Goal: Task Accomplishment & Management: Complete application form

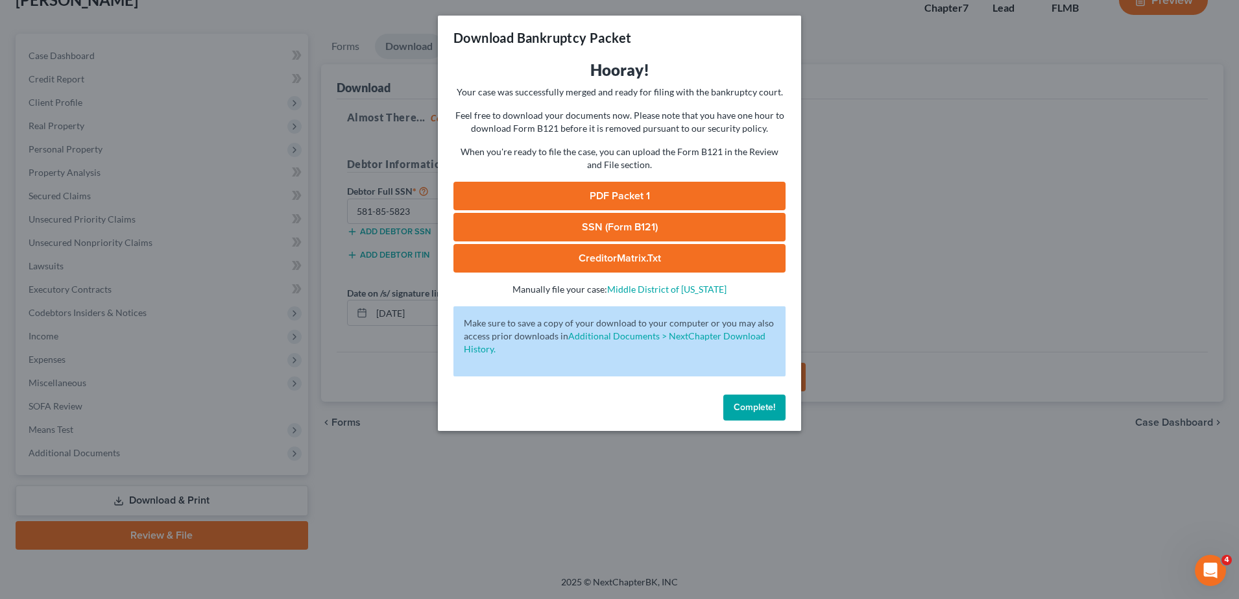
click at [577, 254] on link "CreditorMatrix.txt" at bounding box center [619, 258] width 332 height 29
click at [904, 298] on div "Download Bankruptcy Packet Hooray! Your case was successfully merged and ready …" at bounding box center [619, 299] width 1239 height 599
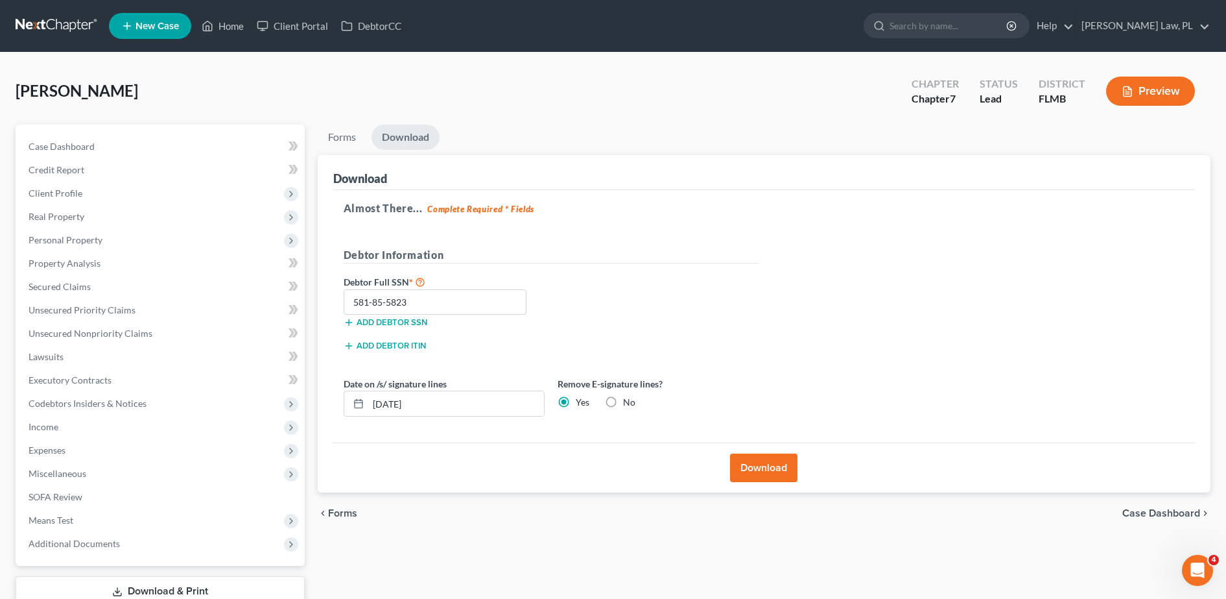
click at [143, 21] on span "New Case" at bounding box center [157, 26] width 43 height 10
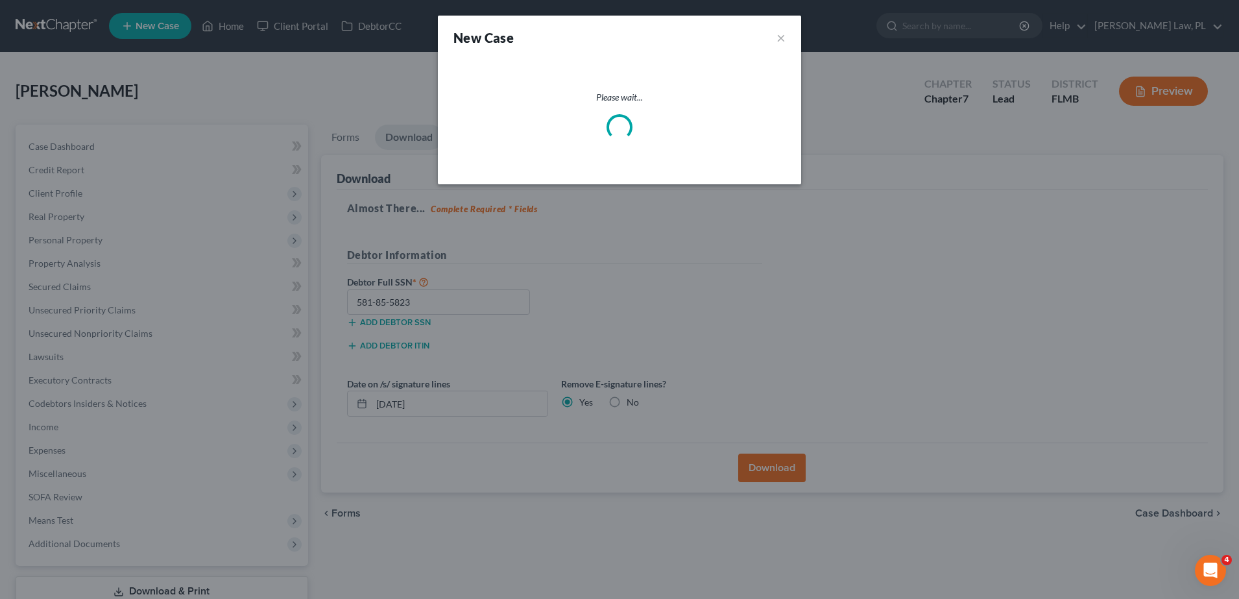
select select "15"
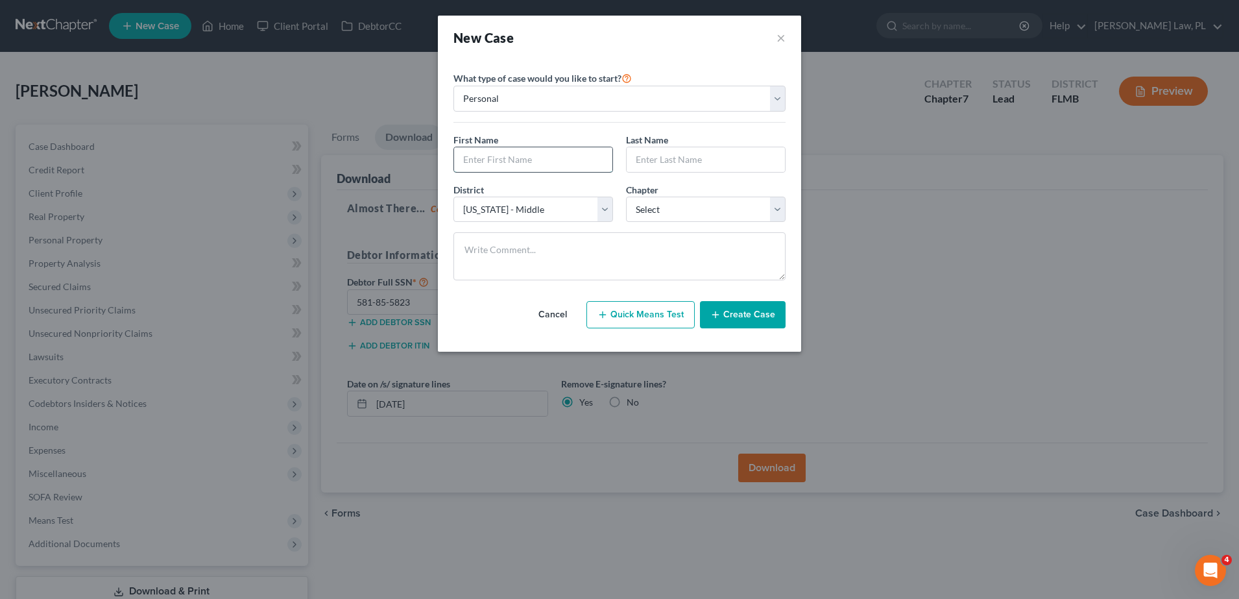
click at [495, 151] on input "text" at bounding box center [533, 159] width 158 height 25
type input "Mariangeles"
type input "[PERSON_NAME]"
click at [672, 213] on select "Select 7 11 12 13" at bounding box center [706, 209] width 160 height 26
select select "0"
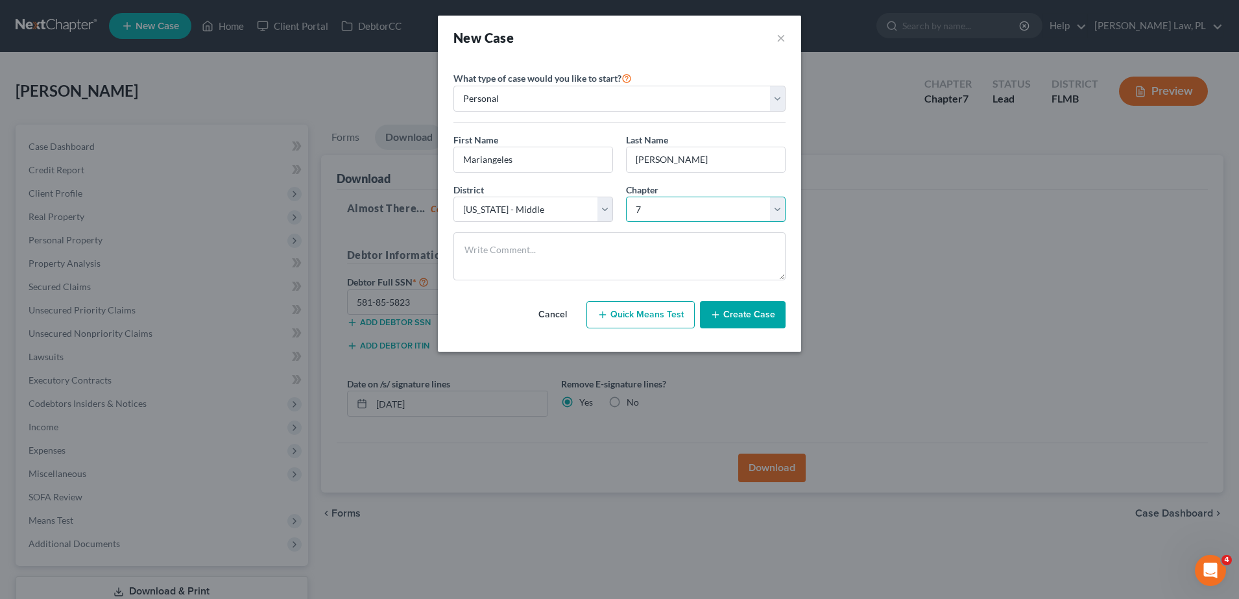
click at [626, 196] on select "Select 7 11 12 13" at bounding box center [706, 209] width 160 height 26
click at [739, 314] on button "Create Case" at bounding box center [743, 314] width 86 height 27
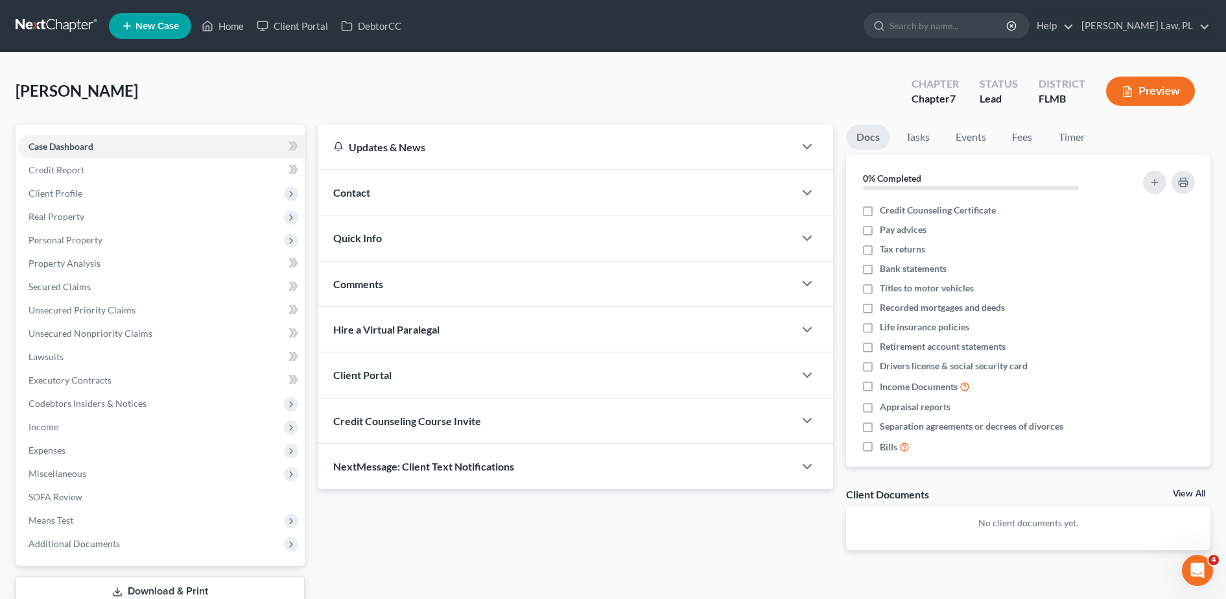
click at [372, 198] on div "Contact" at bounding box center [556, 192] width 477 height 45
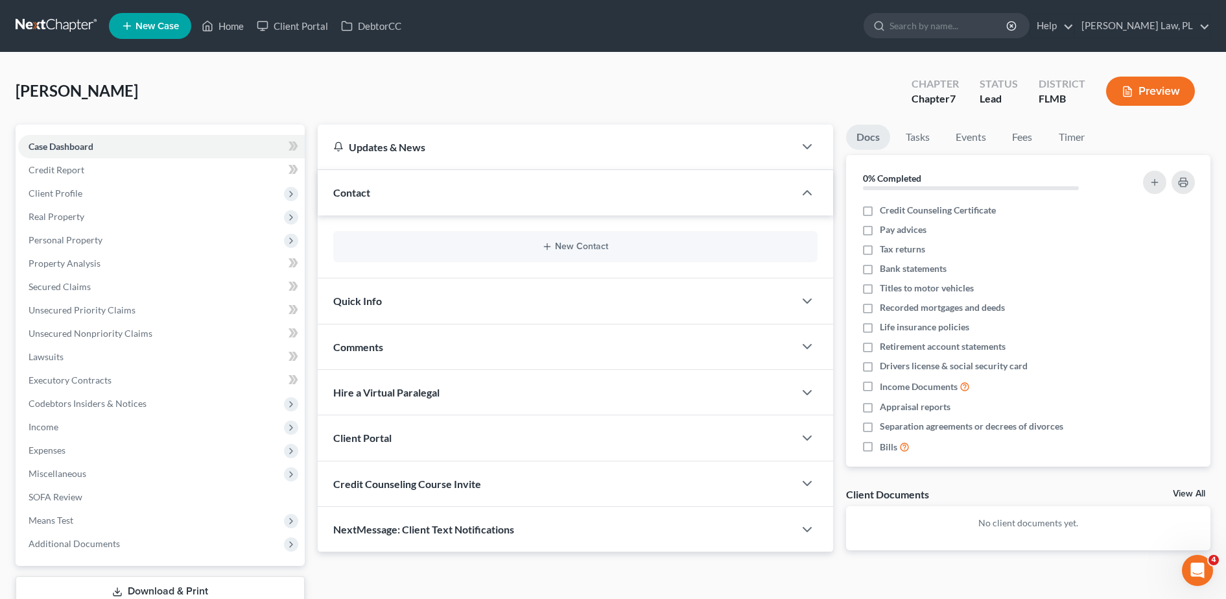
click at [455, 254] on div "New Contact" at bounding box center [575, 246] width 484 height 31
click at [438, 242] on button "New Contact" at bounding box center [576, 246] width 464 height 10
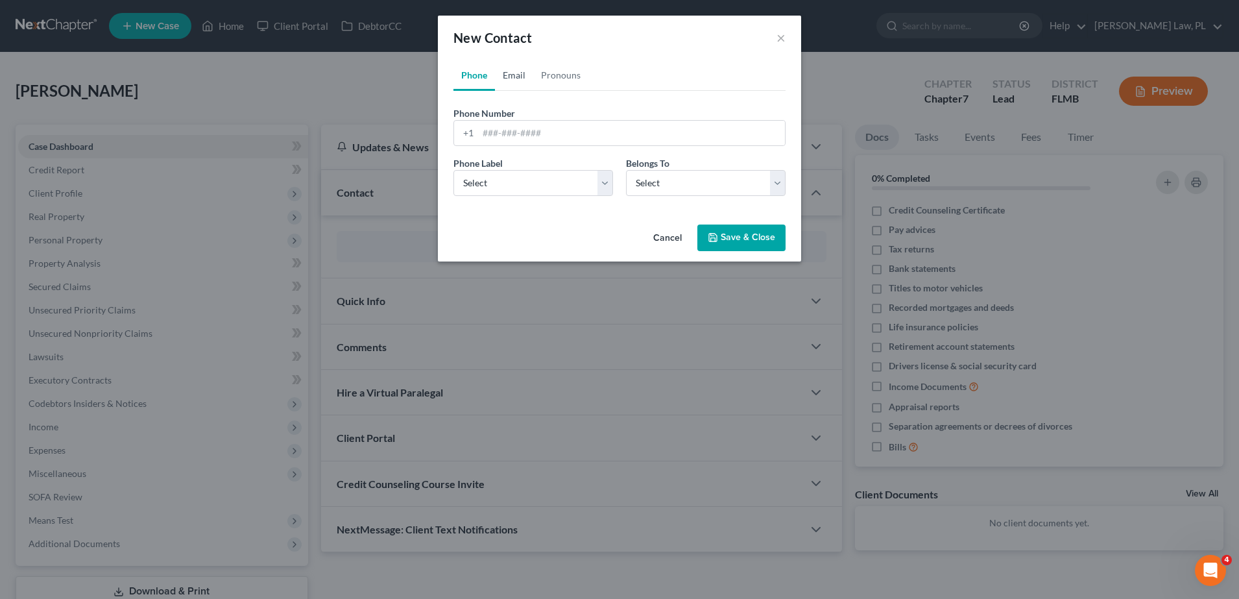
click at [513, 82] on link "Email" at bounding box center [514, 75] width 38 height 31
click at [524, 129] on input "email" at bounding box center [631, 133] width 307 height 25
type input "[PERSON_NAME][EMAIL_ADDRESS][DOMAIN_NAME]"
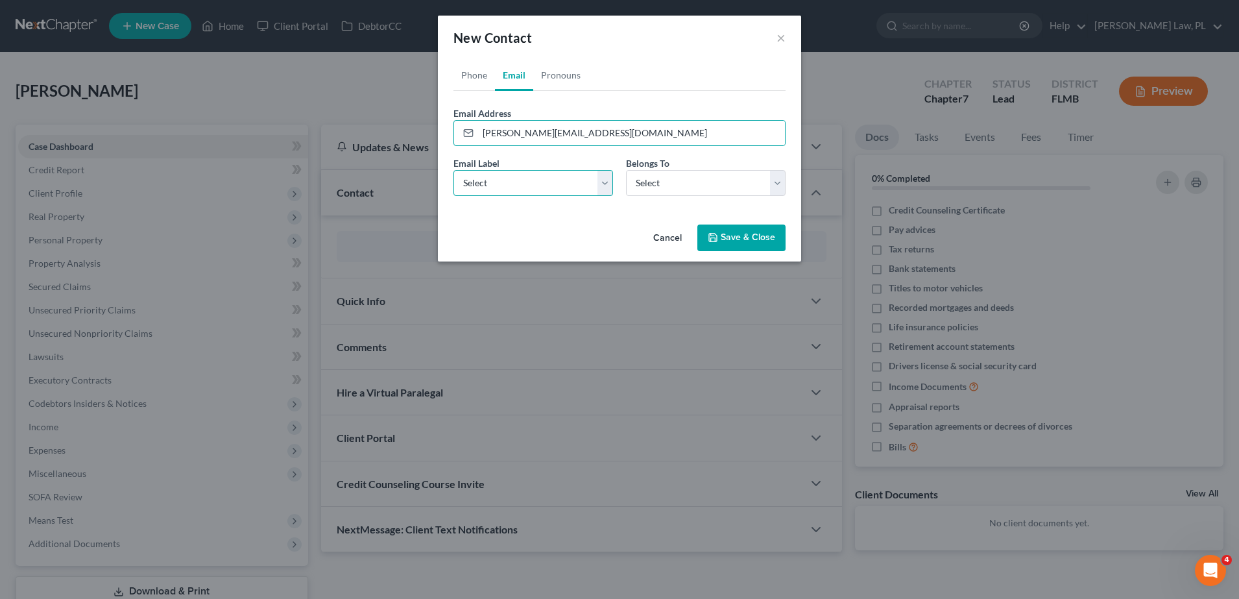
click at [538, 174] on select "Select Home Work Other" at bounding box center [533, 183] width 160 height 26
select select "0"
click at [453, 170] on select "Select Home Work Other" at bounding box center [533, 183] width 160 height 26
click at [673, 186] on select "Select Client Other" at bounding box center [706, 183] width 160 height 26
select select "0"
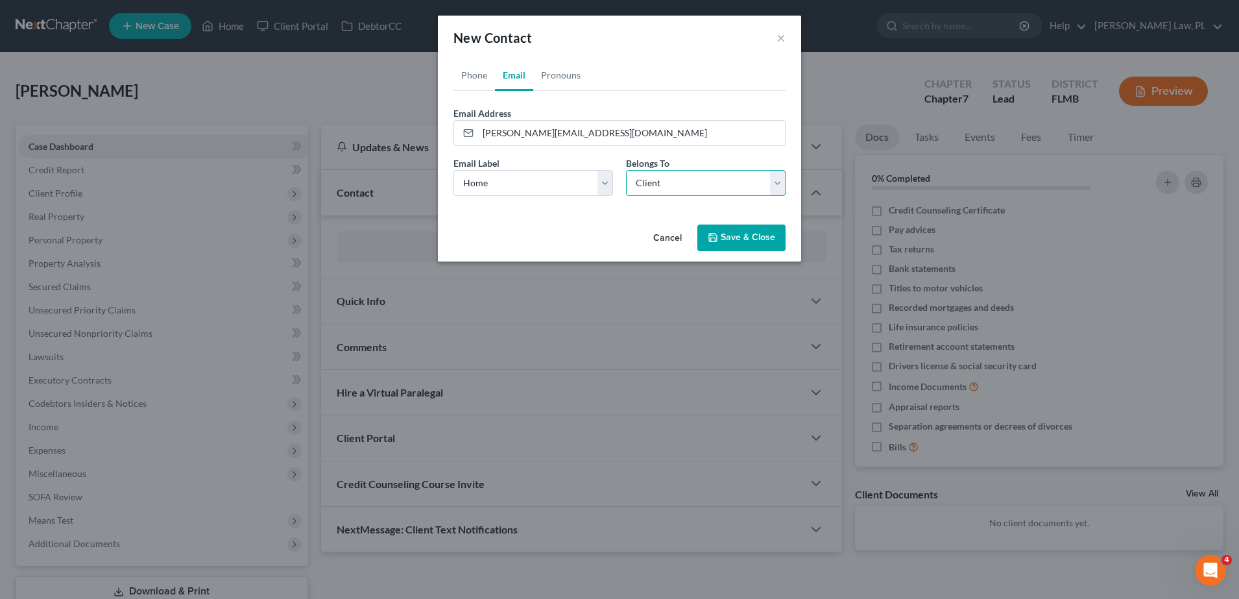
click at [626, 170] on select "Select Client Other" at bounding box center [706, 183] width 160 height 26
click at [488, 69] on link "Phone" at bounding box center [474, 75] width 42 height 31
click at [559, 131] on input "tel" at bounding box center [631, 133] width 307 height 25
click at [548, 117] on div "Phone Number * +1" at bounding box center [619, 126] width 345 height 40
click at [565, 136] on input "tel" at bounding box center [631, 133] width 307 height 25
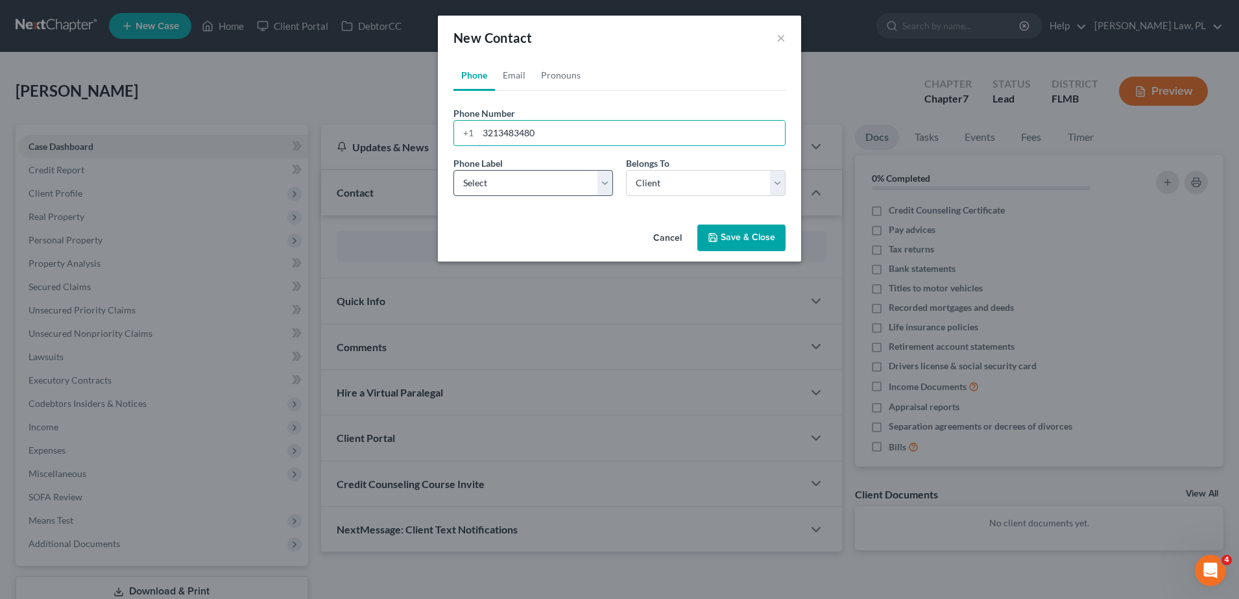
type input "3213483480"
drag, startPoint x: 605, startPoint y: 186, endPoint x: 586, endPoint y: 197, distance: 21.8
click at [605, 187] on select "Select Mobile Home Work Other" at bounding box center [533, 183] width 160 height 26
select select "0"
click at [453, 170] on select "Select Mobile Home Work Other" at bounding box center [533, 183] width 160 height 26
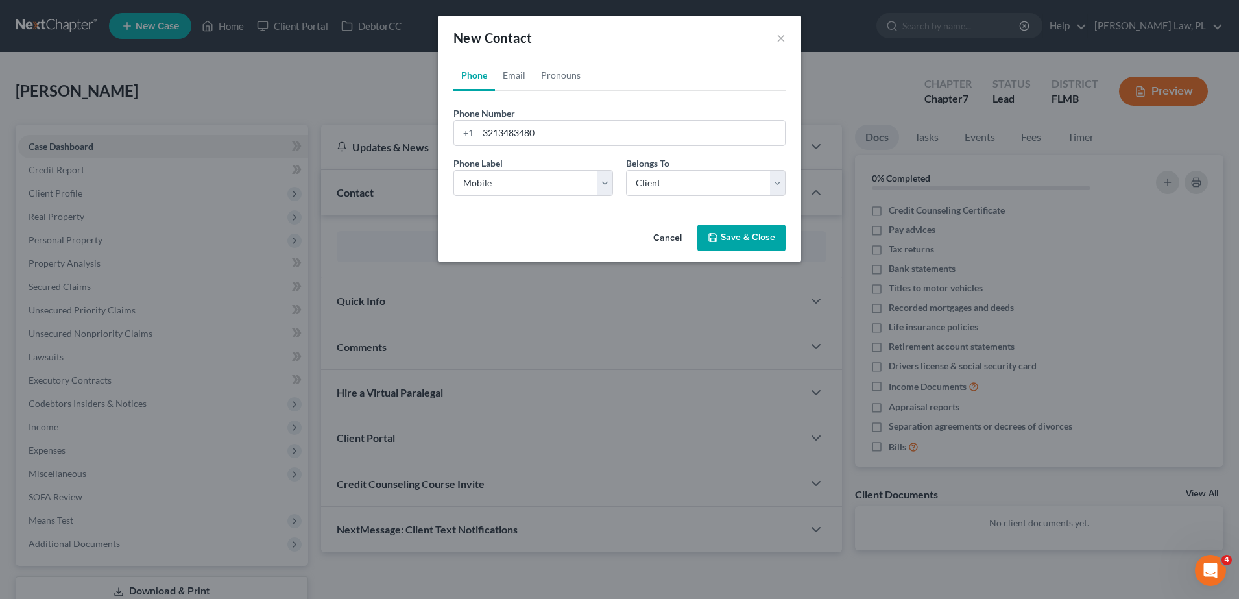
click at [738, 228] on button "Save & Close" at bounding box center [741, 237] width 88 height 27
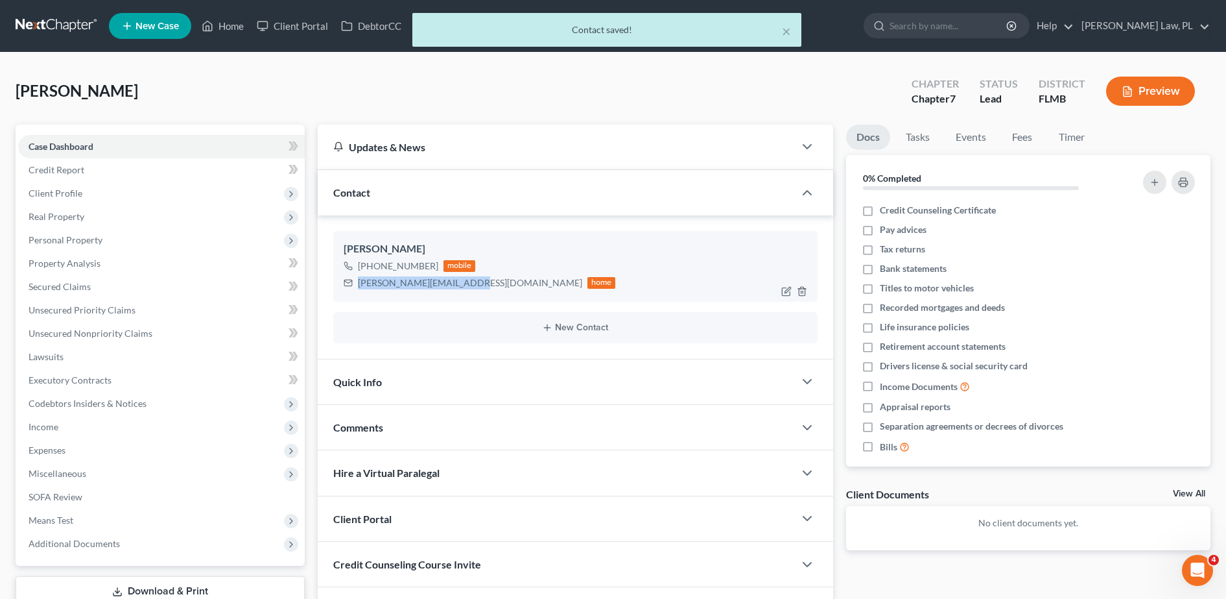
drag, startPoint x: 356, startPoint y: 283, endPoint x: 472, endPoint y: 292, distance: 116.4
click at [472, 292] on div "[PERSON_NAME] [PHONE_NUMBER] mobile [PERSON_NAME][EMAIL_ADDRESS][DOMAIN_NAME] h…" at bounding box center [575, 266] width 484 height 70
copy div "[PERSON_NAME][EMAIL_ADDRESS][DOMAIN_NAME]"
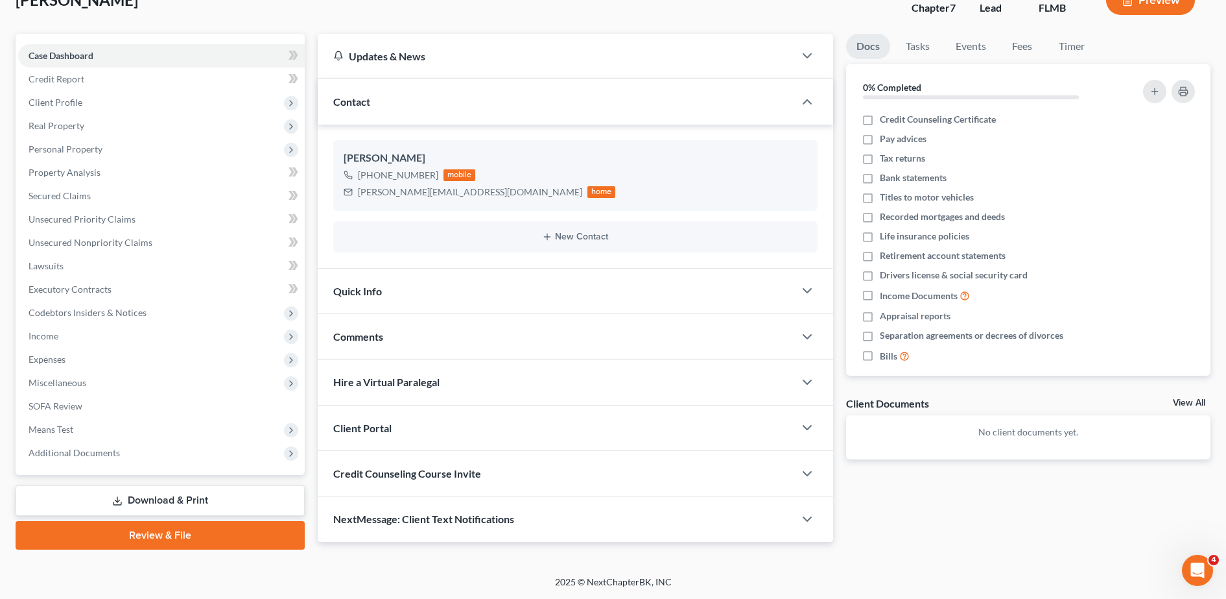
click at [409, 425] on div "Client Portal" at bounding box center [556, 427] width 477 height 45
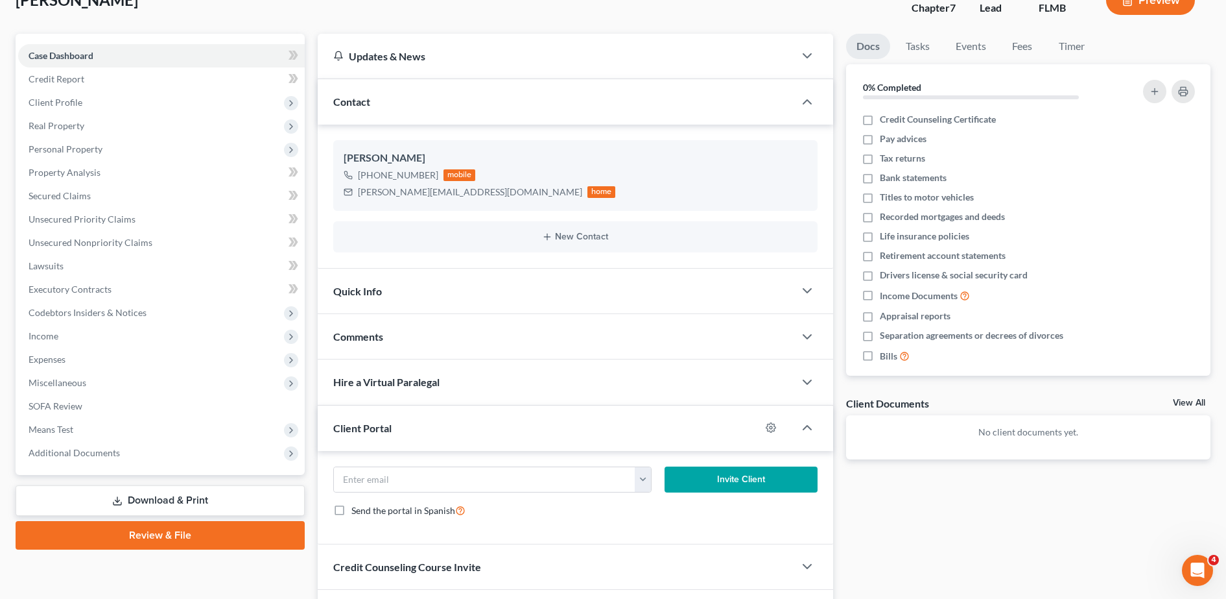
scroll to position [176, 0]
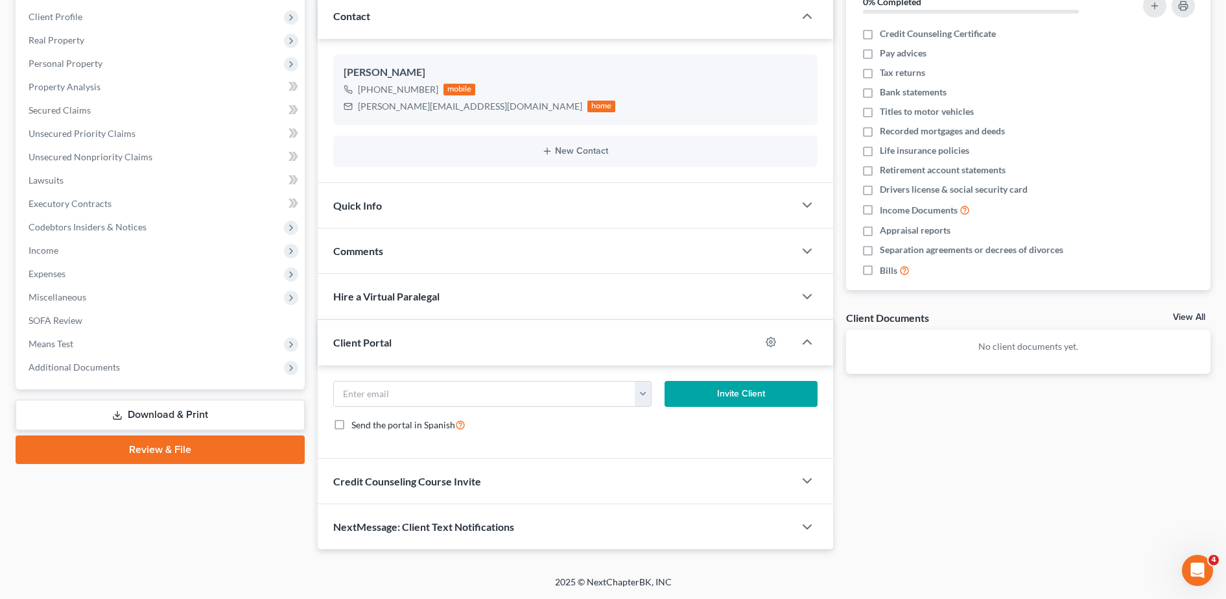
click at [388, 472] on div "Credit Counseling Course Invite" at bounding box center [556, 480] width 477 height 45
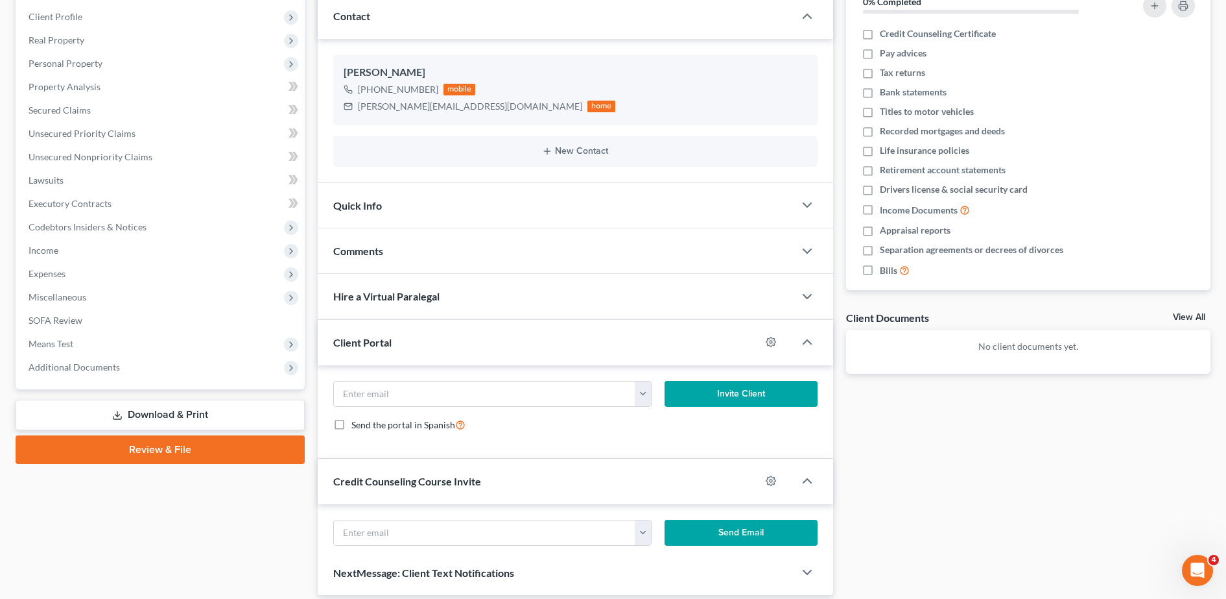
scroll to position [244, 0]
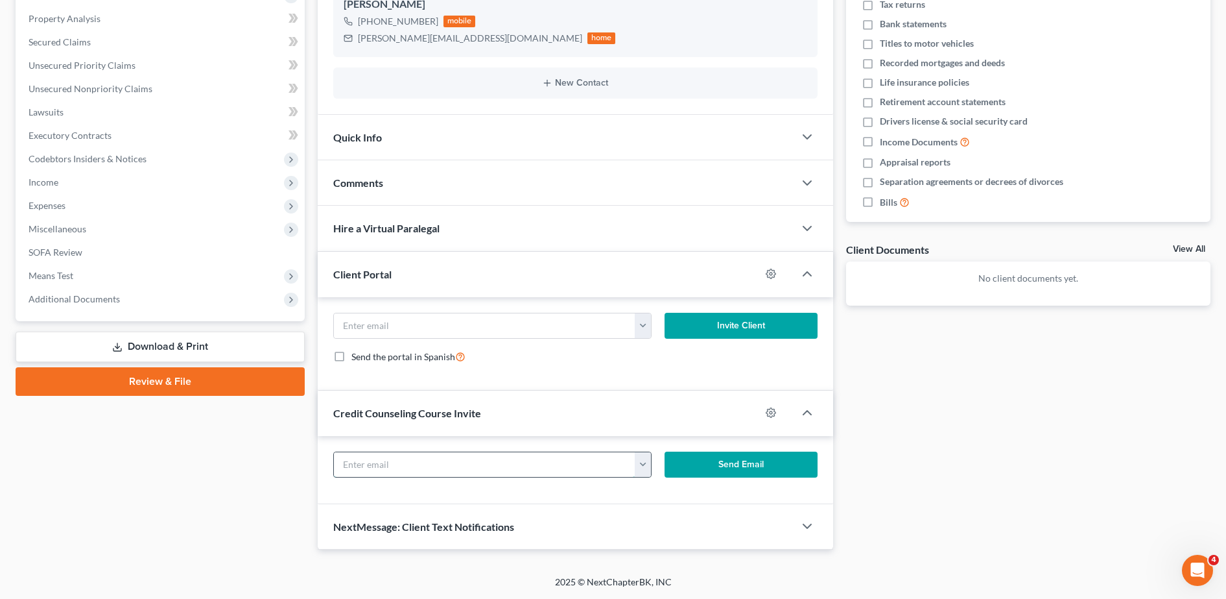
click at [377, 472] on input "text" at bounding box center [485, 464] width 302 height 25
paste input "[PERSON_NAME][EMAIL_ADDRESS][DOMAIN_NAME]"
type input "[PERSON_NAME][EMAIL_ADDRESS][DOMAIN_NAME]"
click at [719, 456] on button "Send Email" at bounding box center [741, 464] width 153 height 26
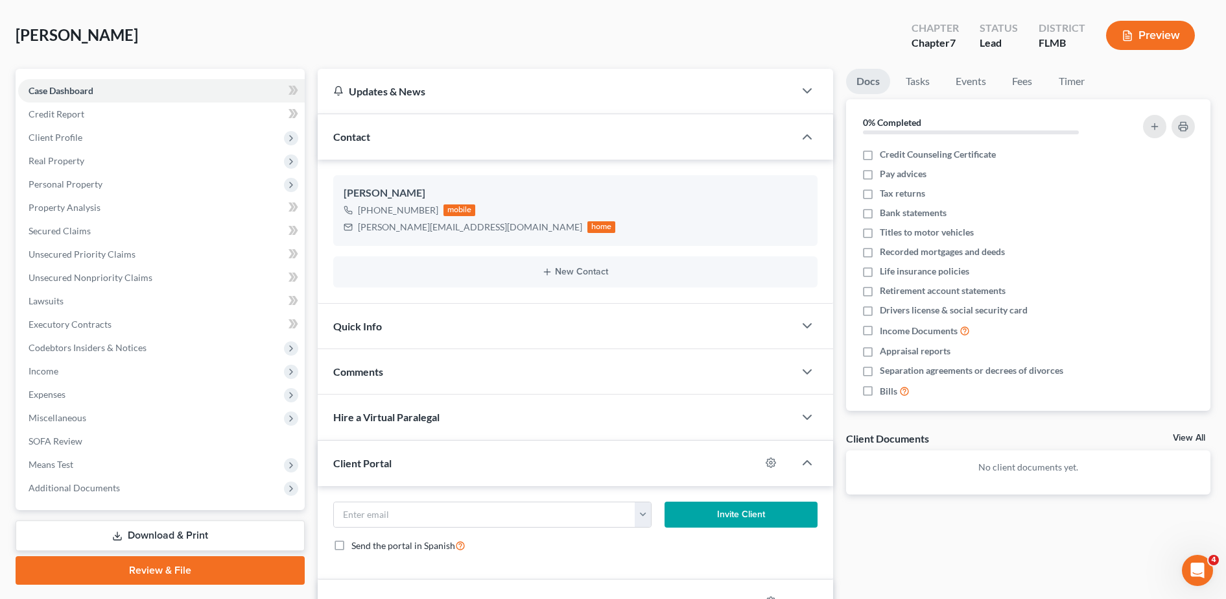
scroll to position [0, 0]
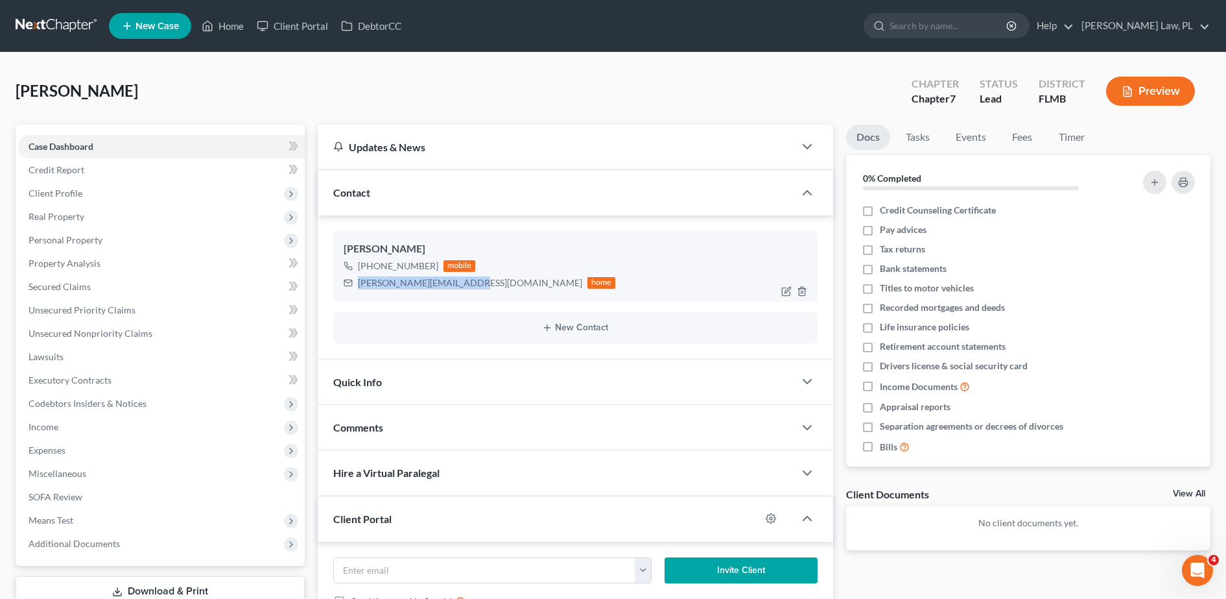
drag, startPoint x: 358, startPoint y: 286, endPoint x: 469, endPoint y: 291, distance: 111.6
click at [469, 291] on div "[PERSON_NAME][EMAIL_ADDRESS][DOMAIN_NAME] home" at bounding box center [480, 282] width 272 height 17
copy div "[PERSON_NAME][EMAIL_ADDRESS][DOMAIN_NAME]"
click at [233, 34] on link "Home" at bounding box center [222, 25] width 55 height 23
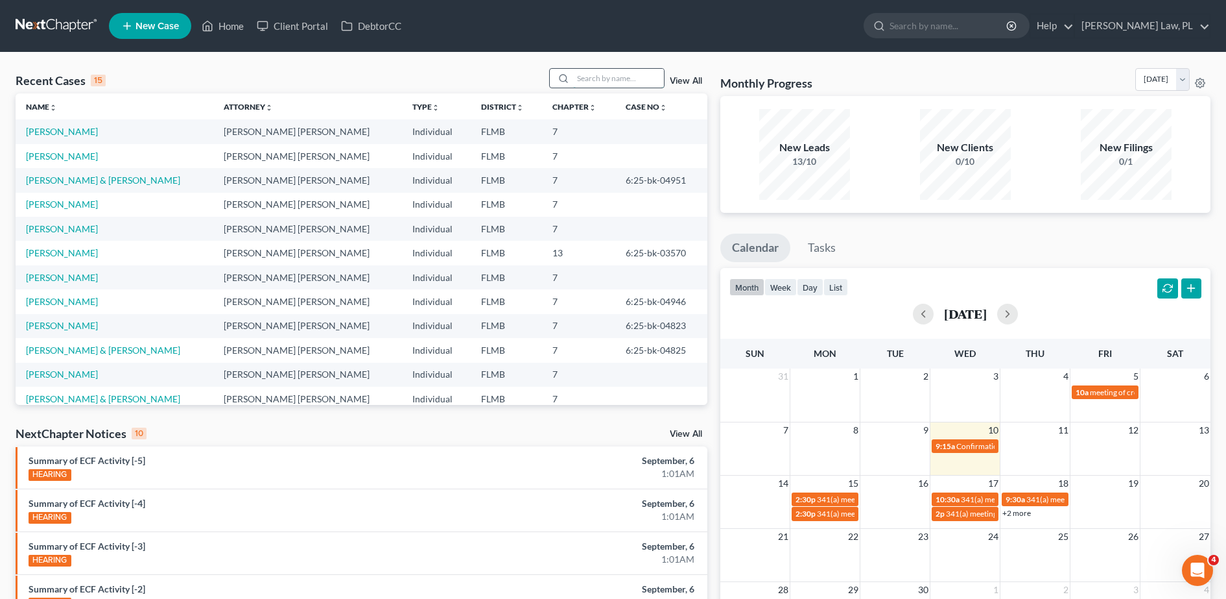
click at [620, 76] on input "search" at bounding box center [618, 78] width 91 height 19
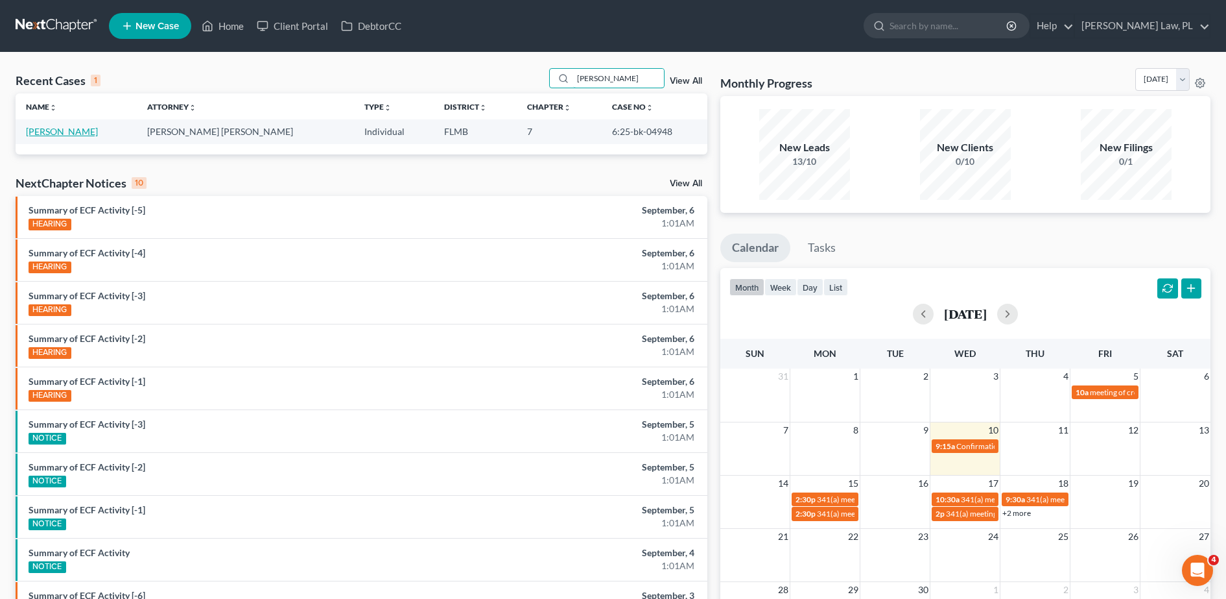
type input "[PERSON_NAME]"
click at [62, 126] on link "[PERSON_NAME]" at bounding box center [62, 131] width 72 height 11
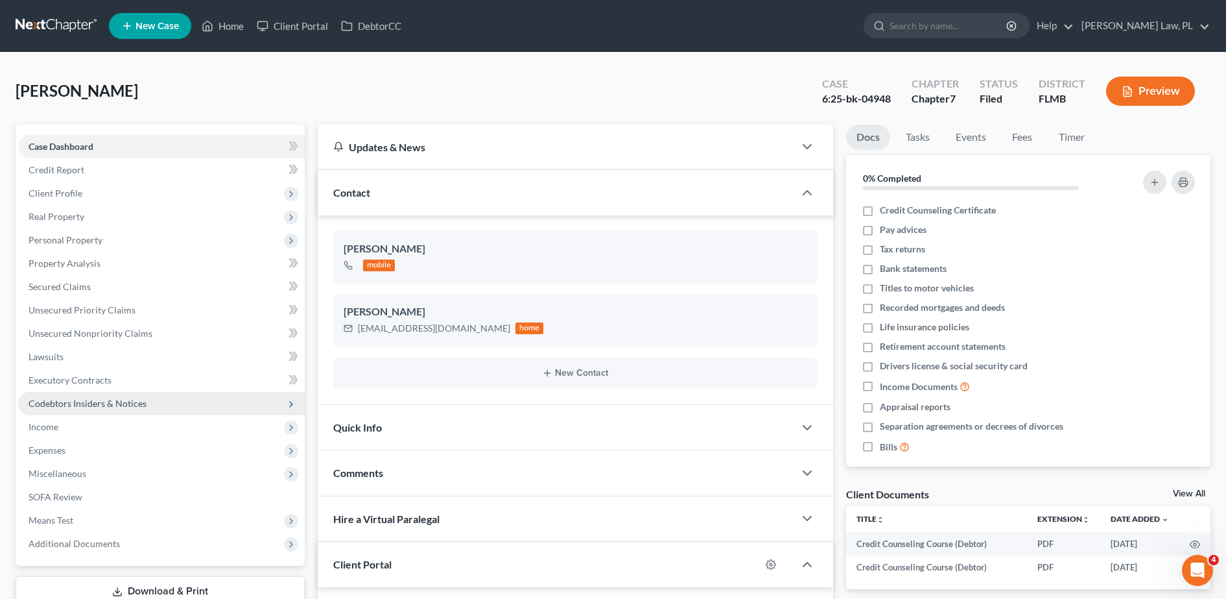
scroll to position [203, 0]
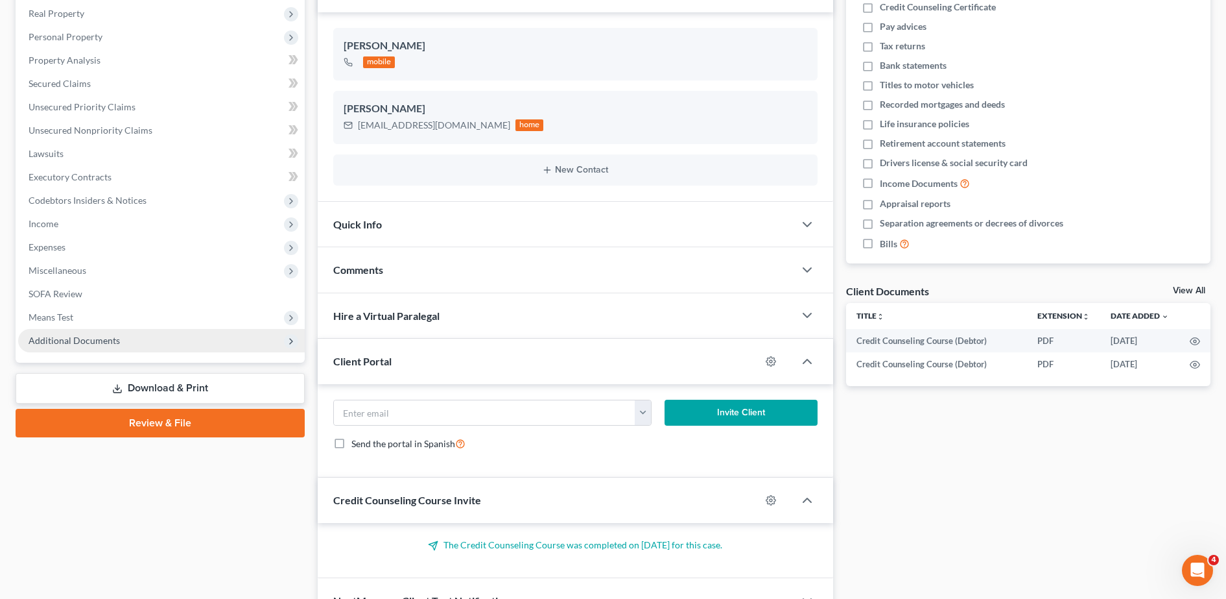
click at [56, 337] on span "Additional Documents" at bounding box center [74, 340] width 91 height 11
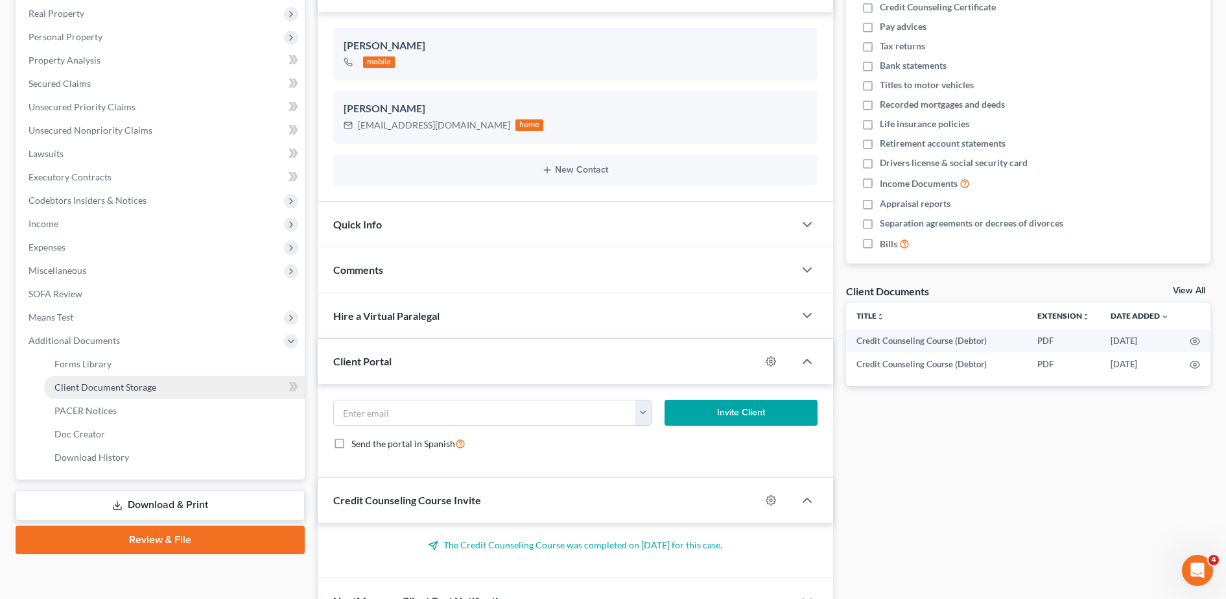
click at [112, 383] on span "Client Document Storage" at bounding box center [105, 386] width 102 height 11
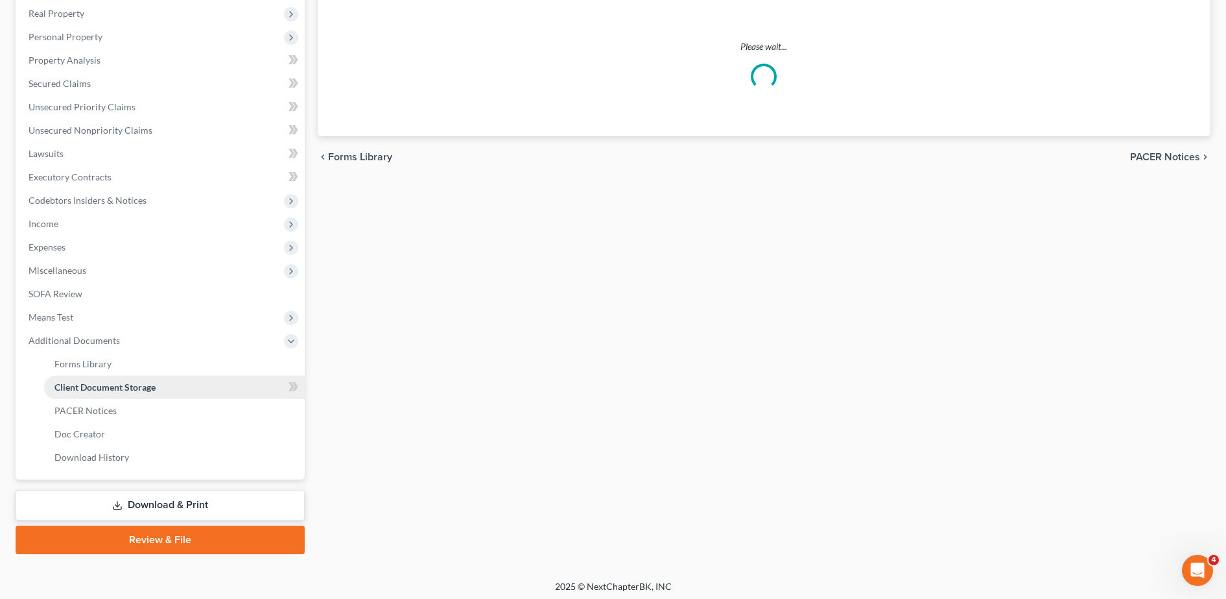
scroll to position [18, 0]
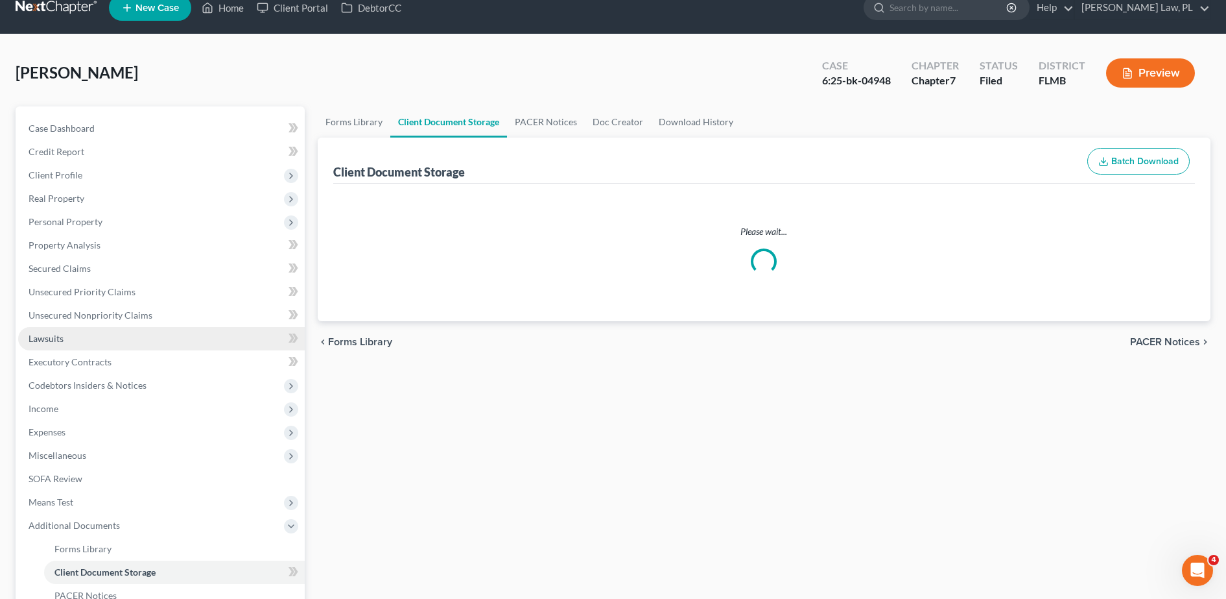
select select "9"
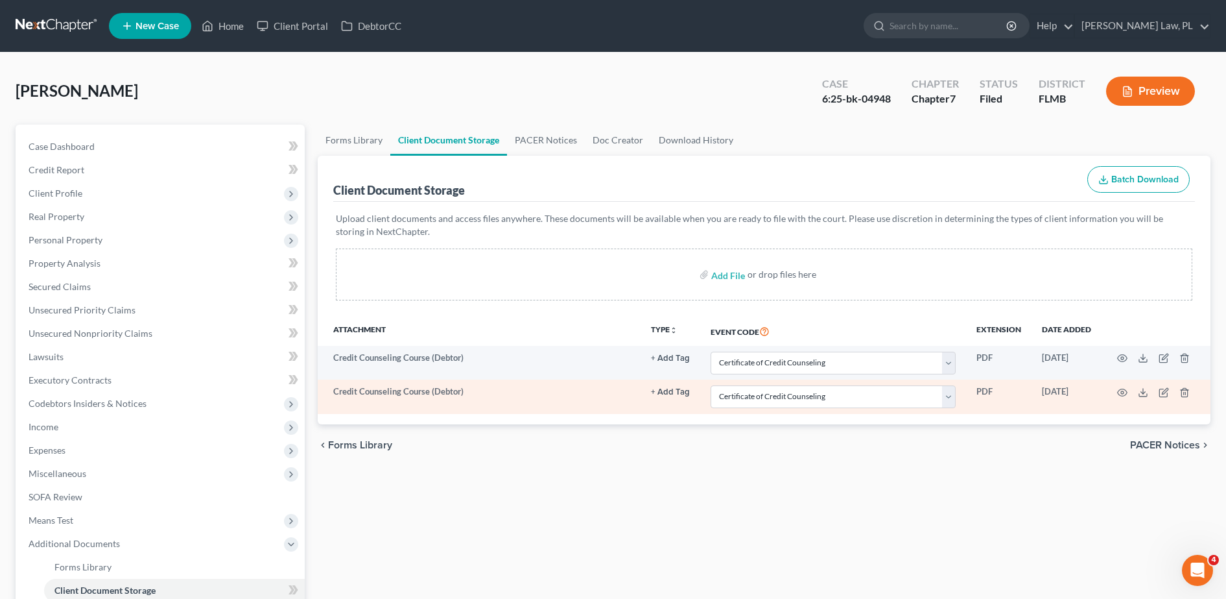
scroll to position [133, 0]
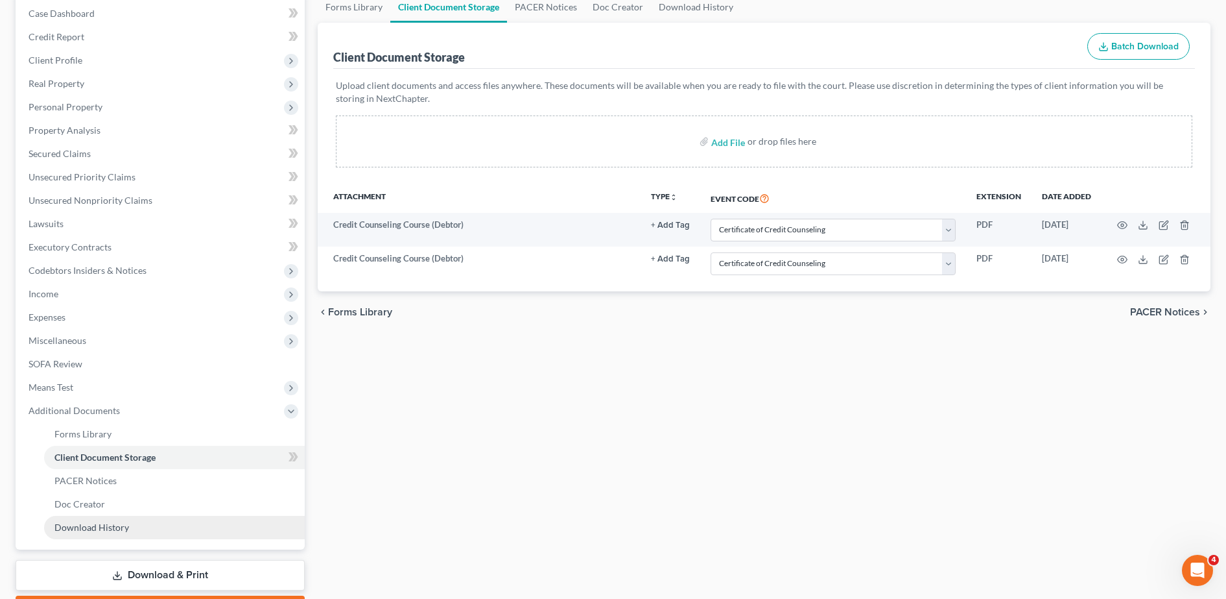
click at [119, 528] on span "Download History" at bounding box center [91, 526] width 75 height 11
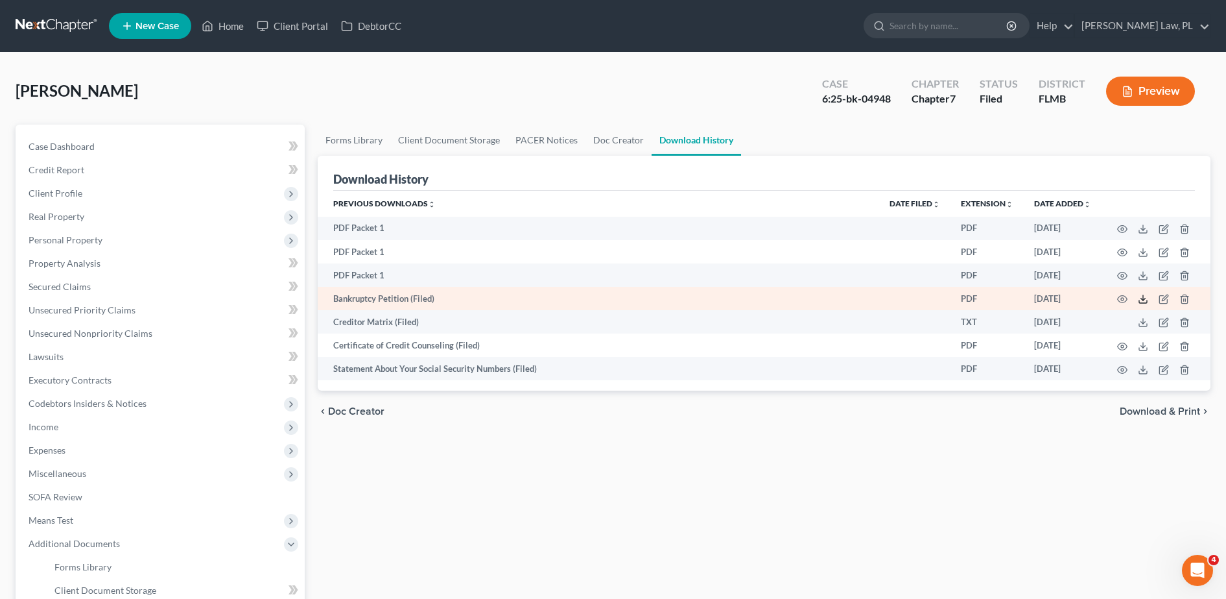
click at [1142, 300] on icon at bounding box center [1143, 299] width 10 height 10
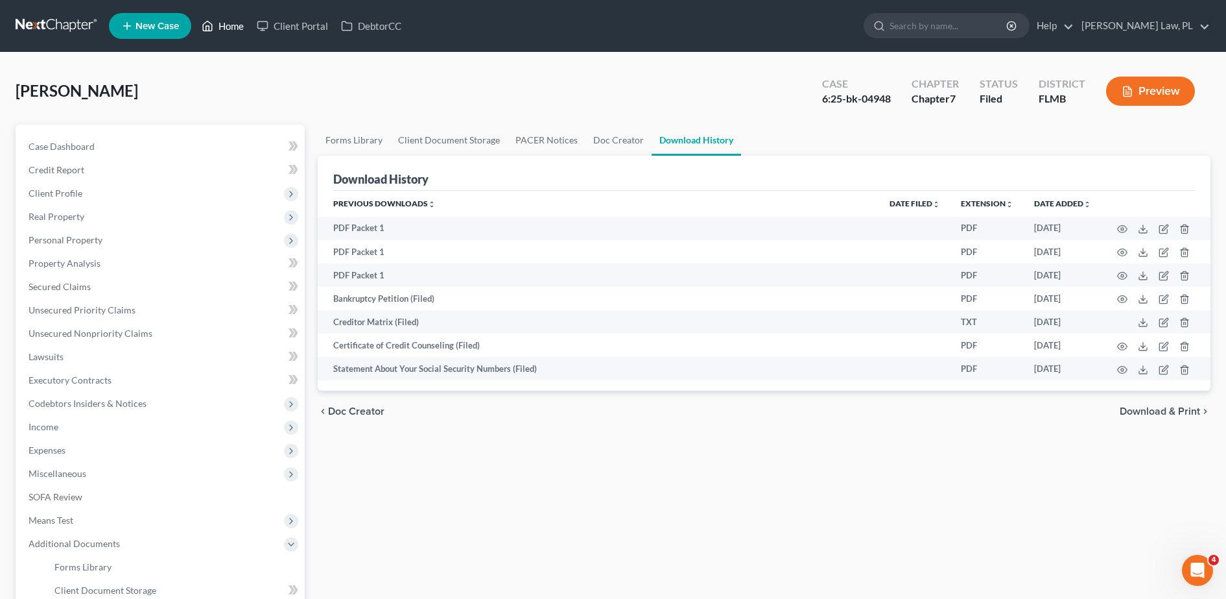
click at [216, 27] on link "Home" at bounding box center [222, 25] width 55 height 23
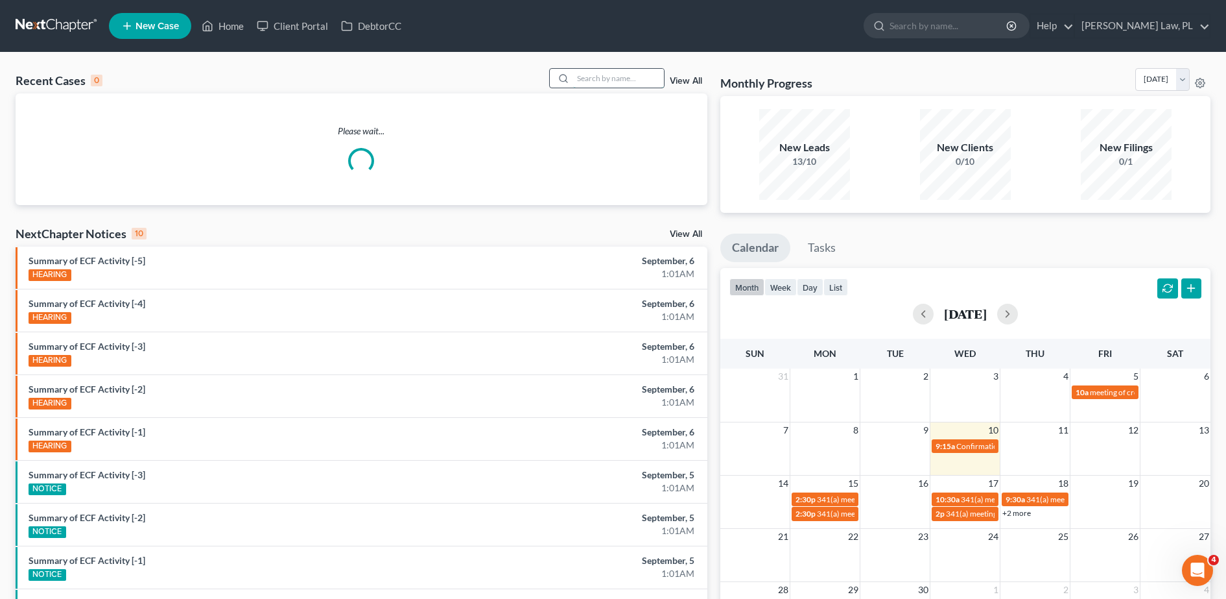
click at [617, 77] on input "search" at bounding box center [618, 78] width 91 height 19
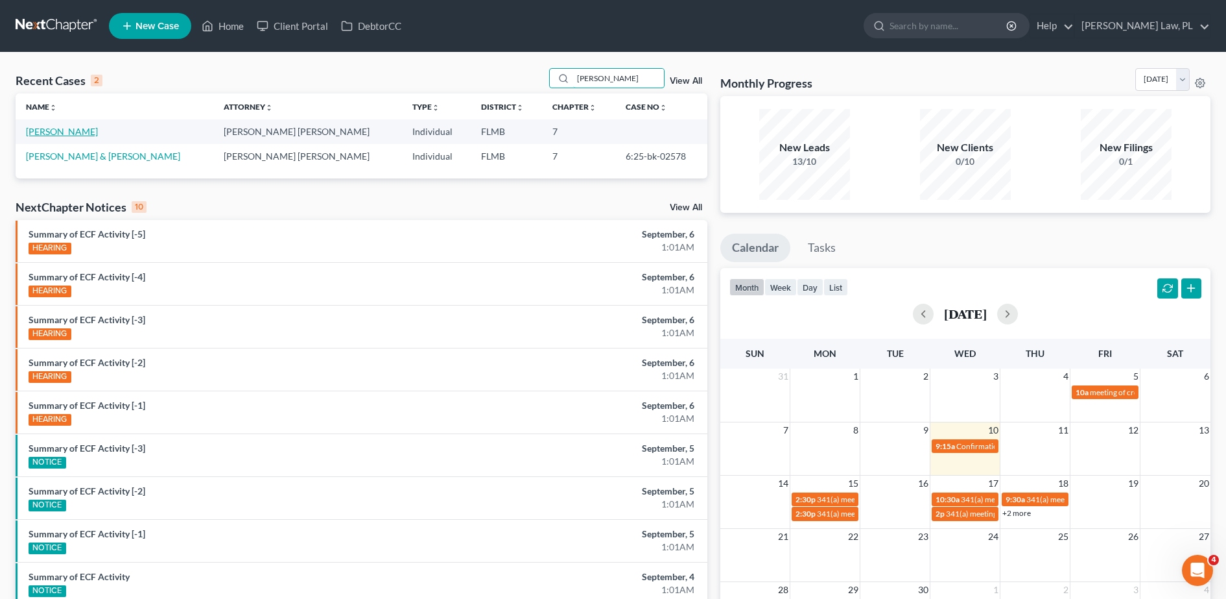
type input "[PERSON_NAME]"
click at [53, 126] on link "[PERSON_NAME]" at bounding box center [62, 131] width 72 height 11
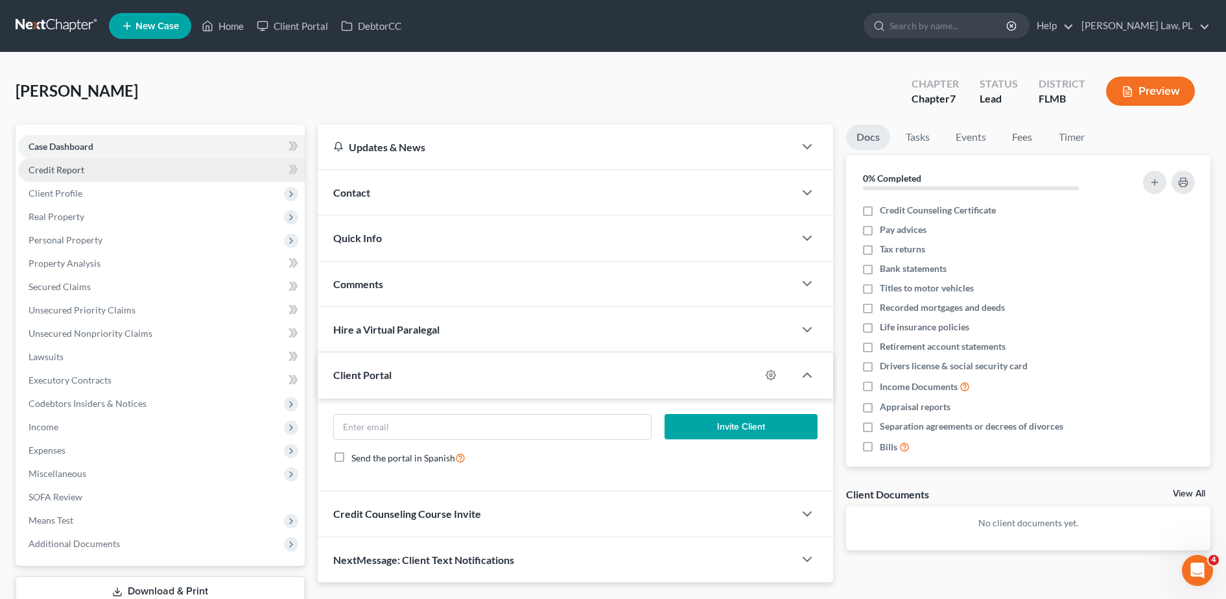
click at [97, 174] on link "Credit Report" at bounding box center [161, 169] width 287 height 23
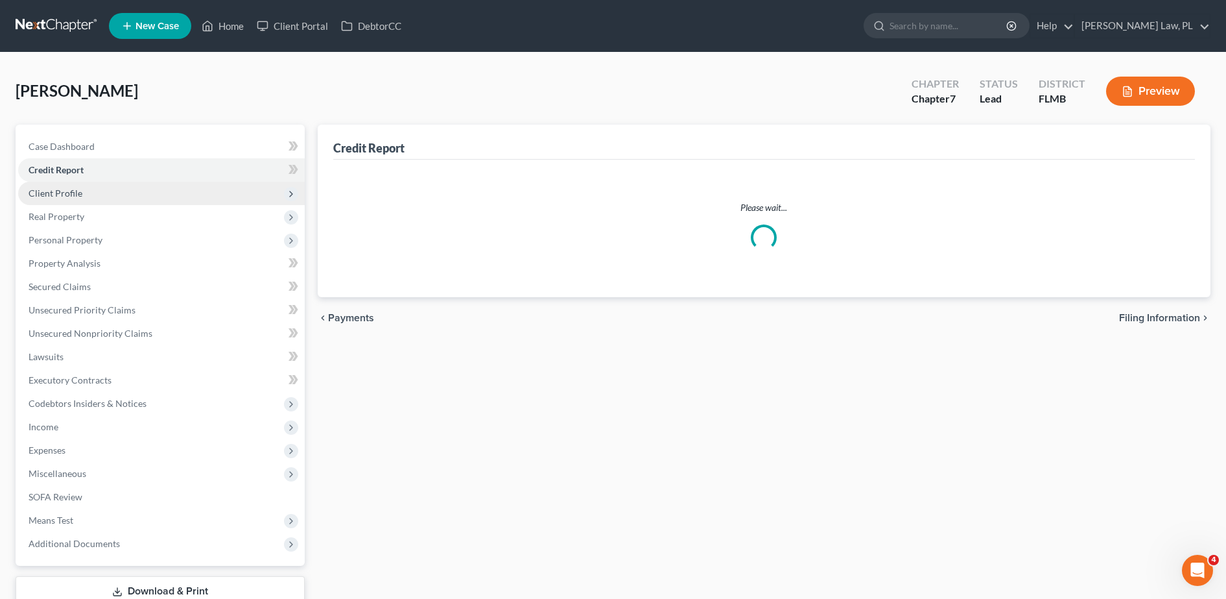
click at [93, 189] on span "Client Profile" at bounding box center [161, 193] width 287 height 23
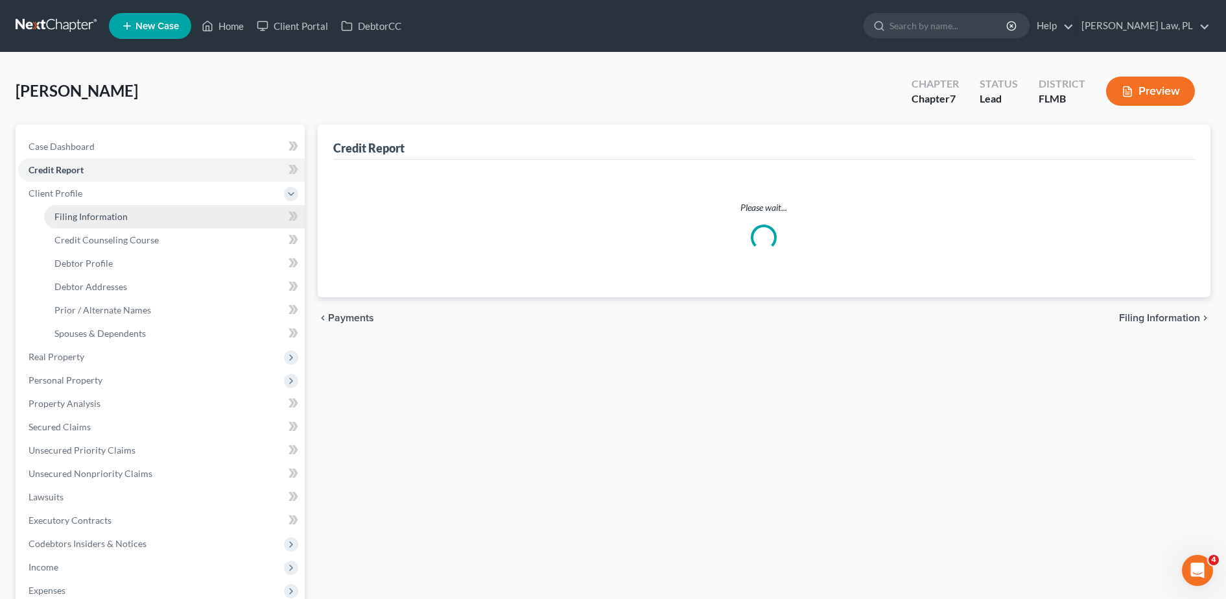
click at [108, 224] on link "Filing Information" at bounding box center [174, 216] width 261 height 23
select select "1"
select select "0"
select select "15"
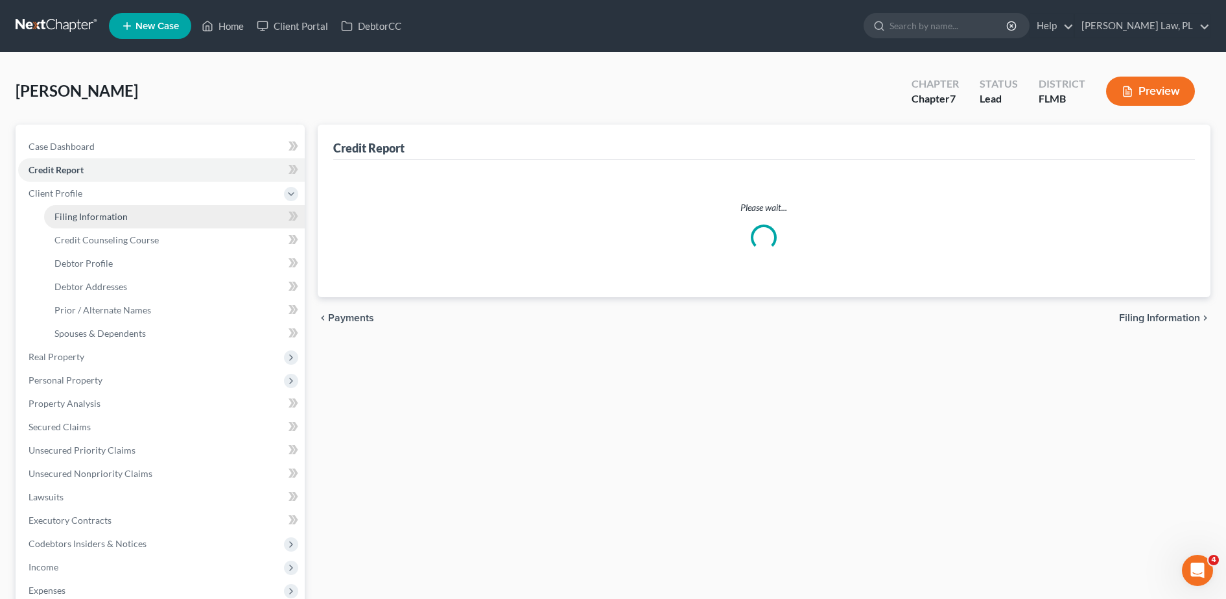
select select "0"
select select "9"
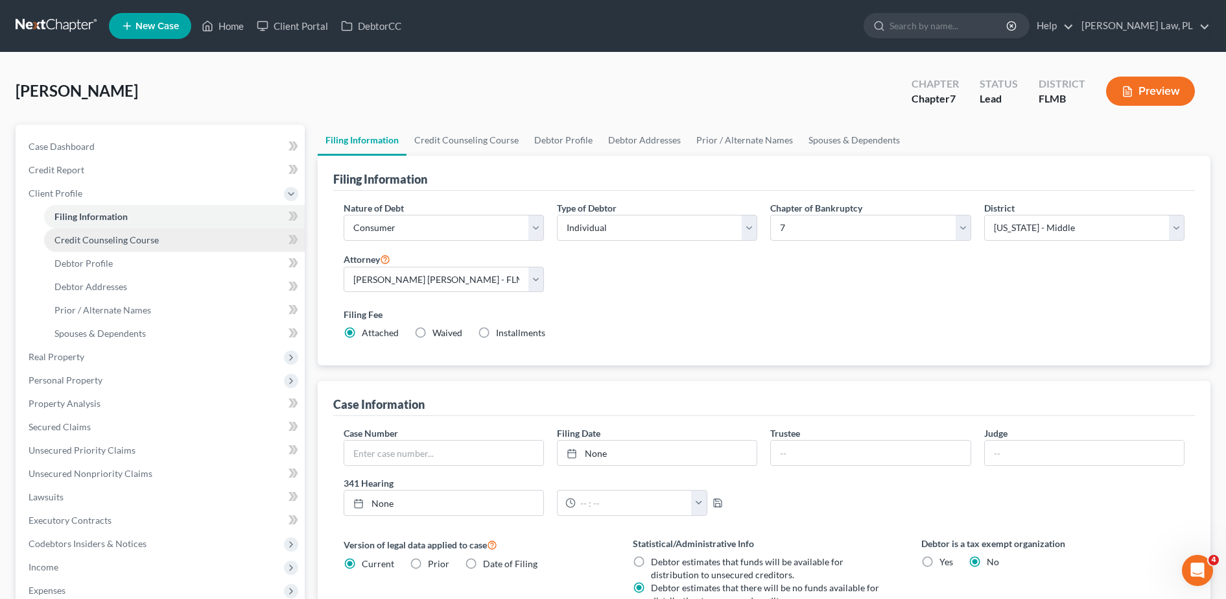
click at [114, 236] on span "Credit Counseling Course" at bounding box center [106, 239] width 104 height 11
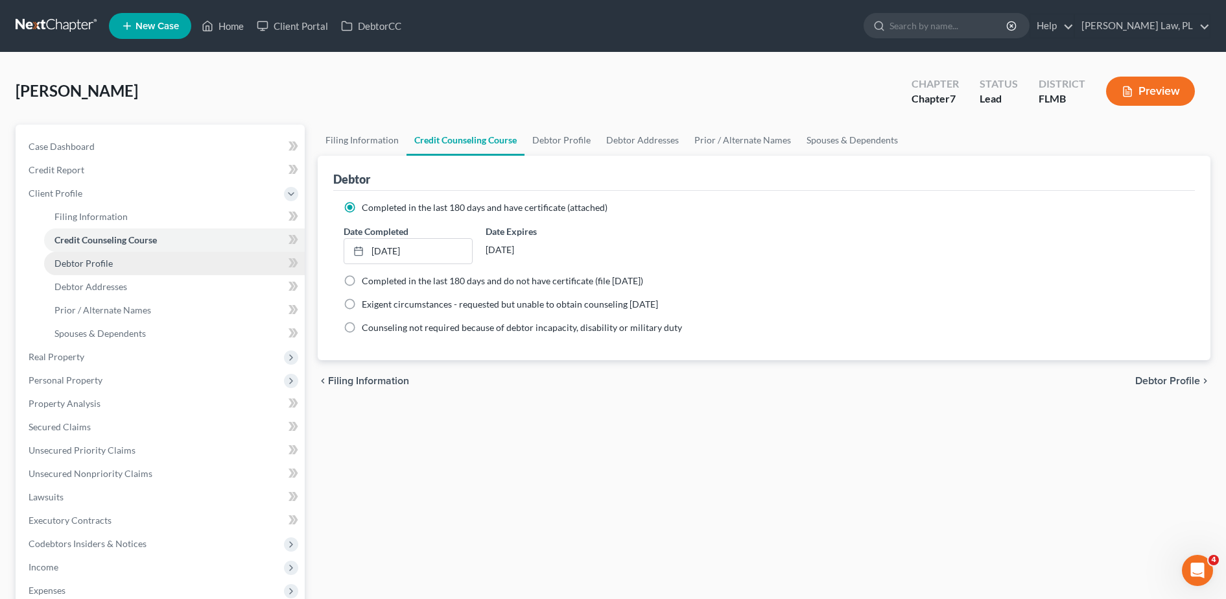
click at [126, 270] on link "Debtor Profile" at bounding box center [174, 263] width 261 height 23
select select "1"
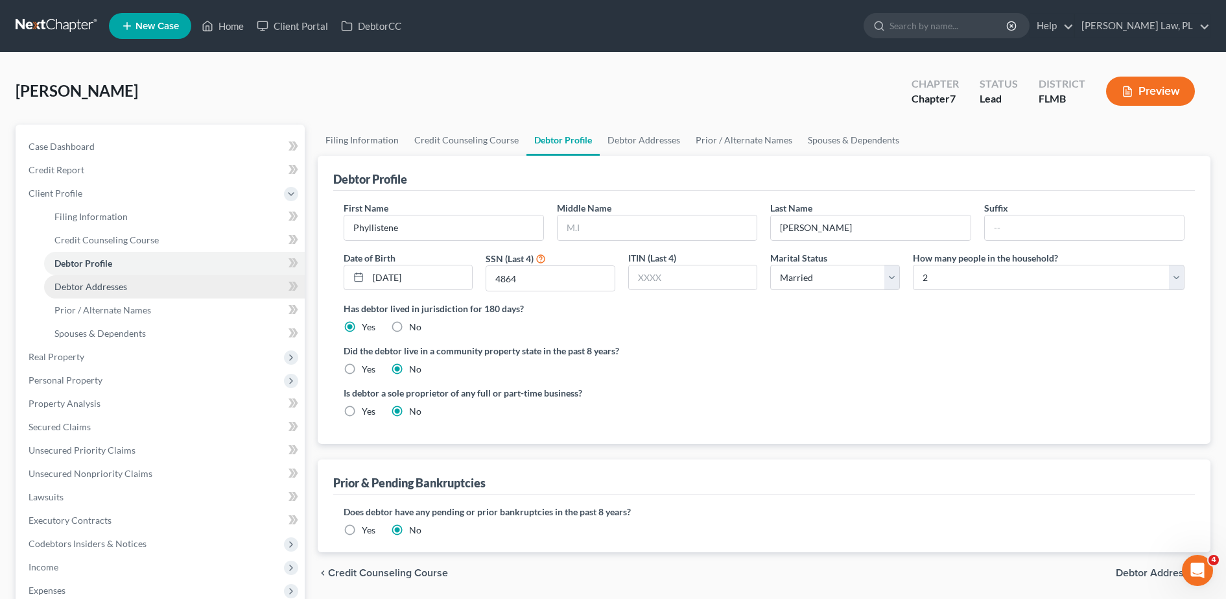
click at [108, 285] on span "Debtor Addresses" at bounding box center [90, 286] width 73 height 11
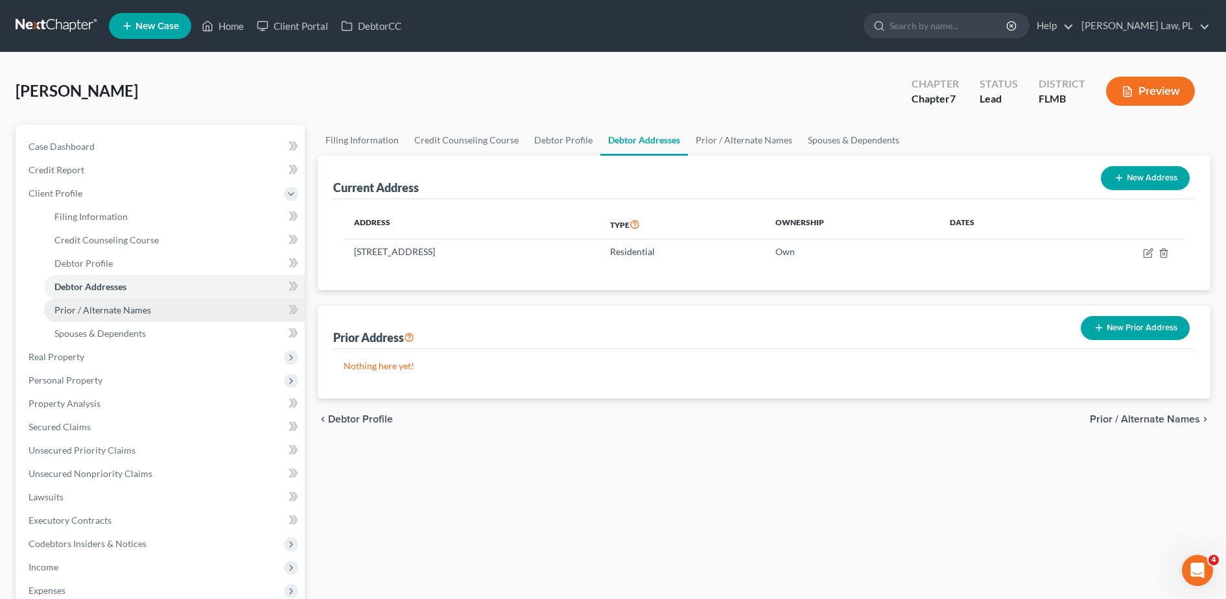
click at [113, 309] on span "Prior / Alternate Names" at bounding box center [102, 309] width 97 height 11
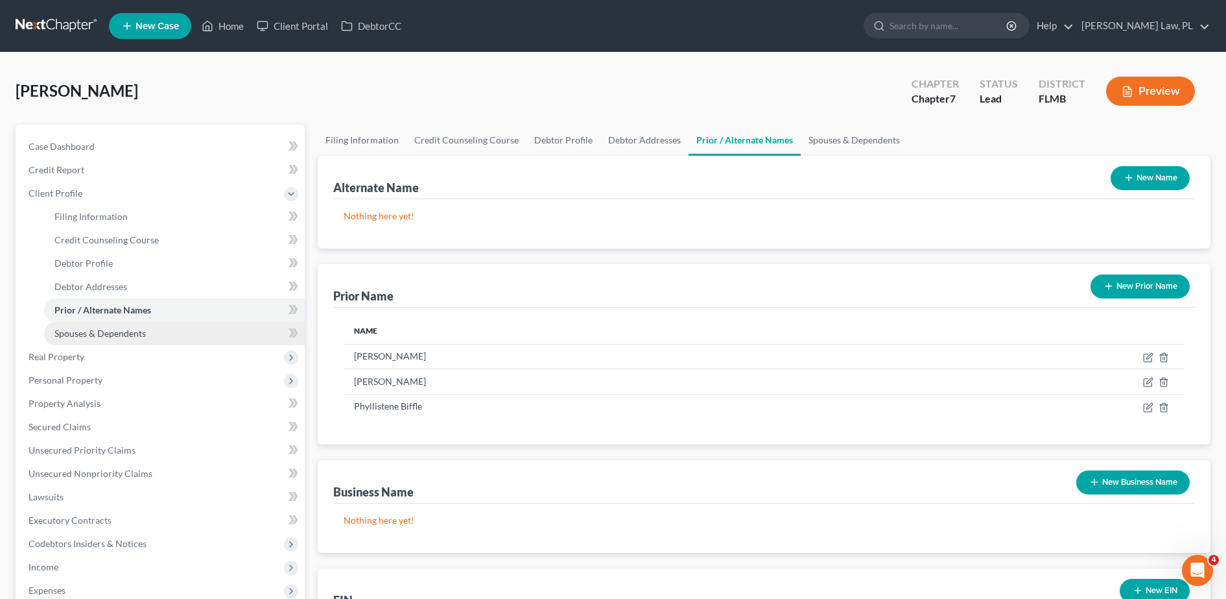
click at [127, 338] on span "Spouses & Dependents" at bounding box center [99, 332] width 91 height 11
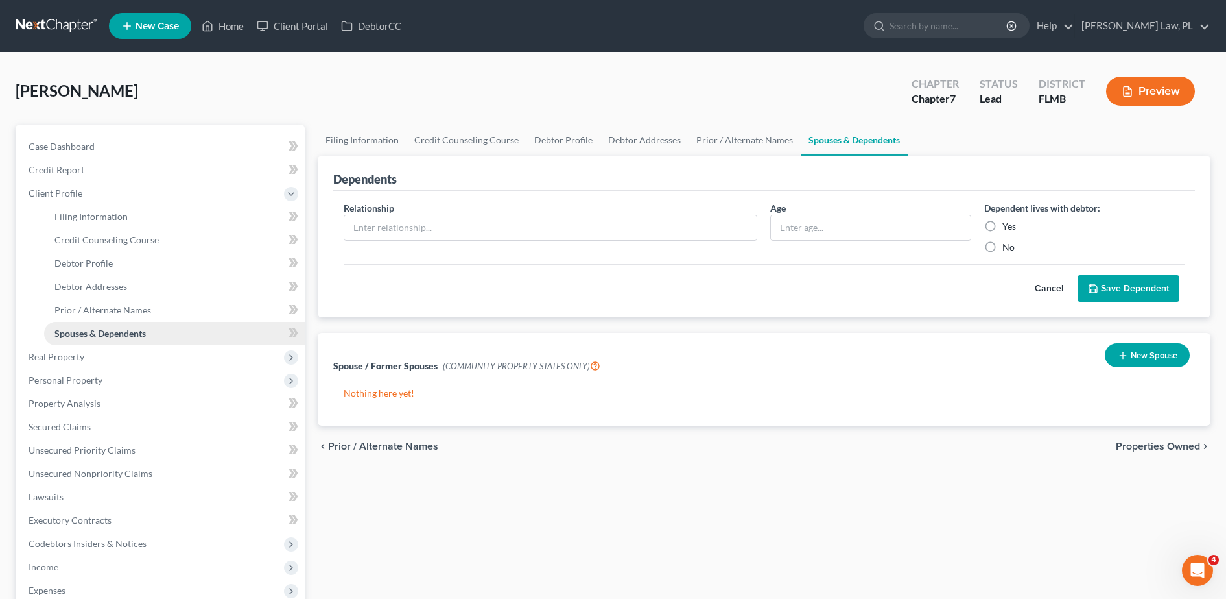
scroll to position [93, 0]
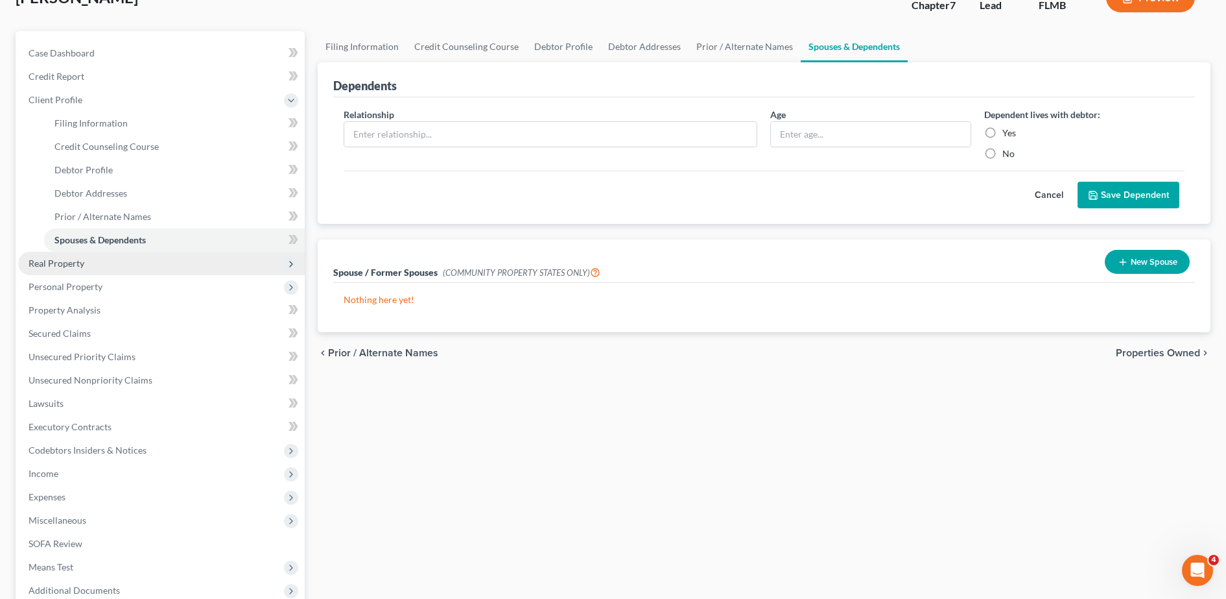
click at [91, 267] on span "Real Property" at bounding box center [161, 263] width 287 height 23
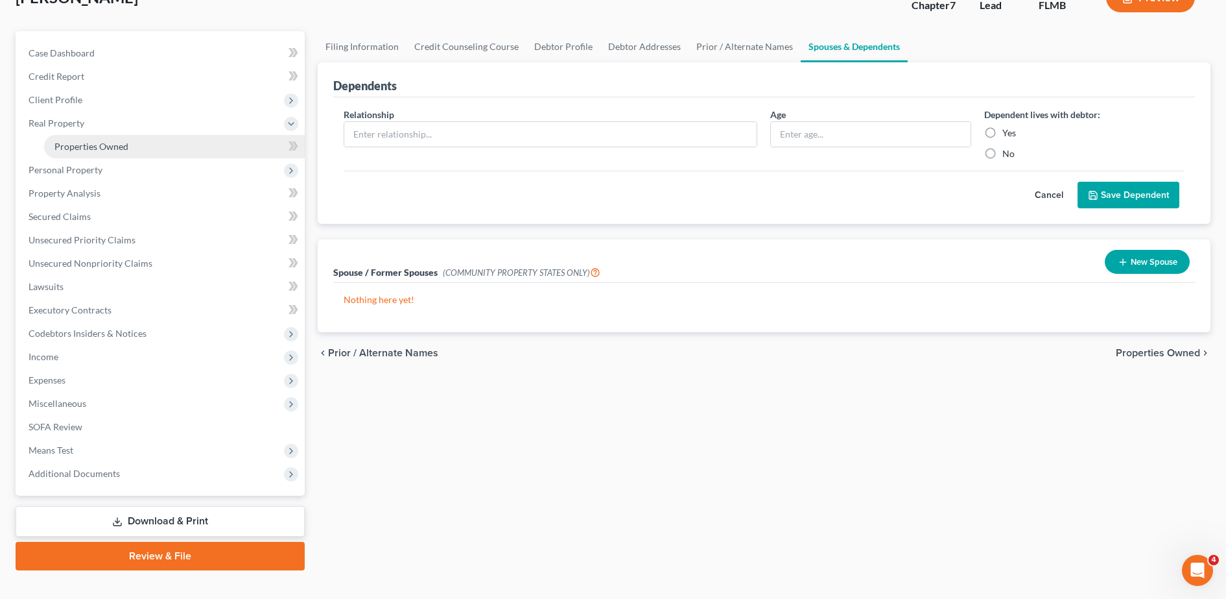
click at [100, 147] on span "Properties Owned" at bounding box center [91, 146] width 74 height 11
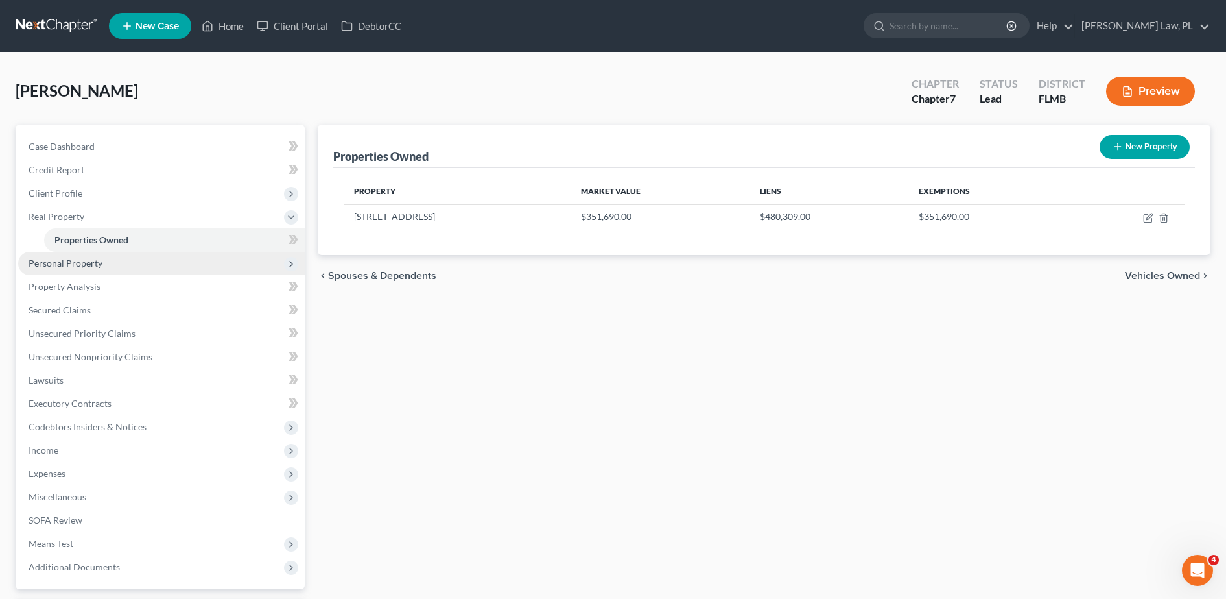
click at [104, 261] on span "Personal Property" at bounding box center [161, 263] width 287 height 23
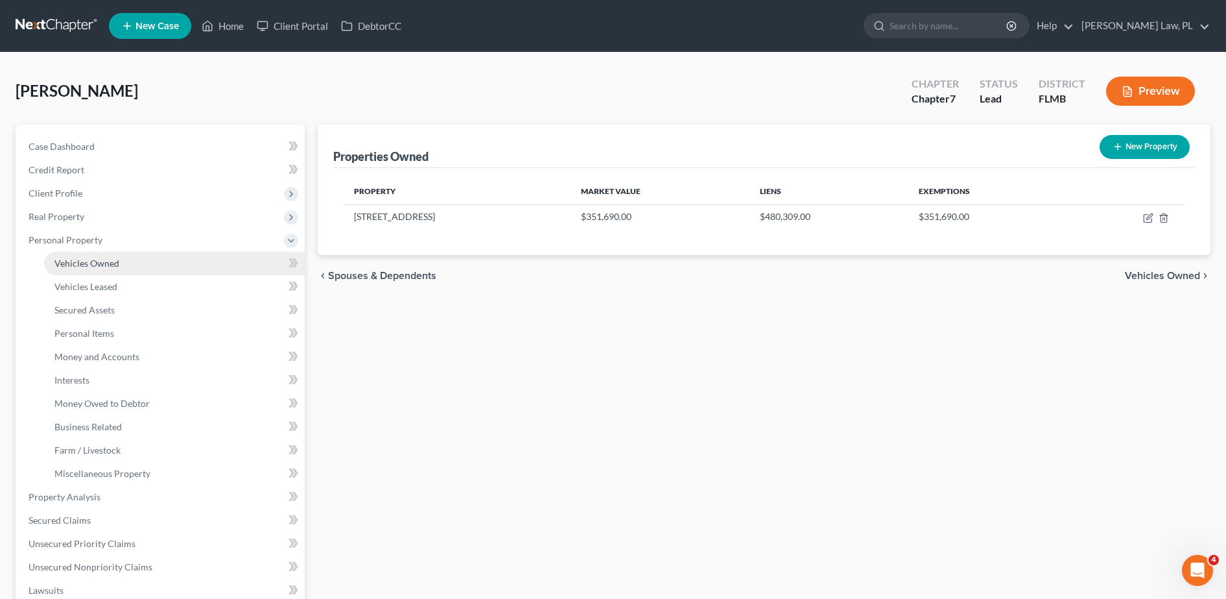
click at [130, 265] on link "Vehicles Owned" at bounding box center [174, 263] width 261 height 23
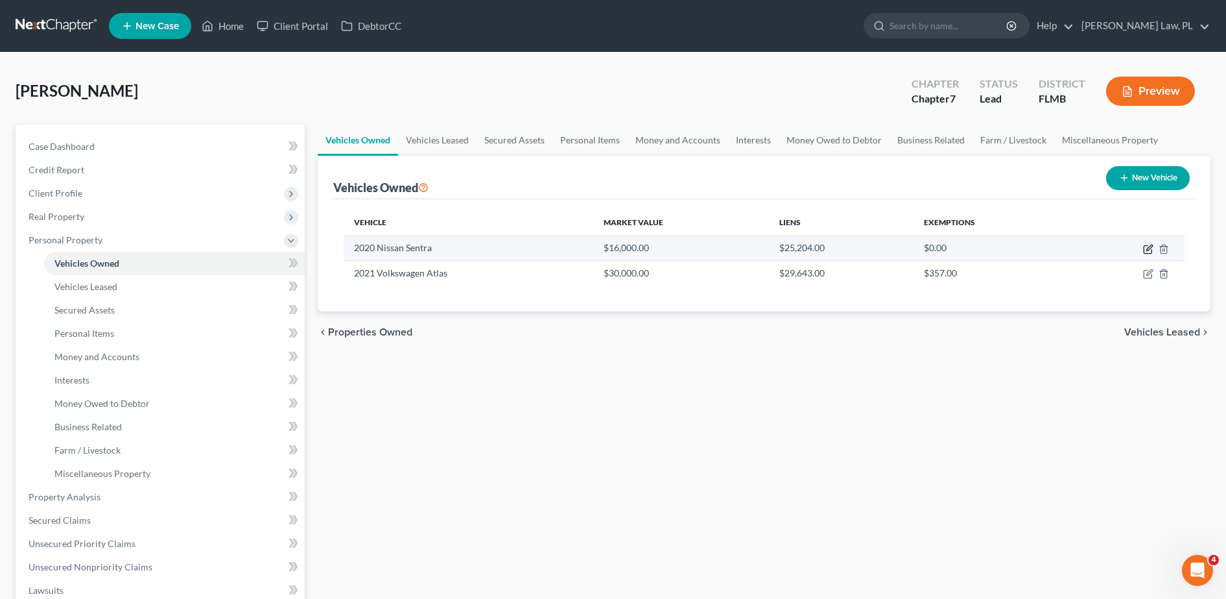
click at [1150, 254] on icon "button" at bounding box center [1148, 249] width 10 height 10
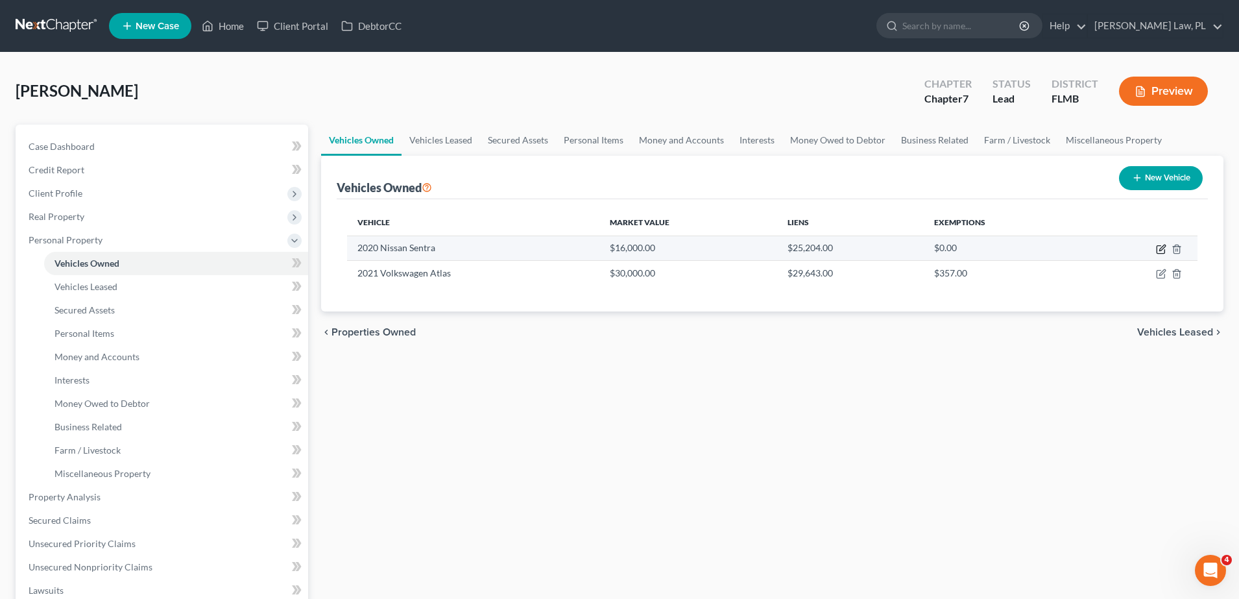
select select "0"
select select "6"
select select "1"
select select "0"
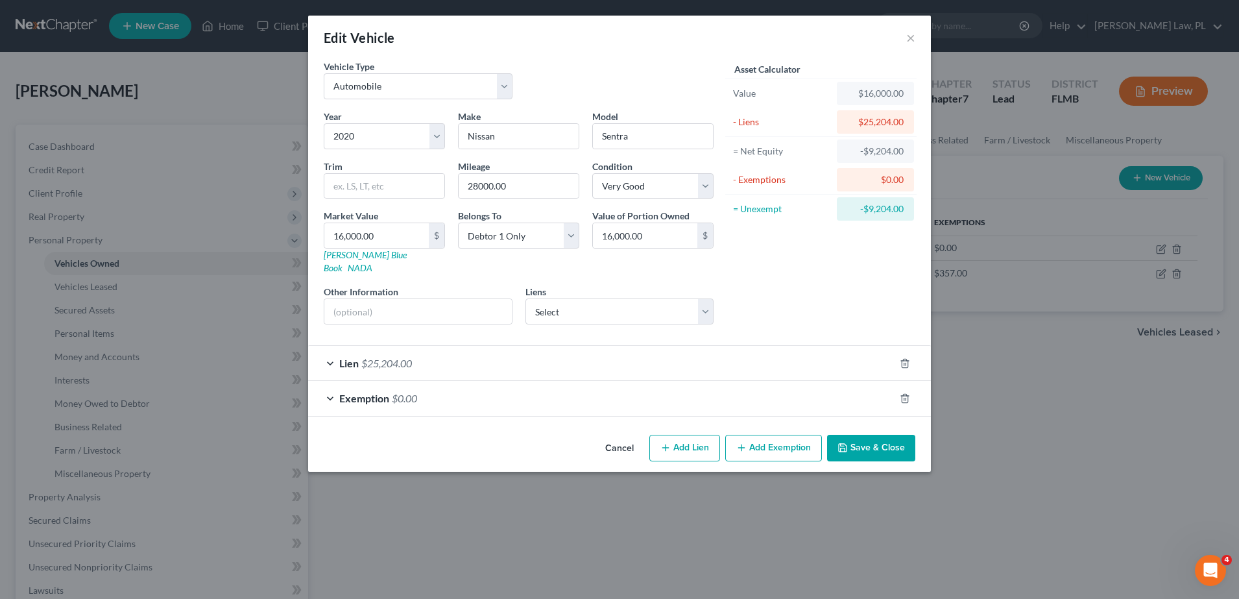
click at [730, 346] on div "Lien $25,204.00" at bounding box center [601, 363] width 586 height 34
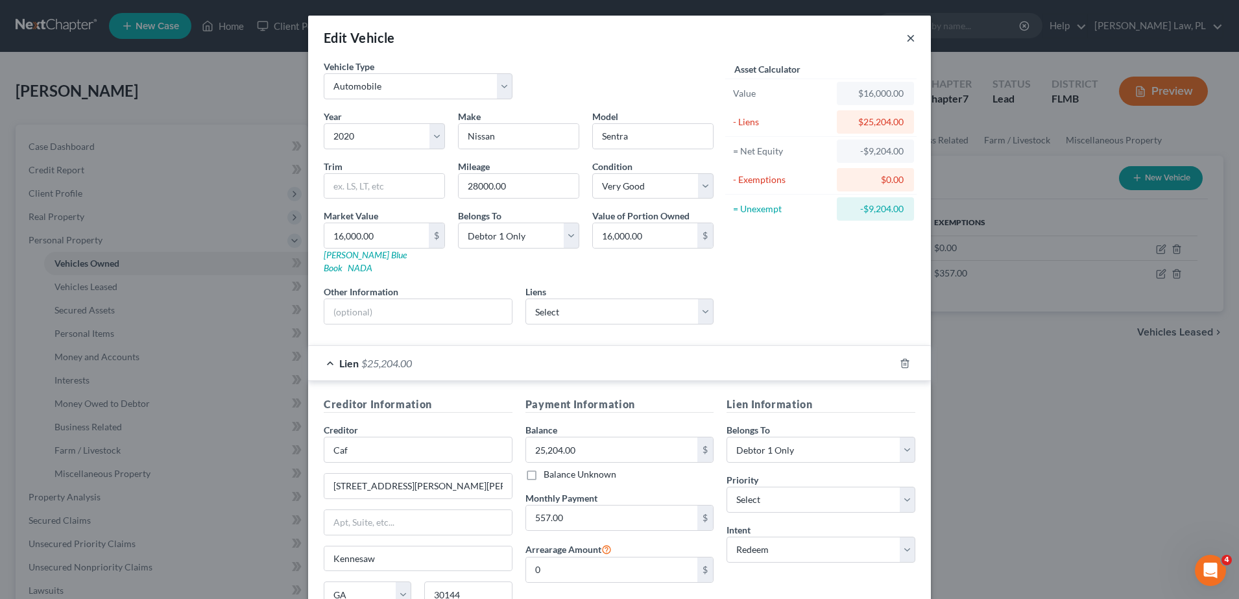
click at [906, 36] on button "×" at bounding box center [910, 38] width 9 height 16
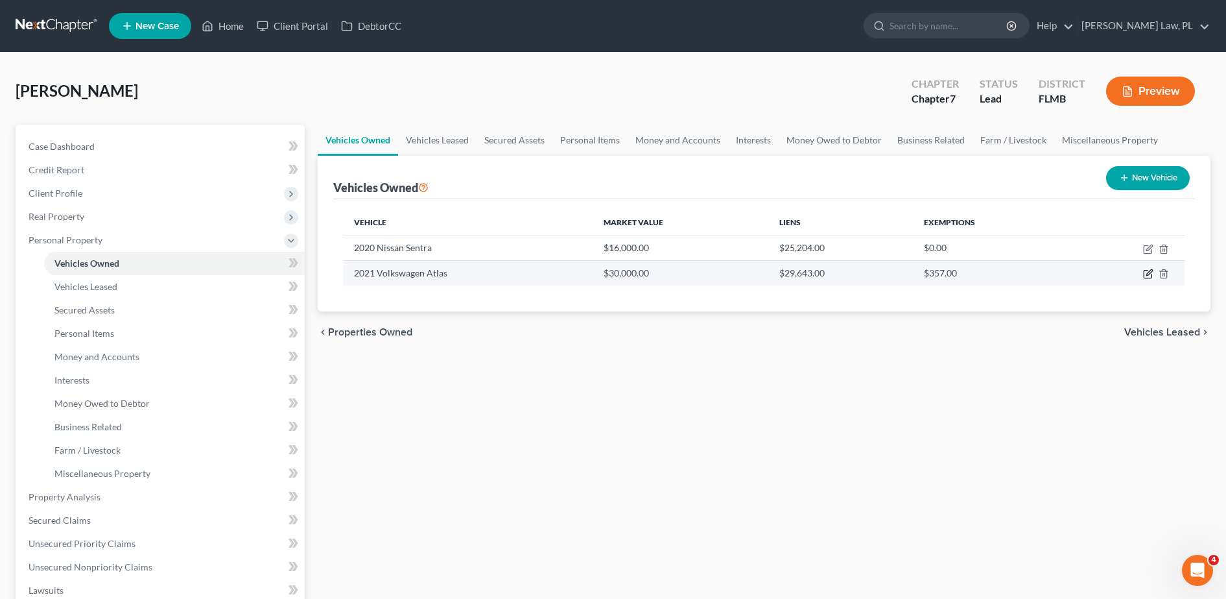
click at [1150, 271] on icon "button" at bounding box center [1148, 273] width 10 height 10
select select "0"
select select "5"
select select "1"
select select "0"
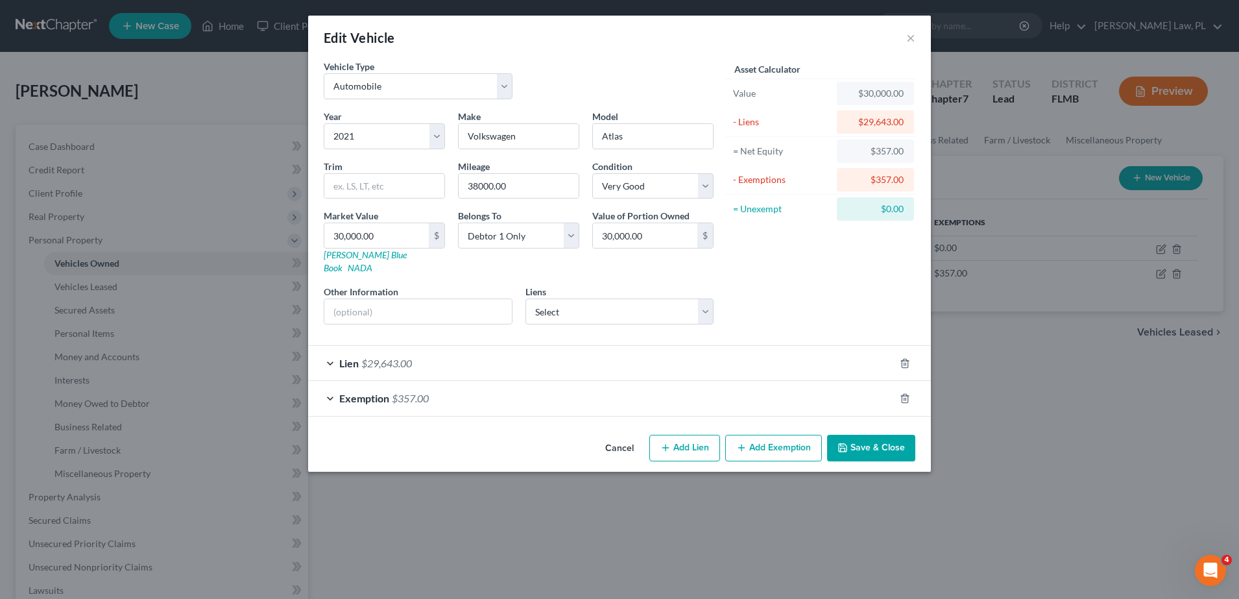
click at [639, 346] on div "Lien $29,643.00" at bounding box center [601, 363] width 586 height 34
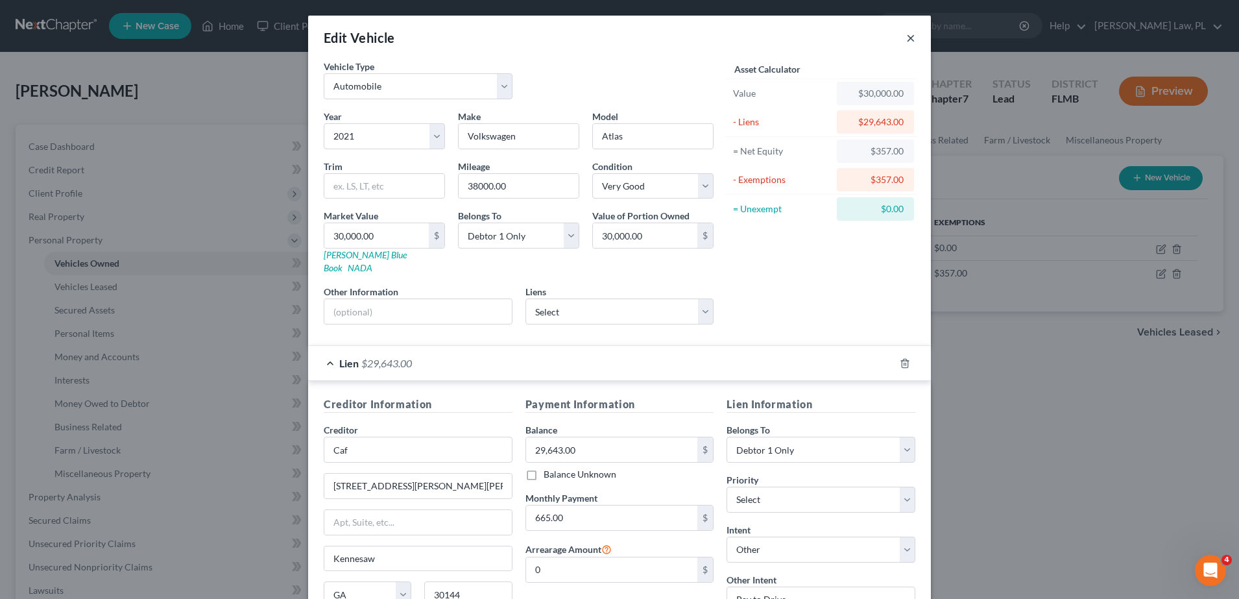
click at [906, 40] on button "×" at bounding box center [910, 38] width 9 height 16
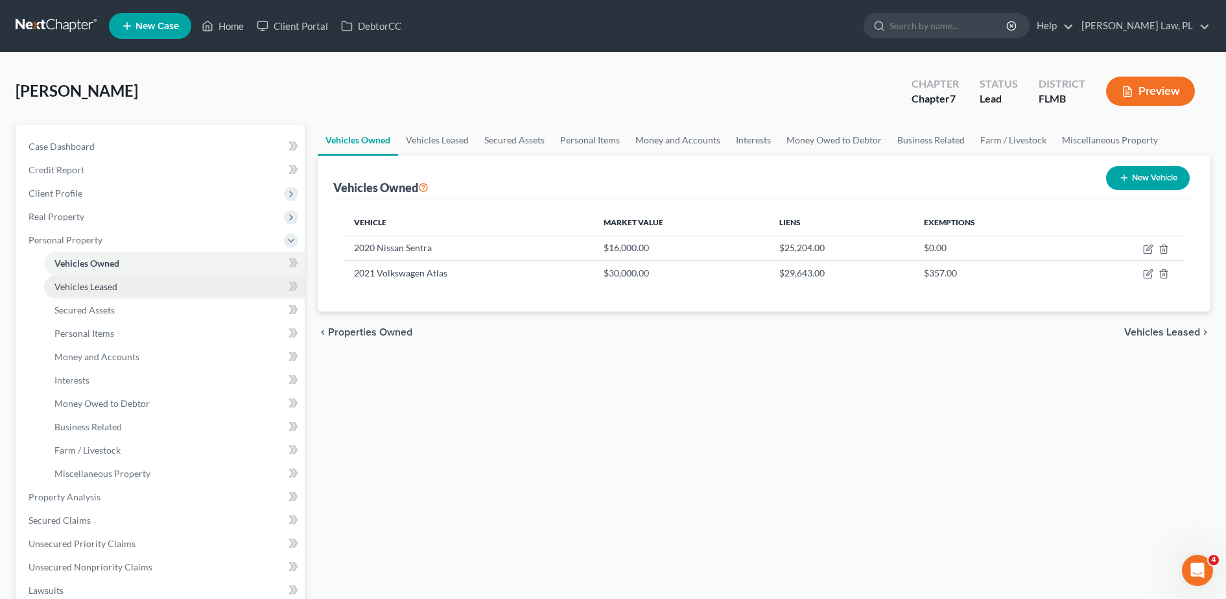
click at [106, 286] on span "Vehicles Leased" at bounding box center [85, 286] width 63 height 11
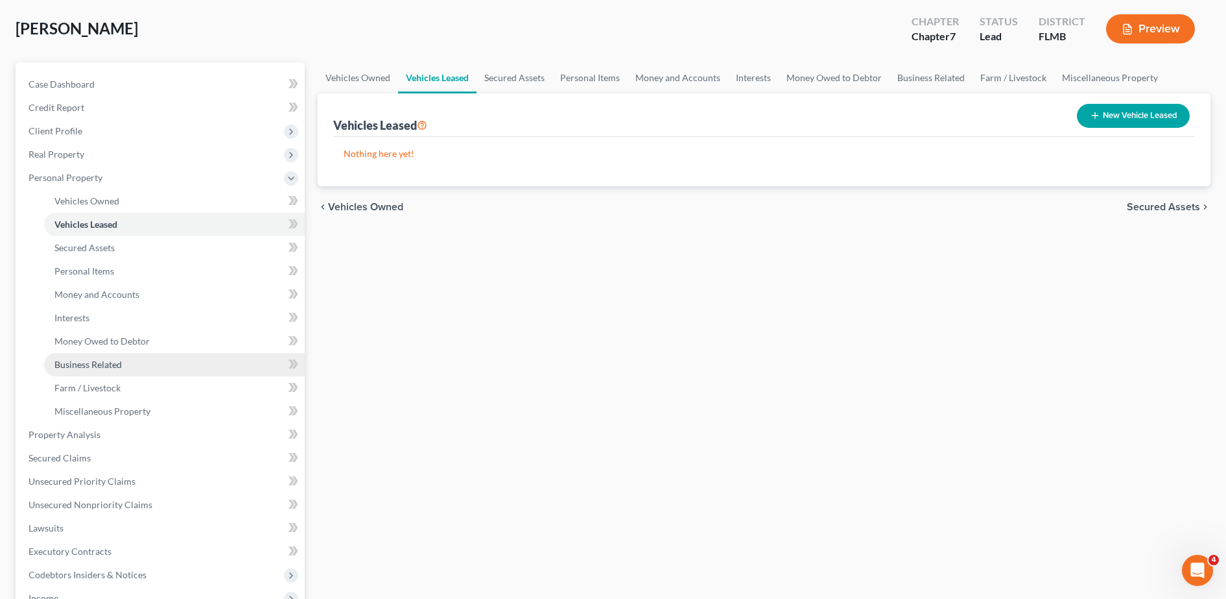
scroll to position [67, 0]
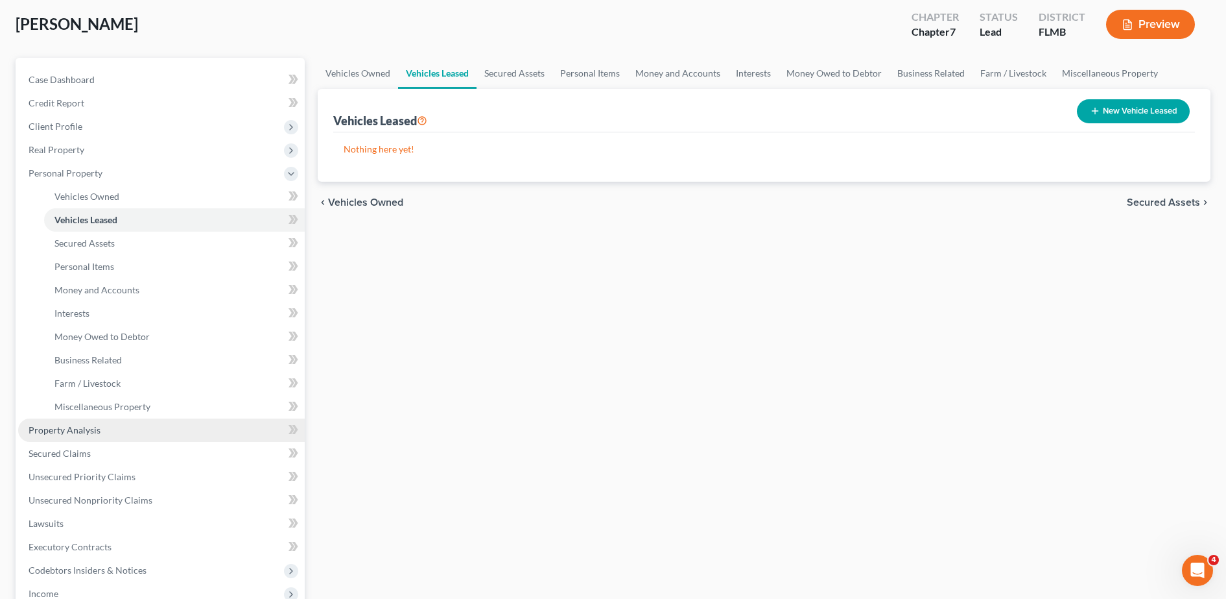
click at [121, 431] on link "Property Analysis" at bounding box center [161, 429] width 287 height 23
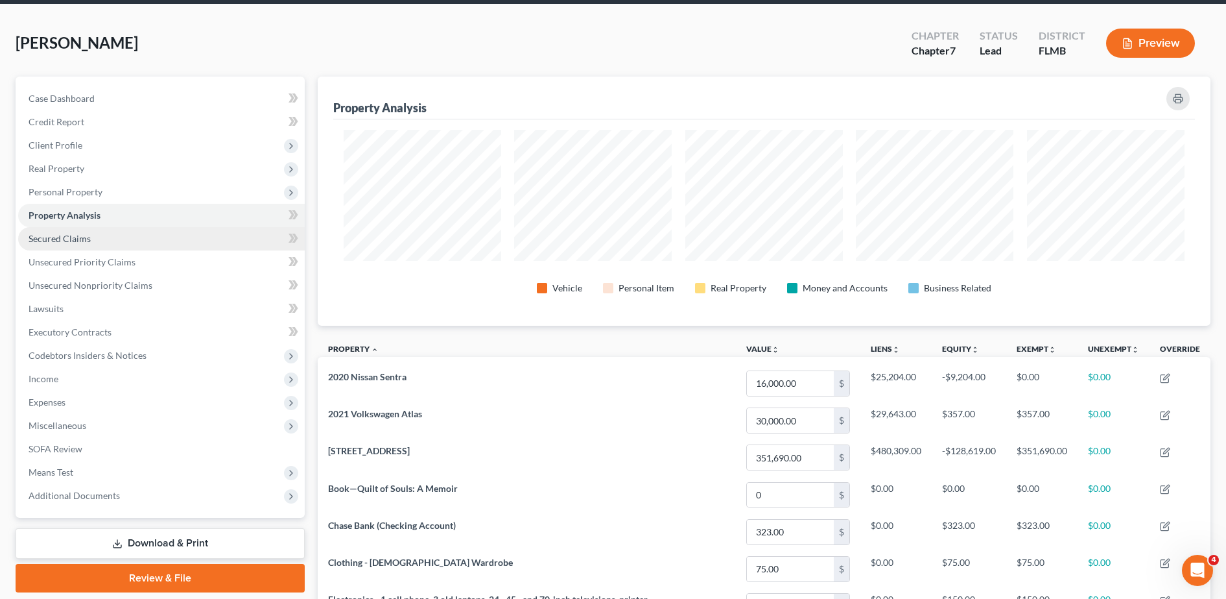
click at [119, 246] on link "Secured Claims" at bounding box center [161, 238] width 287 height 23
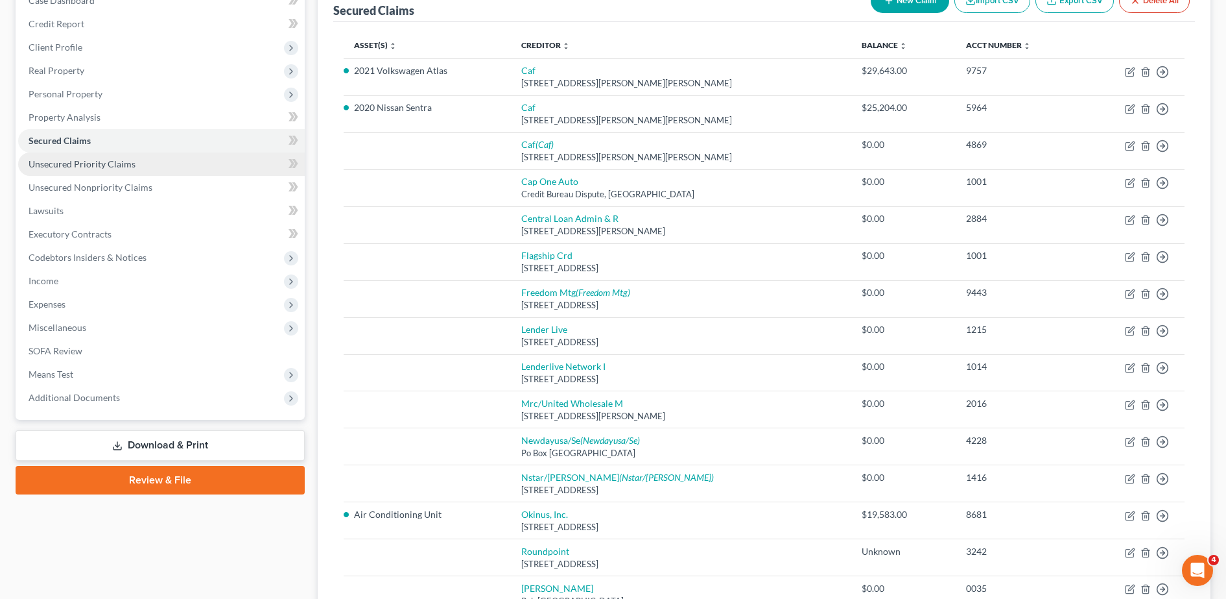
click at [101, 165] on span "Unsecured Priority Claims" at bounding box center [82, 163] width 107 height 11
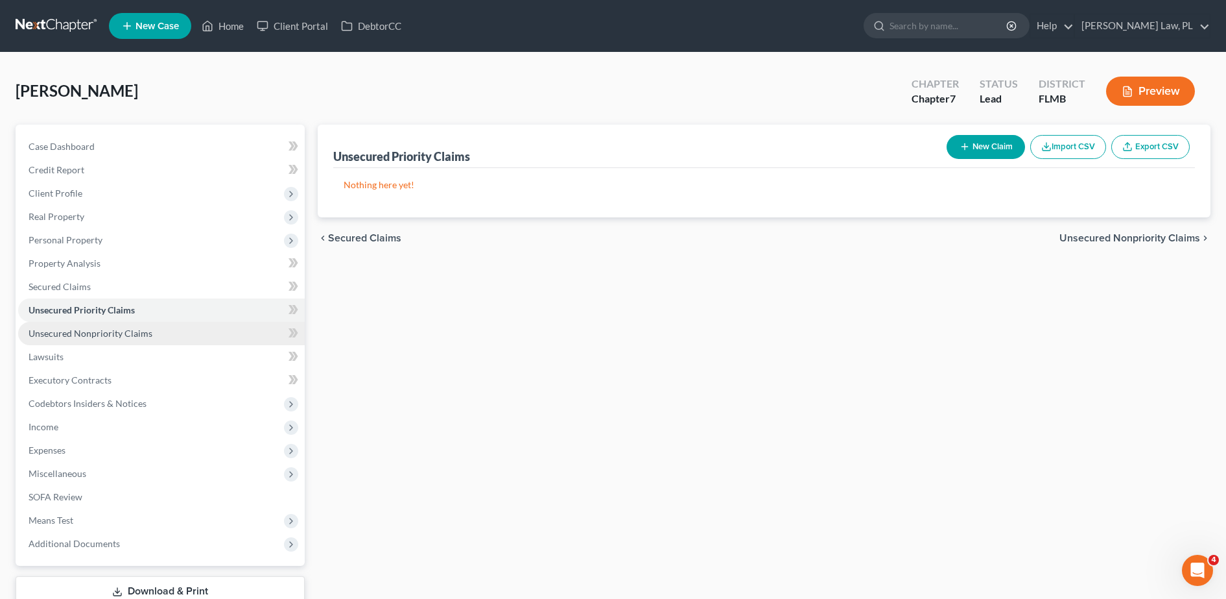
click at [103, 329] on span "Unsecured Nonpriority Claims" at bounding box center [91, 332] width 124 height 11
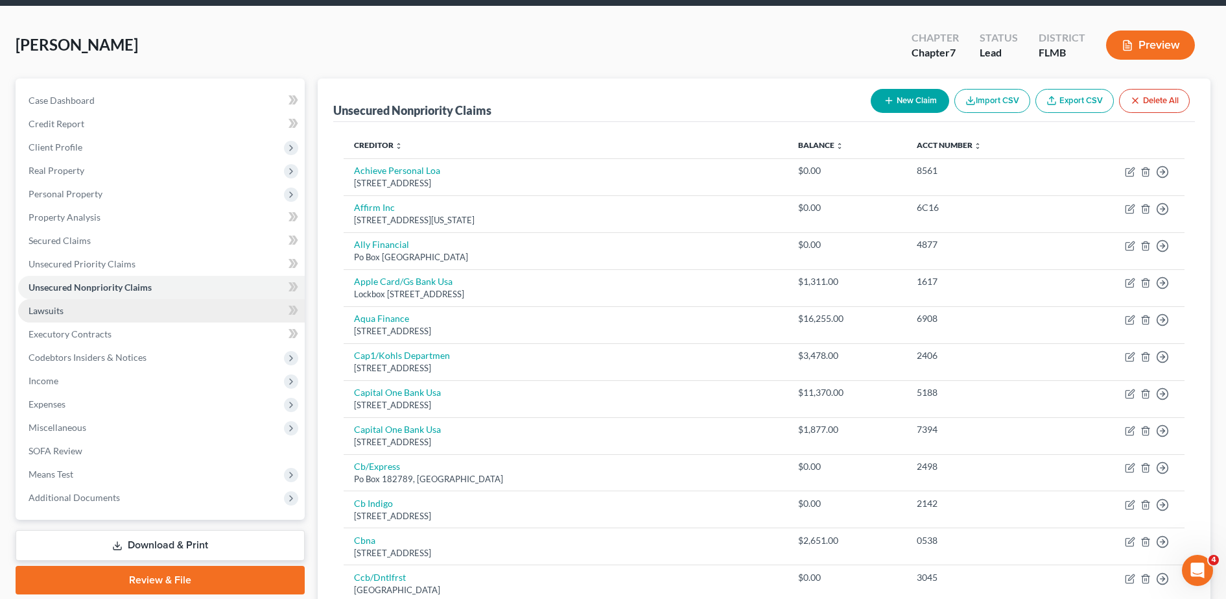
click at [71, 316] on link "Lawsuits" at bounding box center [161, 310] width 287 height 23
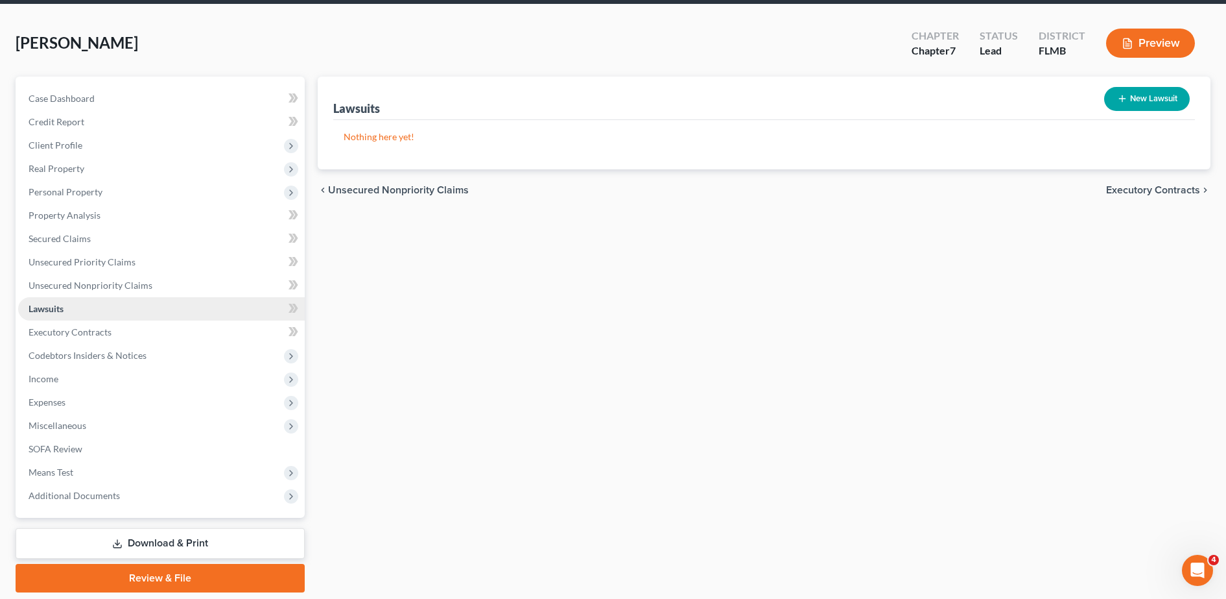
scroll to position [64, 0]
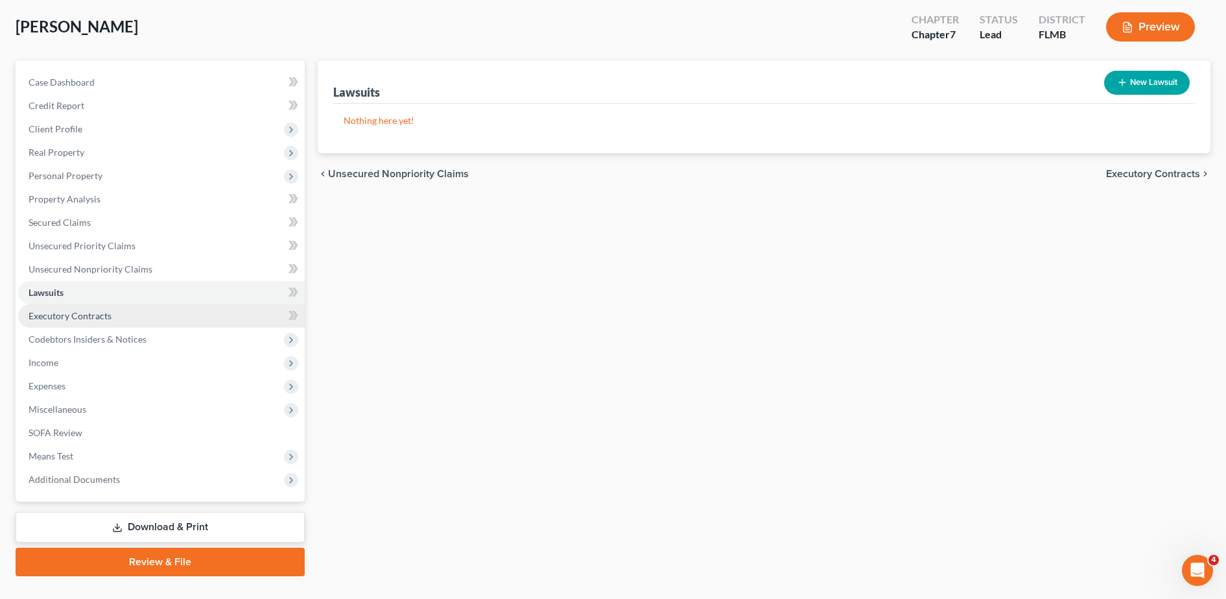
click at [135, 320] on link "Executory Contracts" at bounding box center [161, 315] width 287 height 23
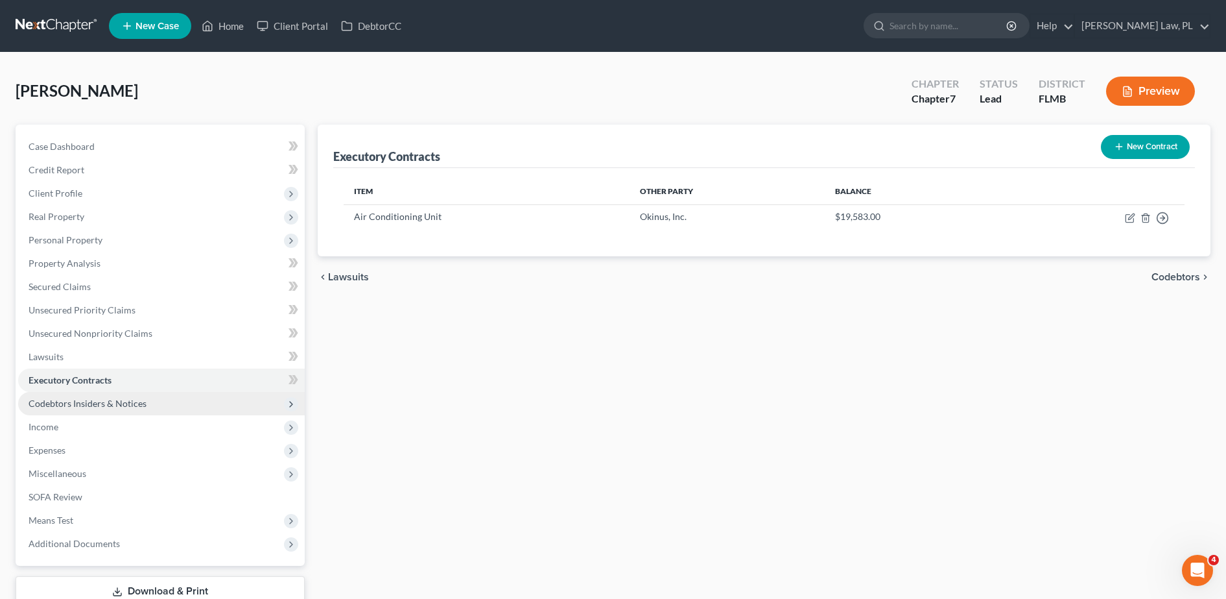
click at [81, 394] on span "Codebtors Insiders & Notices" at bounding box center [161, 403] width 287 height 23
click at [84, 414] on span "Codebtors Insiders & Notices" at bounding box center [161, 403] width 287 height 23
click at [77, 408] on span "Codebtors Insiders & Notices" at bounding box center [88, 403] width 118 height 11
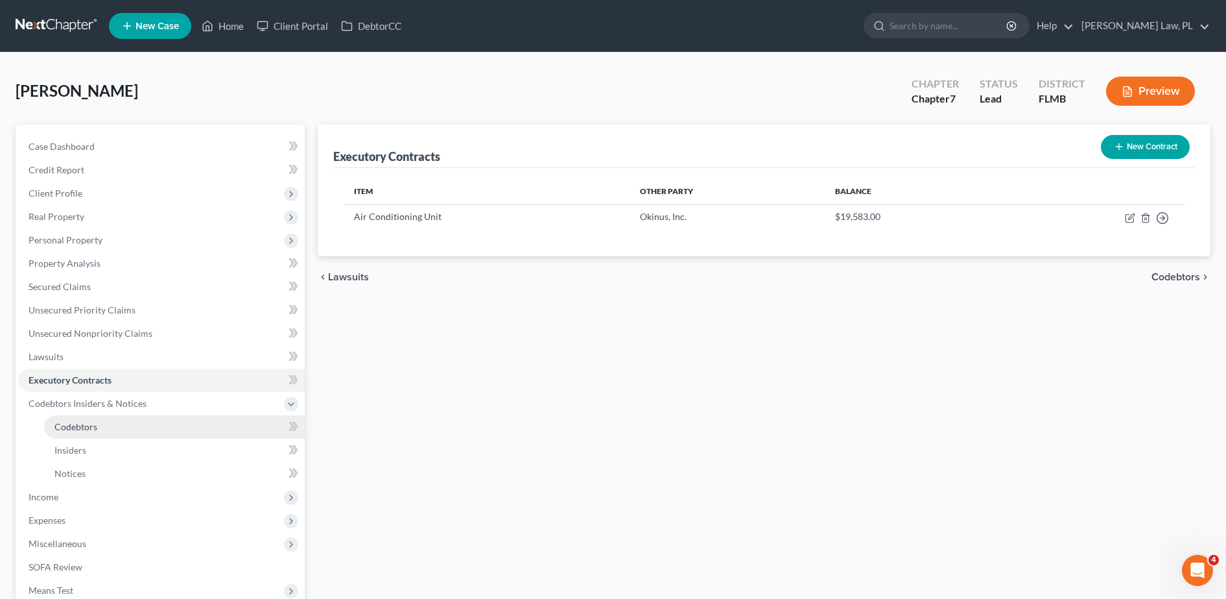
click at [87, 427] on span "Codebtors" at bounding box center [75, 426] width 43 height 11
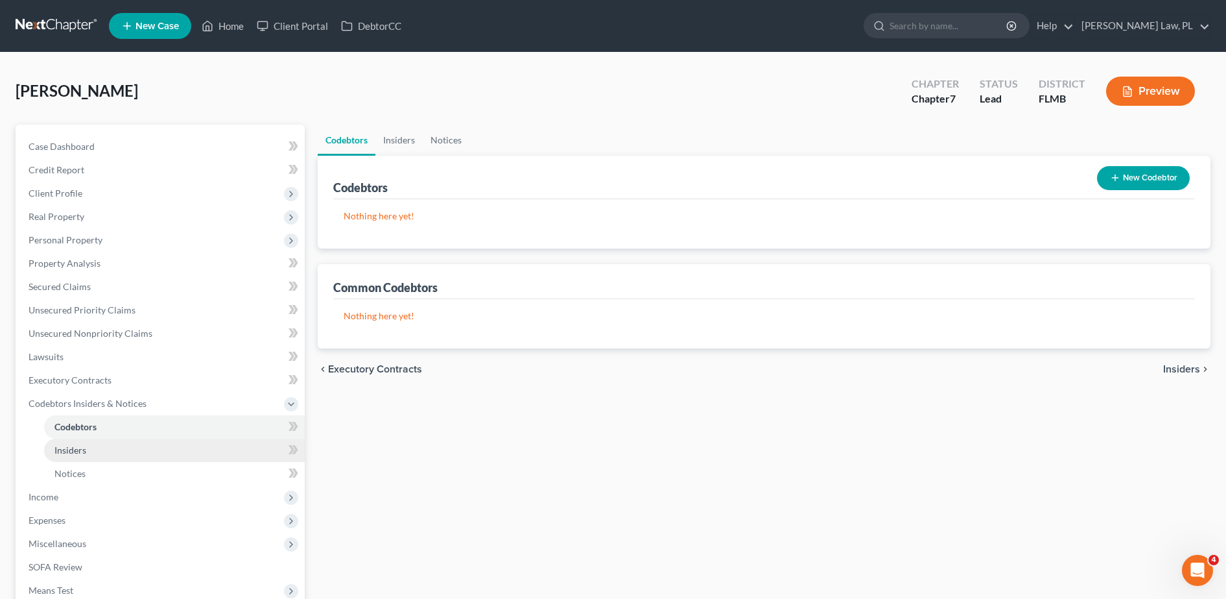
click at [102, 447] on link "Insiders" at bounding box center [174, 449] width 261 height 23
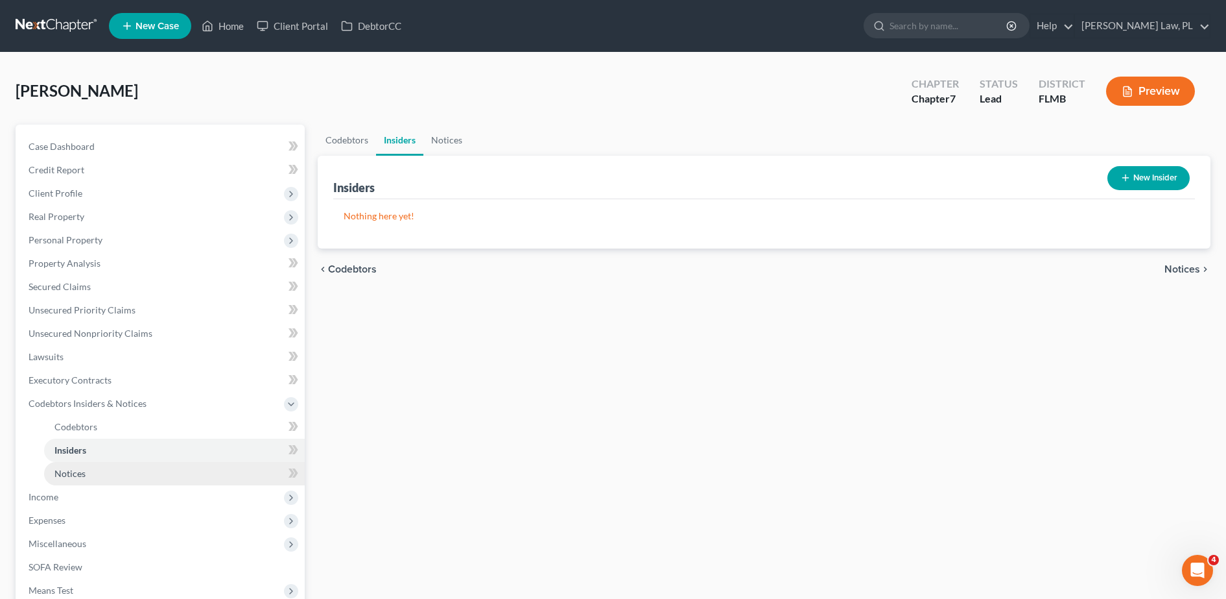
click at [101, 471] on link "Notices" at bounding box center [174, 473] width 261 height 23
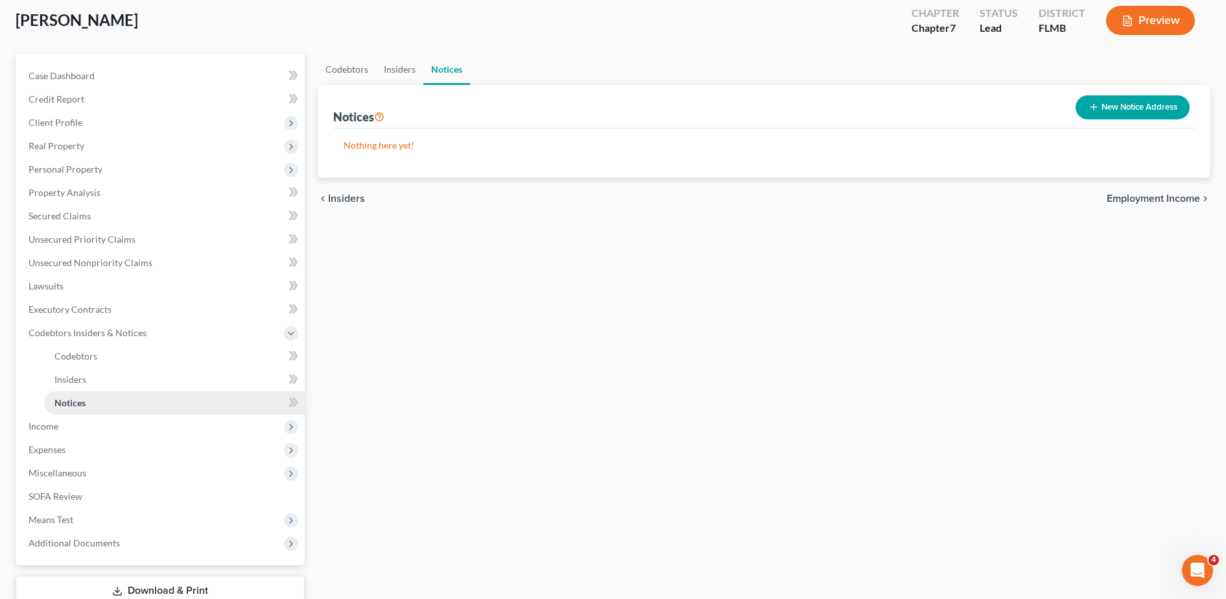
scroll to position [77, 0]
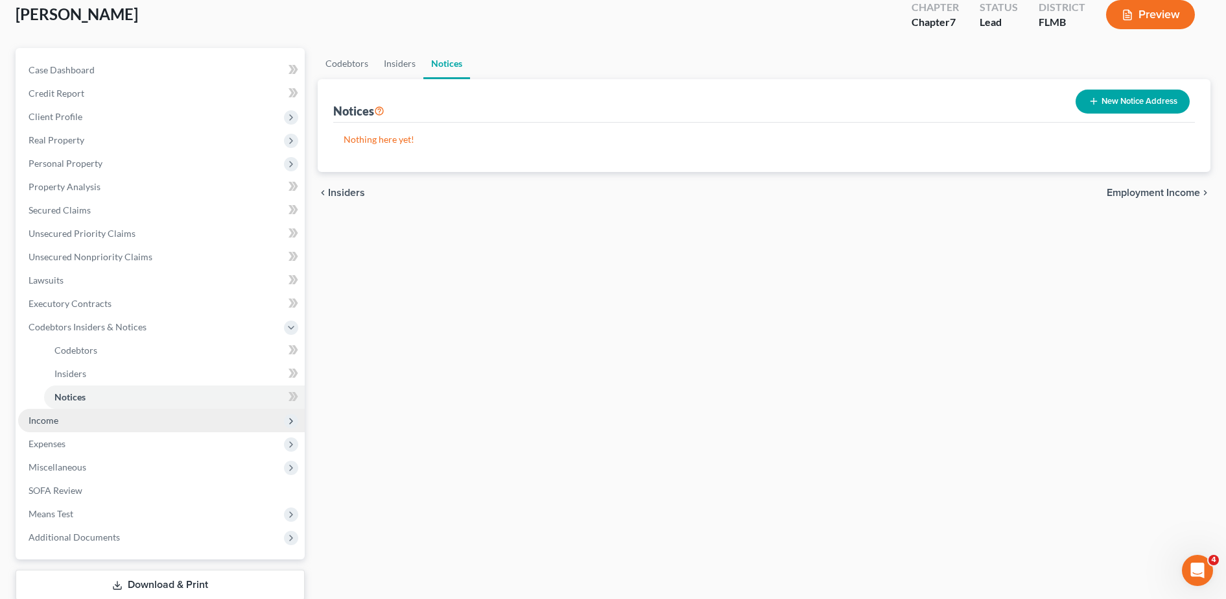
click at [71, 419] on span "Income" at bounding box center [161, 420] width 287 height 23
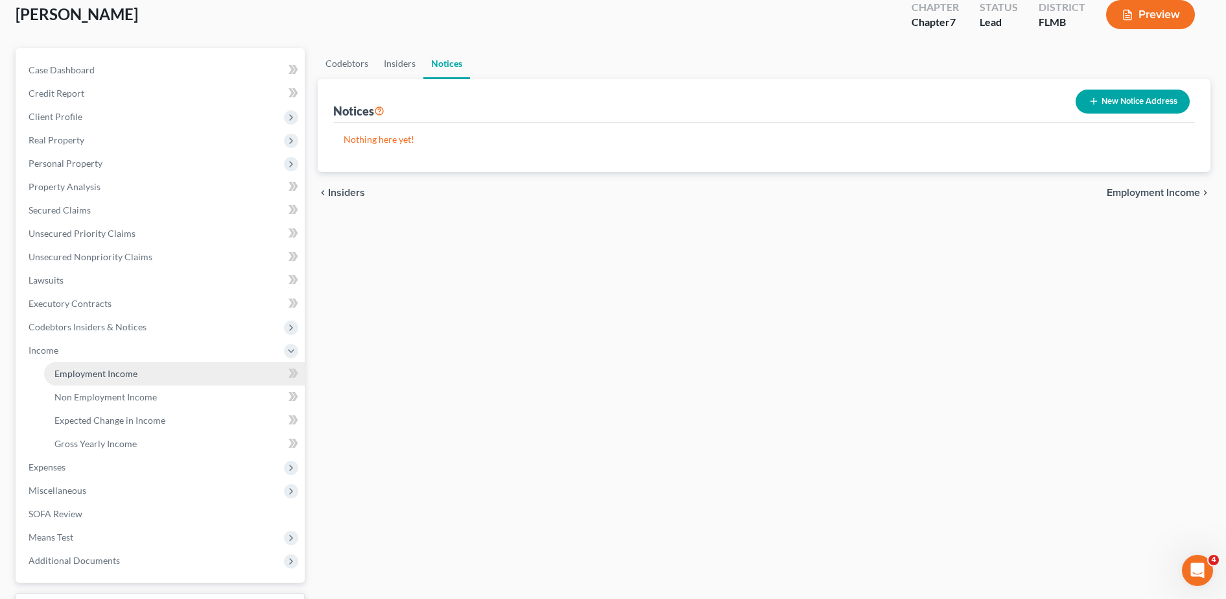
click at [89, 376] on span "Employment Income" at bounding box center [95, 373] width 83 height 11
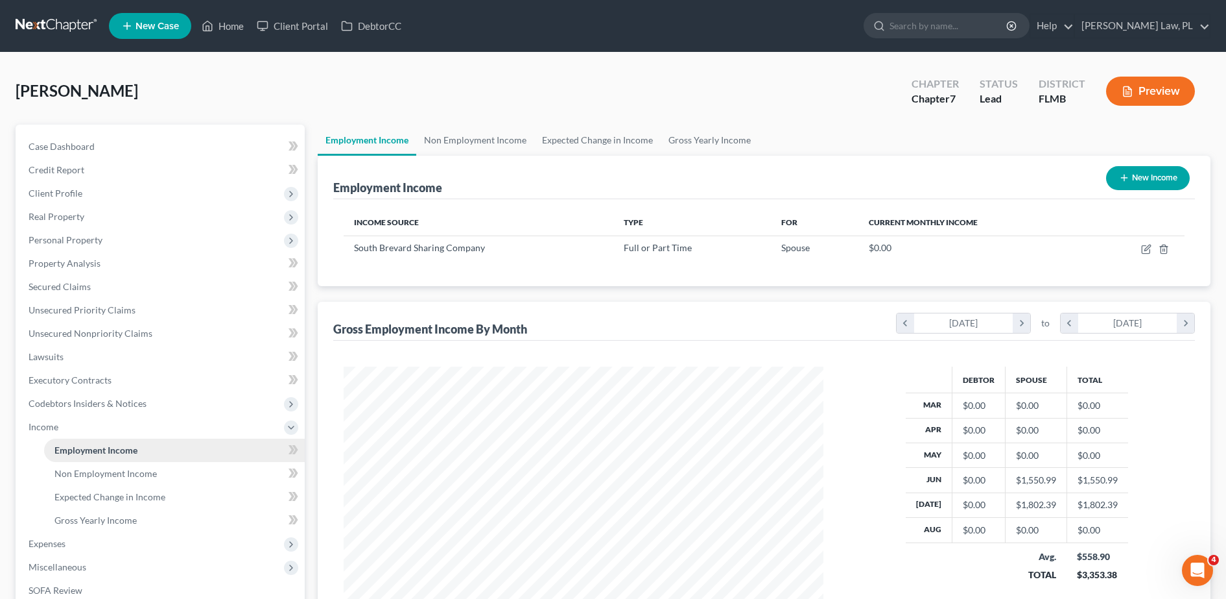
scroll to position [648238, 647972]
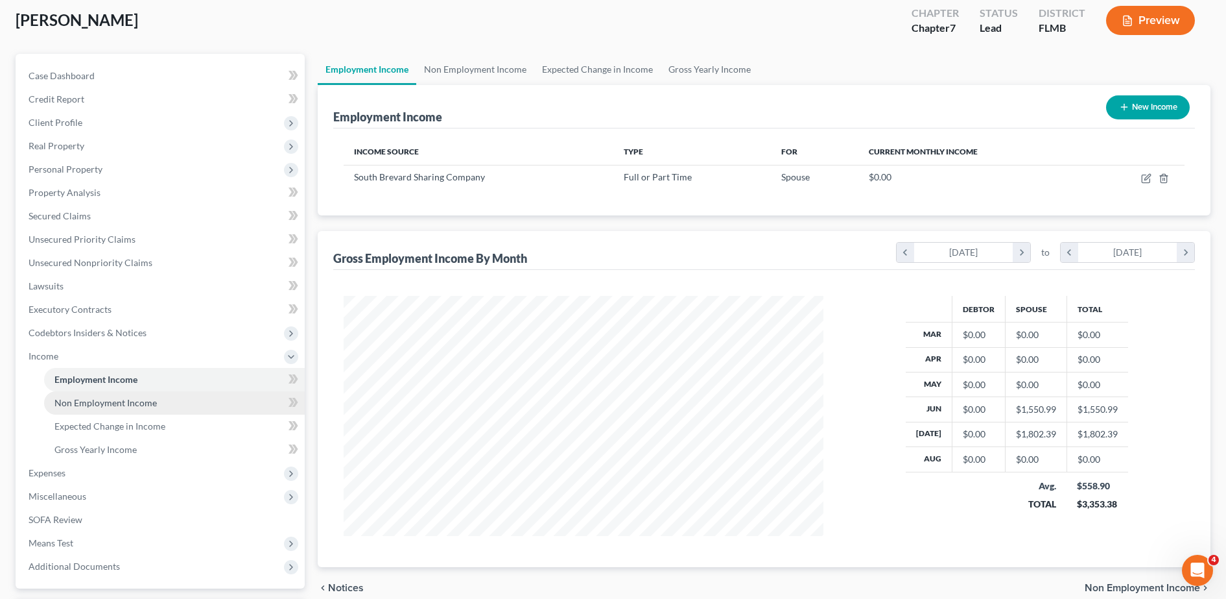
click at [104, 397] on span "Non Employment Income" at bounding box center [105, 402] width 102 height 11
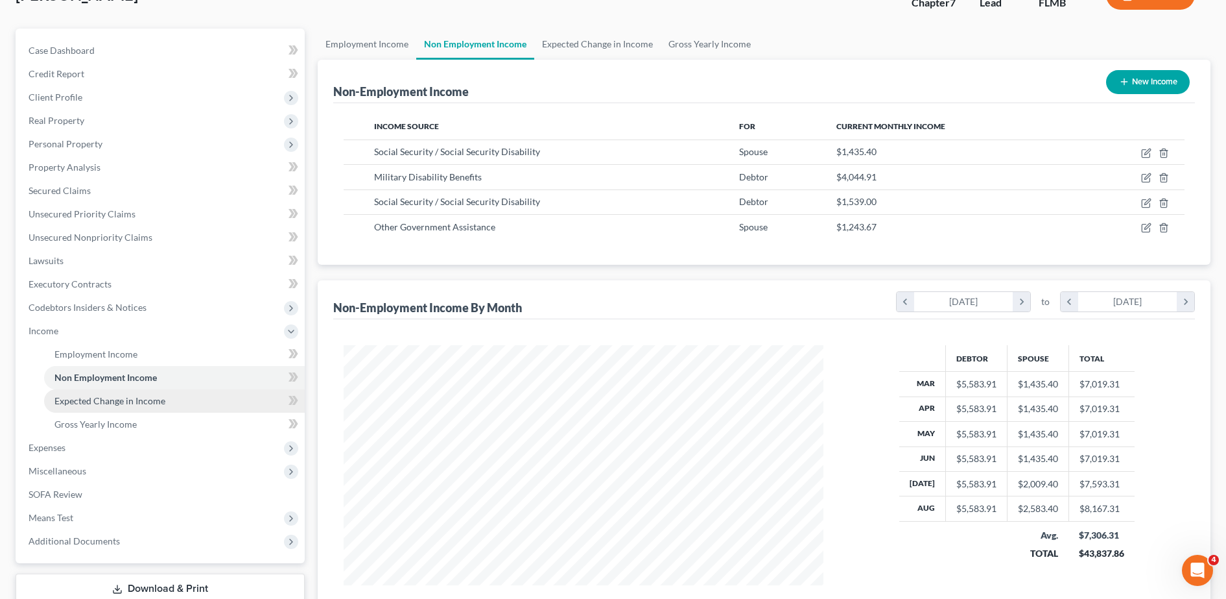
click at [113, 401] on span "Expected Change in Income" at bounding box center [109, 400] width 111 height 11
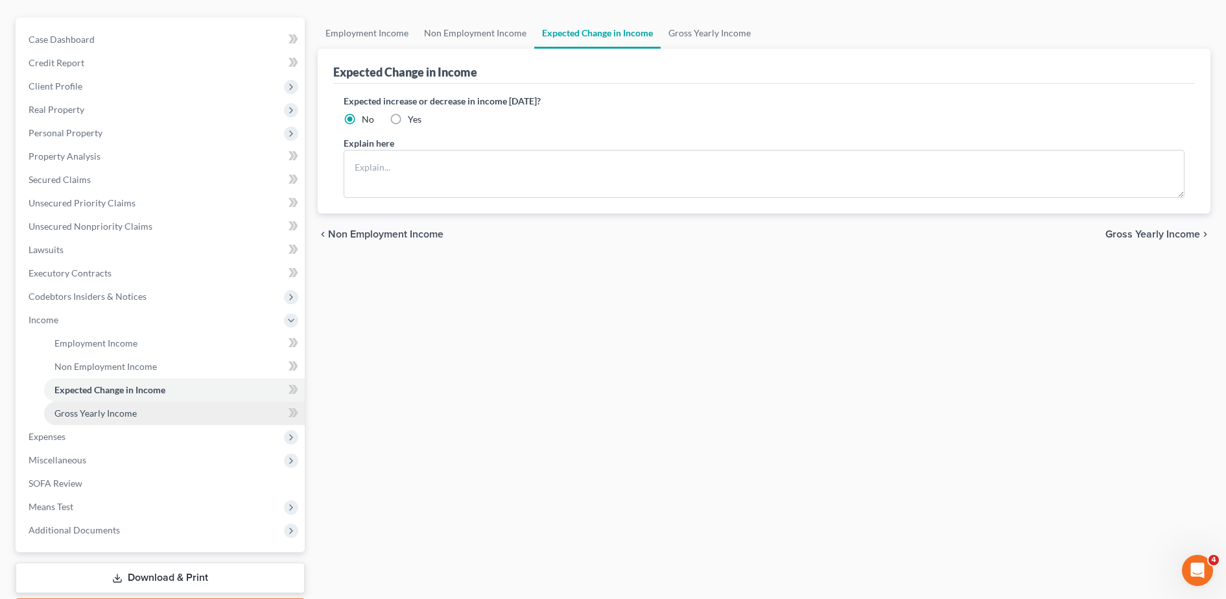
click at [100, 412] on span "Gross Yearly Income" at bounding box center [95, 412] width 82 height 11
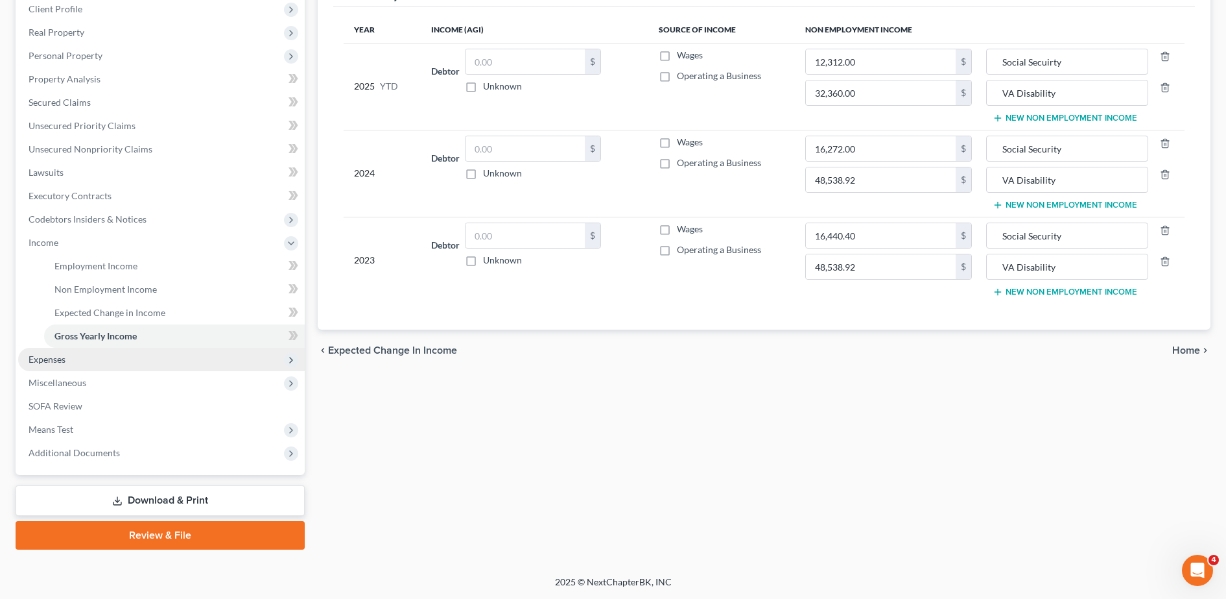
click at [95, 356] on span "Expenses" at bounding box center [161, 359] width 287 height 23
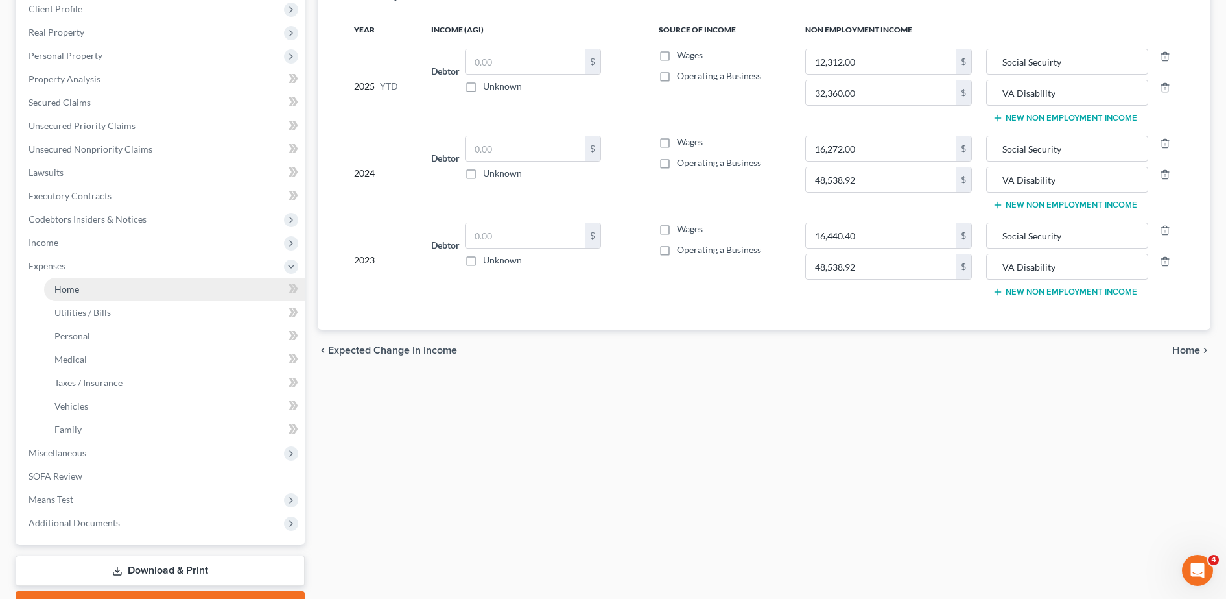
click at [77, 291] on span "Home" at bounding box center [66, 288] width 25 height 11
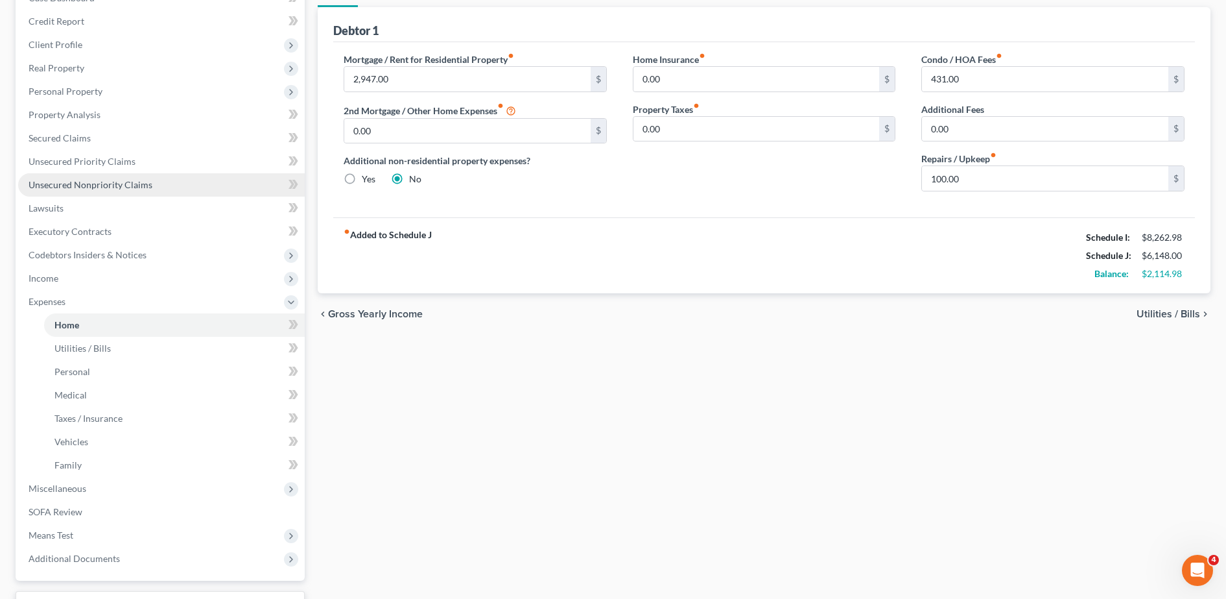
scroll to position [169, 0]
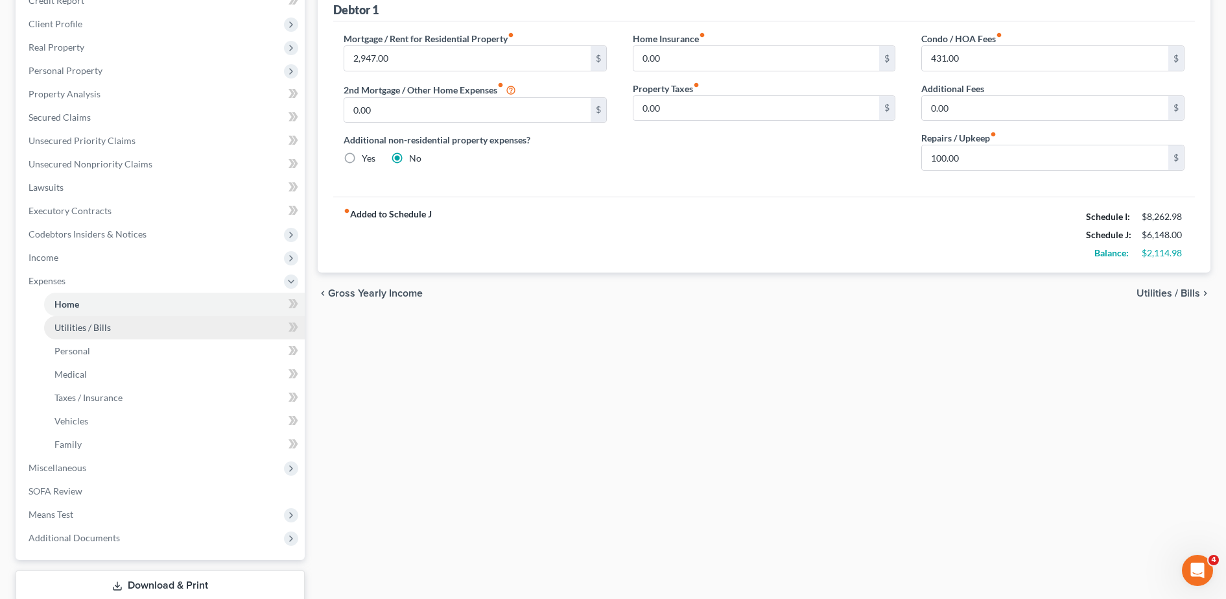
click at [113, 337] on link "Utilities / Bills" at bounding box center [174, 327] width 261 height 23
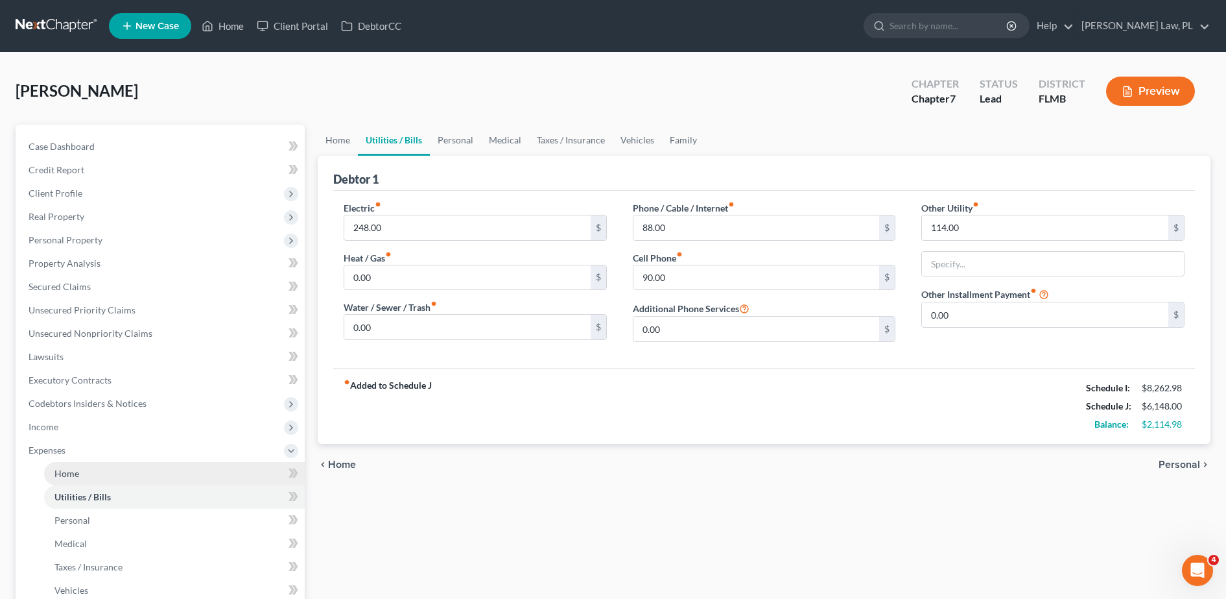
click at [84, 477] on link "Home" at bounding box center [174, 473] width 261 height 23
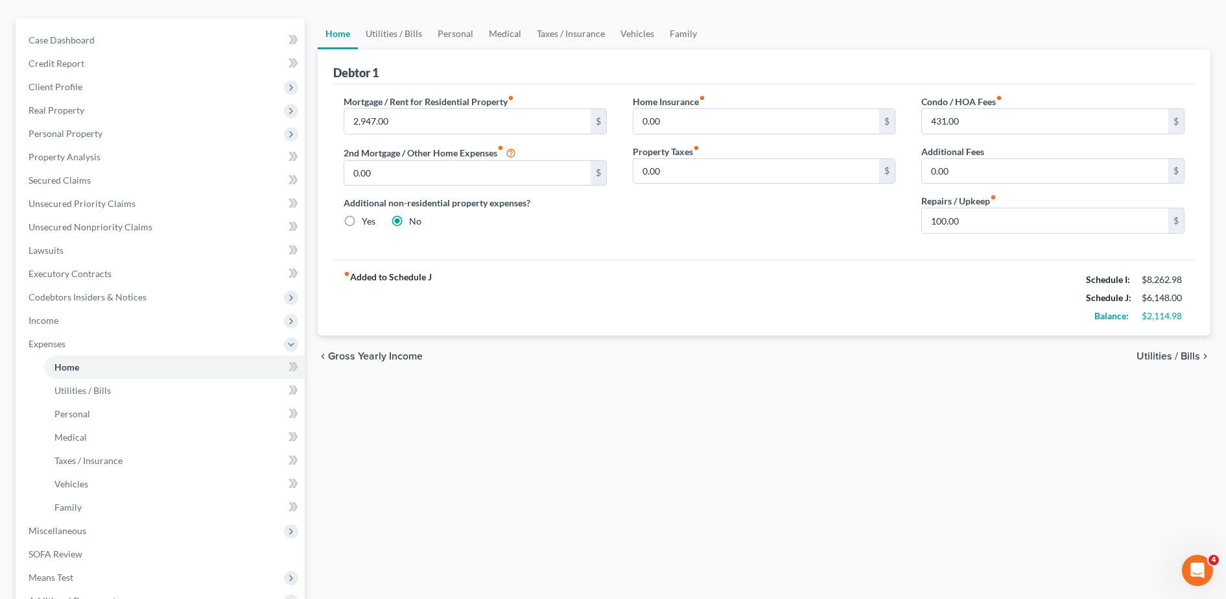
scroll to position [110, 0]
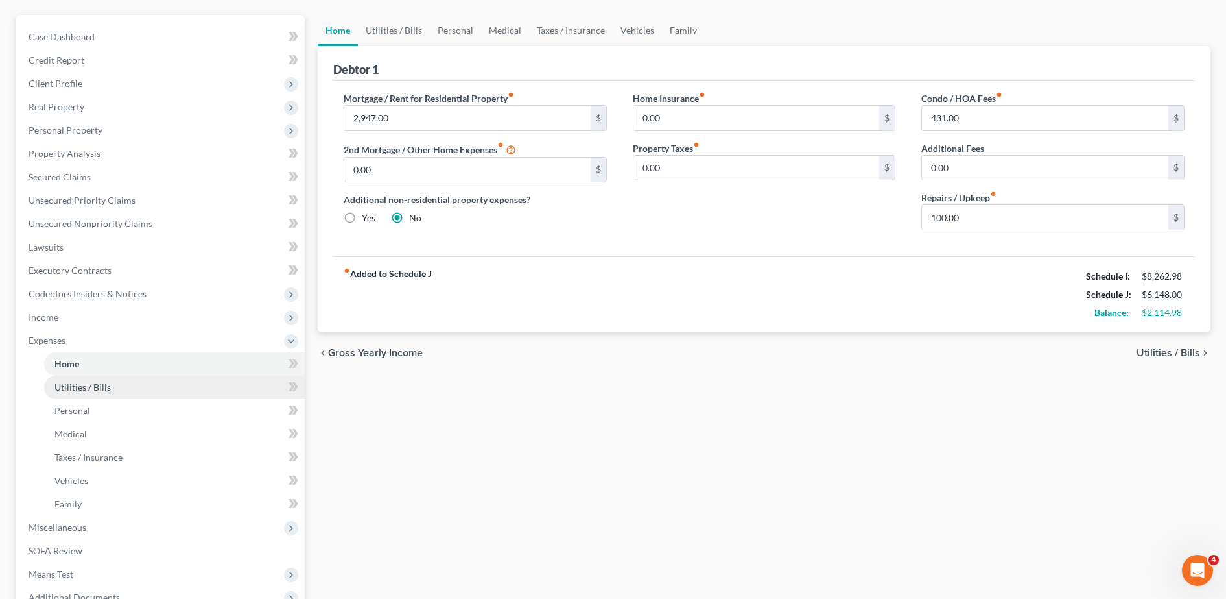
click at [160, 394] on link "Utilities / Bills" at bounding box center [174, 386] width 261 height 23
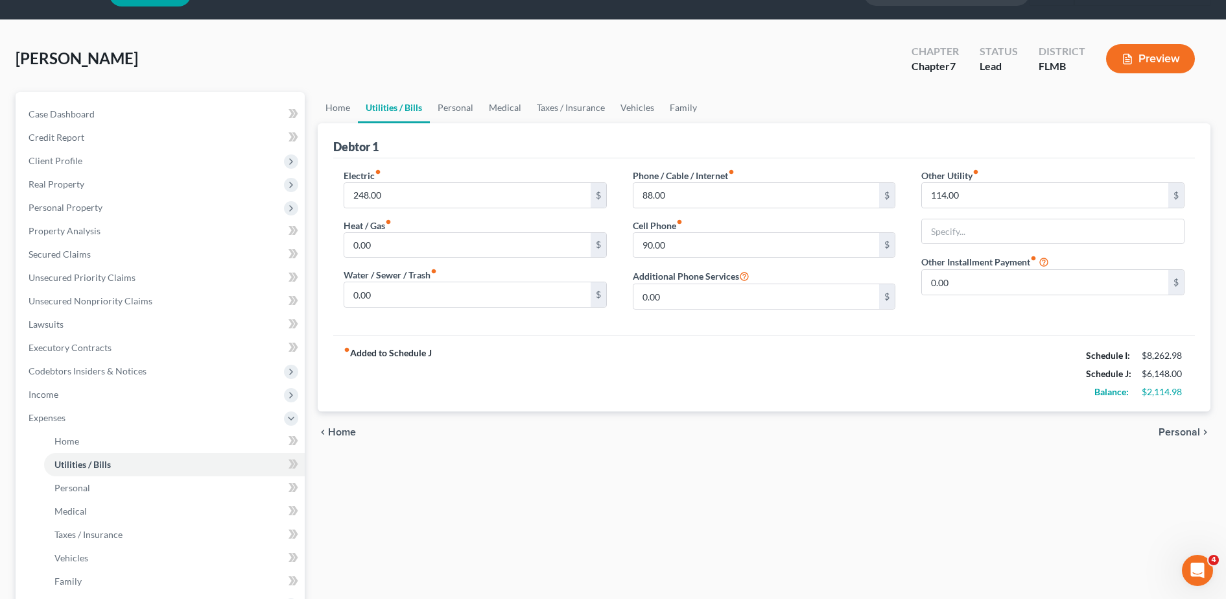
scroll to position [163, 0]
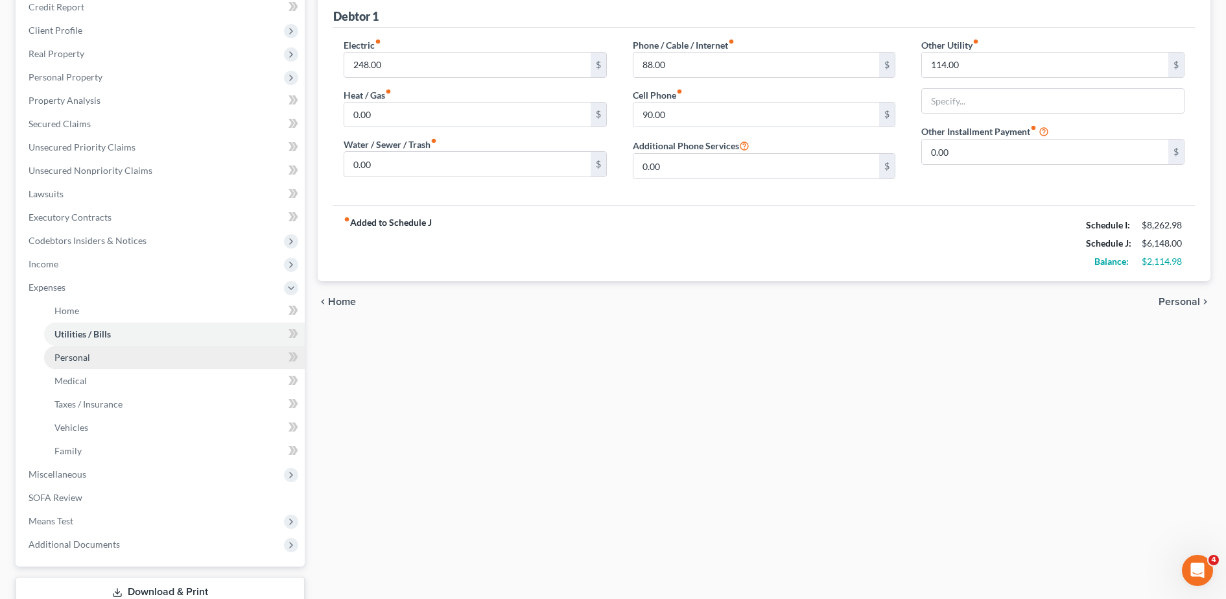
click at [191, 353] on link "Personal" at bounding box center [174, 357] width 261 height 23
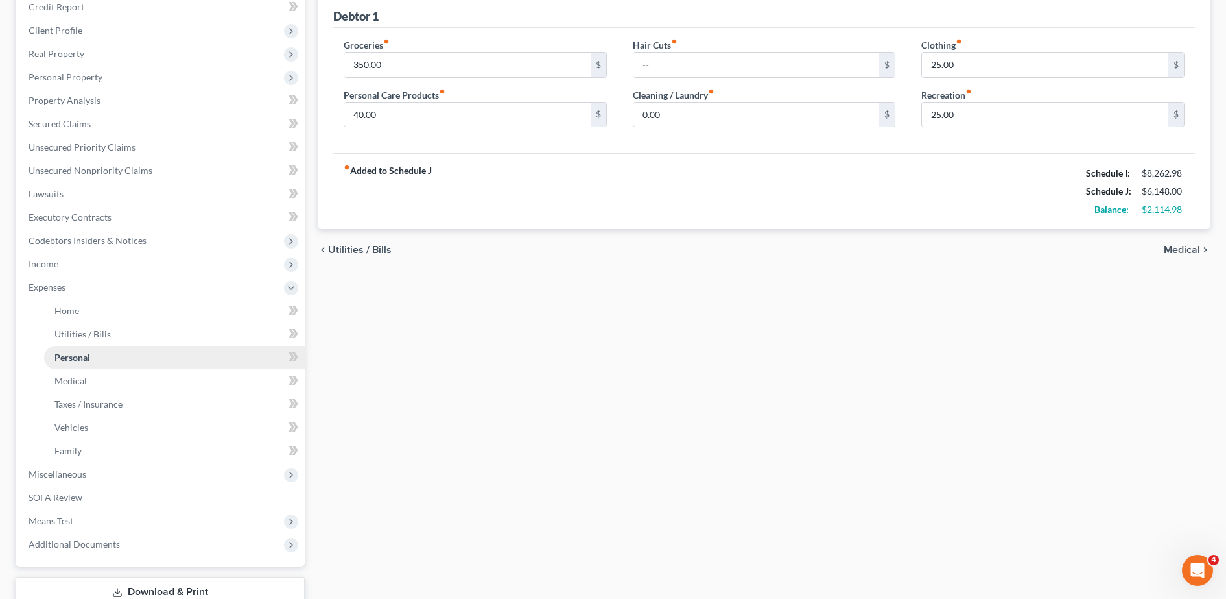
scroll to position [5, 0]
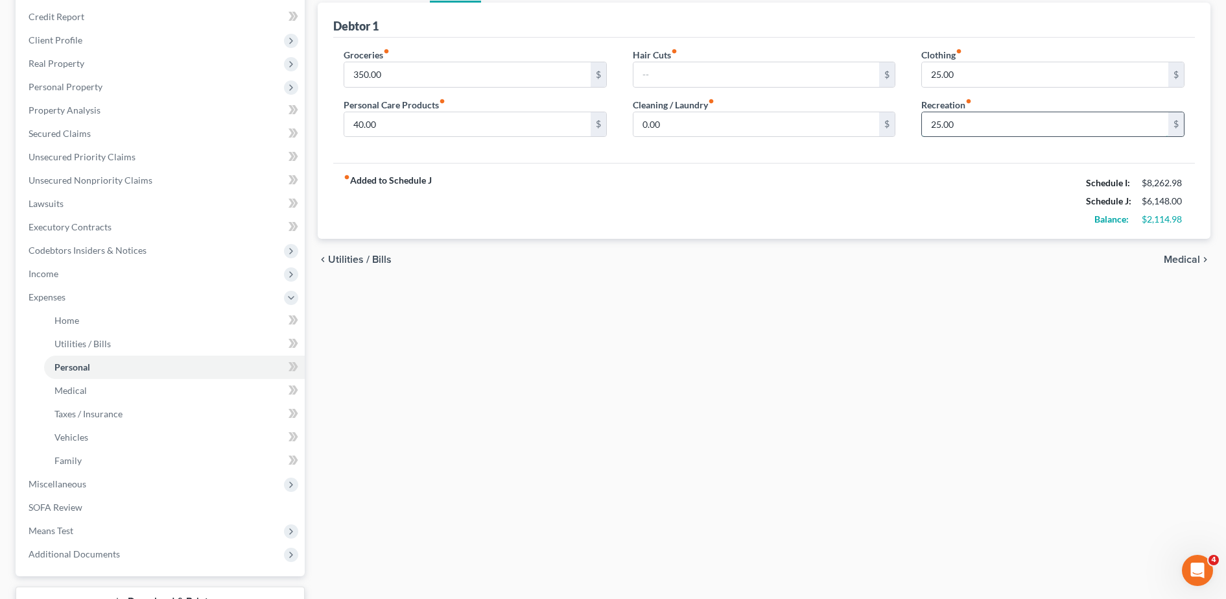
click at [986, 121] on input "25.00" at bounding box center [1045, 124] width 246 height 25
click at [826, 200] on div "fiber_manual_record Added to Schedule J Schedule I: $8,262.98 Schedule J: $6,14…" at bounding box center [764, 201] width 862 height 76
click at [698, 124] on input "0.00" at bounding box center [757, 124] width 246 height 25
click at [698, 169] on div "fiber_manual_record Added to Schedule J Schedule I: $8,262.98 Schedule J: $6,14…" at bounding box center [764, 201] width 862 height 76
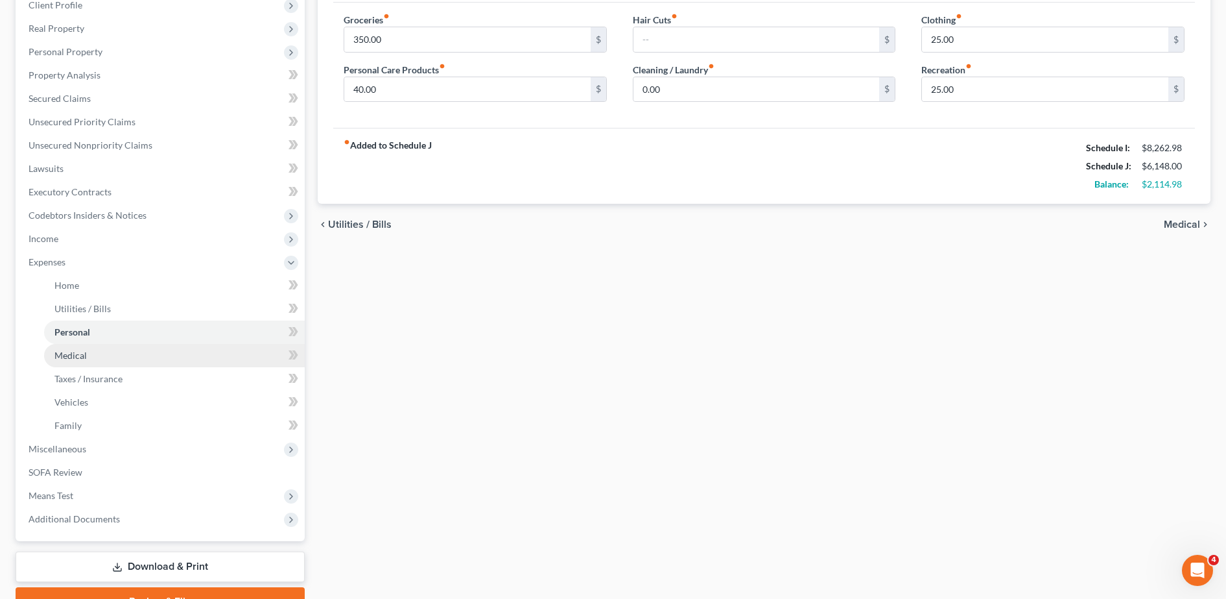
click at [119, 360] on link "Medical" at bounding box center [174, 355] width 261 height 23
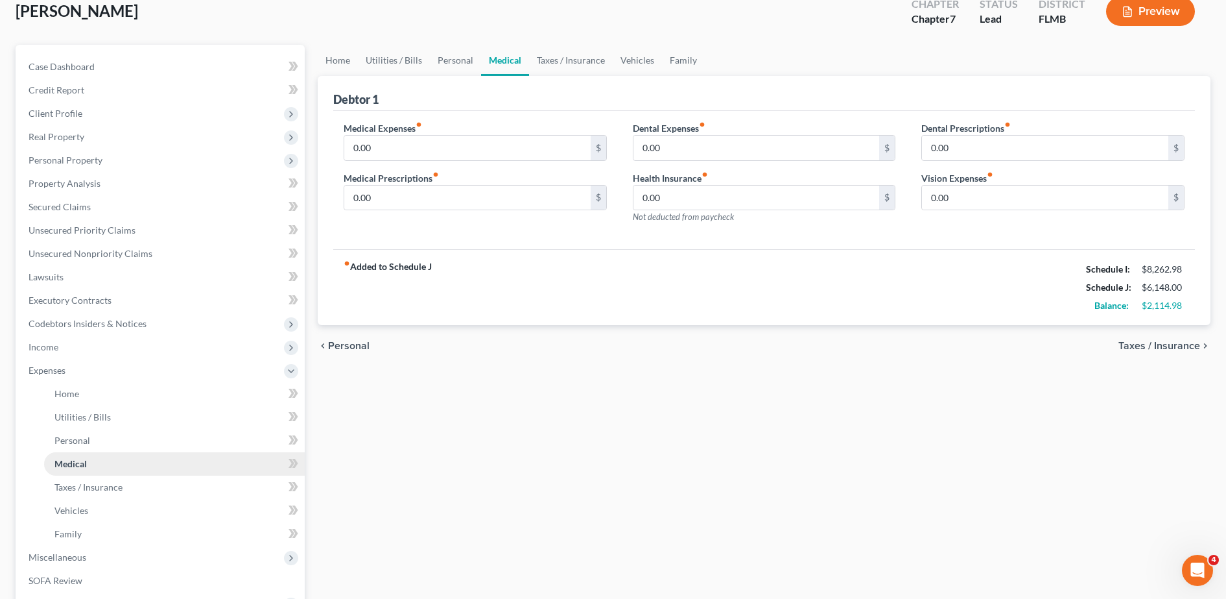
scroll to position [84, 0]
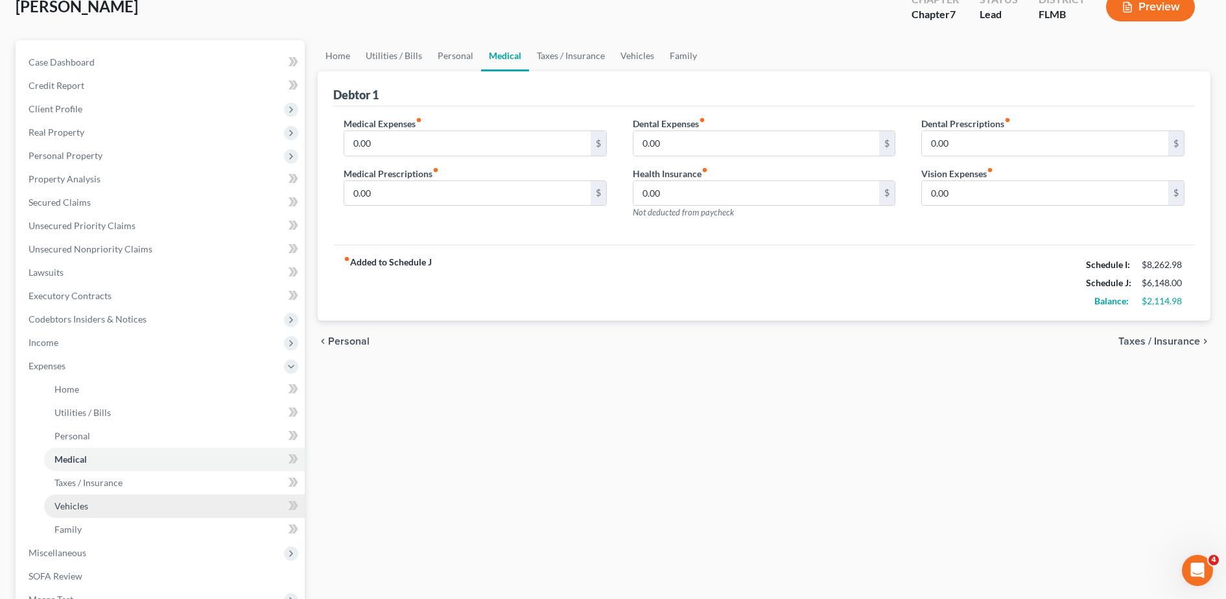
click at [132, 494] on link "Vehicles" at bounding box center [174, 505] width 261 height 23
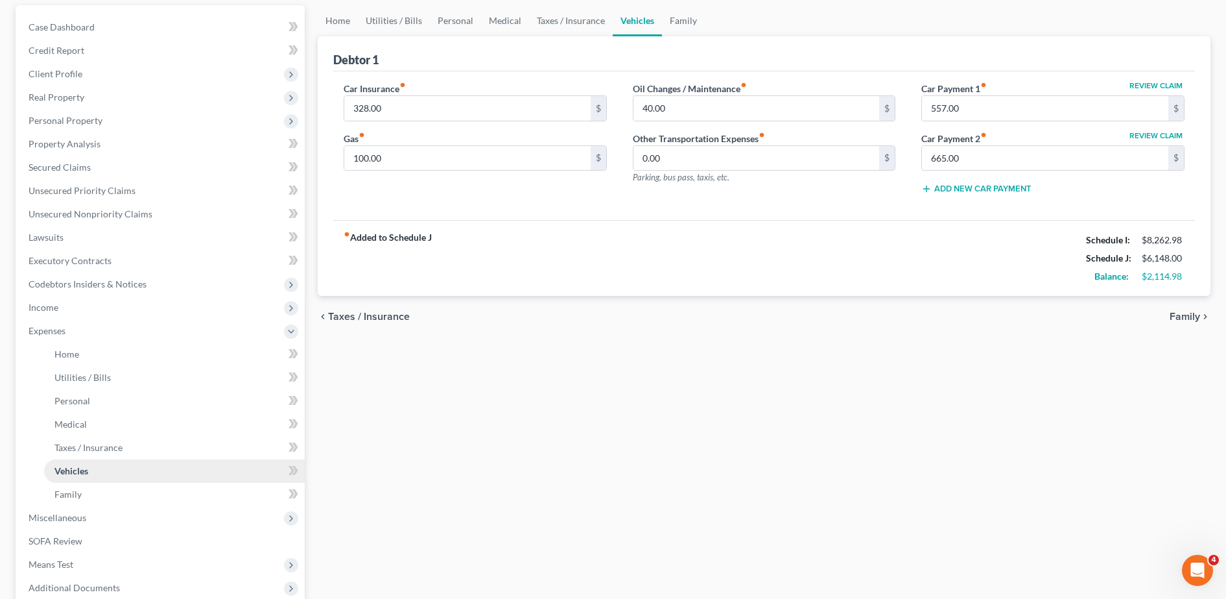
scroll to position [136, 0]
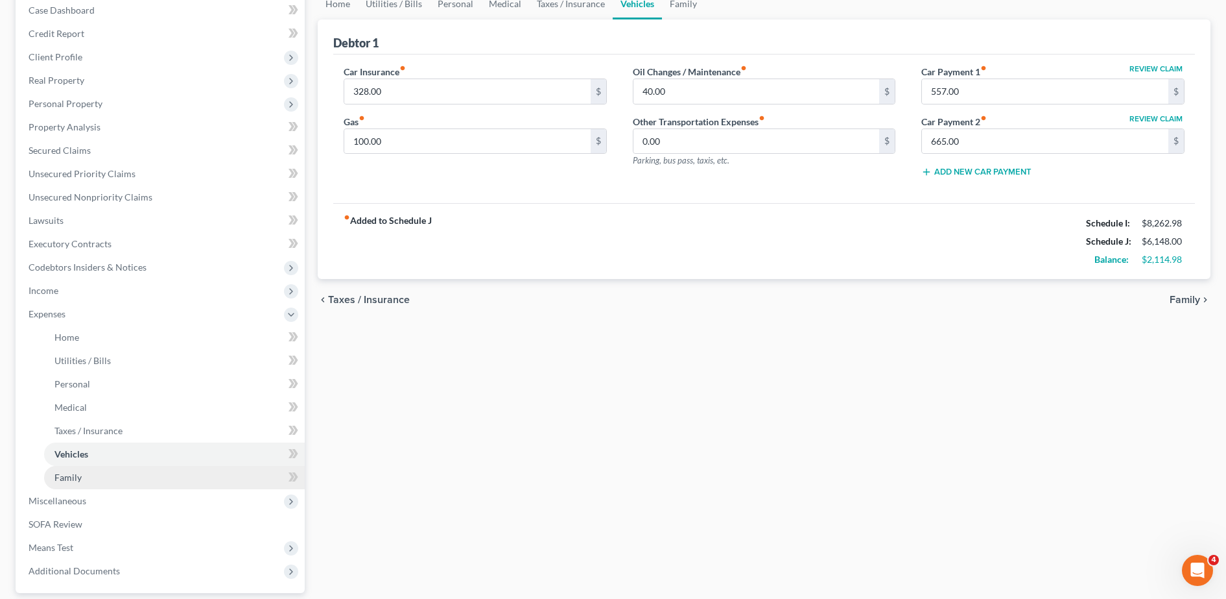
click at [104, 477] on link "Family" at bounding box center [174, 477] width 261 height 23
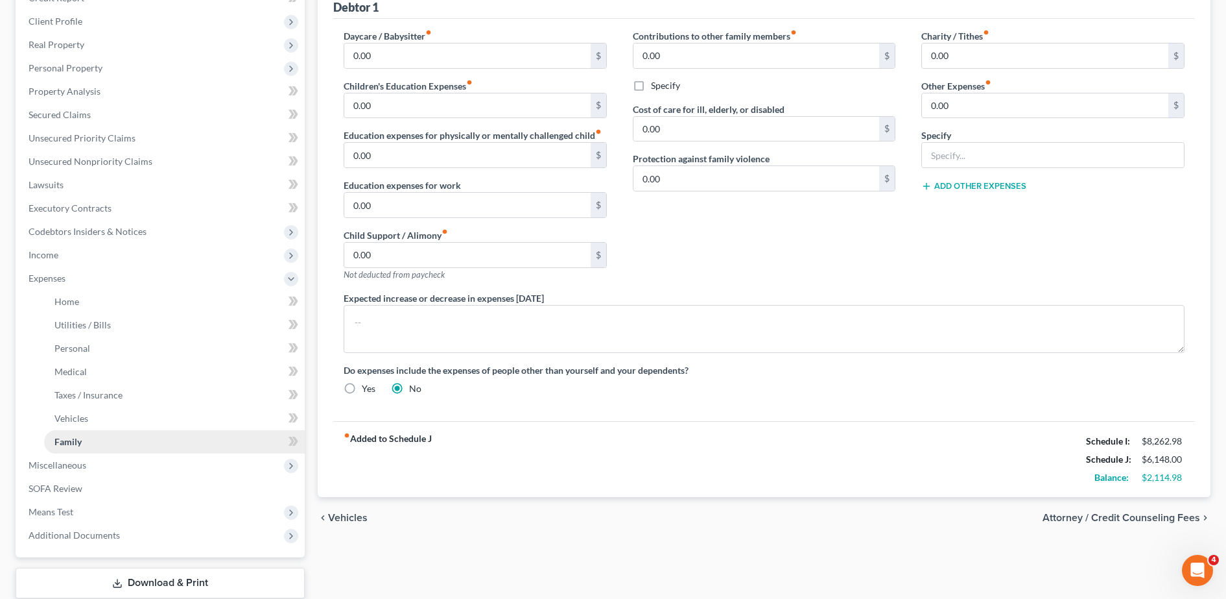
scroll to position [254, 0]
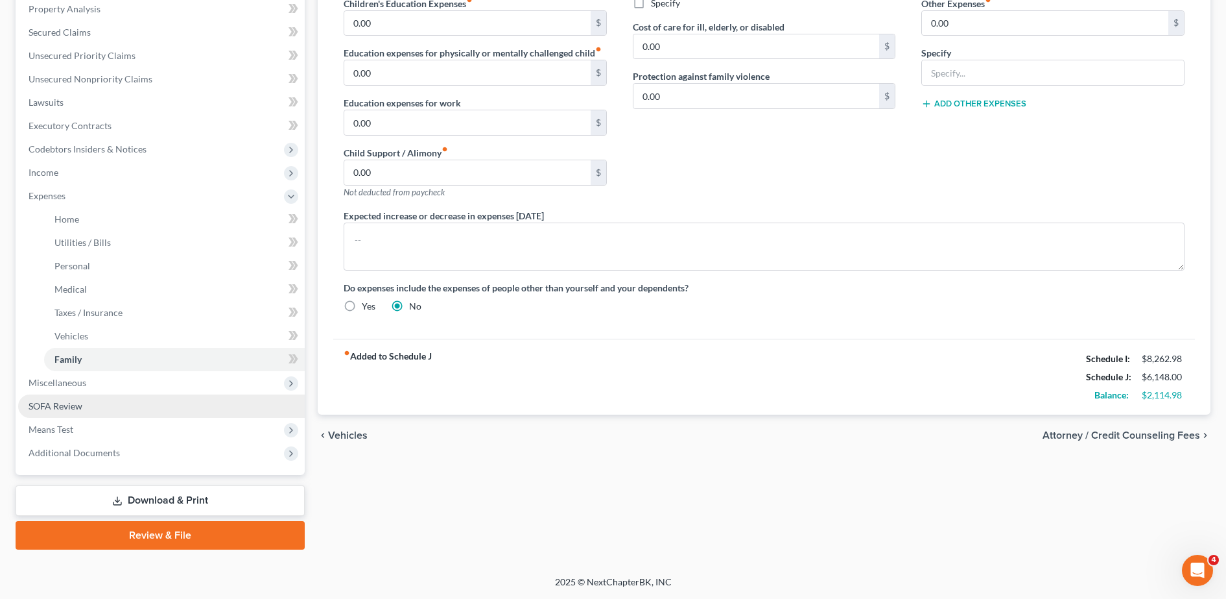
click at [67, 409] on span "SOFA Review" at bounding box center [56, 405] width 54 height 11
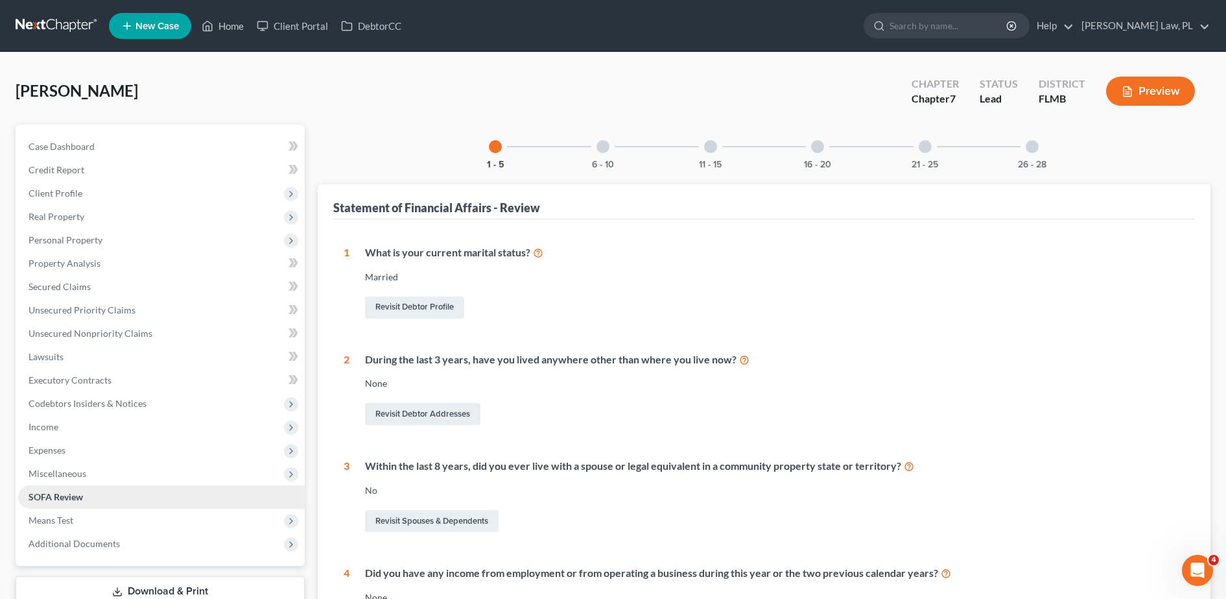
click at [68, 504] on link "SOFA Review" at bounding box center [161, 496] width 287 height 23
click at [73, 515] on span "Means Test" at bounding box center [51, 519] width 45 height 11
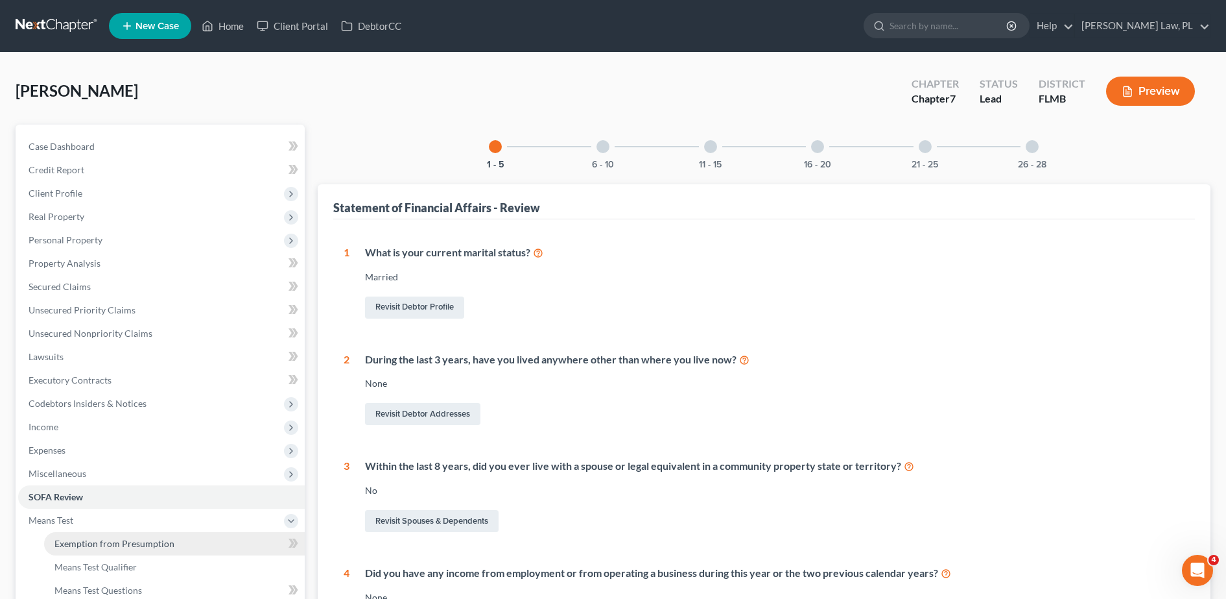
click at [127, 543] on span "Exemption from Presumption" at bounding box center [114, 543] width 120 height 11
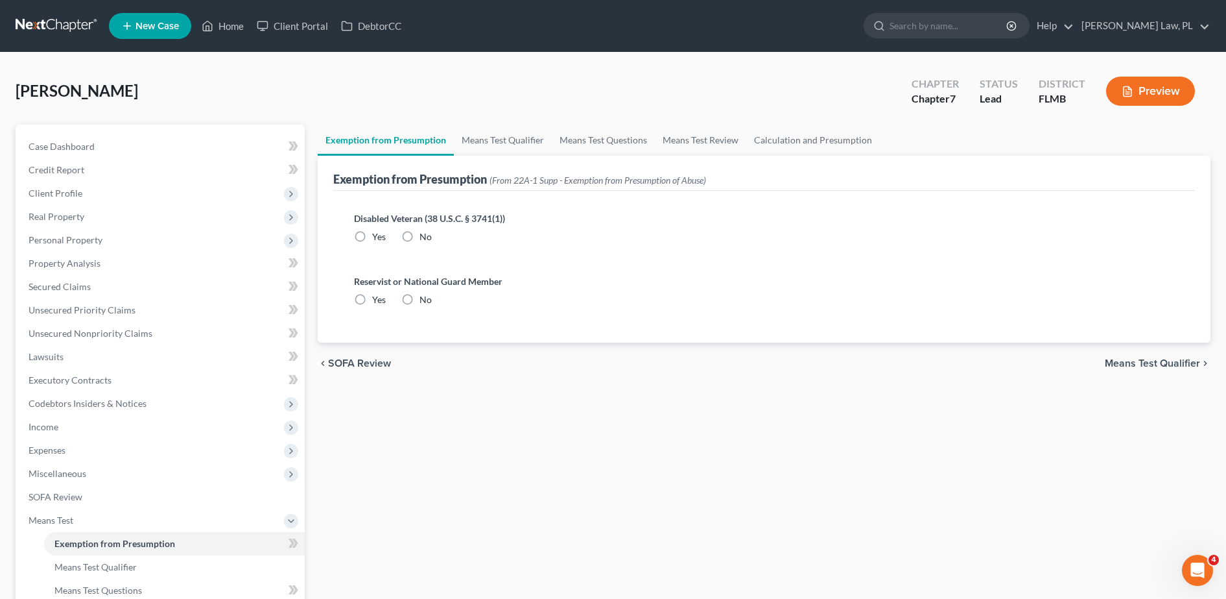
radio input "true"
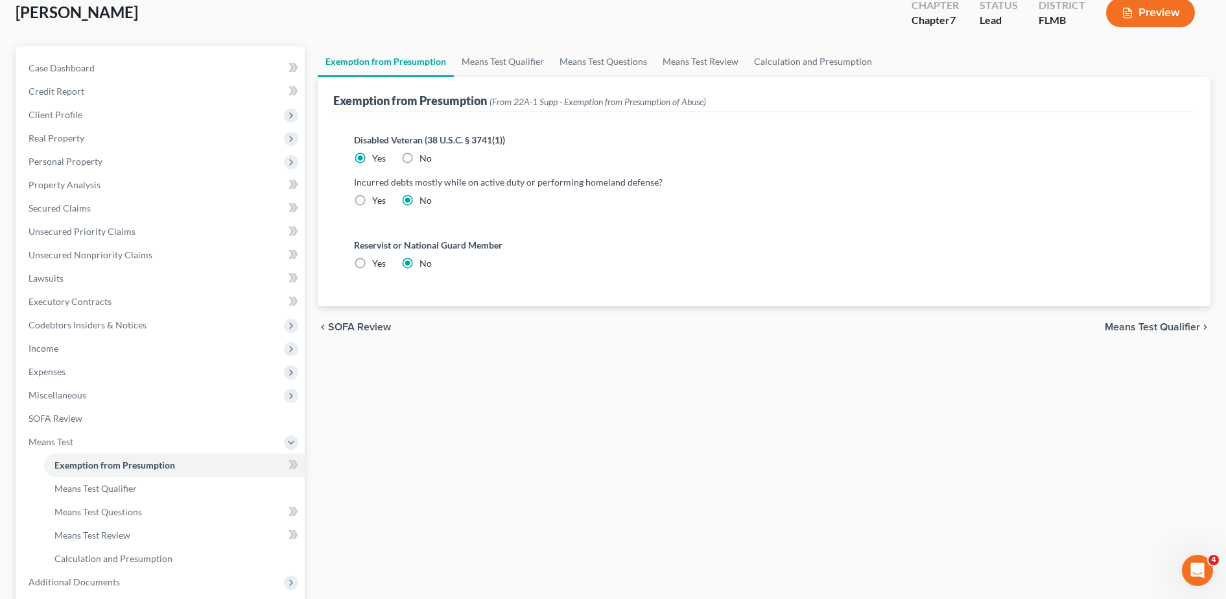
scroll to position [88, 0]
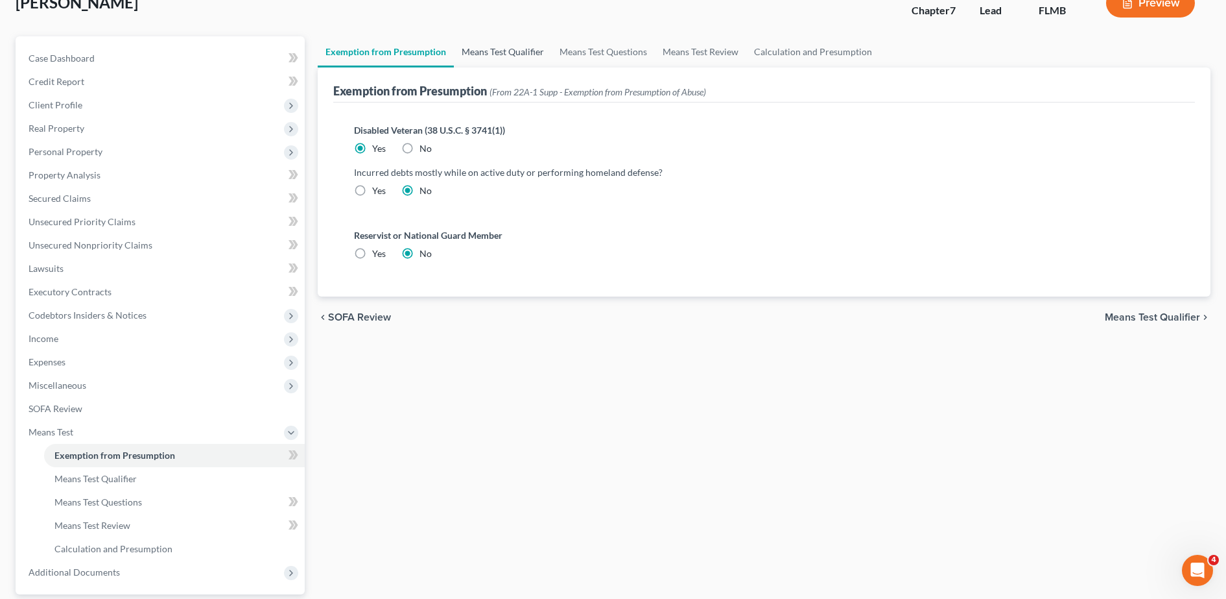
click at [512, 49] on link "Means Test Qualifier" at bounding box center [503, 51] width 98 height 31
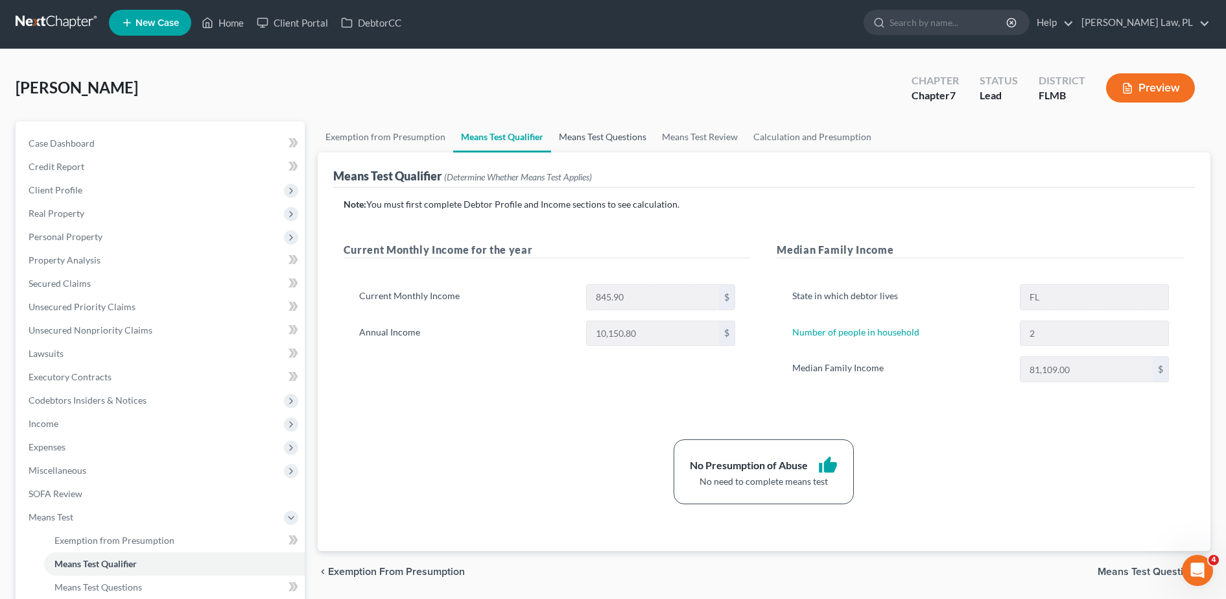
scroll to position [58, 0]
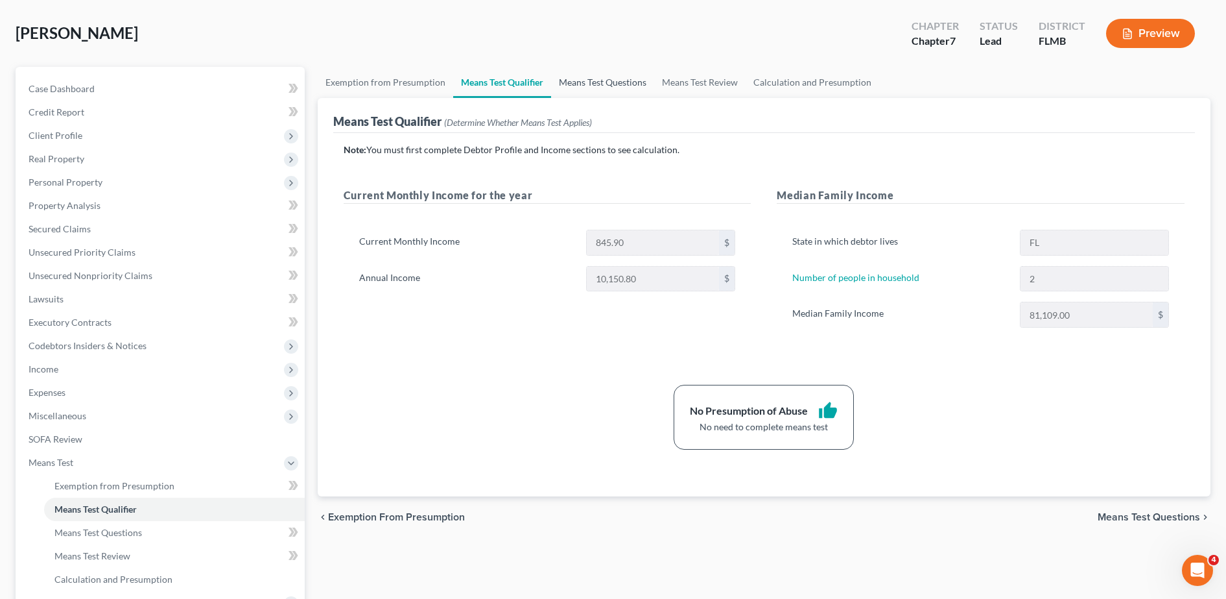
click at [619, 82] on link "Means Test Questions" at bounding box center [602, 82] width 103 height 31
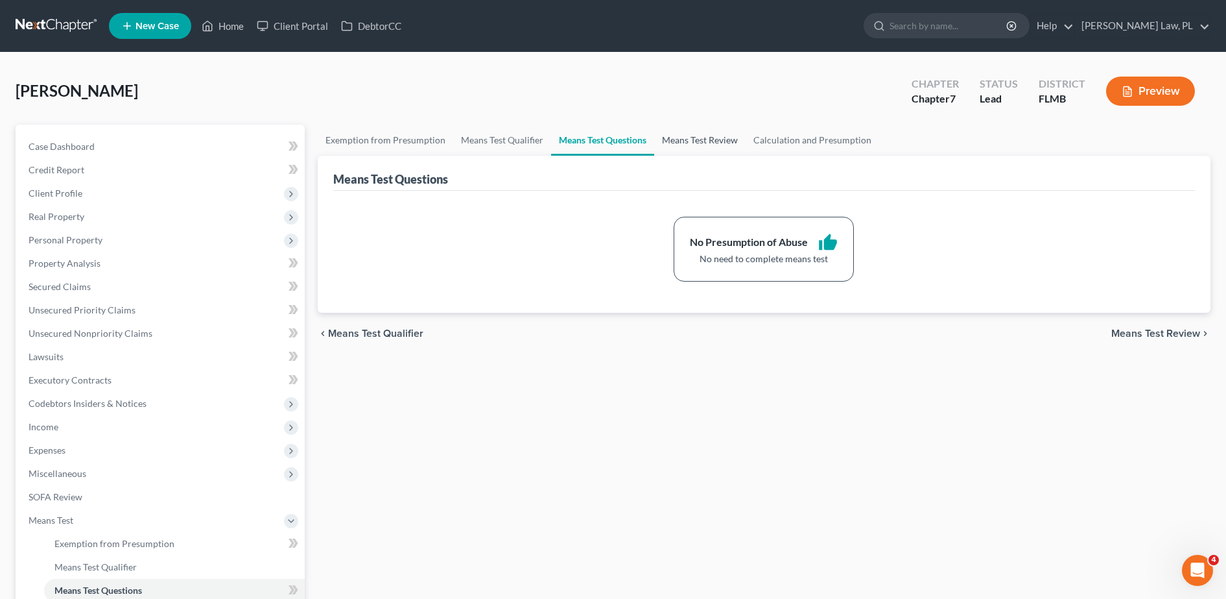
click at [693, 141] on link "Means Test Review" at bounding box center [699, 140] width 91 height 31
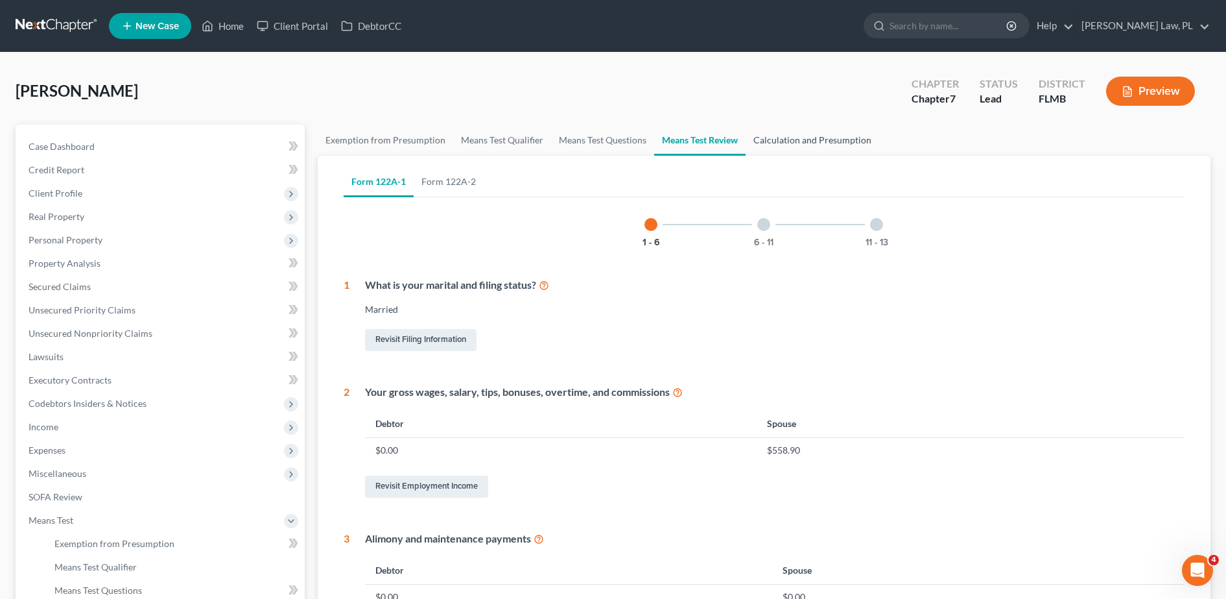
click at [772, 143] on link "Calculation and Presumption" at bounding box center [813, 140] width 134 height 31
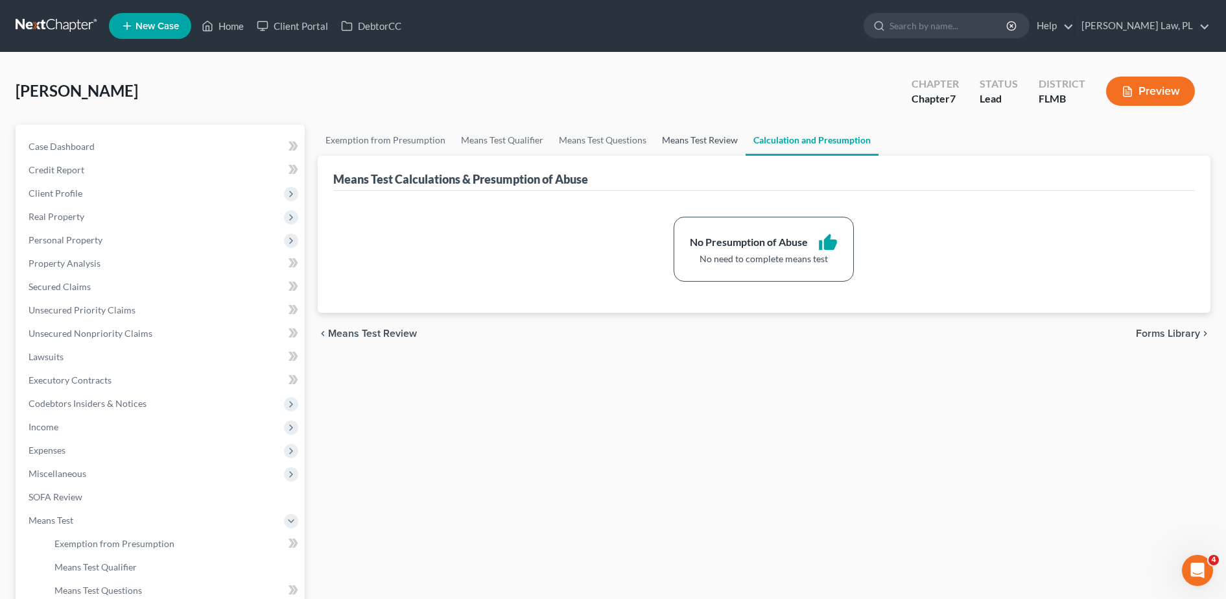
click at [698, 139] on link "Means Test Review" at bounding box center [699, 140] width 91 height 31
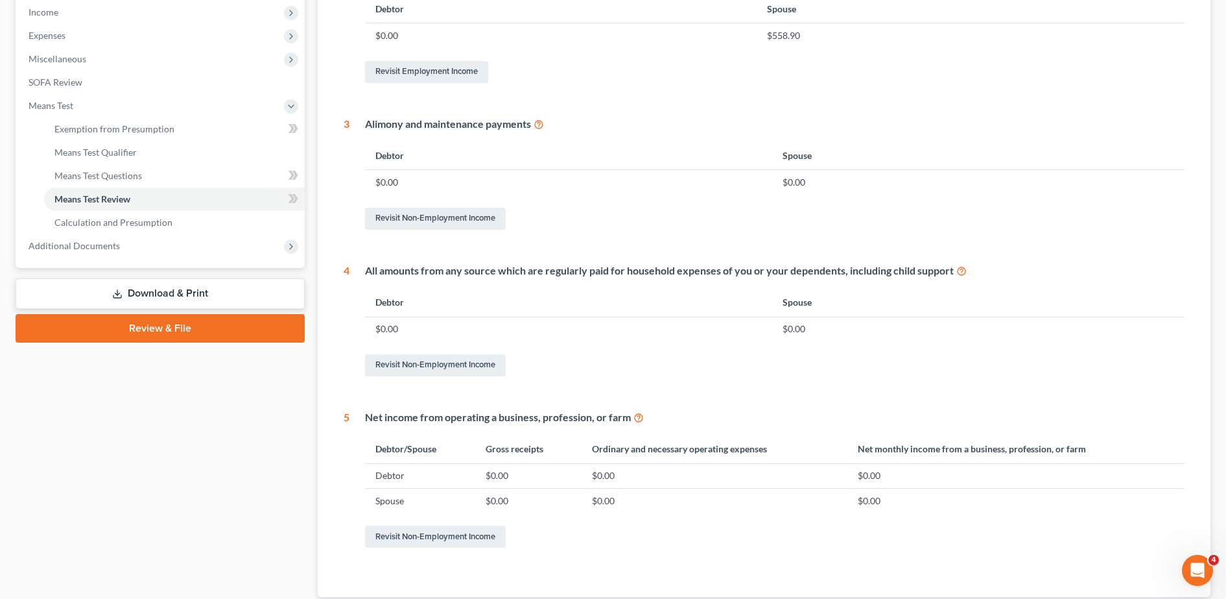
scroll to position [476, 0]
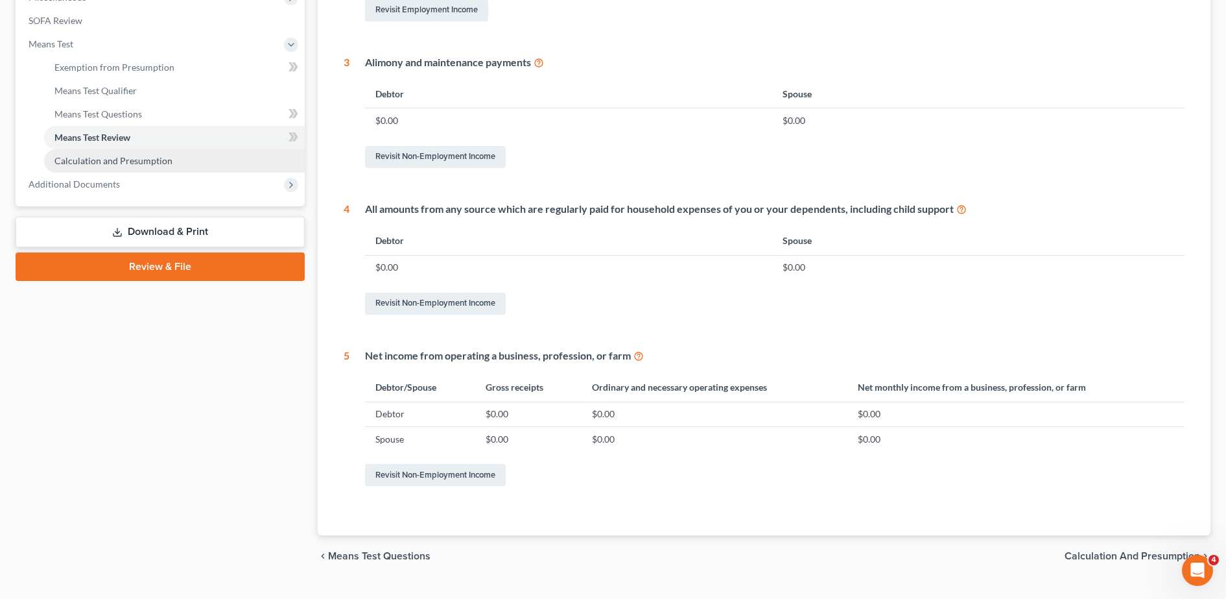
click at [174, 163] on link "Calculation and Presumption" at bounding box center [174, 160] width 261 height 23
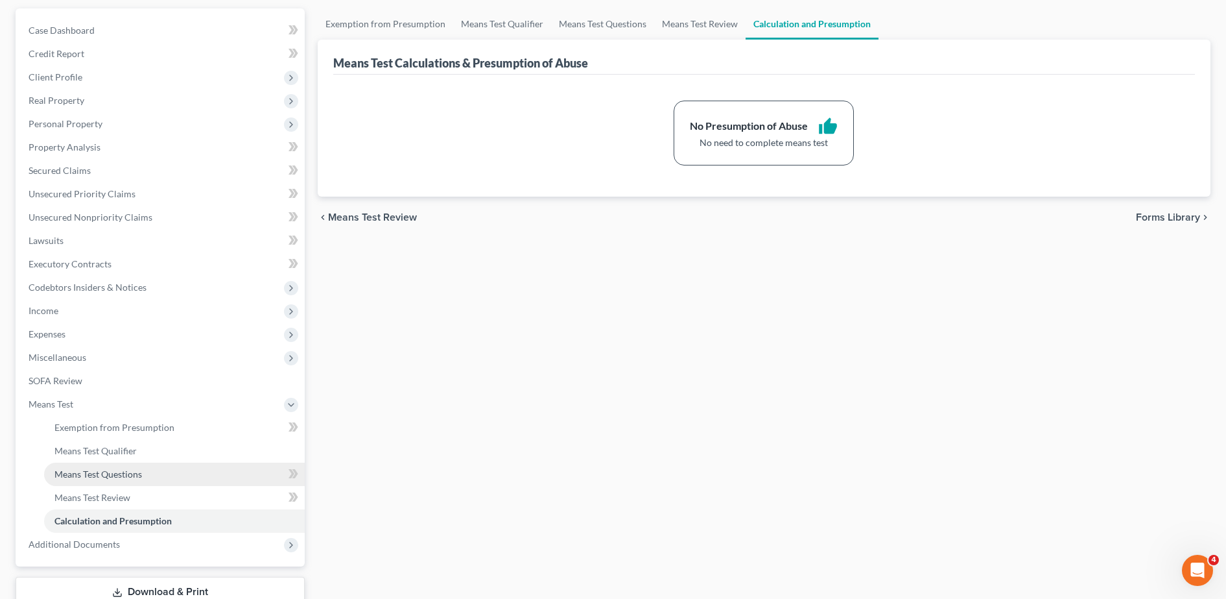
scroll to position [208, 0]
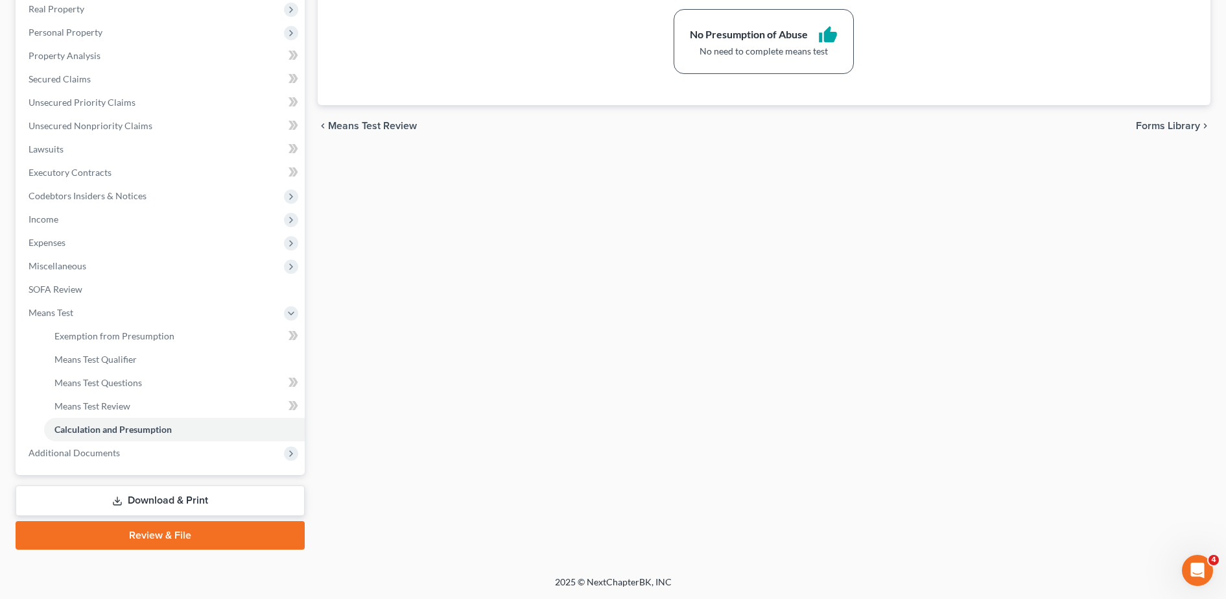
click at [171, 536] on link "Review & File" at bounding box center [160, 535] width 289 height 29
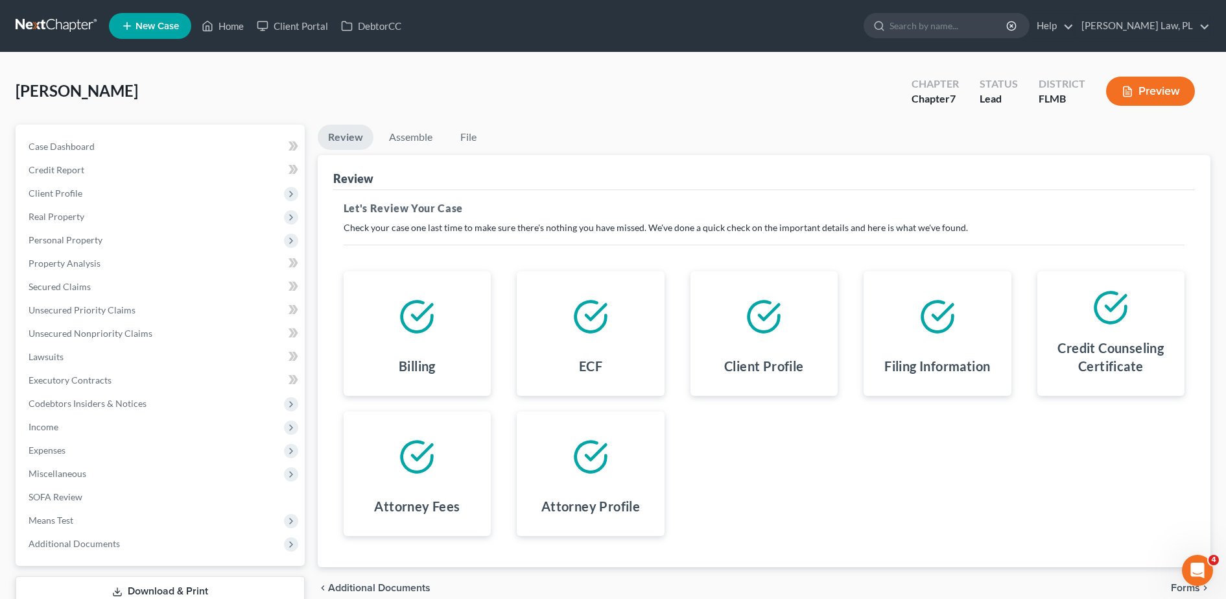
scroll to position [91, 0]
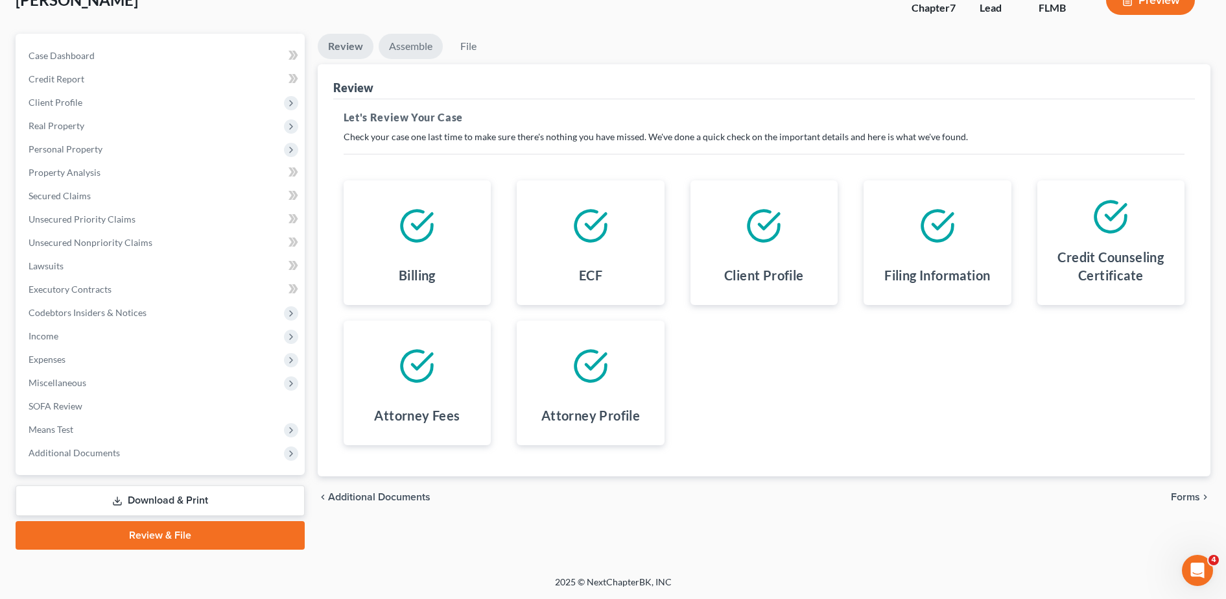
click at [410, 45] on link "Assemble" at bounding box center [411, 46] width 64 height 25
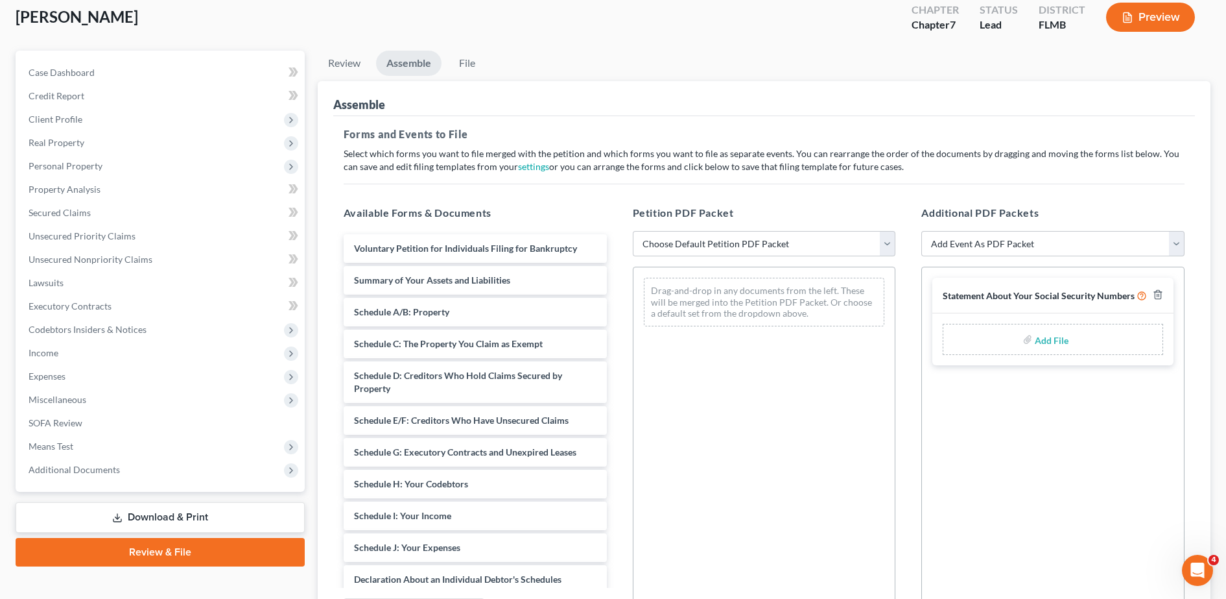
scroll to position [77, 0]
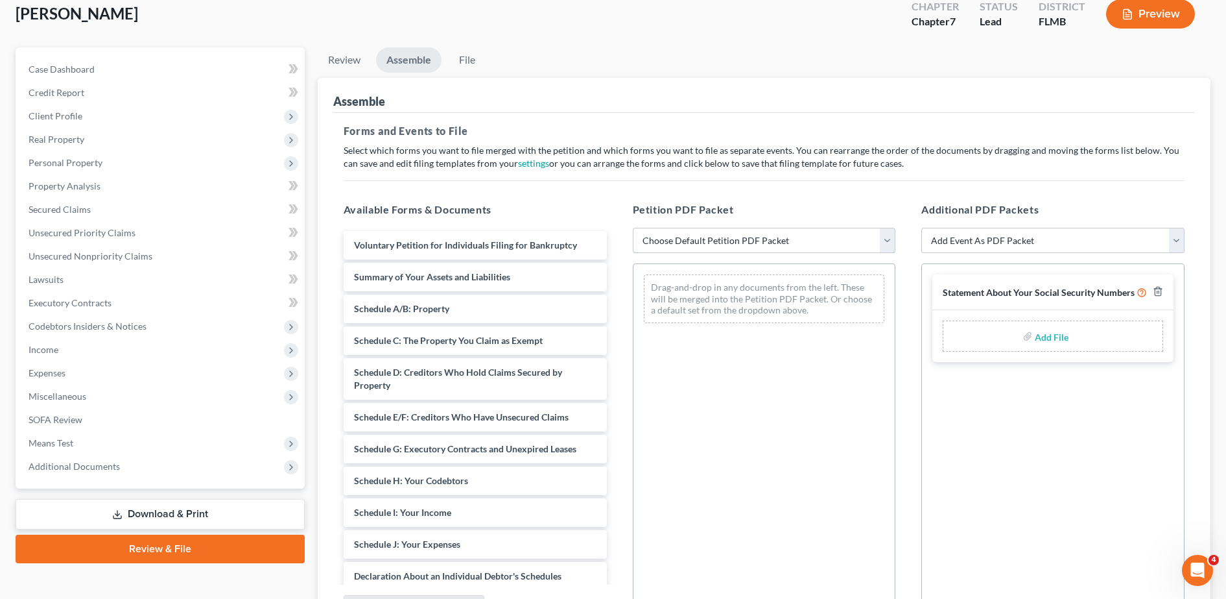
click at [695, 241] on select "Choose Default Petition PDF Packet Complete Bankruptcy Petition (all forms and …" at bounding box center [764, 241] width 263 height 26
select select "0"
click at [633, 228] on select "Choose Default Petition PDF Packet Complete Bankruptcy Petition (all forms and …" at bounding box center [764, 241] width 263 height 26
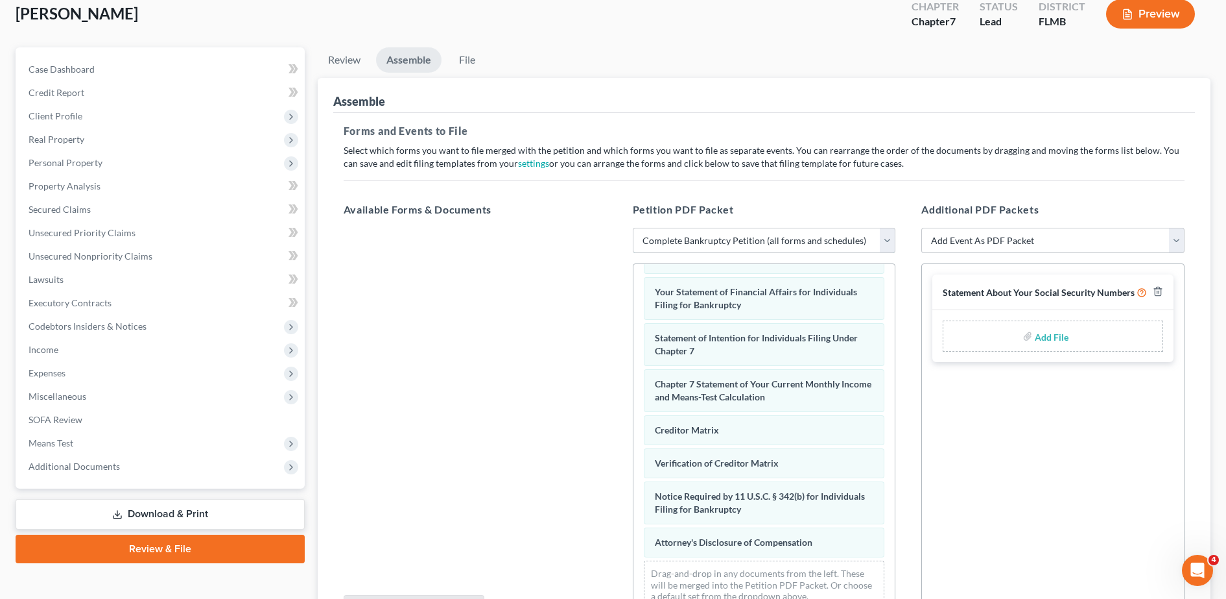
scroll to position [215, 0]
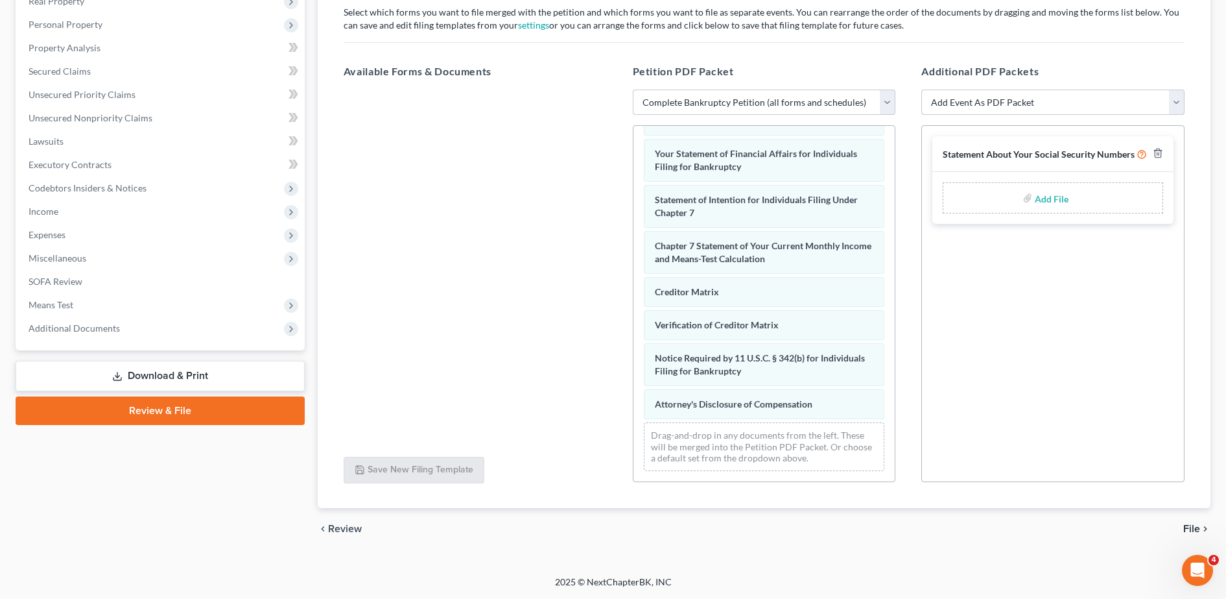
click at [1009, 105] on select "Add Event As PDF Packet Amended Creditor Matrix (Fee)- Only use when no separat…" at bounding box center [1052, 102] width 263 height 26
select select "4"
click at [921, 89] on select "Add Event As PDF Packet Amended Creditor Matrix (Fee)- Only use when no separat…" at bounding box center [1052, 102] width 263 height 26
select select
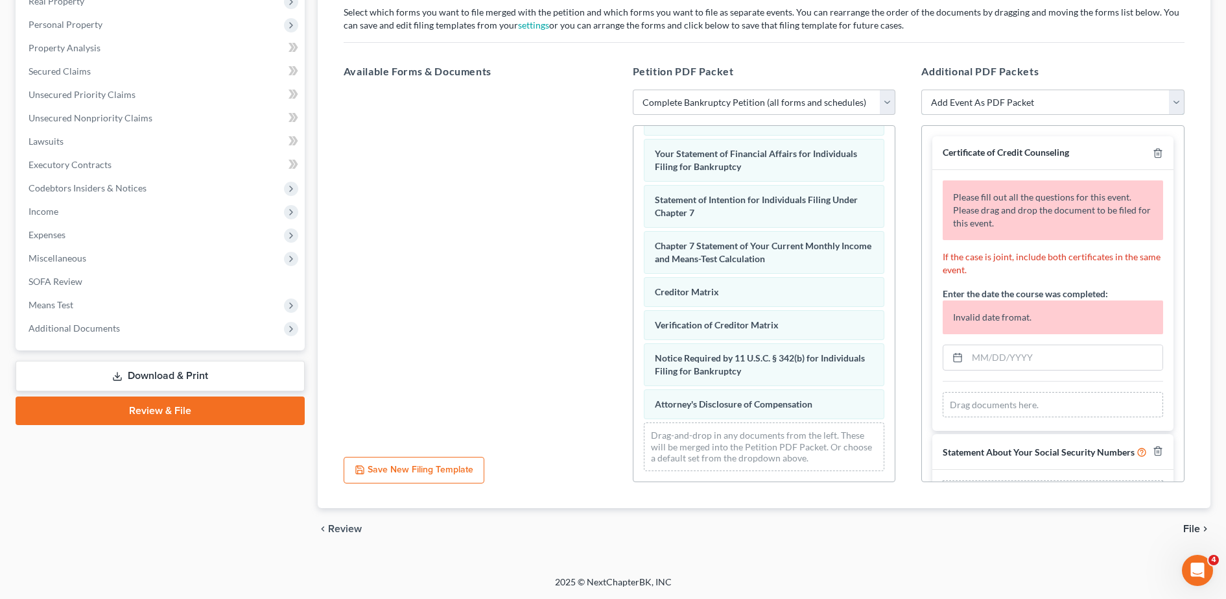
scroll to position [62, 0]
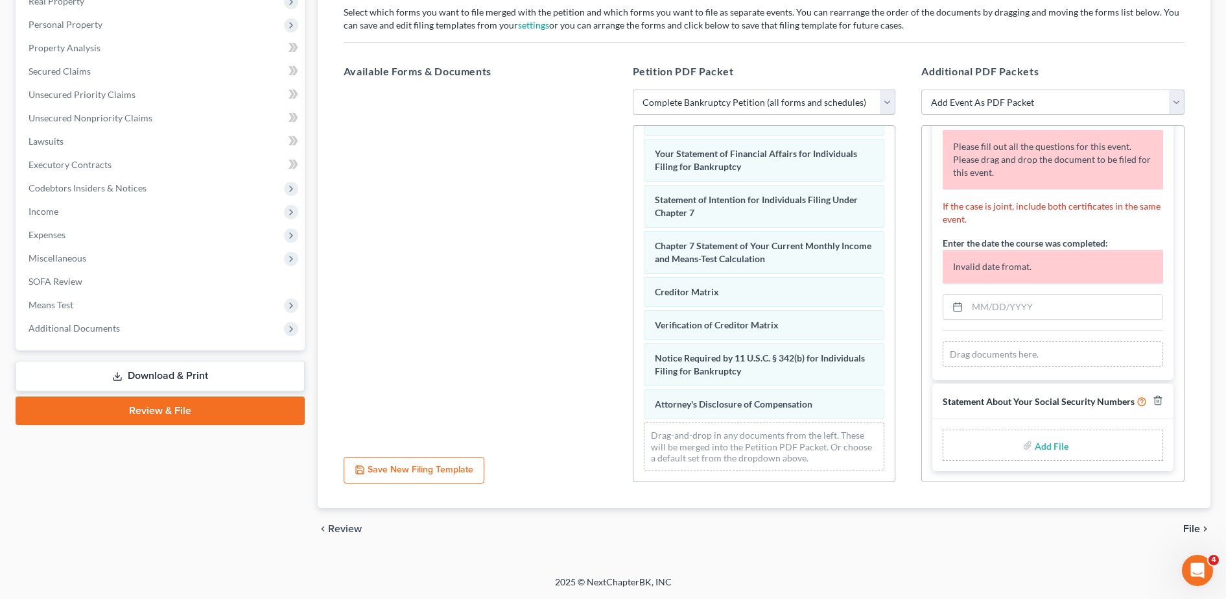
click at [1025, 341] on div "Drag documents here." at bounding box center [1053, 354] width 220 height 26
click at [169, 330] on span "Additional Documents" at bounding box center [161, 327] width 287 height 23
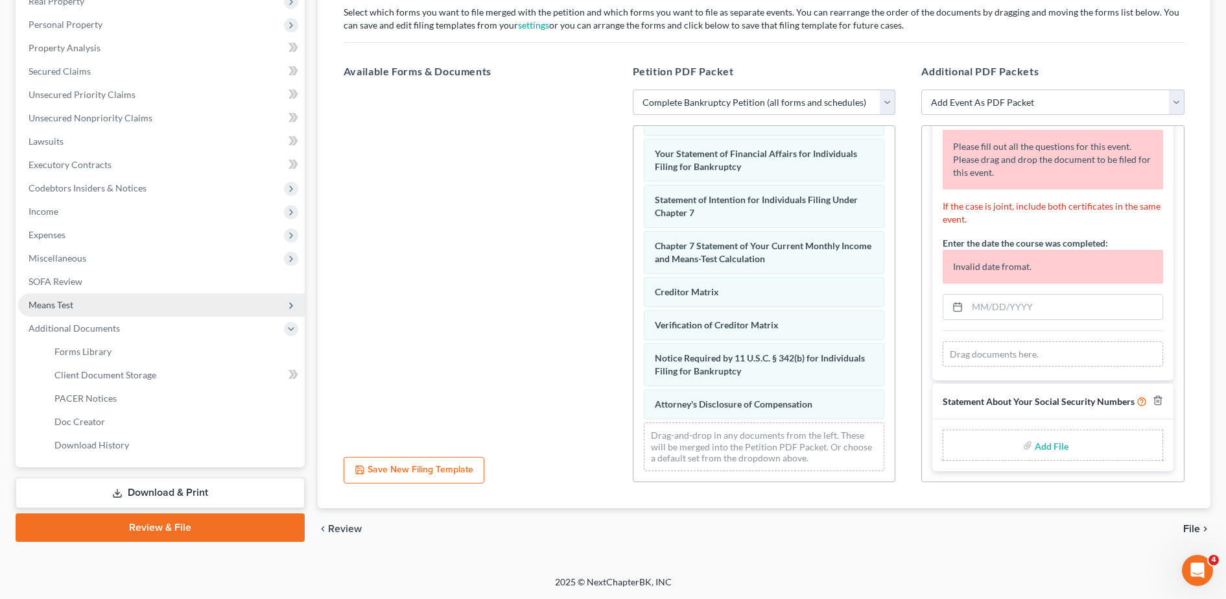
scroll to position [0, 0]
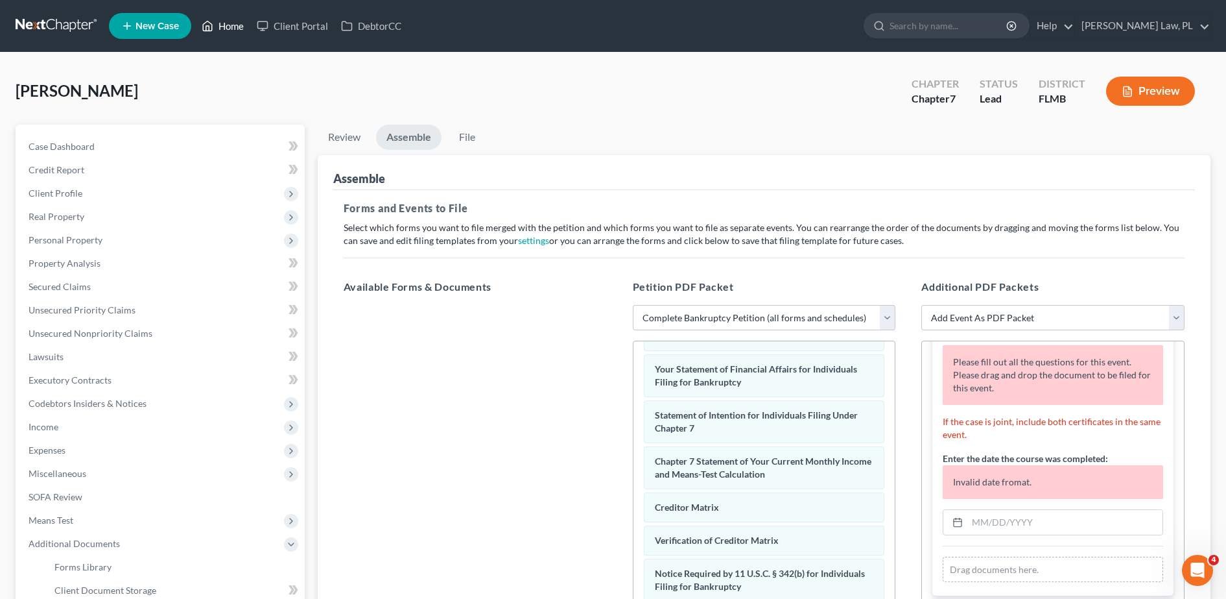
click at [228, 28] on link "Home" at bounding box center [222, 25] width 55 height 23
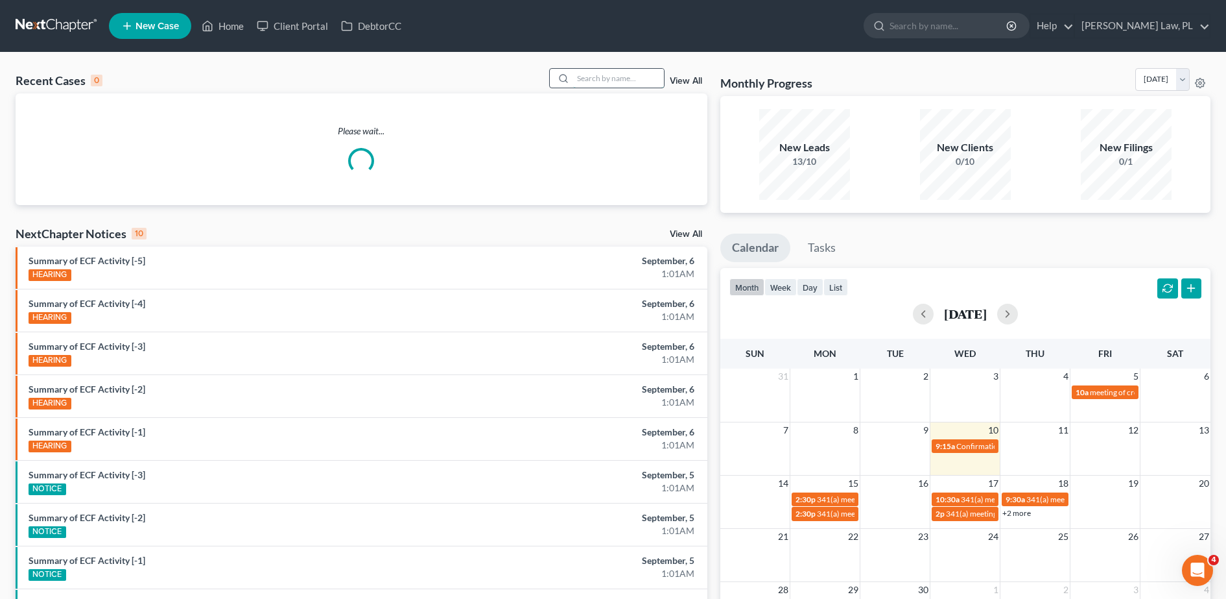
click at [606, 81] on input "search" at bounding box center [618, 78] width 91 height 19
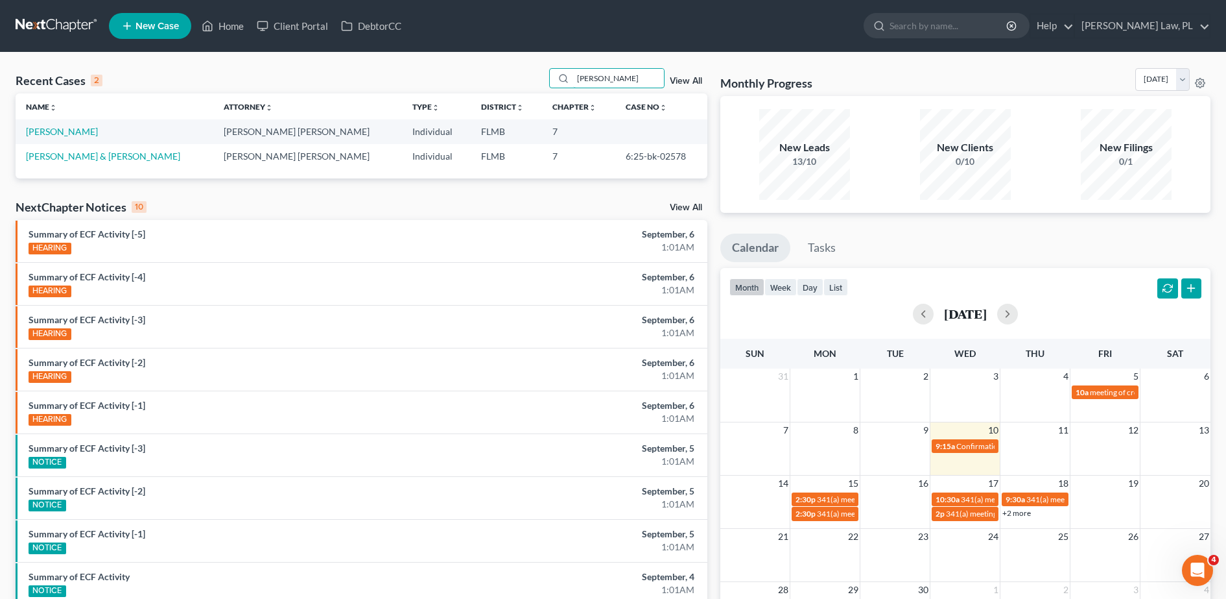
type input "[PERSON_NAME]"
click at [126, 161] on td "[PERSON_NAME] & [PERSON_NAME]" at bounding box center [115, 156] width 198 height 24
click at [105, 151] on link "[PERSON_NAME] & [PERSON_NAME]" at bounding box center [103, 155] width 154 height 11
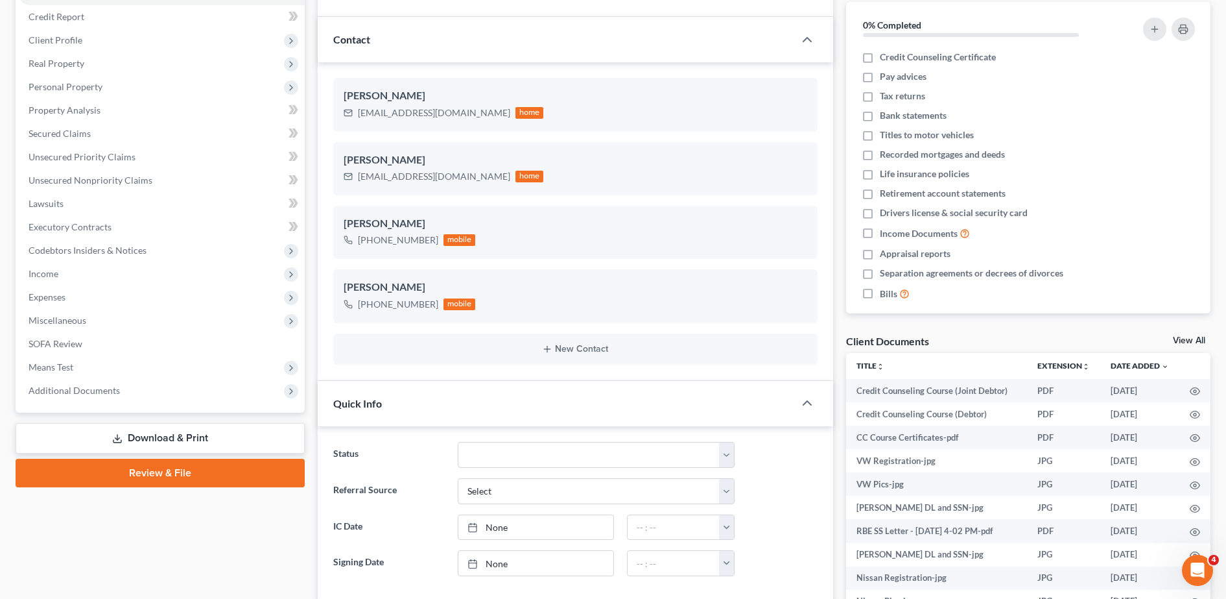
scroll to position [286, 0]
click at [100, 390] on span "Additional Documents" at bounding box center [74, 390] width 91 height 11
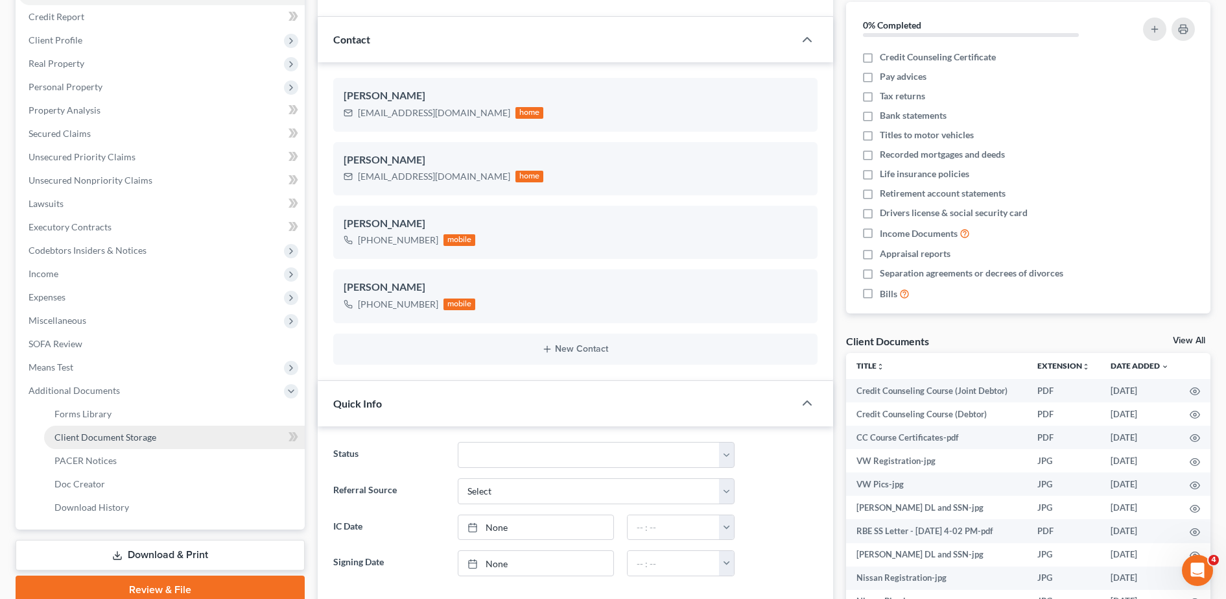
click at [119, 431] on span "Client Document Storage" at bounding box center [105, 436] width 102 height 11
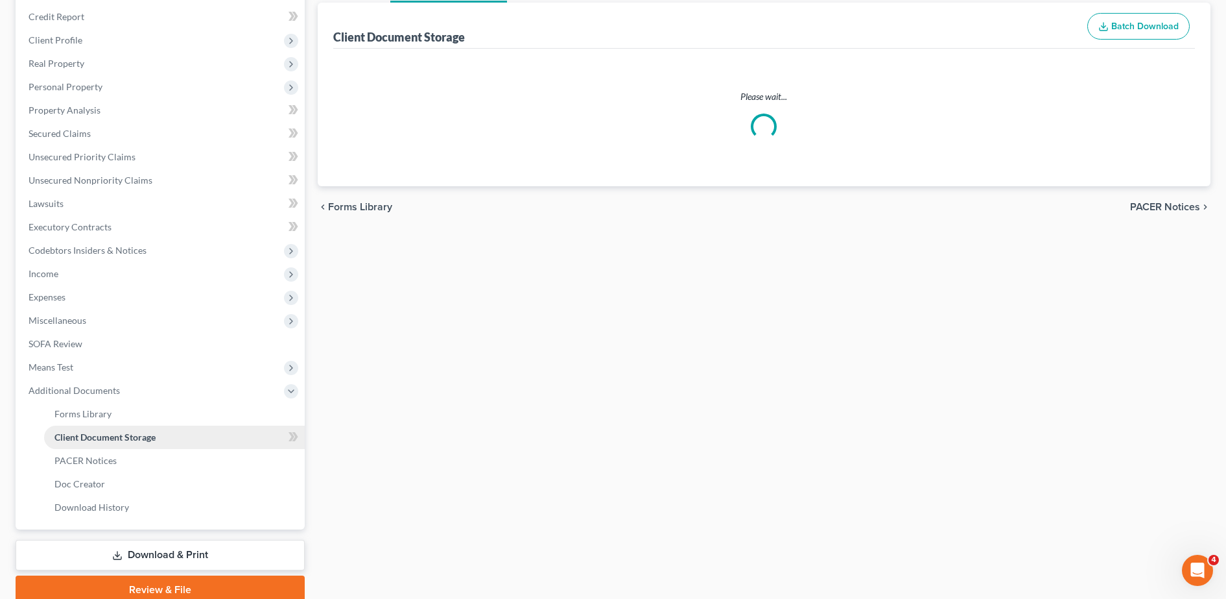
scroll to position [89, 0]
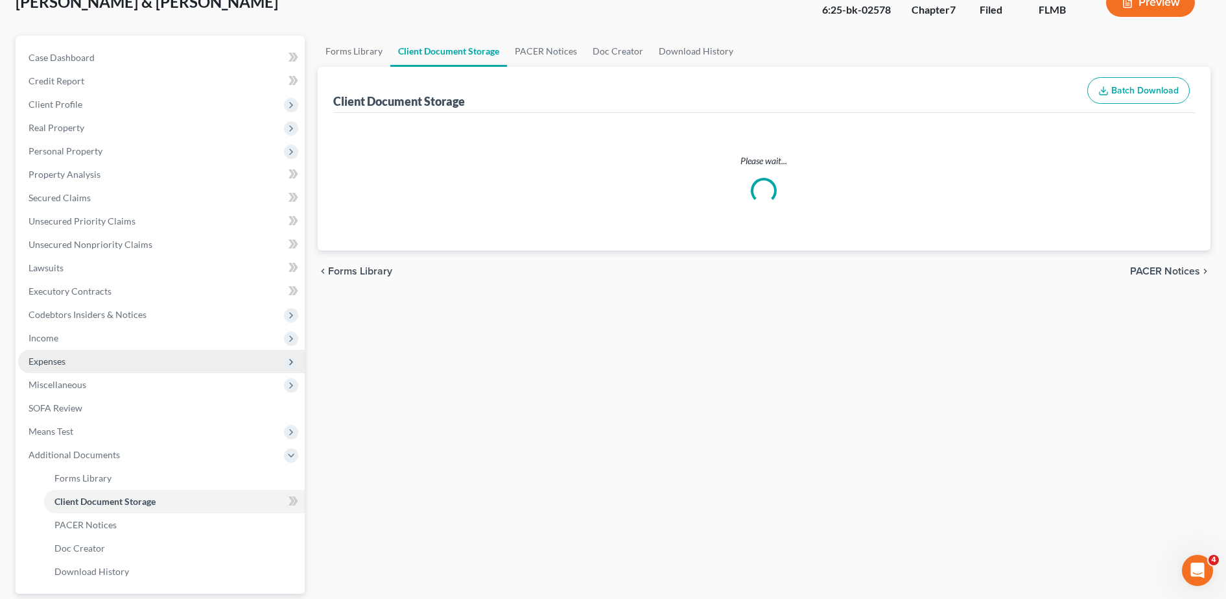
select select "9"
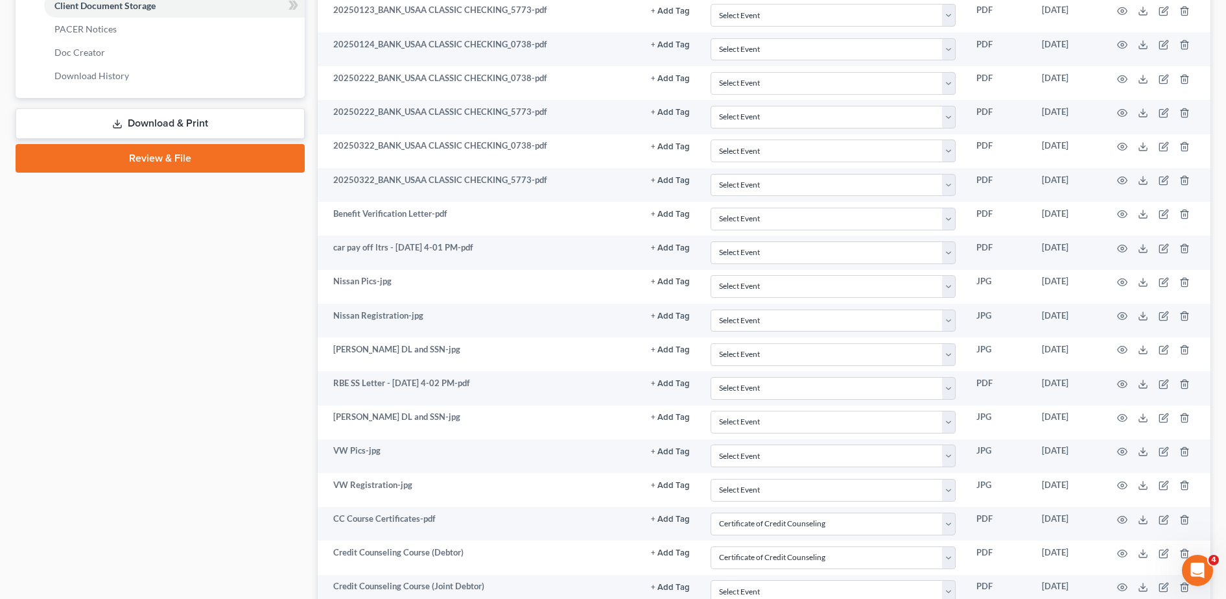
scroll to position [695, 0]
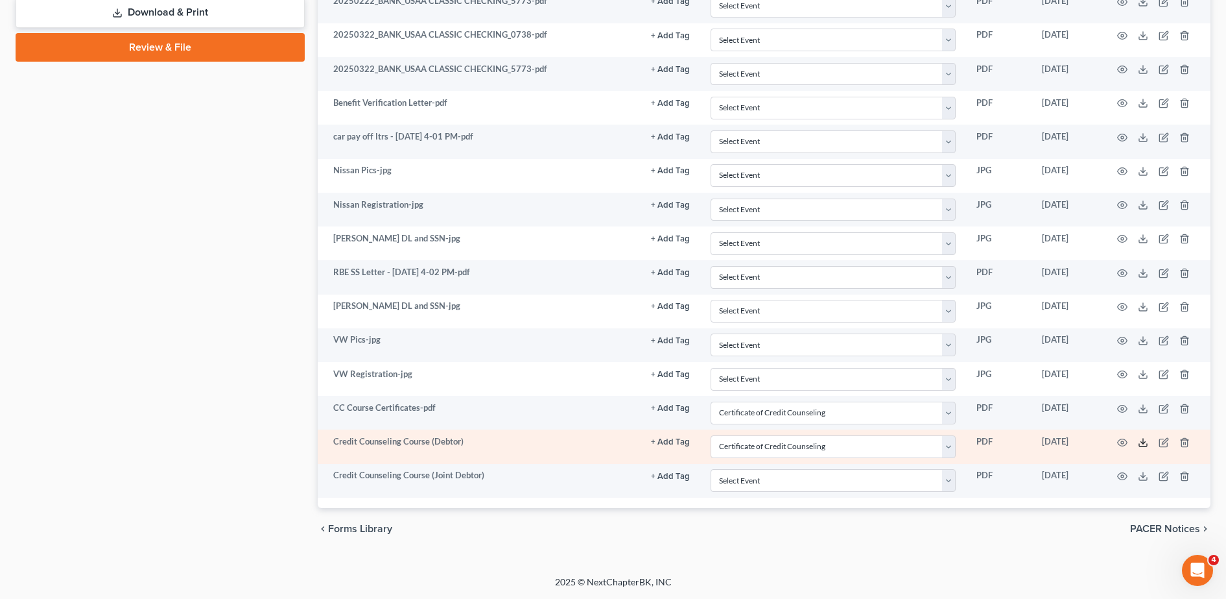
click at [1147, 444] on icon at bounding box center [1143, 442] width 10 height 10
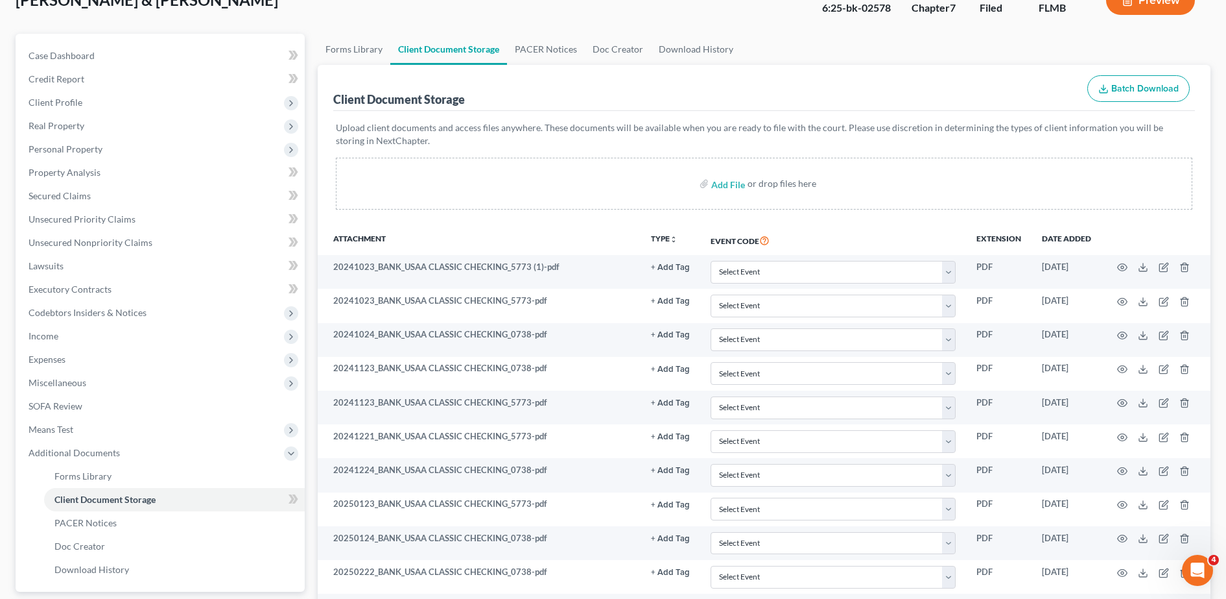
scroll to position [0, 0]
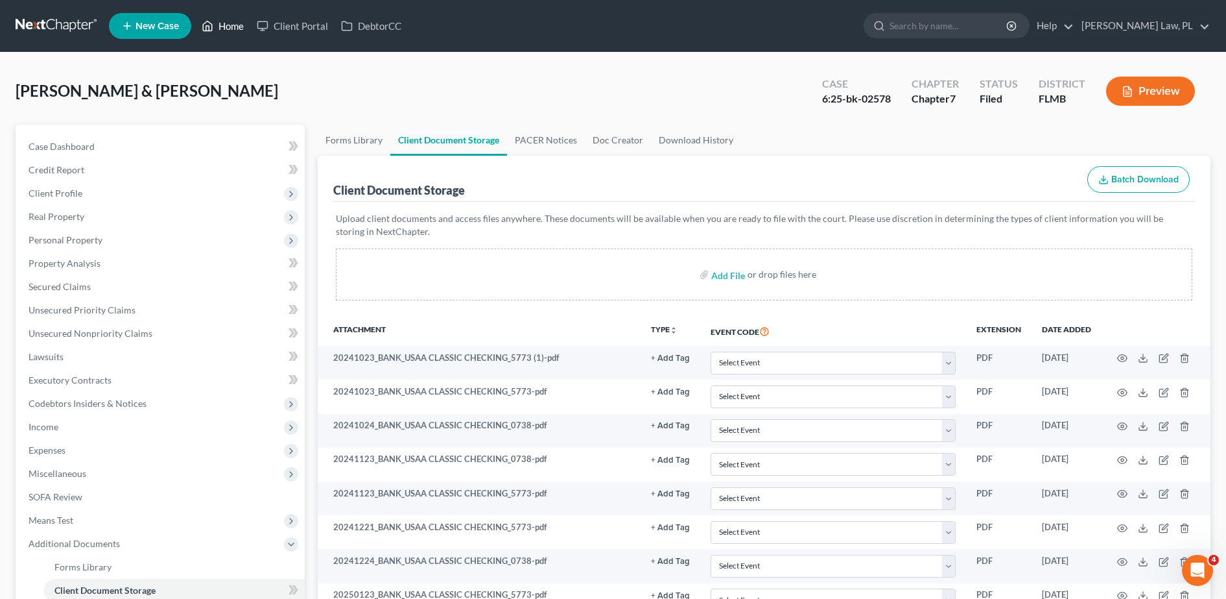
click at [234, 29] on link "Home" at bounding box center [222, 25] width 55 height 23
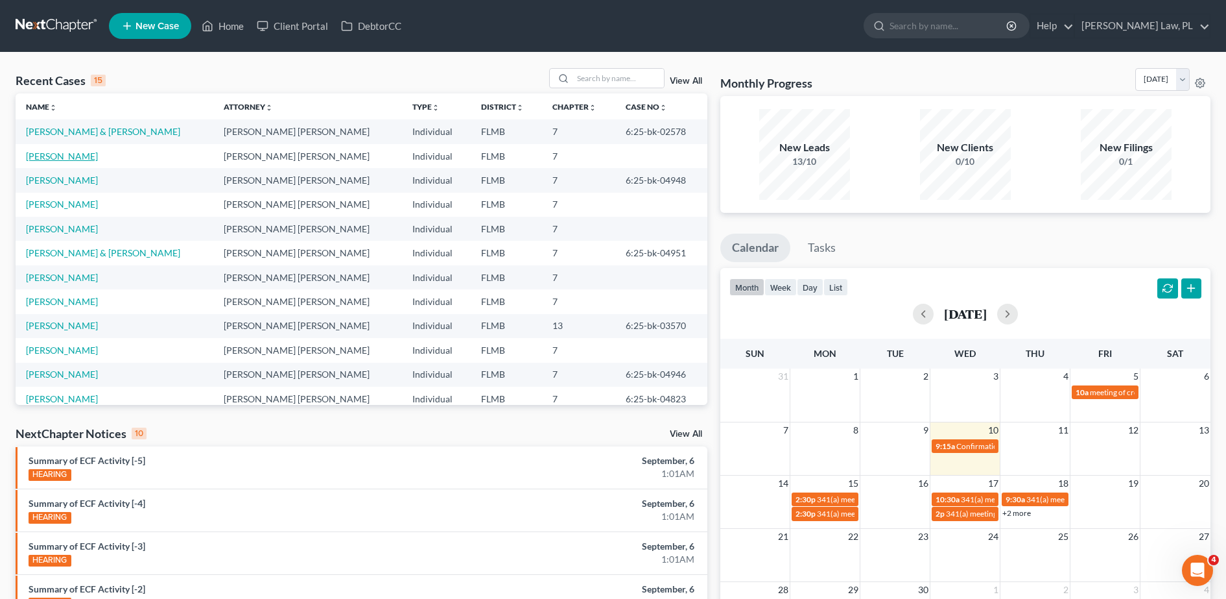
click at [67, 156] on link "[PERSON_NAME]" at bounding box center [62, 155] width 72 height 11
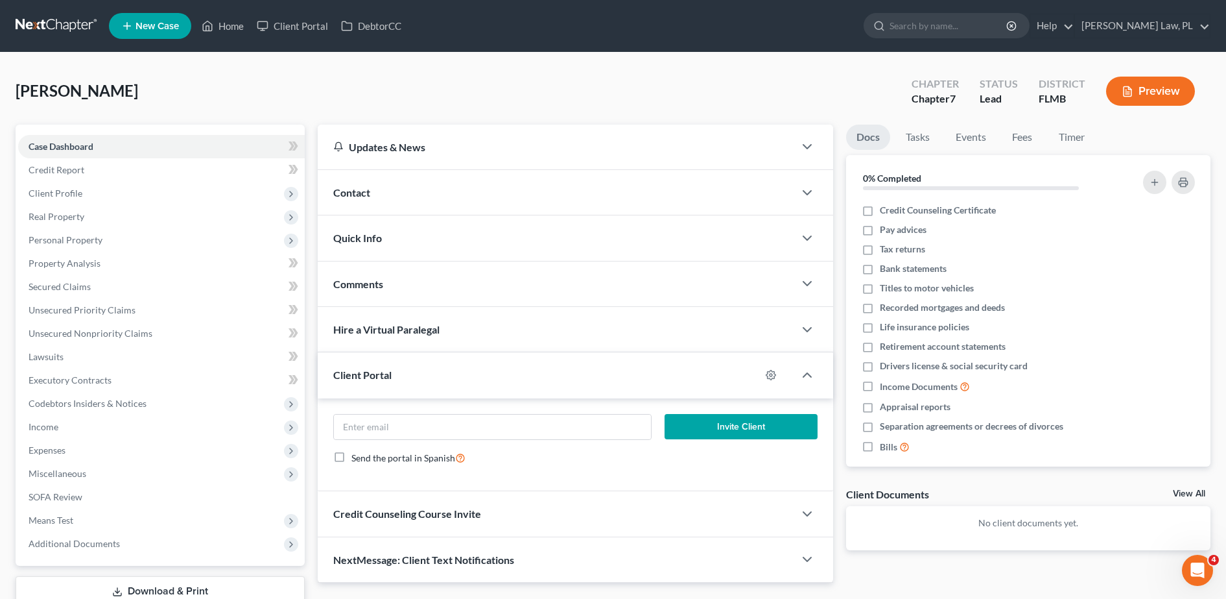
scroll to position [91, 0]
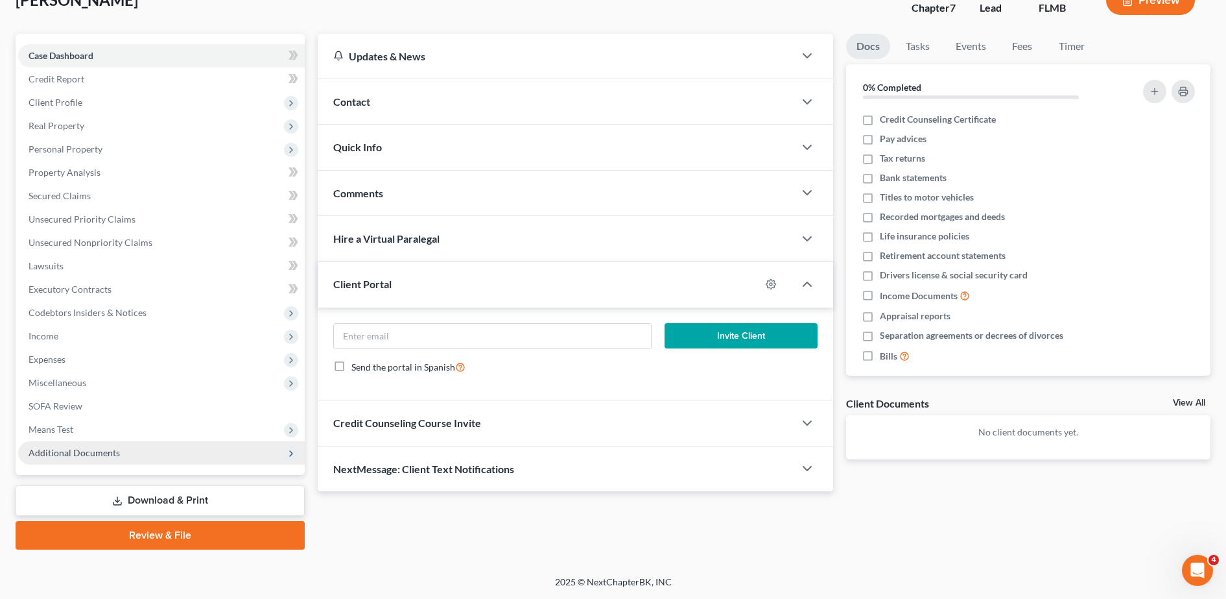
click at [89, 455] on span "Additional Documents" at bounding box center [74, 452] width 91 height 11
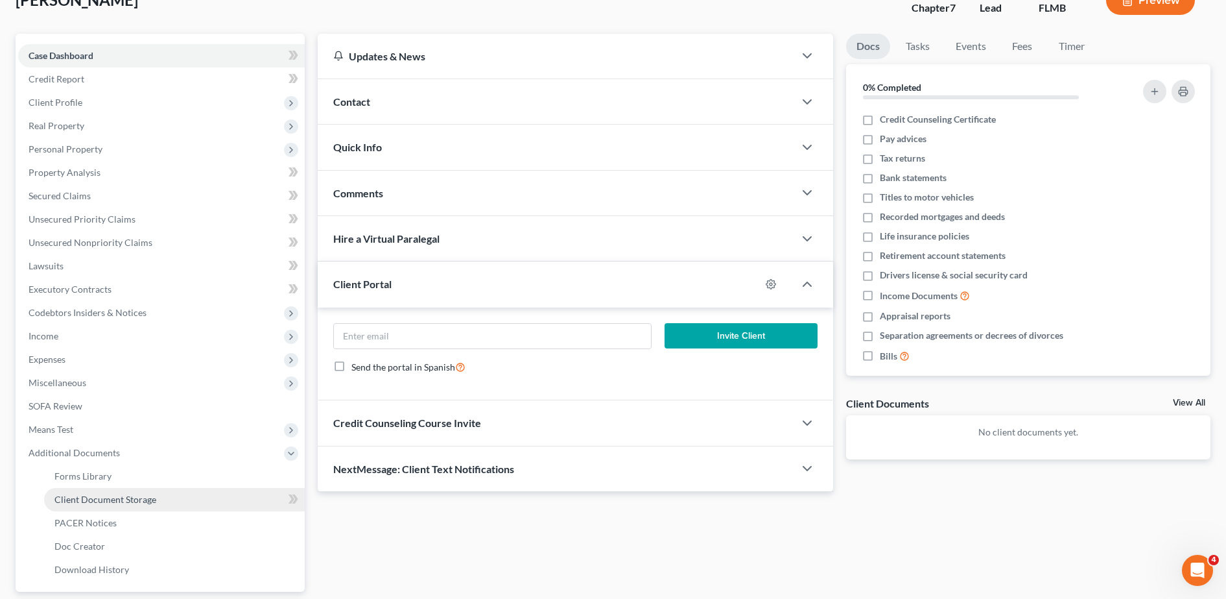
click at [123, 504] on span "Client Document Storage" at bounding box center [105, 498] width 102 height 11
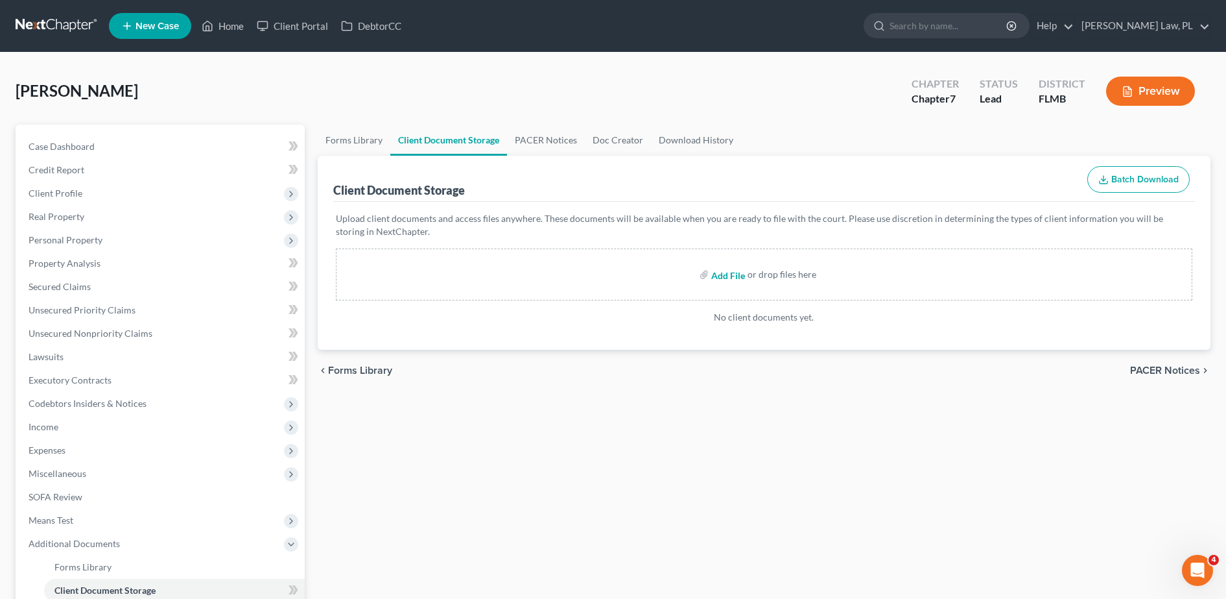
click at [733, 271] on input "file" at bounding box center [726, 274] width 31 height 23
type input "C:\fakepath\Credit Counciling Course.pdf"
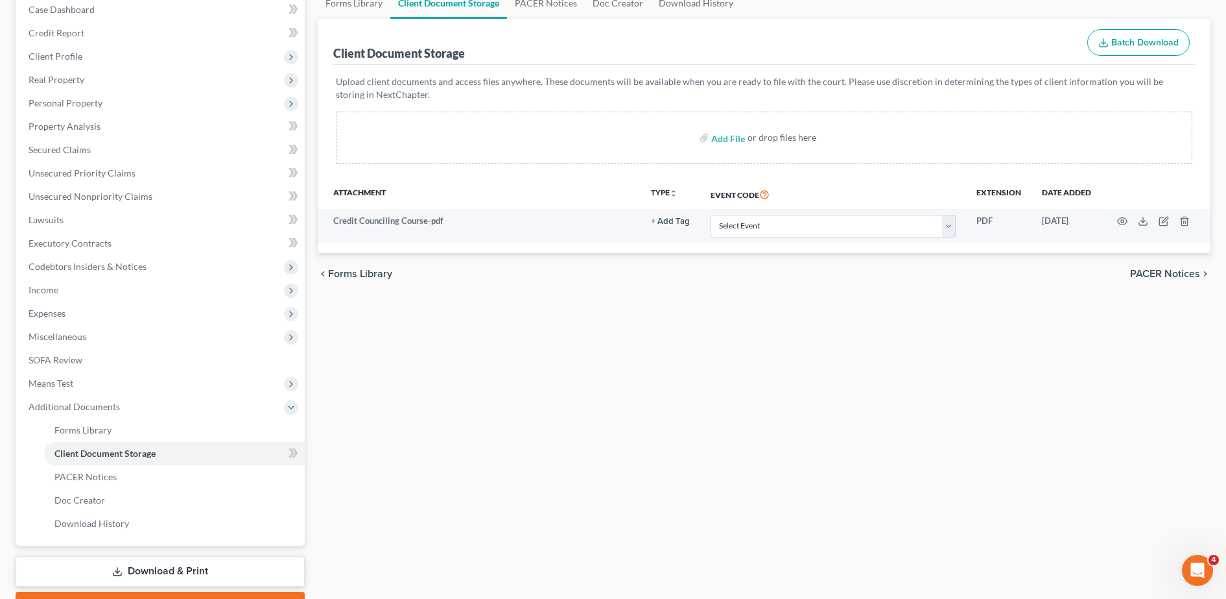
scroll to position [208, 0]
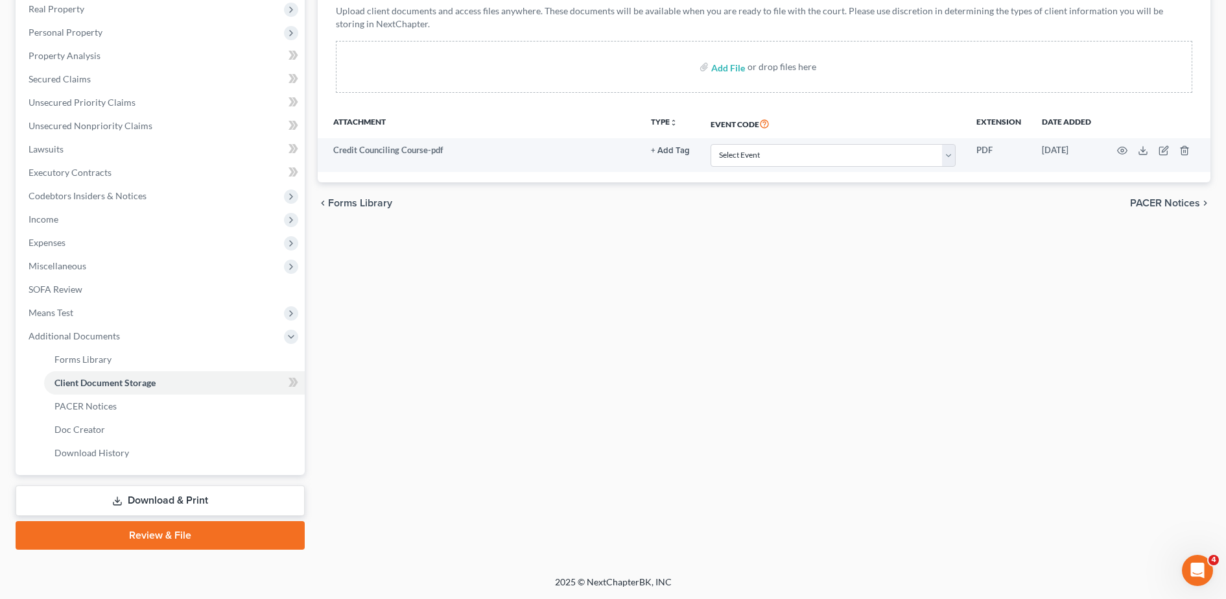
click at [191, 529] on link "Review & File" at bounding box center [160, 535] width 289 height 29
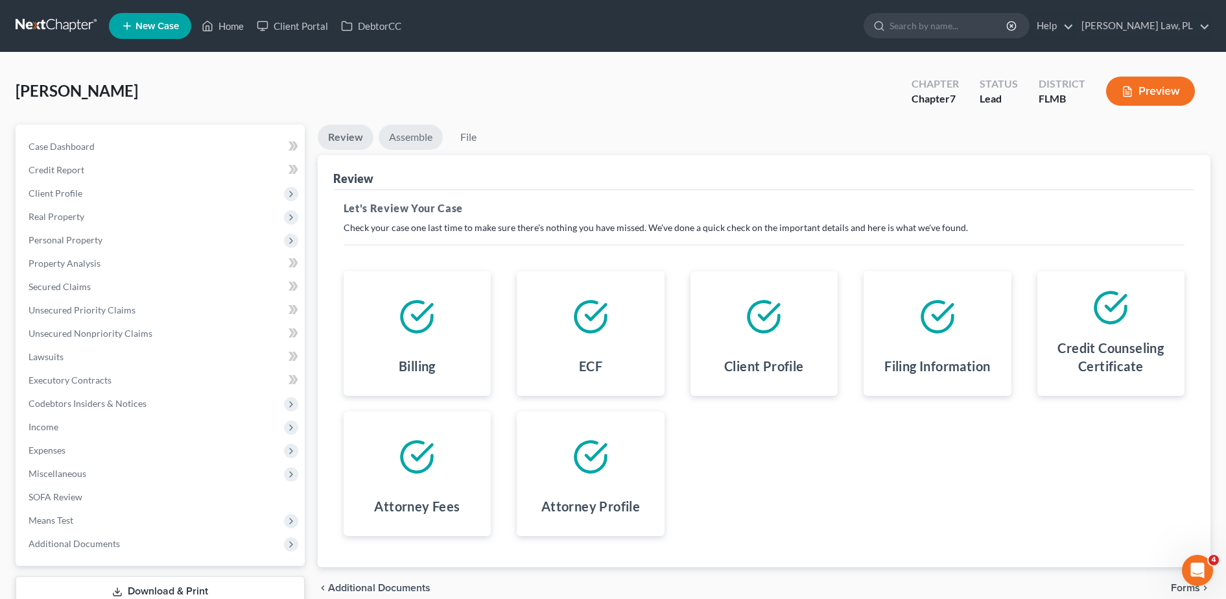
click at [418, 136] on link "Assemble" at bounding box center [411, 137] width 64 height 25
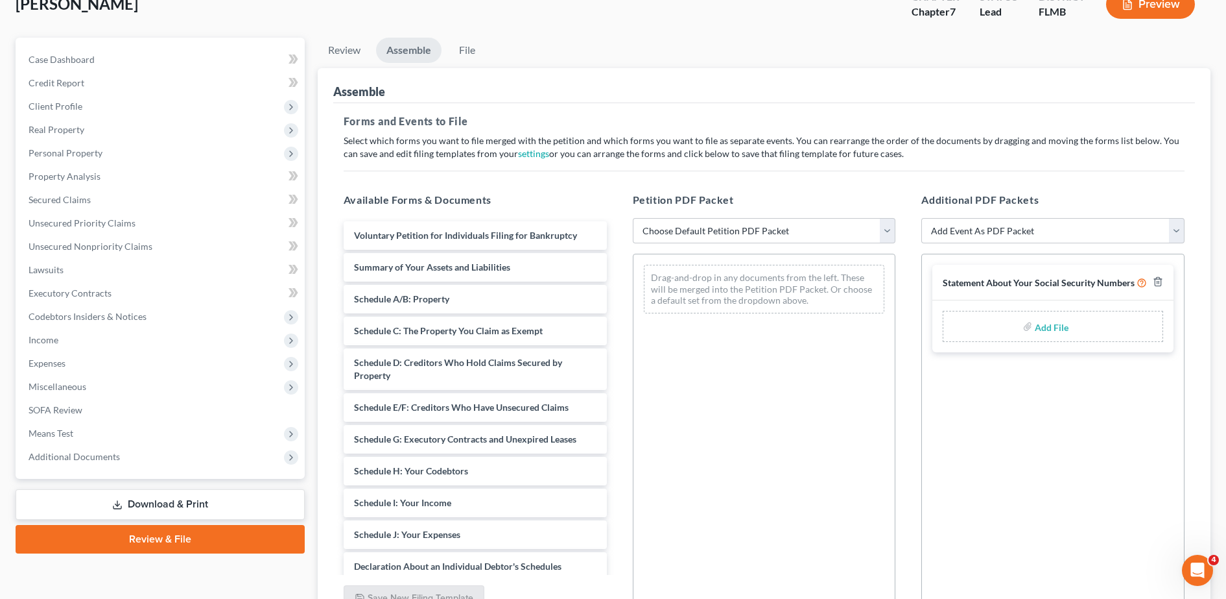
scroll to position [91, 0]
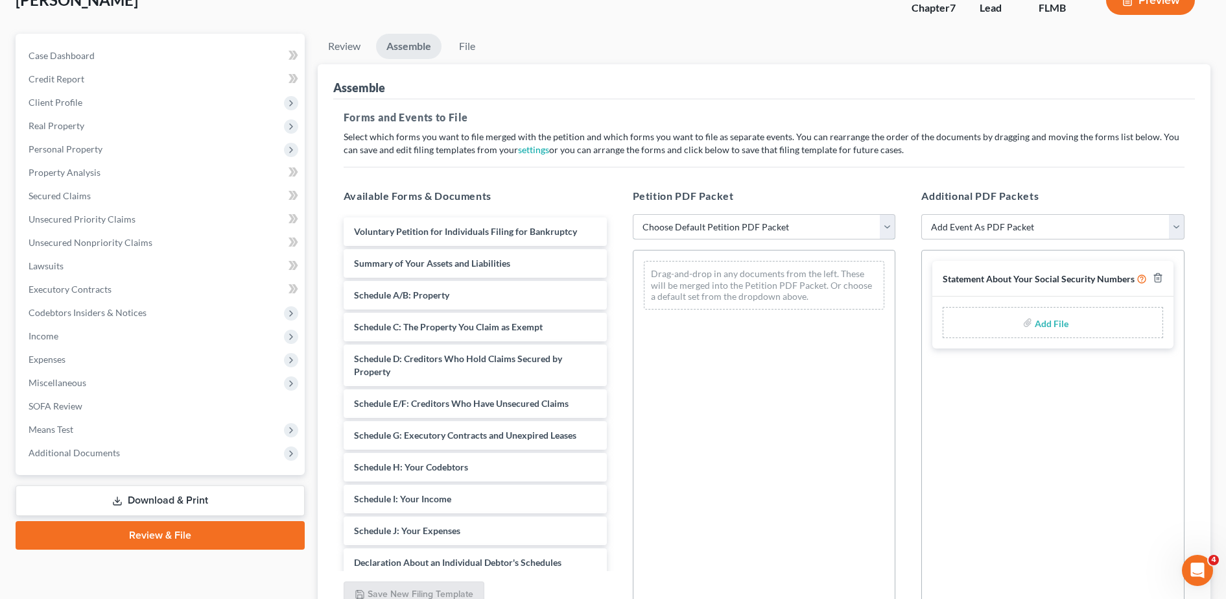
click at [707, 225] on select "Choose Default Petition PDF Packet Complete Bankruptcy Petition (all forms and …" at bounding box center [764, 227] width 263 height 26
select select "0"
click at [633, 214] on select "Choose Default Petition PDF Packet Complete Bankruptcy Petition (all forms and …" at bounding box center [764, 227] width 263 height 26
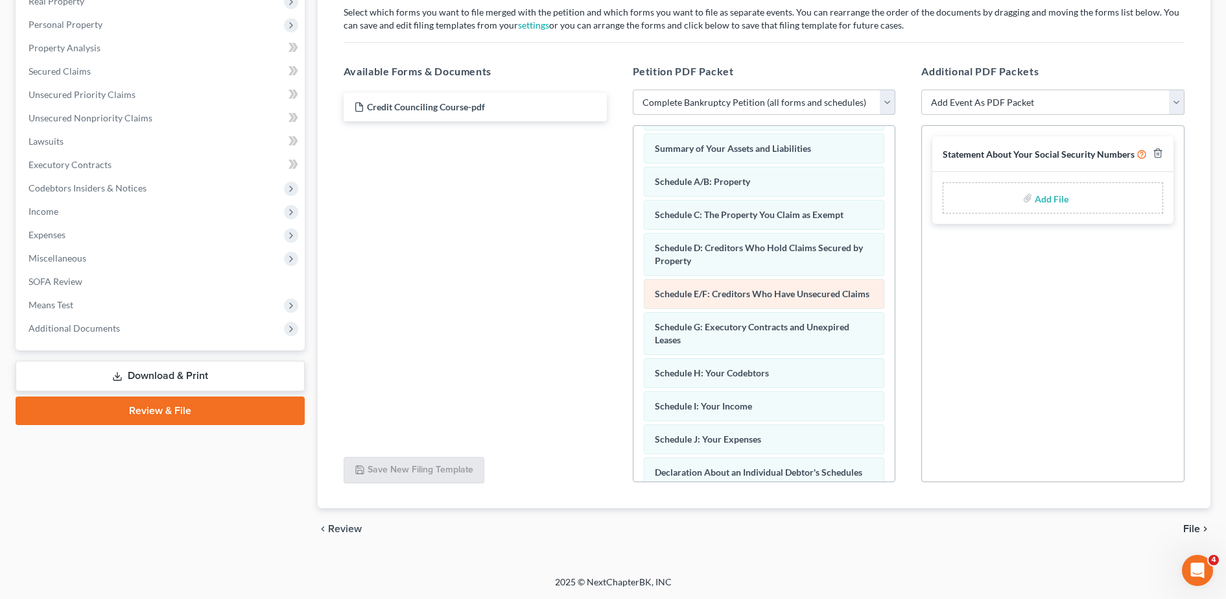
scroll to position [0, 0]
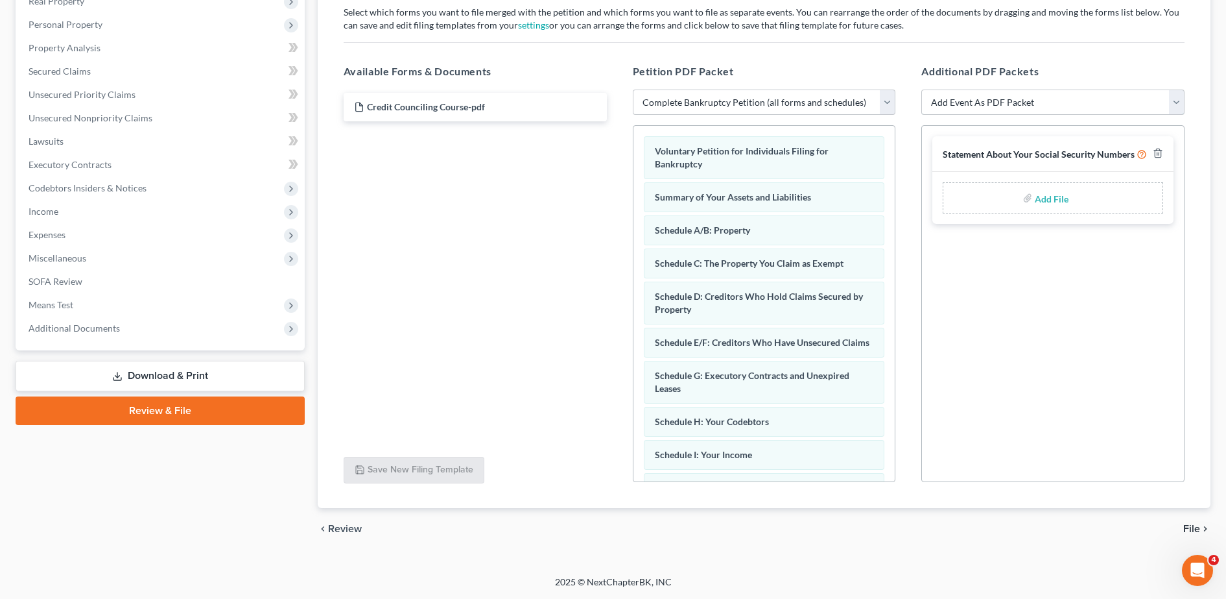
click at [1028, 101] on select "Add Event As PDF Packet Amended Creditor Matrix (Fee)- Only use when no separat…" at bounding box center [1052, 102] width 263 height 26
select select "4"
click at [921, 89] on select "Add Event As PDF Packet Amended Creditor Matrix (Fee)- Only use when no separat…" at bounding box center [1052, 102] width 263 height 26
select select
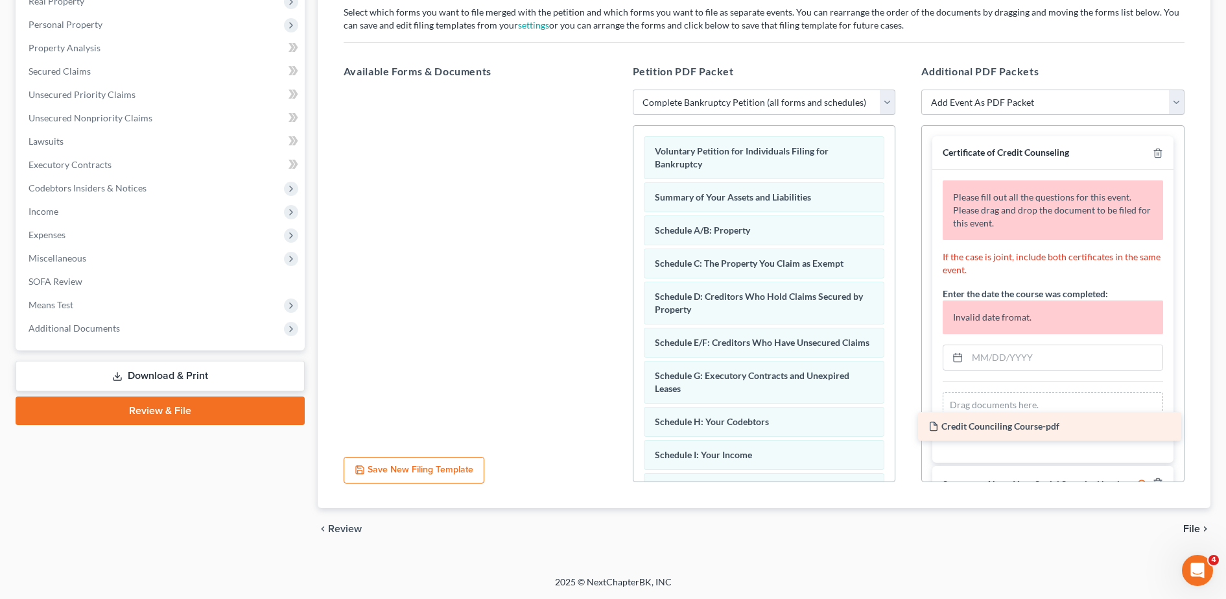
drag, startPoint x: 439, startPoint y: 104, endPoint x: 1014, endPoint y: 431, distance: 660.7
click at [617, 89] on div "Credit Counciling Course-pdf Credit Counciling Course-pdf" at bounding box center [475, 89] width 284 height 0
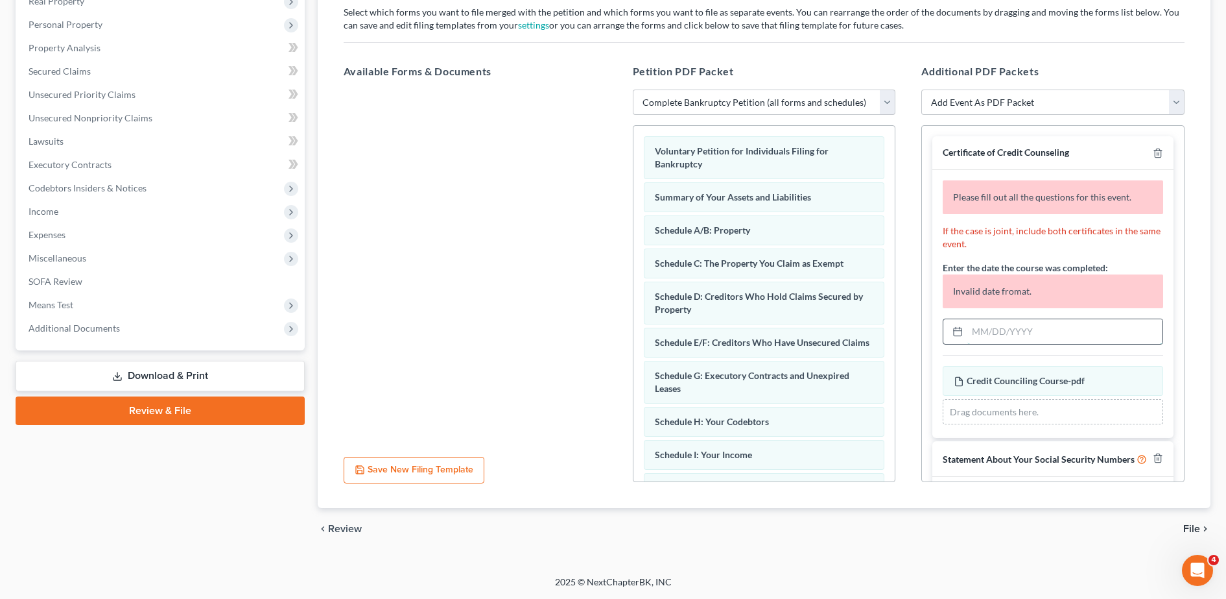
click at [1012, 333] on input "text" at bounding box center [1065, 331] width 195 height 25
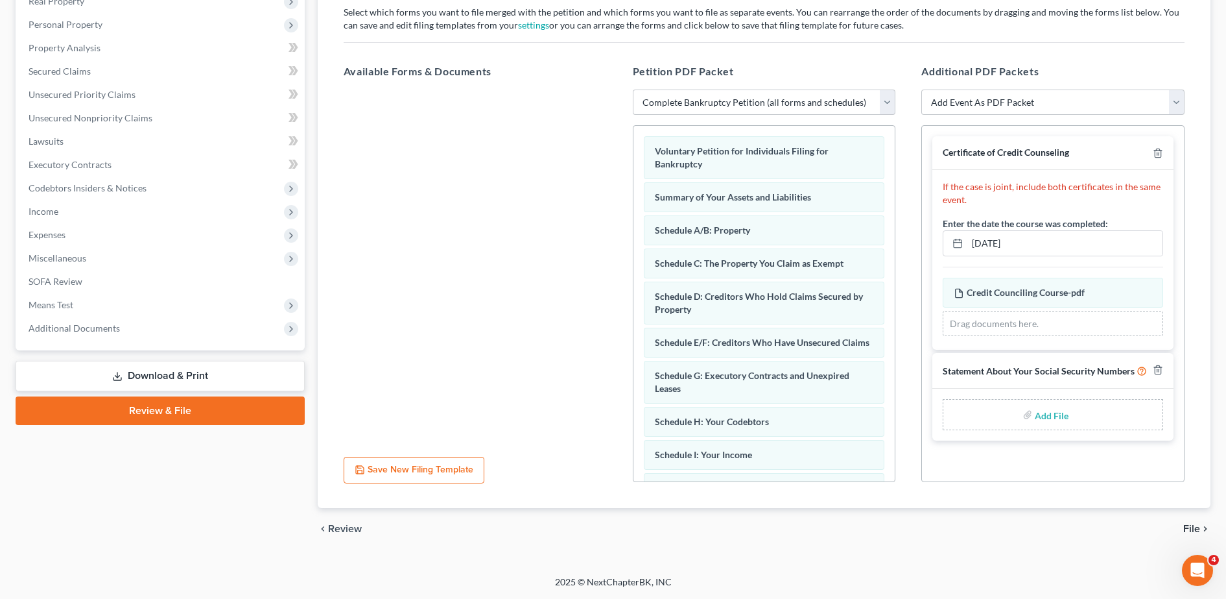
click at [1002, 446] on div "Certificate of Credit Counseling If the case is joint, include both certificate…" at bounding box center [1053, 288] width 262 height 325
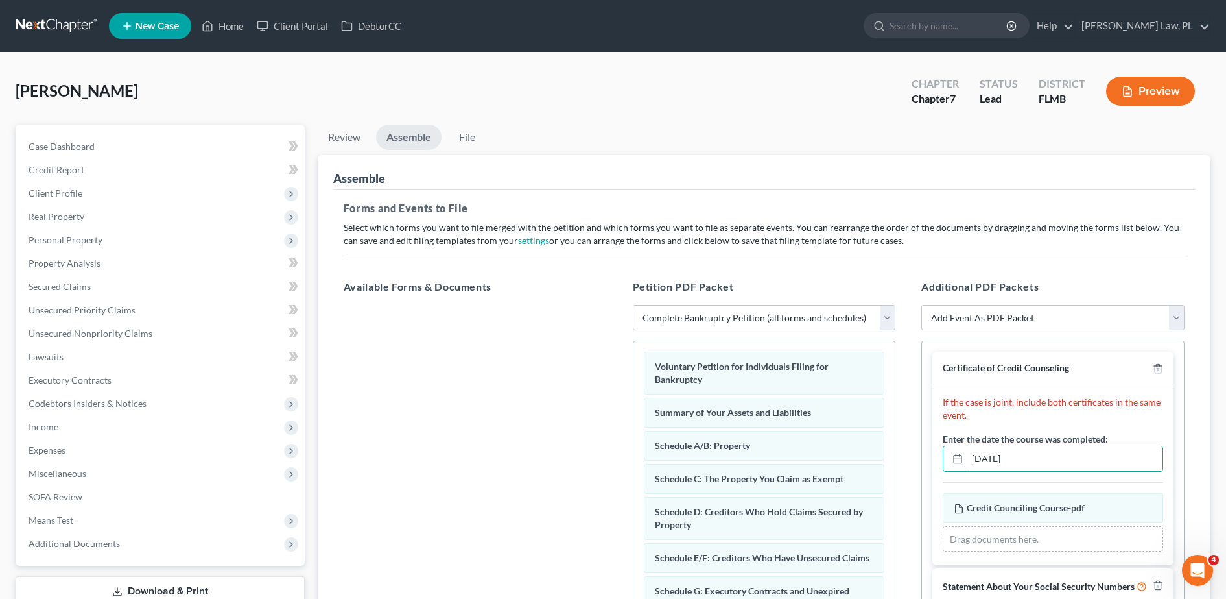
drag, startPoint x: 1035, startPoint y: 452, endPoint x: 923, endPoint y: 455, distance: 112.2
click at [923, 455] on div "Certificate of Credit Counseling If the case is joint, include both certificate…" at bounding box center [1053, 503] width 262 height 325
type input "[DATE]"
click at [809, 268] on div "Petition PDF Packet Choose Default Petition PDF Packet Complete Bankruptcy Peti…" at bounding box center [764, 488] width 289 height 440
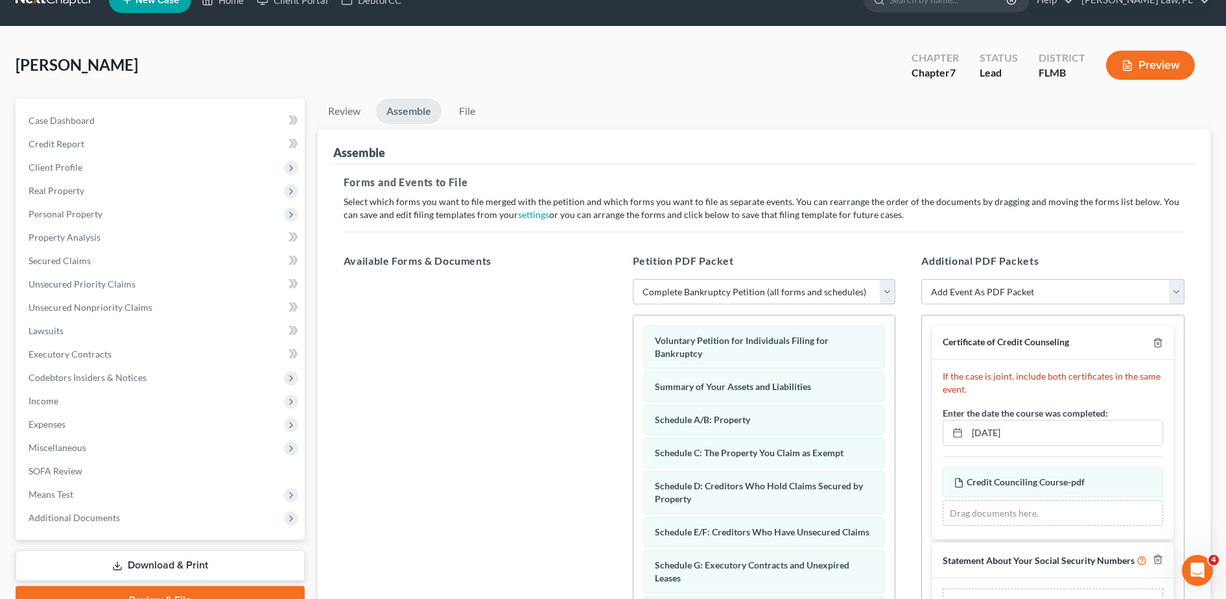
scroll to position [23, 0]
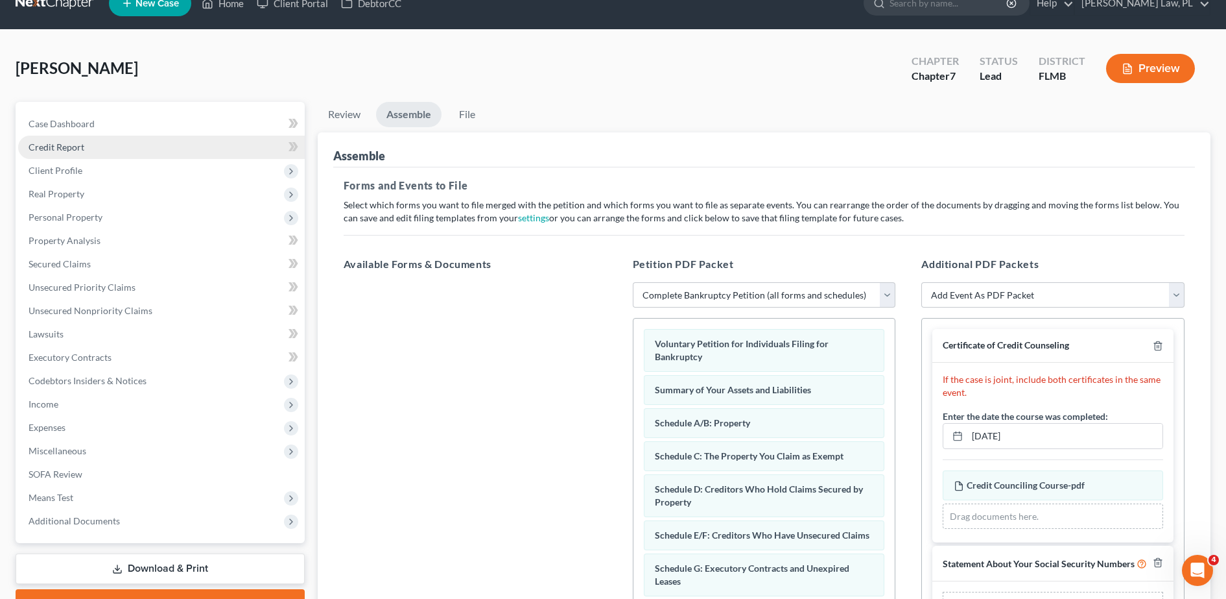
click at [102, 145] on link "Credit Report" at bounding box center [161, 147] width 287 height 23
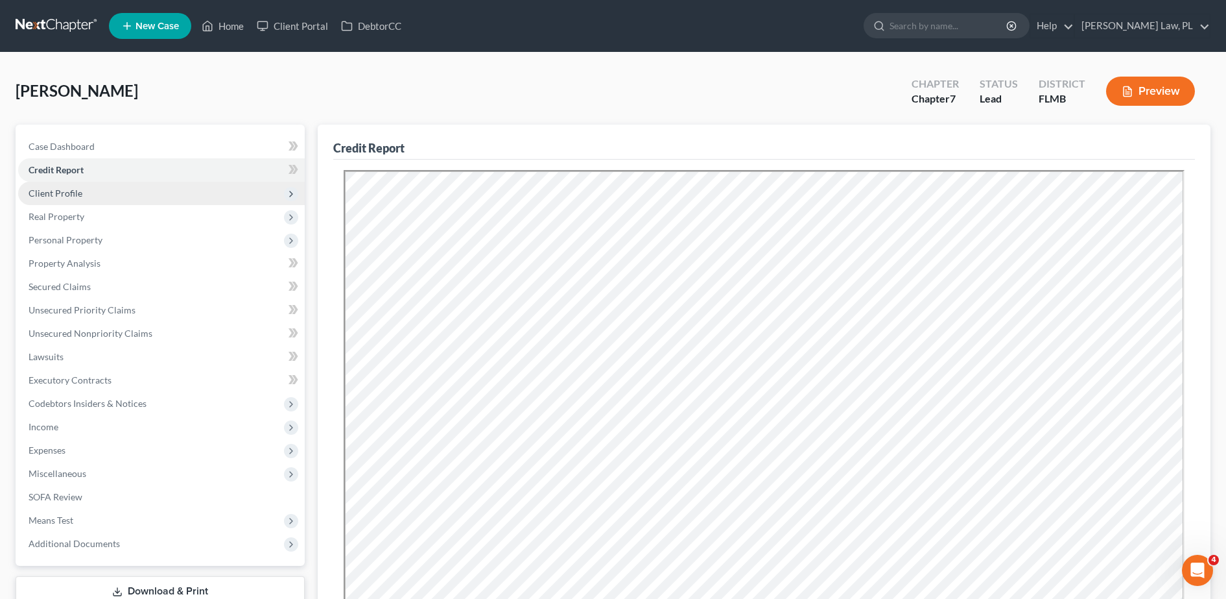
click at [105, 191] on span "Client Profile" at bounding box center [161, 193] width 287 height 23
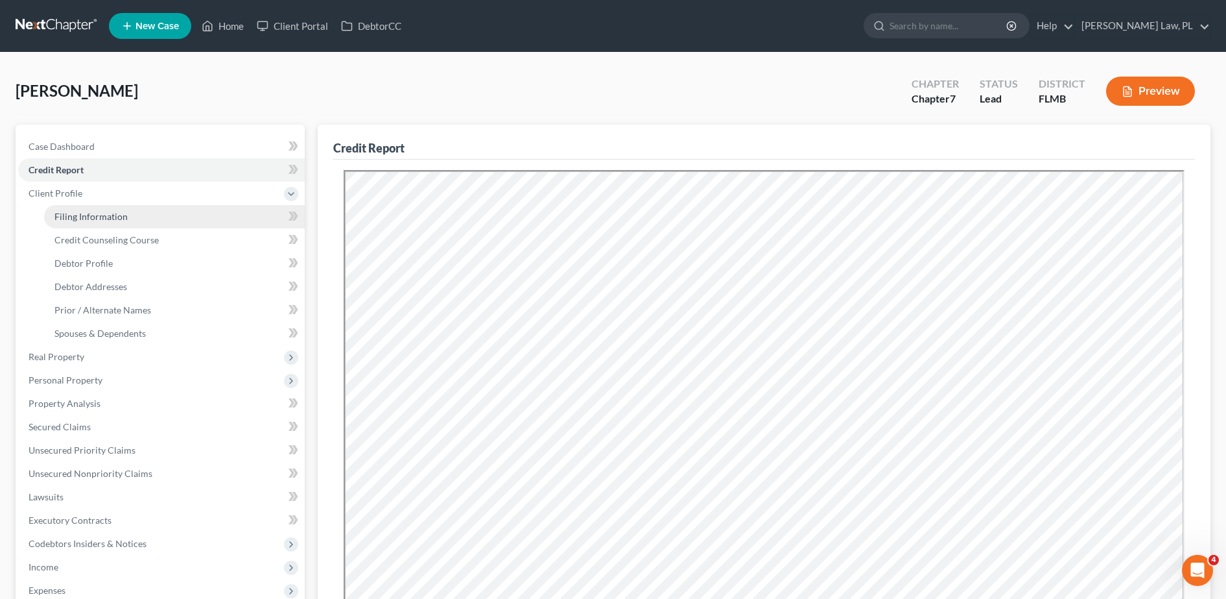
click at [106, 215] on span "Filing Information" at bounding box center [90, 216] width 73 height 11
select select "1"
select select "0"
select select "15"
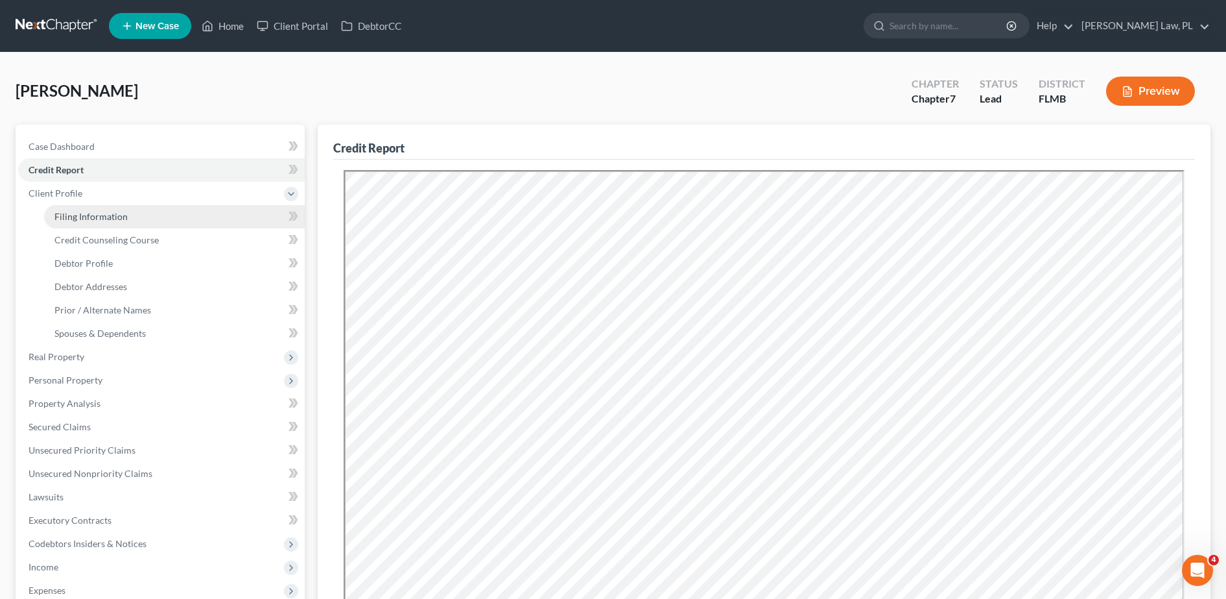
select select "0"
select select "9"
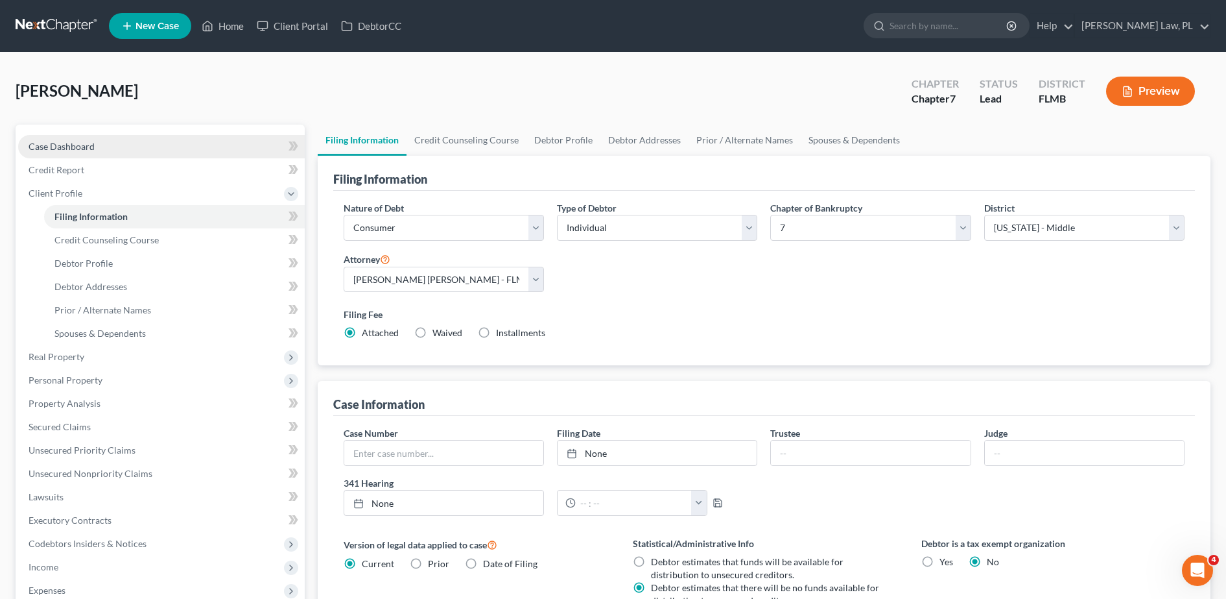
click at [82, 137] on link "Case Dashboard" at bounding box center [161, 146] width 287 height 23
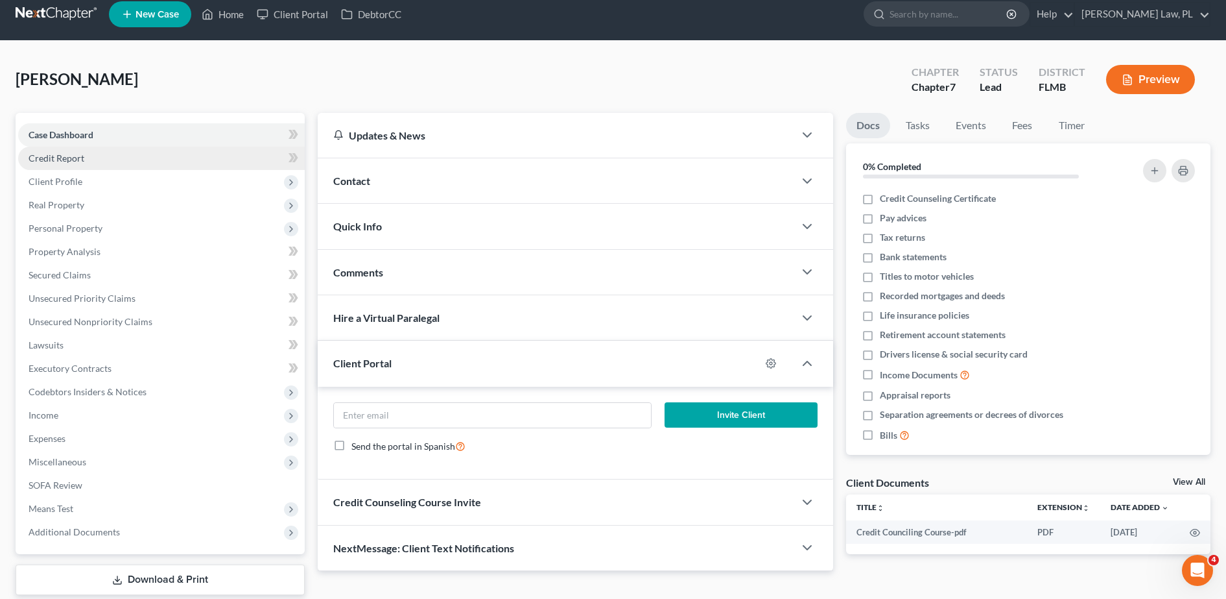
scroll to position [12, 0]
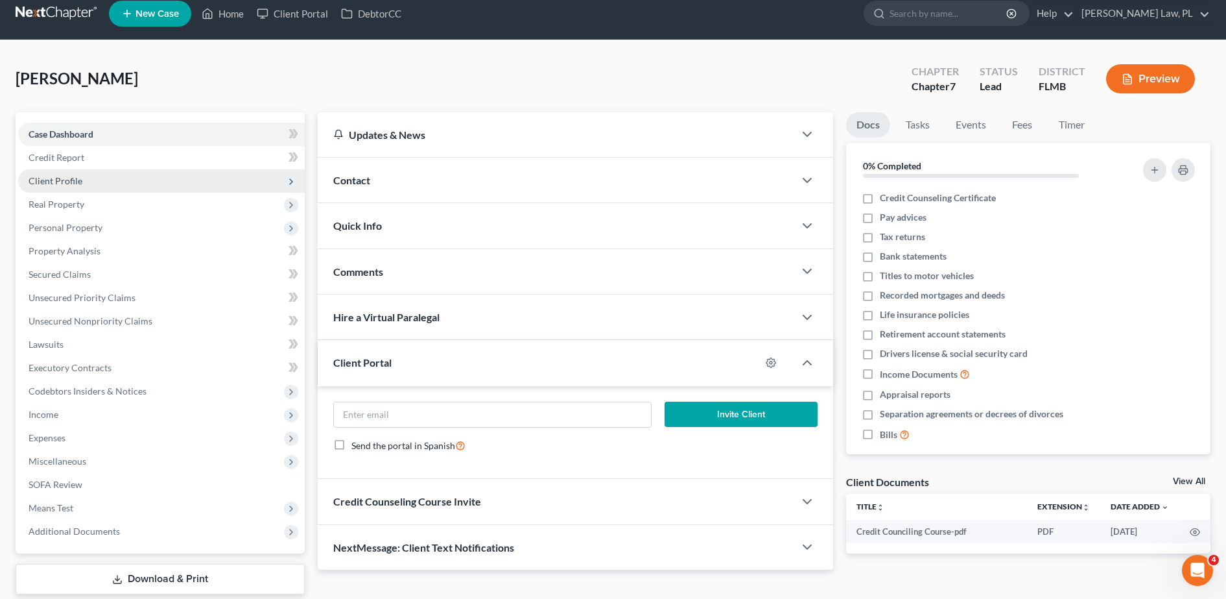
click at [123, 180] on span "Client Profile" at bounding box center [161, 180] width 287 height 23
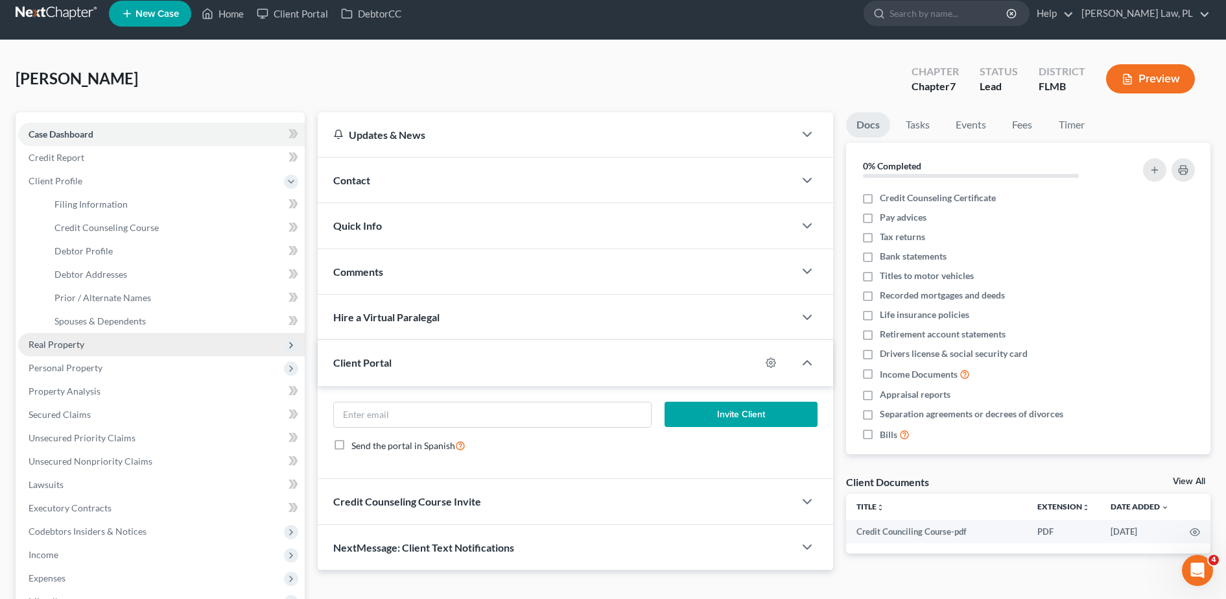
click at [105, 344] on span "Real Property" at bounding box center [161, 344] width 287 height 23
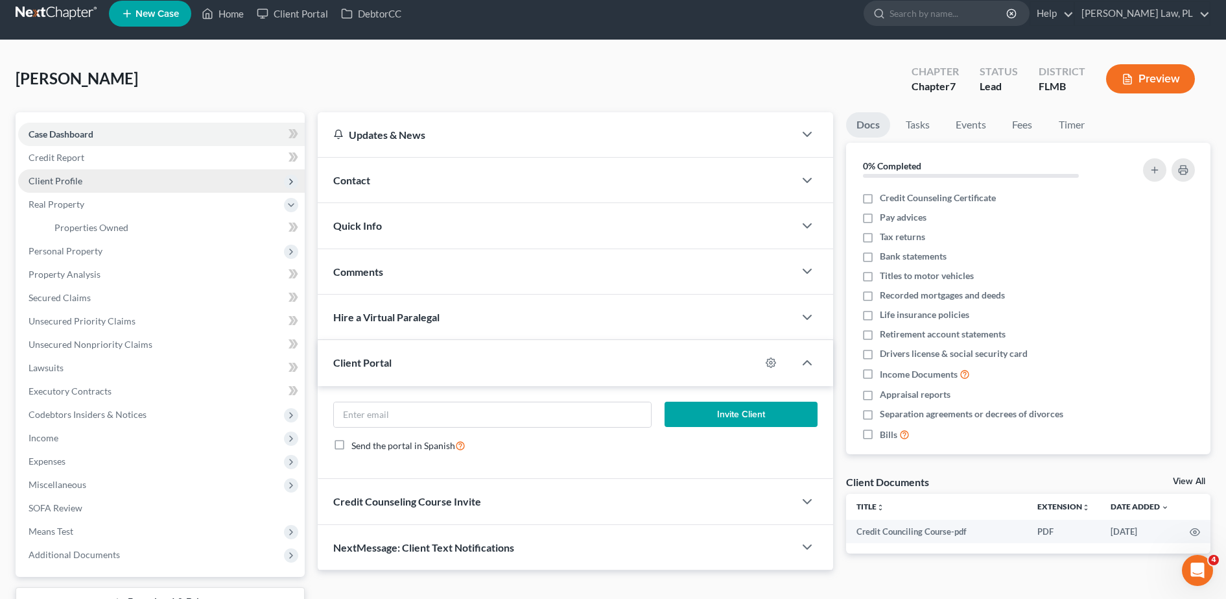
click at [73, 182] on span "Client Profile" at bounding box center [56, 180] width 54 height 11
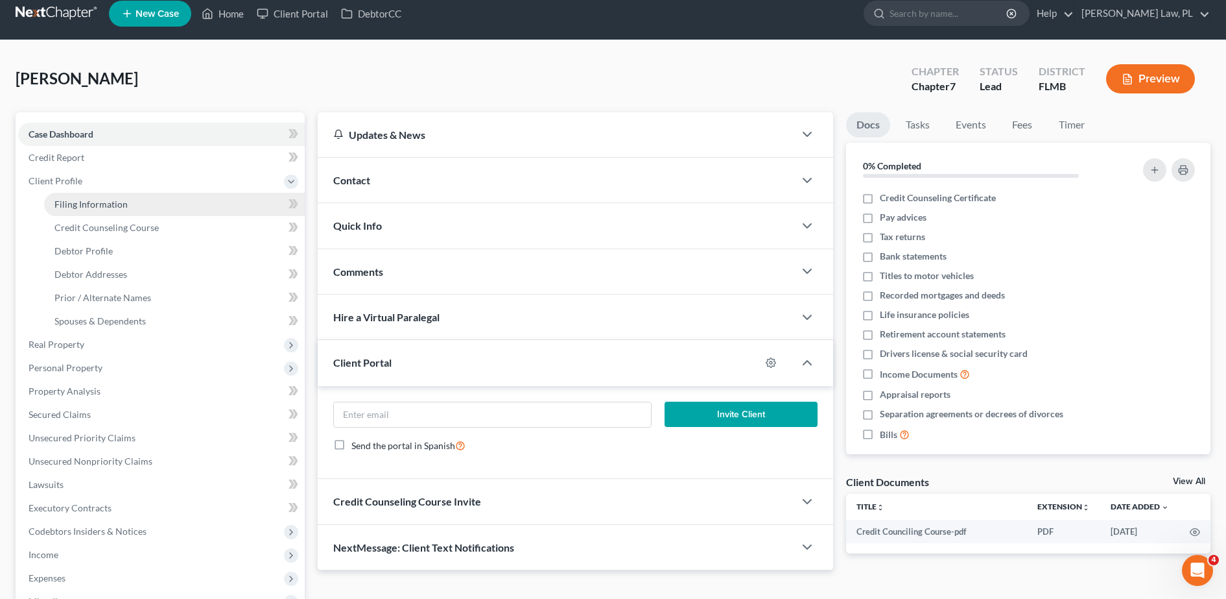
click at [89, 205] on span "Filing Information" at bounding box center [90, 203] width 73 height 11
select select "1"
select select "0"
select select "15"
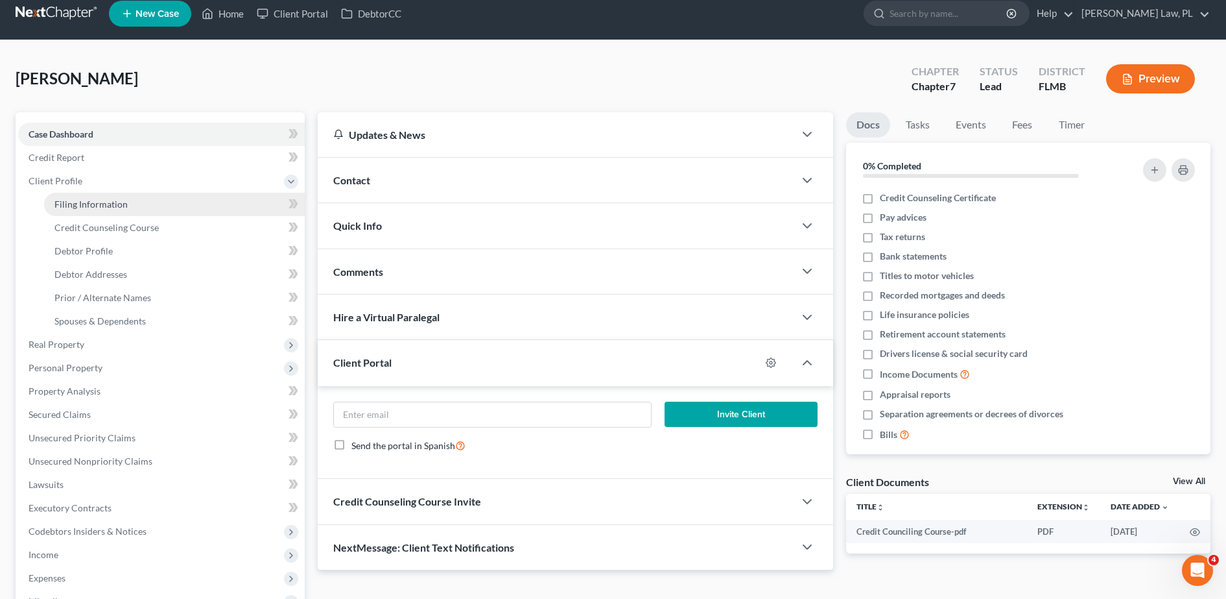
select select "0"
select select "9"
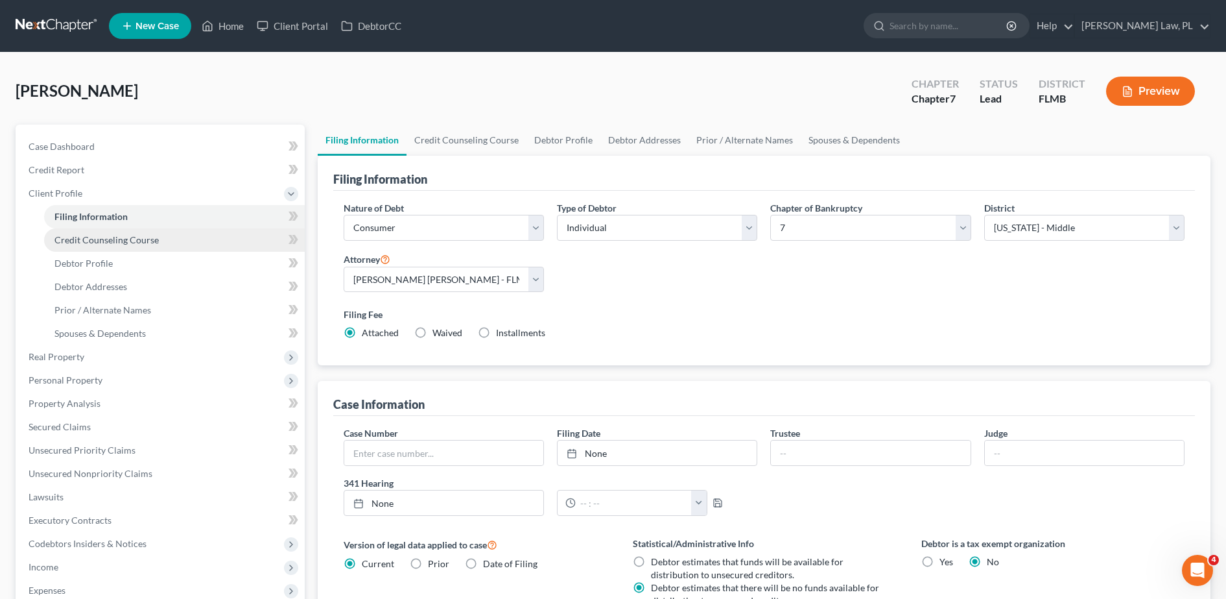
click at [123, 247] on link "Credit Counseling Course" at bounding box center [174, 239] width 261 height 23
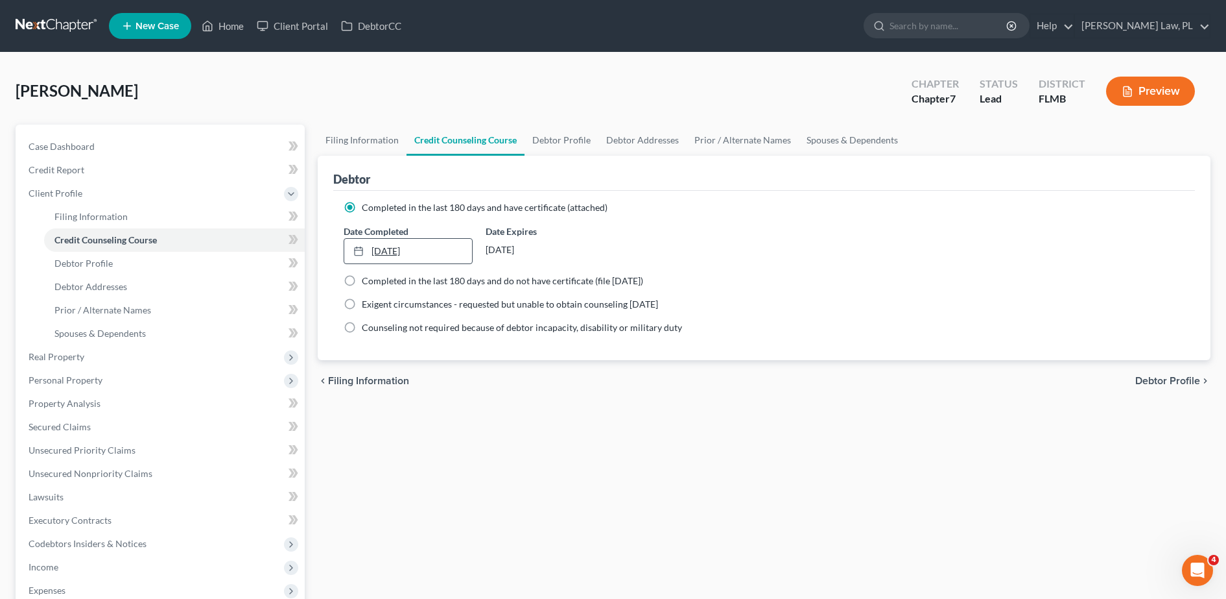
click at [427, 249] on link "[DATE]" at bounding box center [408, 251] width 128 height 25
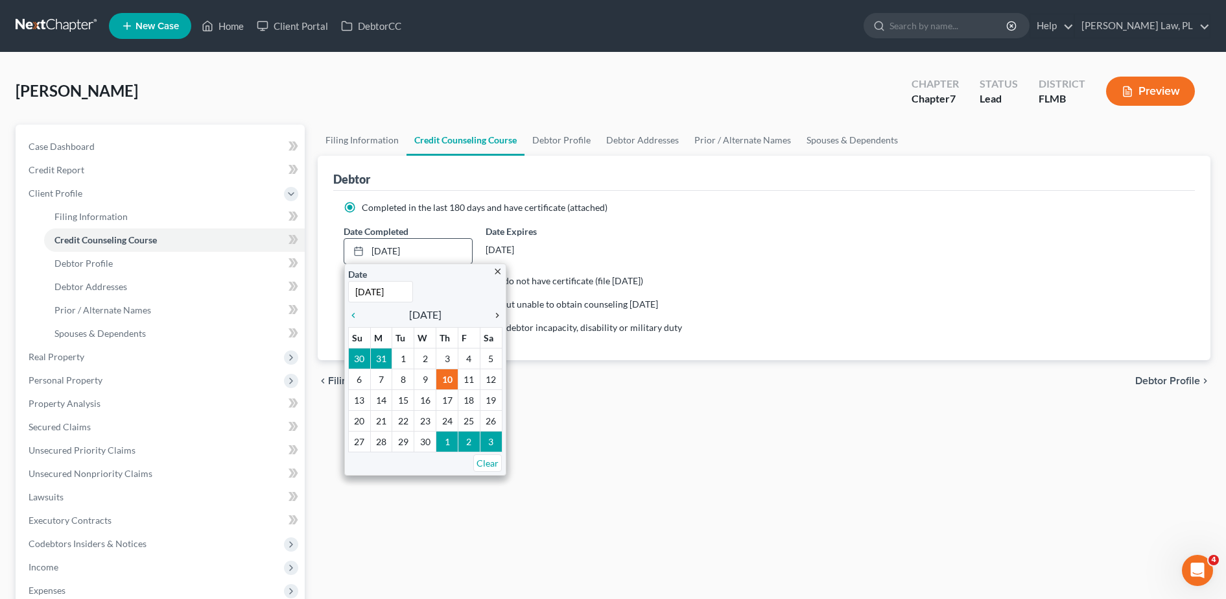
click at [497, 319] on icon "chevron_right" at bounding box center [494, 315] width 17 height 10
click at [493, 315] on icon "chevron_right" at bounding box center [494, 315] width 17 height 10
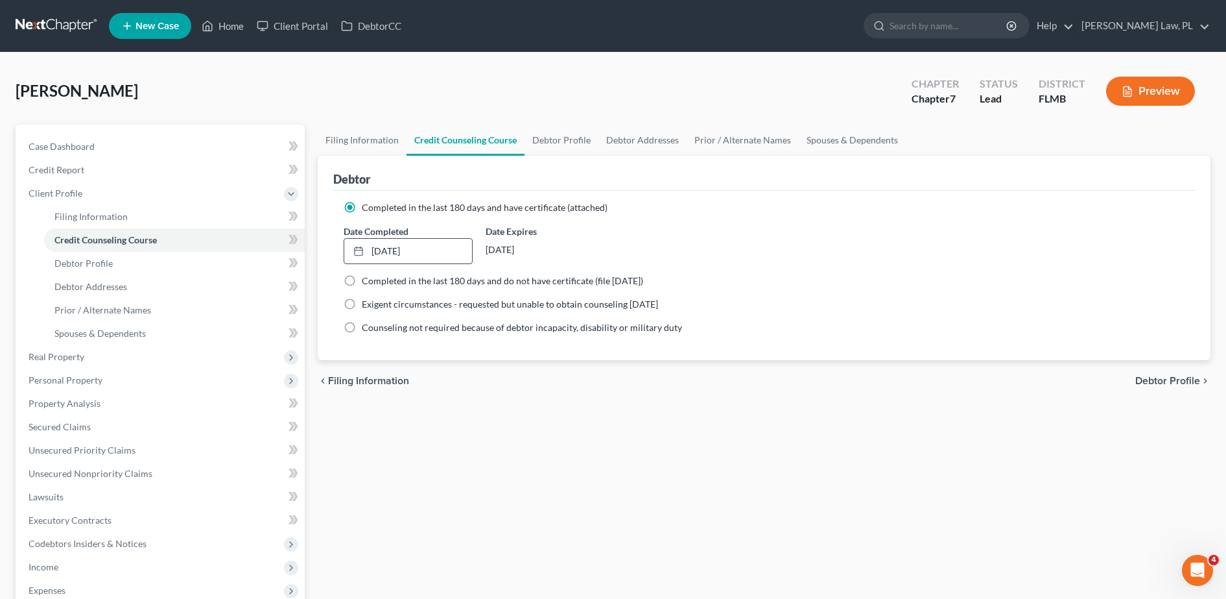
scroll to position [231, 0]
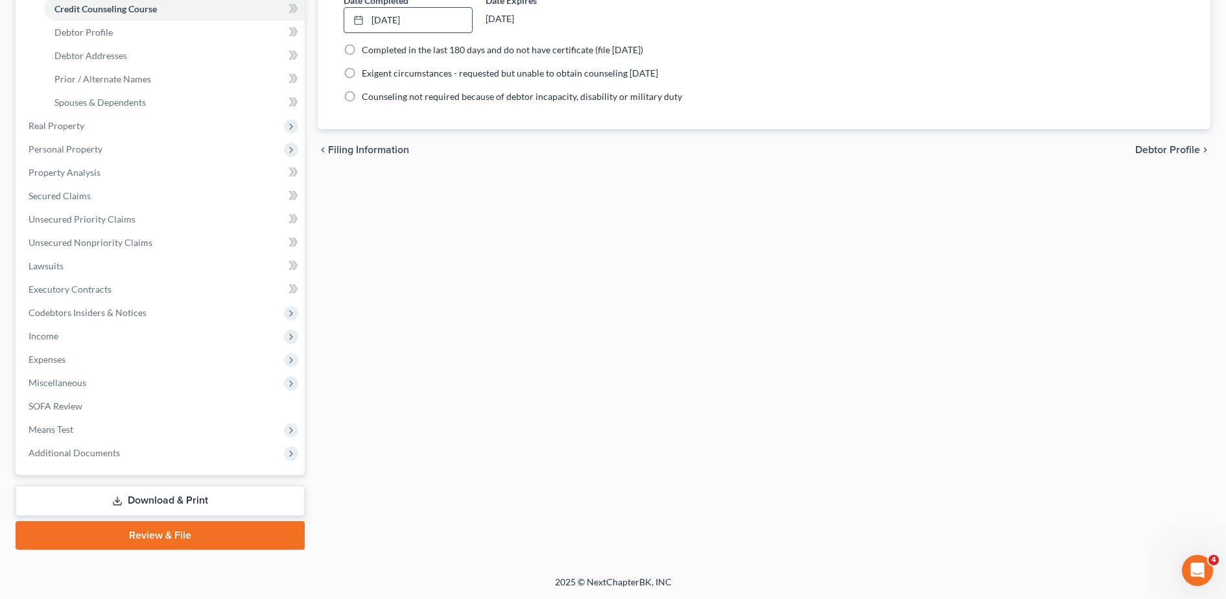
click at [184, 536] on link "Review & File" at bounding box center [160, 535] width 289 height 29
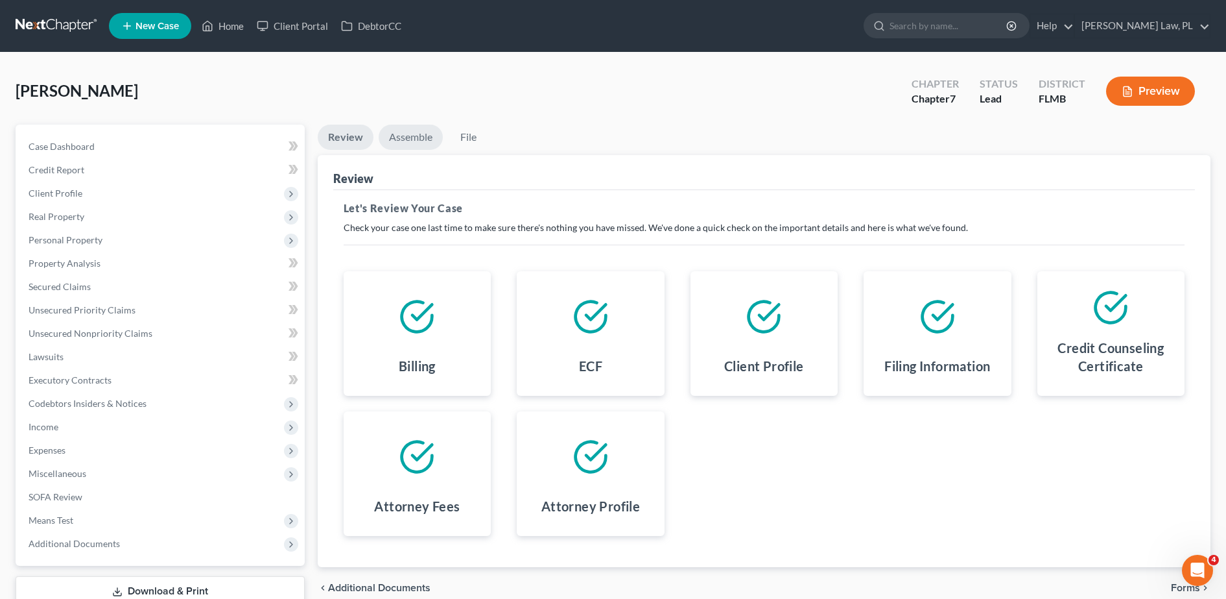
click at [410, 134] on link "Assemble" at bounding box center [411, 137] width 64 height 25
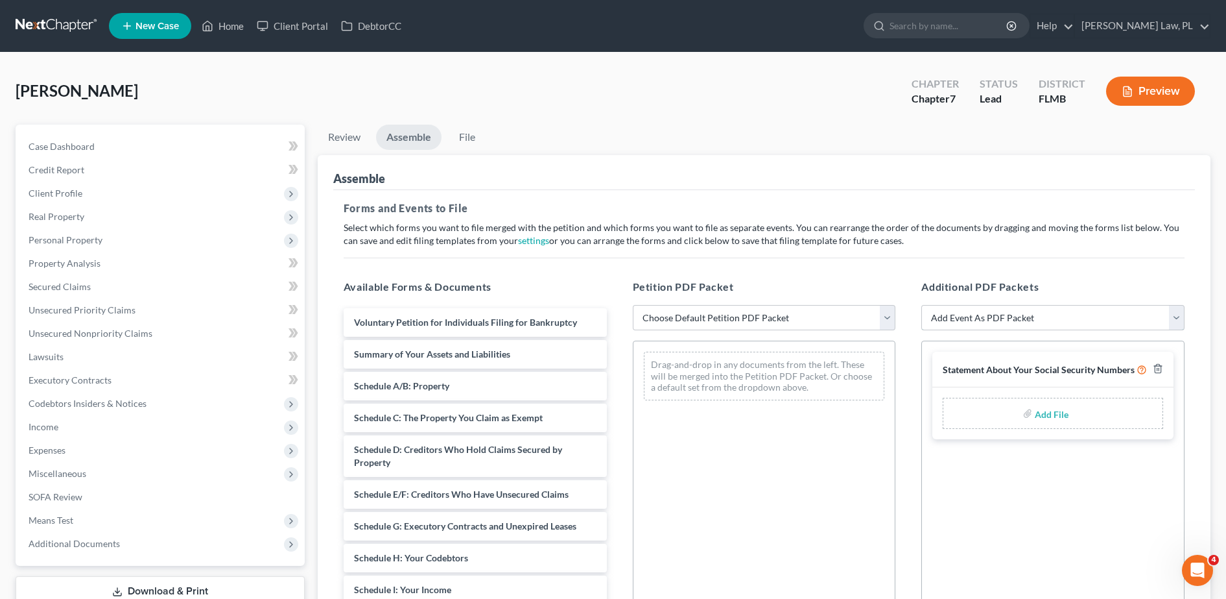
click at [978, 315] on select "Add Event As PDF Packet Amended Creditor Matrix (Fee)- Only use when no separat…" at bounding box center [1052, 318] width 263 height 26
select select "4"
click at [921, 305] on select "Add Event As PDF Packet Amended Creditor Matrix (Fee)- Only use when no separat…" at bounding box center [1052, 318] width 263 height 26
select select
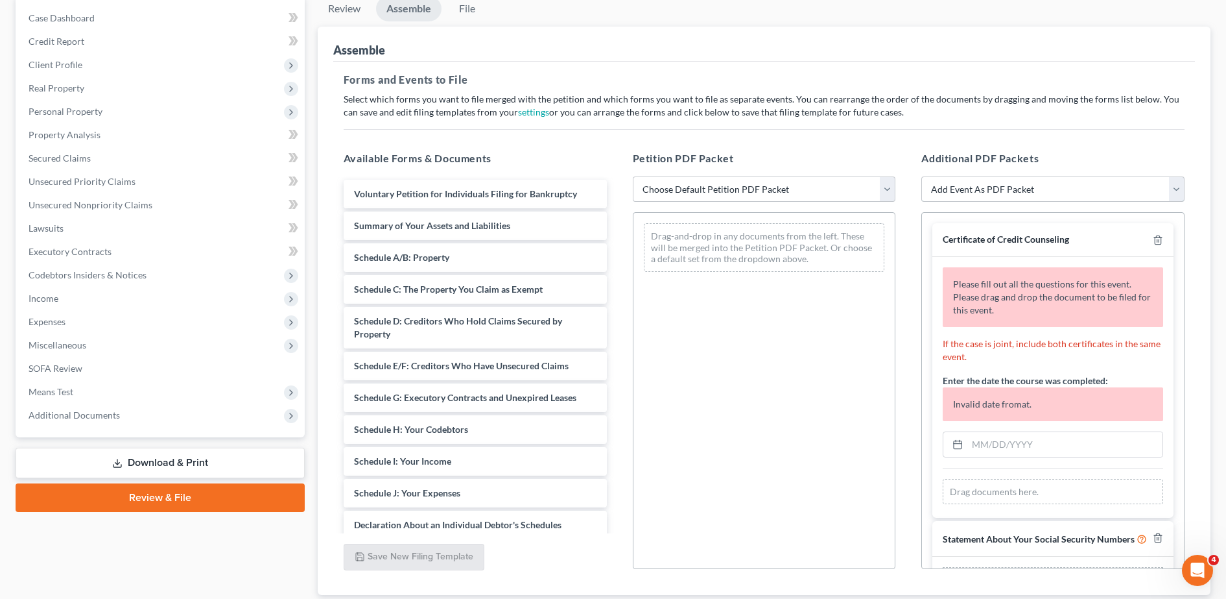
scroll to position [138, 0]
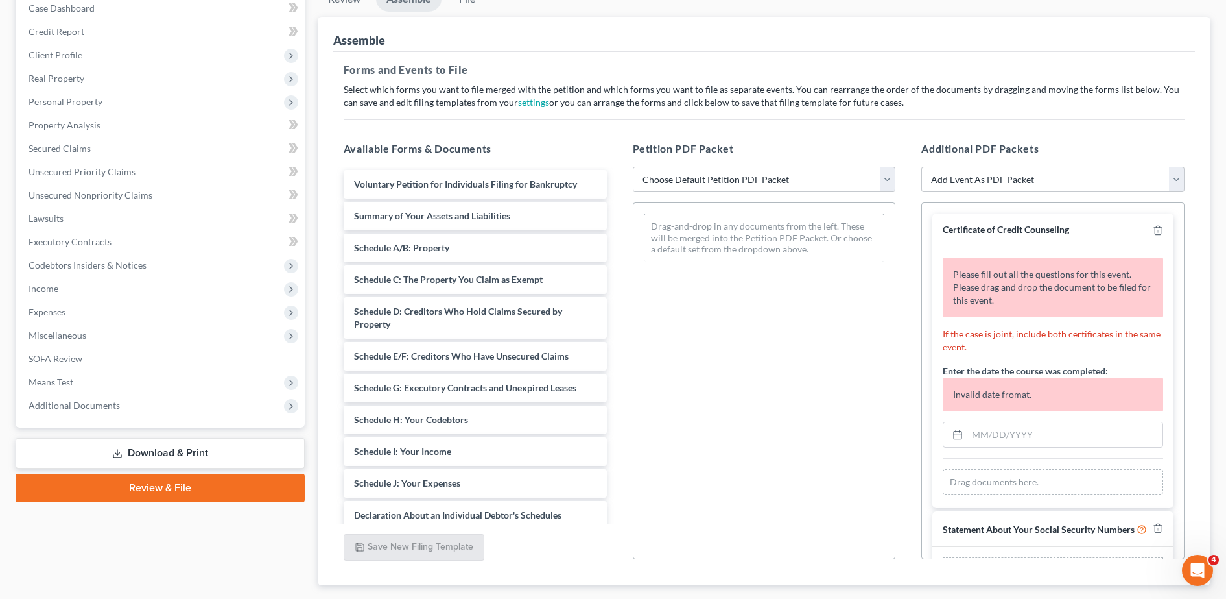
click at [1041, 449] on div "Please fill out all the questions for this event. Please drag and drop the docu…" at bounding box center [1053, 377] width 241 height 261
click at [1025, 440] on input "text" at bounding box center [1065, 434] width 195 height 25
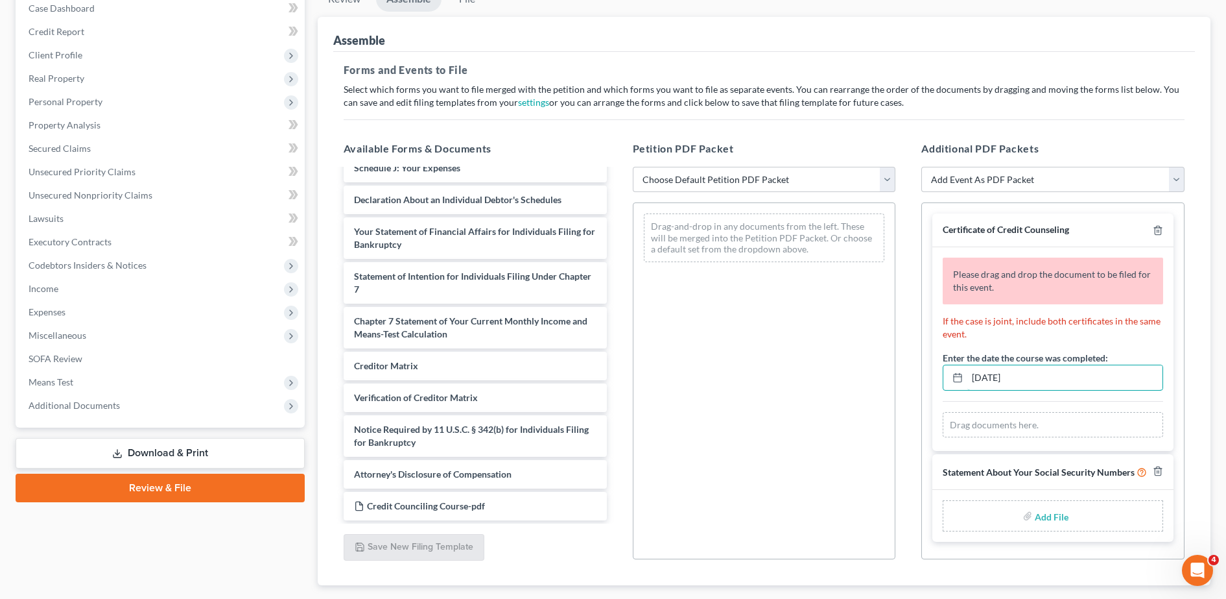
scroll to position [152, 0]
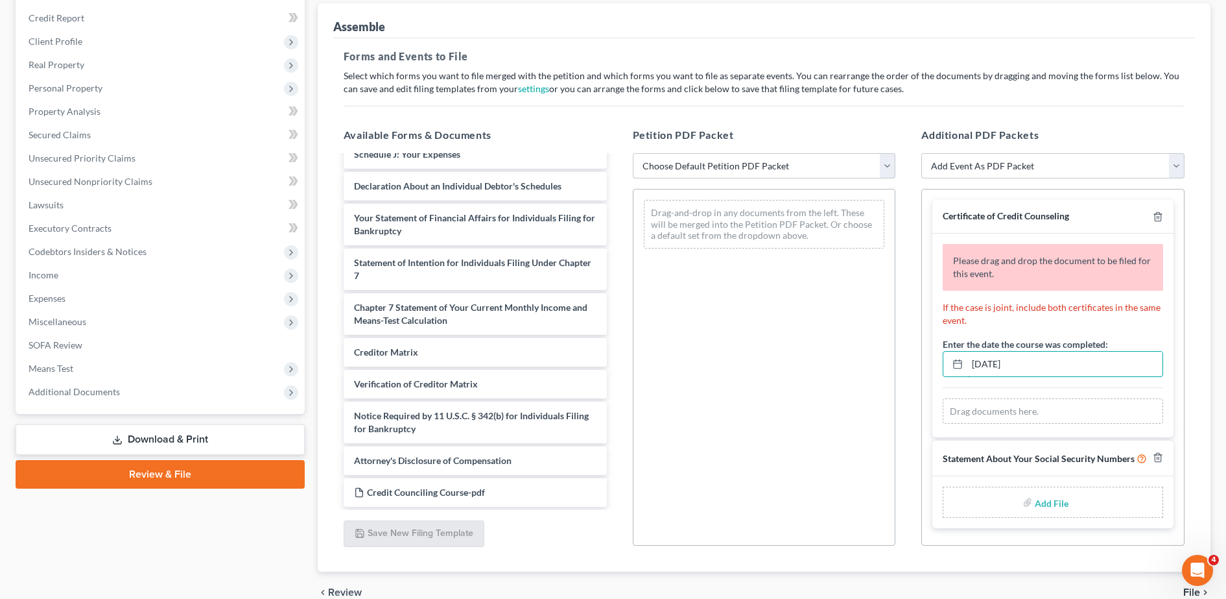
type input "[DATE]"
click at [693, 173] on select "Choose Default Petition PDF Packet Complete Bankruptcy Petition (all forms and …" at bounding box center [764, 166] width 263 height 26
select select "0"
click at [633, 153] on select "Choose Default Petition PDF Packet Complete Bankruptcy Petition (all forms and …" at bounding box center [764, 166] width 263 height 26
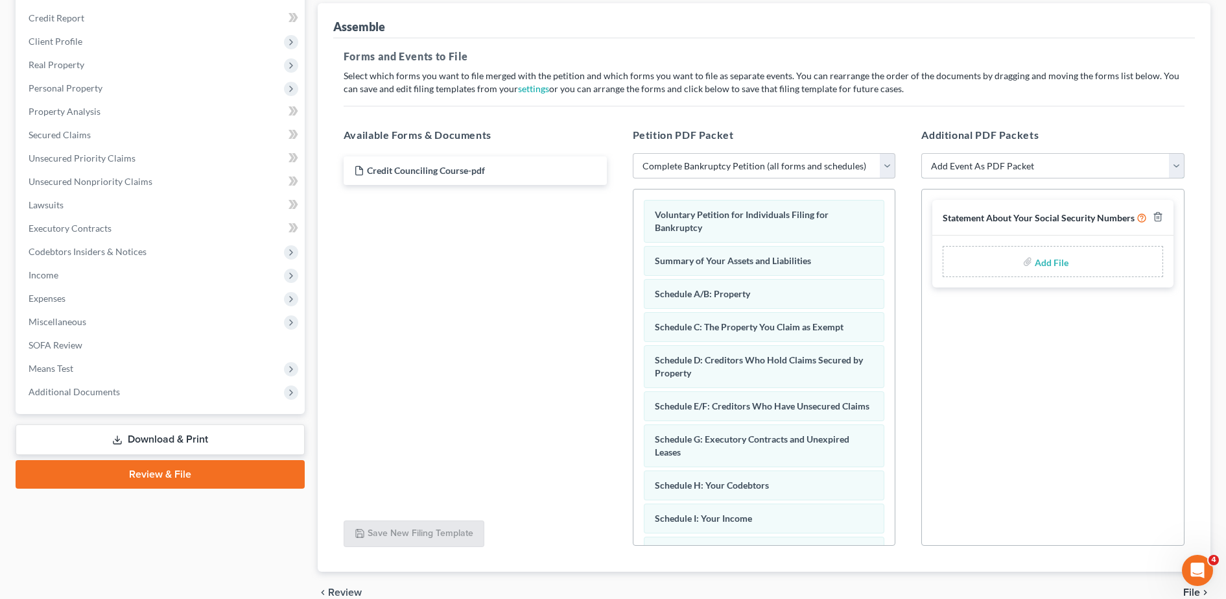
click at [1030, 155] on select "Add Event As PDF Packet Amended Creditor Matrix (Fee)- Only use when no separat…" at bounding box center [1052, 166] width 263 height 26
select select "4"
click at [921, 153] on select "Add Event As PDF Packet Amended Creditor Matrix (Fee)- Only use when no separat…" at bounding box center [1052, 166] width 263 height 26
select select
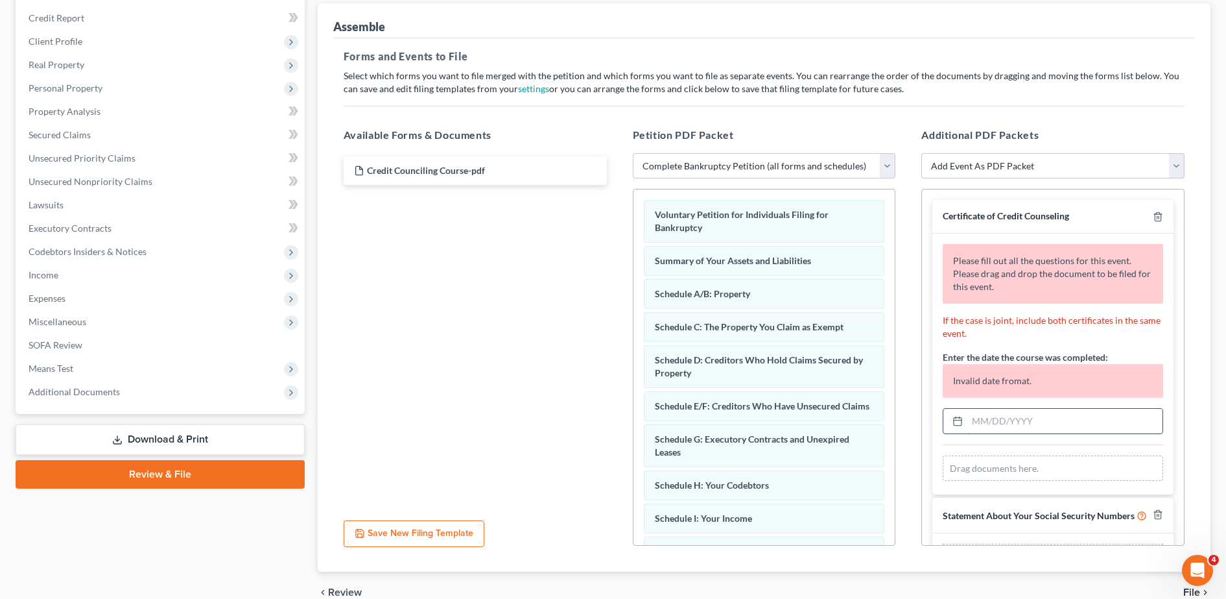
click at [1032, 410] on input "text" at bounding box center [1065, 421] width 195 height 25
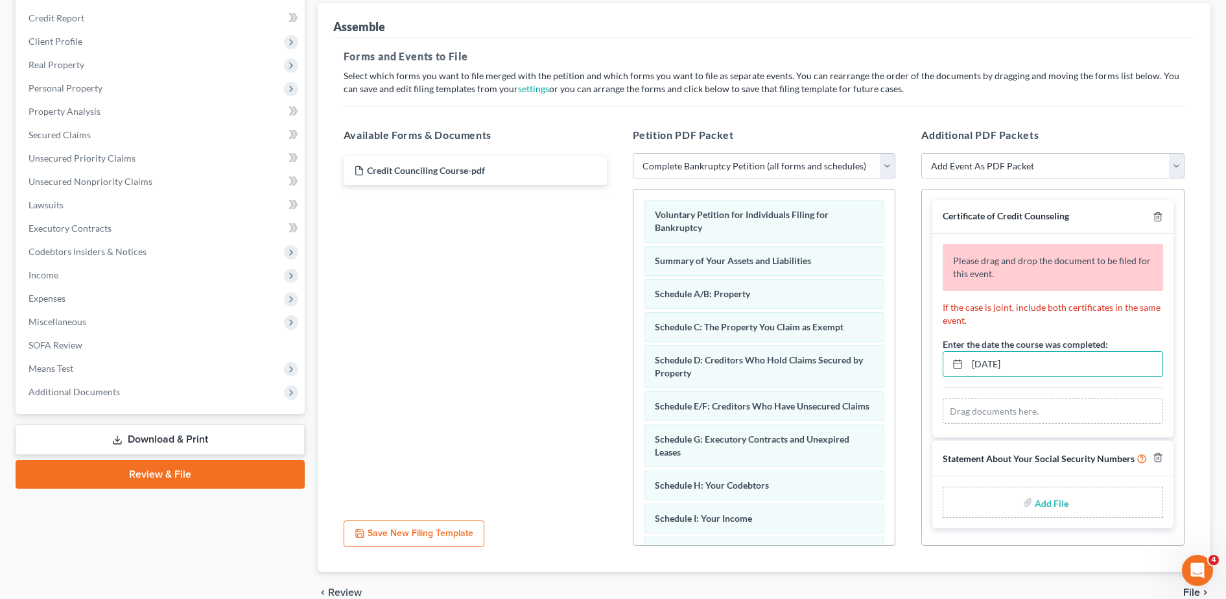
type input "[DATE]"
click at [439, 333] on div "Credit Counciling Course-pdf" at bounding box center [475, 331] width 284 height 357
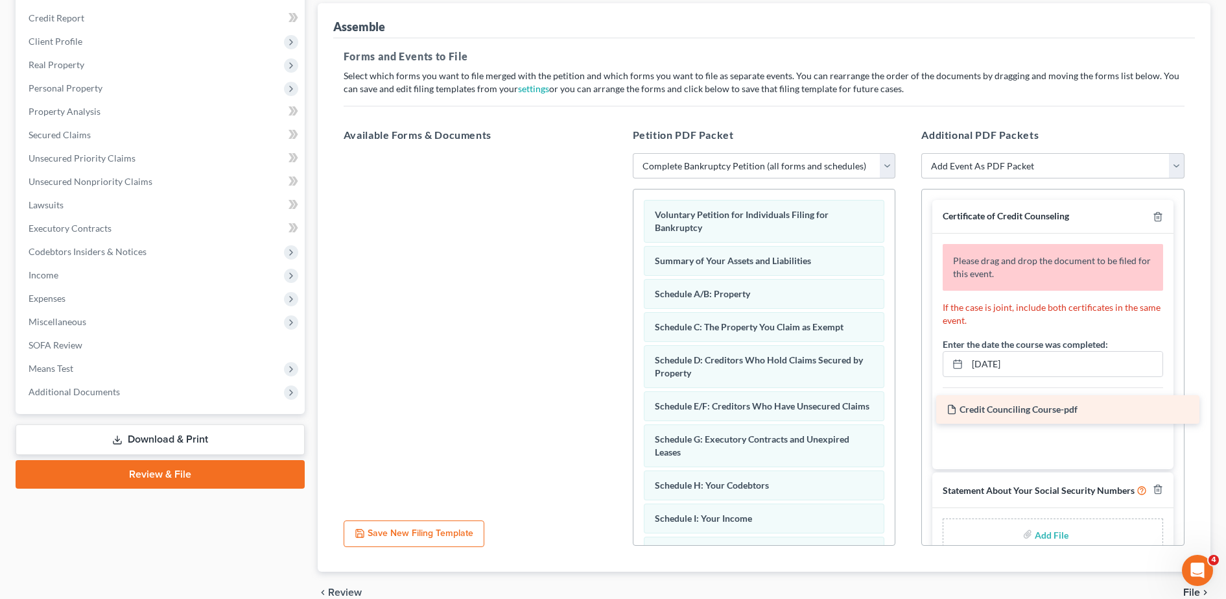
drag, startPoint x: 454, startPoint y: 175, endPoint x: 1039, endPoint y: 412, distance: 631.0
click at [617, 153] on div "Credit Counciling Course-pdf Credit Counciling Course-pdf" at bounding box center [475, 153] width 284 height 0
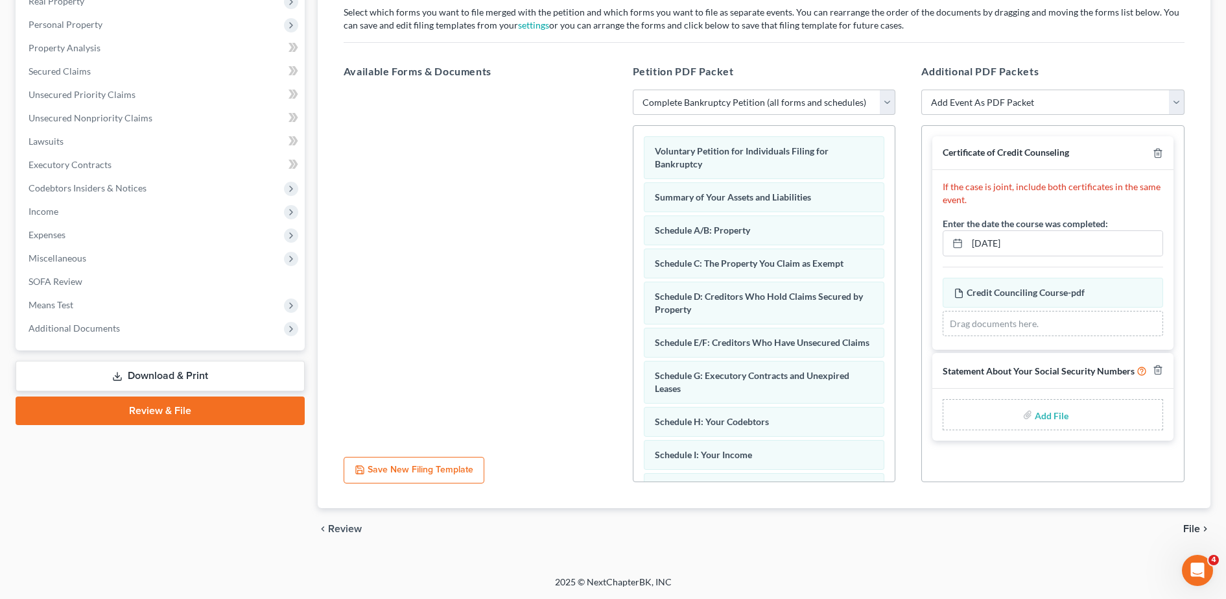
scroll to position [215, 0]
click at [1040, 412] on input "file" at bounding box center [1050, 414] width 31 height 23
type input "C:\fakepath\SIGNED SSSN.pdf"
click at [1193, 532] on span "File" at bounding box center [1191, 529] width 17 height 10
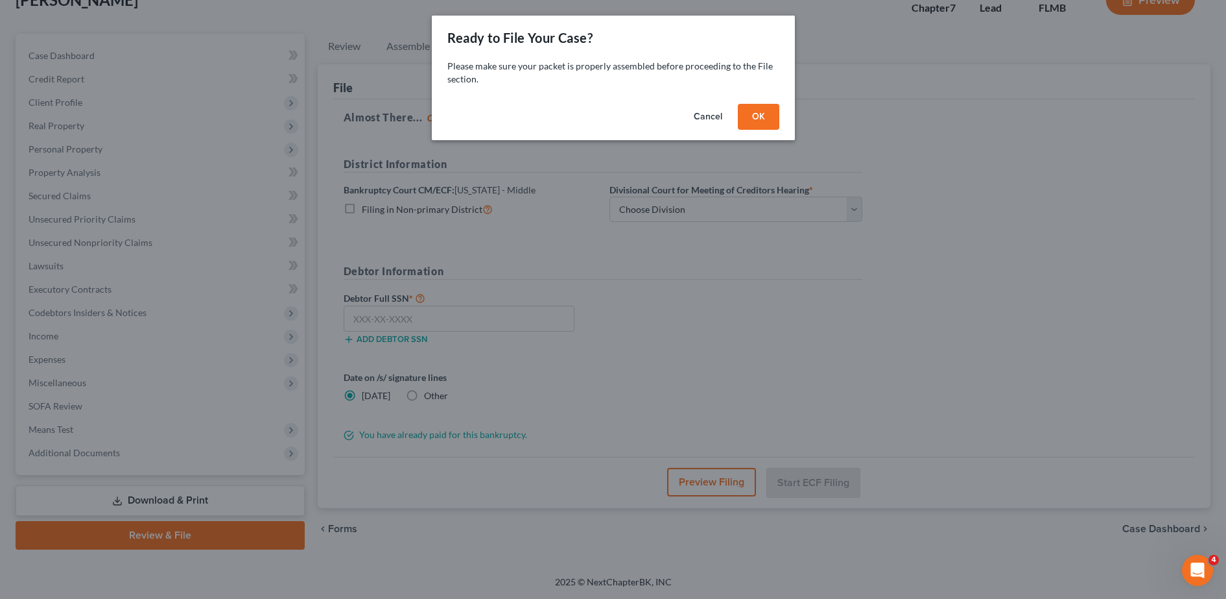
scroll to position [91, 0]
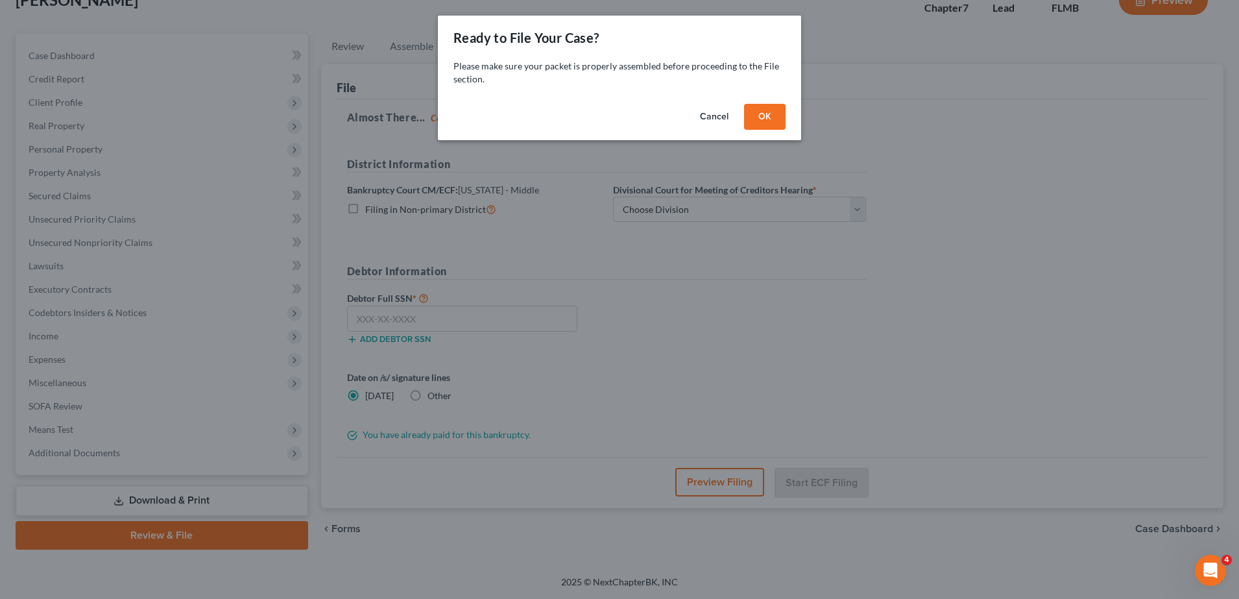
click at [707, 116] on button "Cancel" at bounding box center [713, 117] width 49 height 26
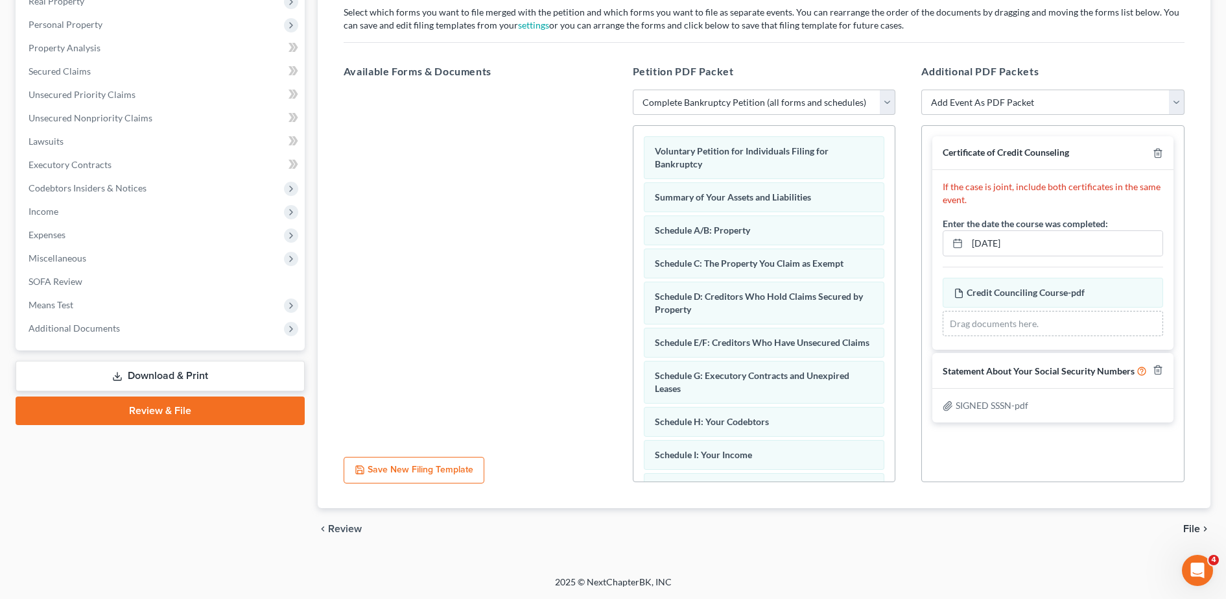
scroll to position [17, 0]
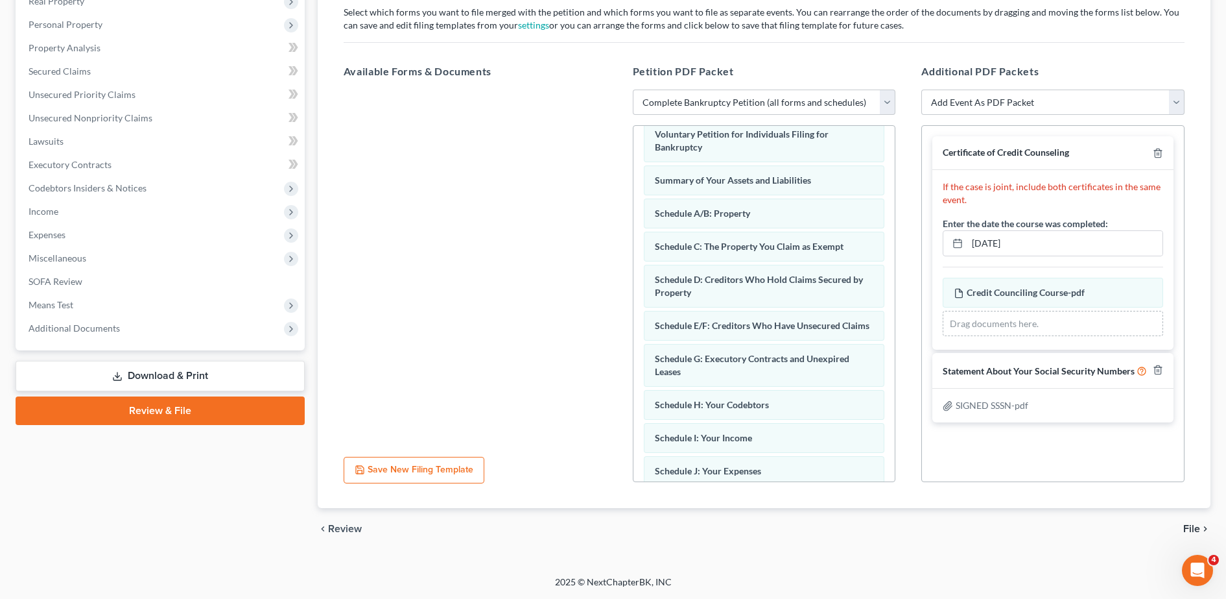
click at [1190, 528] on span "File" at bounding box center [1191, 528] width 17 height 10
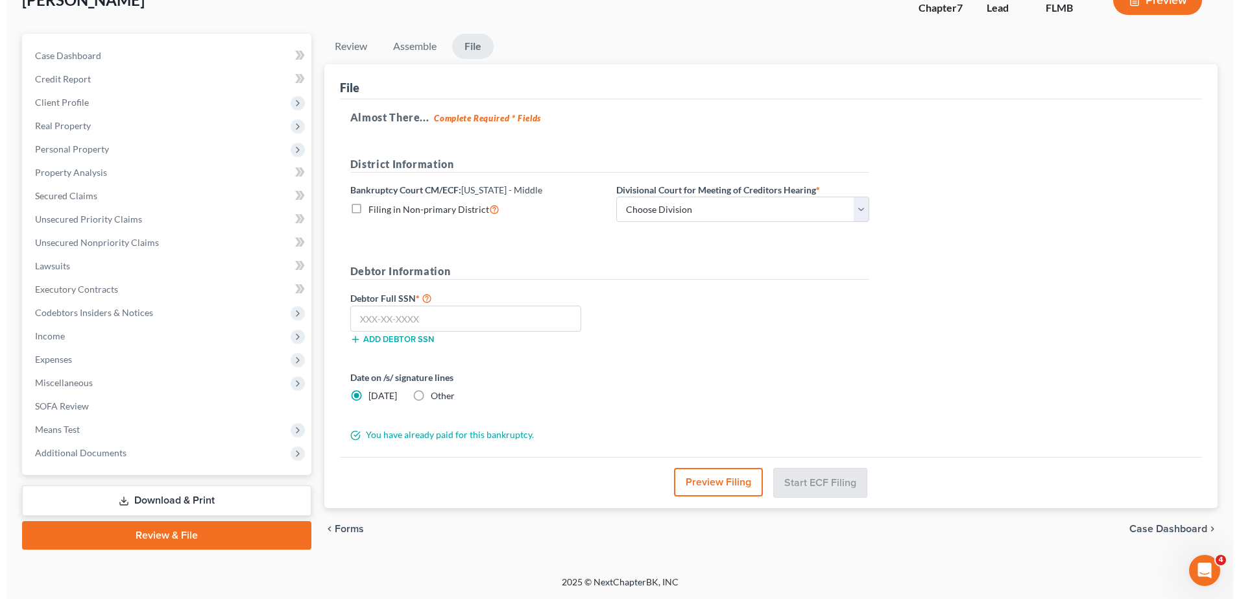
scroll to position [91, 0]
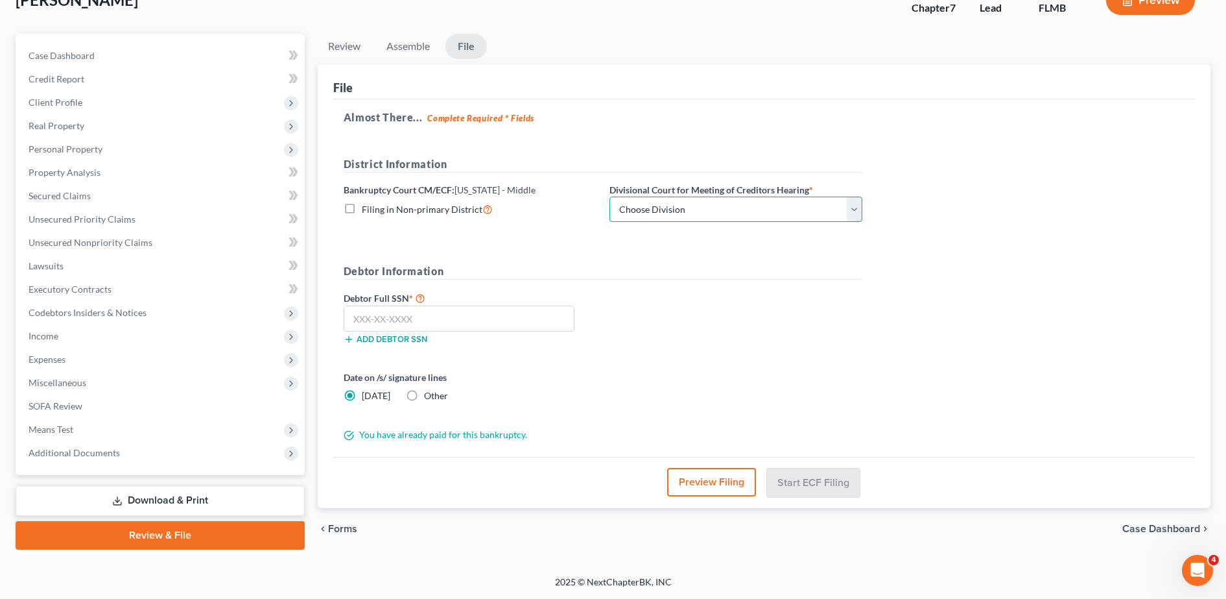
click at [659, 205] on select "Choose Division [GEOGRAPHIC_DATA][PERSON_NAME] [GEOGRAPHIC_DATA] [GEOGRAPHIC_DA…" at bounding box center [736, 209] width 253 height 26
select select "2"
click at [610, 196] on select "Choose Division [GEOGRAPHIC_DATA][PERSON_NAME] [GEOGRAPHIC_DATA] [GEOGRAPHIC_DA…" at bounding box center [736, 209] width 253 height 26
click at [446, 328] on input "text" at bounding box center [459, 318] width 231 height 26
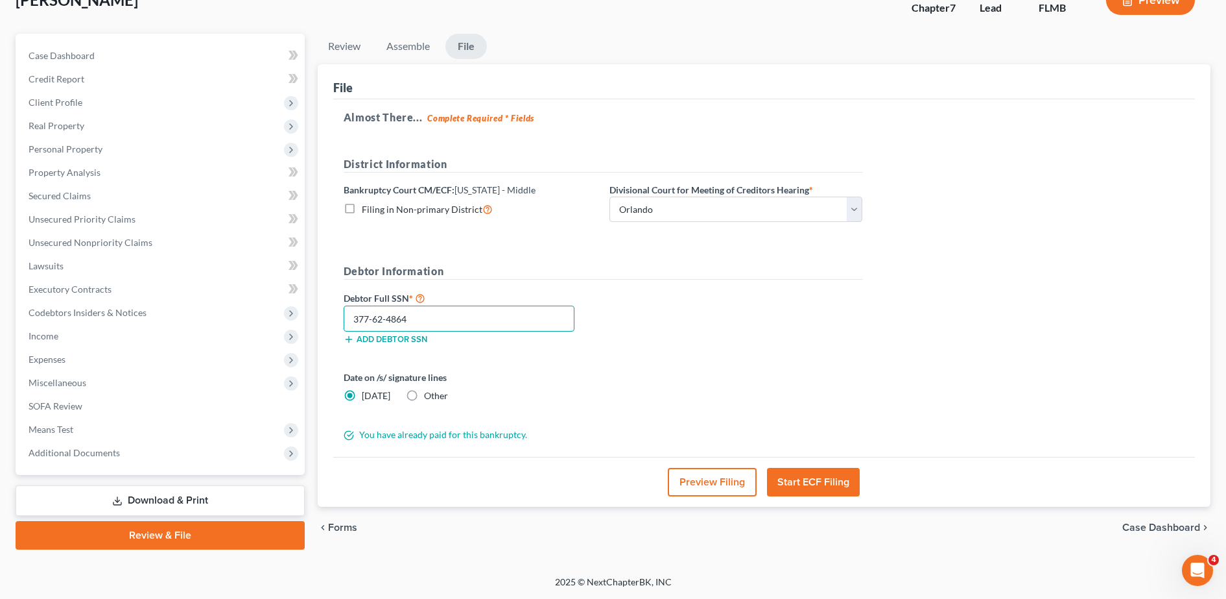
type input "377-62-4864"
click at [713, 482] on button "Preview Filing" at bounding box center [712, 482] width 89 height 29
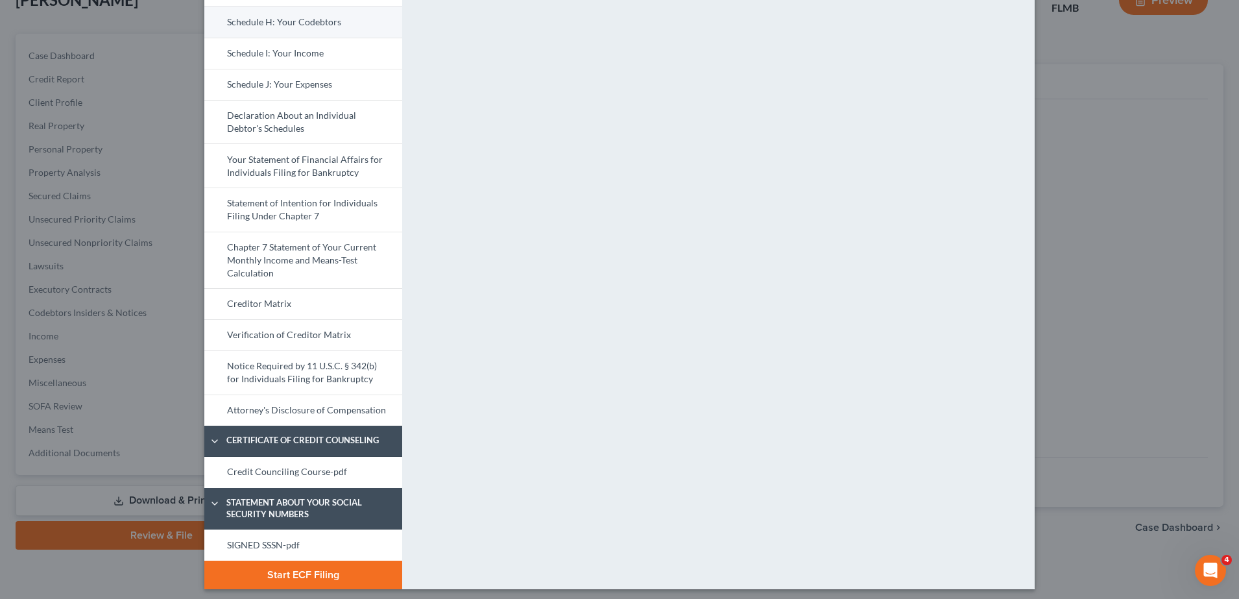
scroll to position [371, 0]
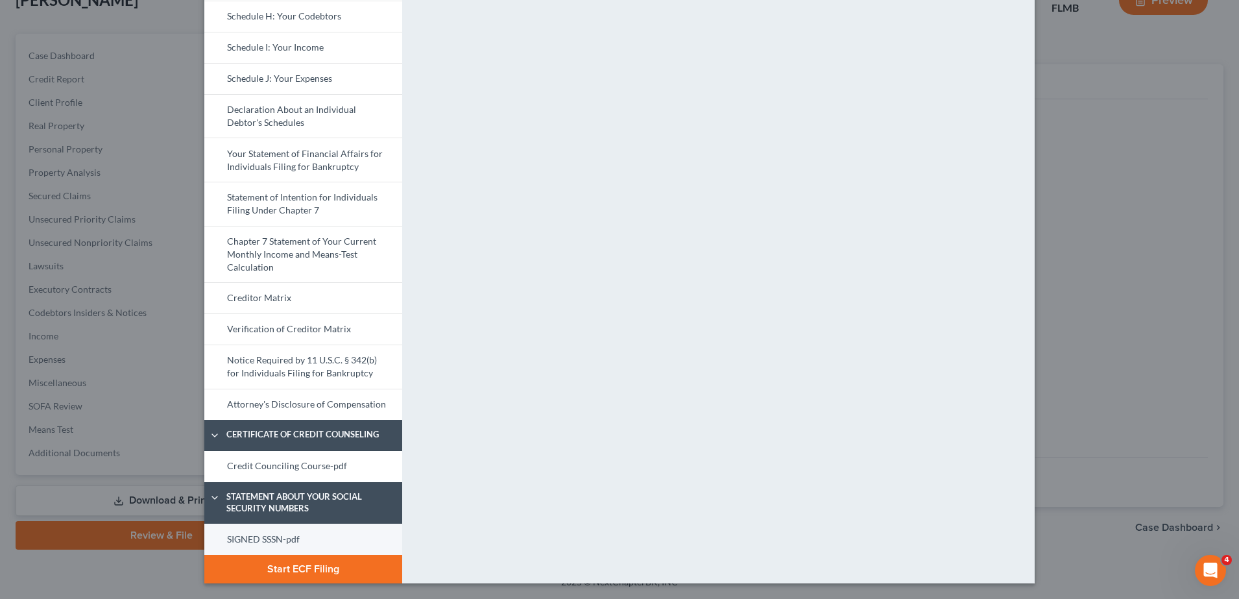
click at [292, 525] on link "SIGNED SSSN-pdf" at bounding box center [303, 538] width 198 height 31
click at [285, 462] on link "Credit Counciling Course-pdf" at bounding box center [303, 466] width 198 height 31
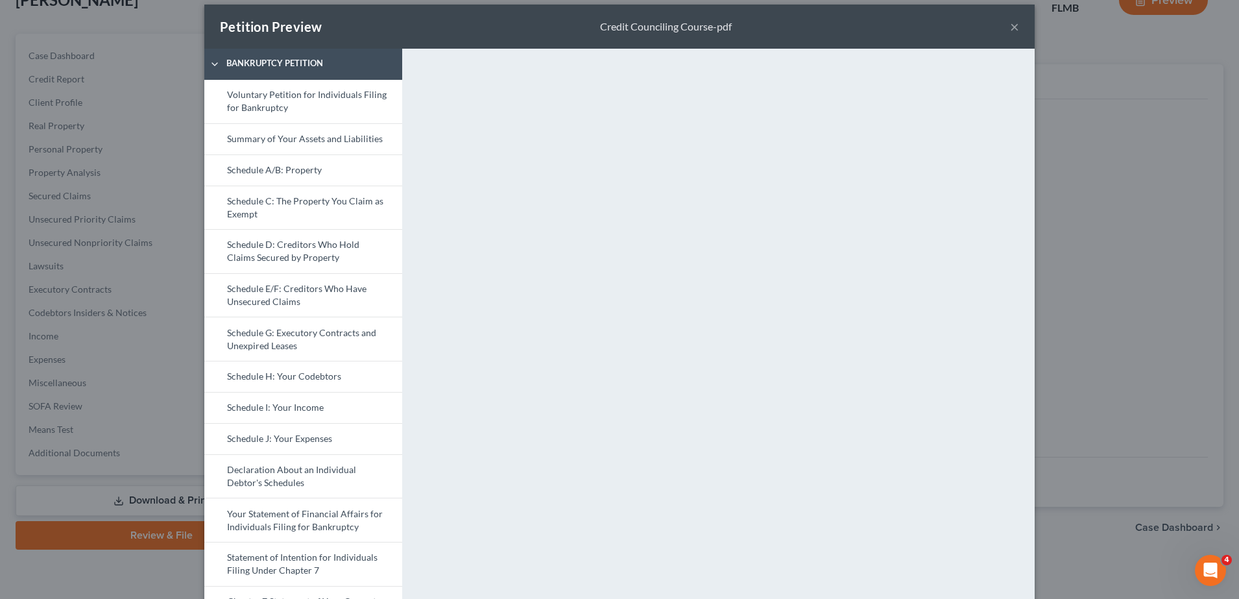
scroll to position [0, 0]
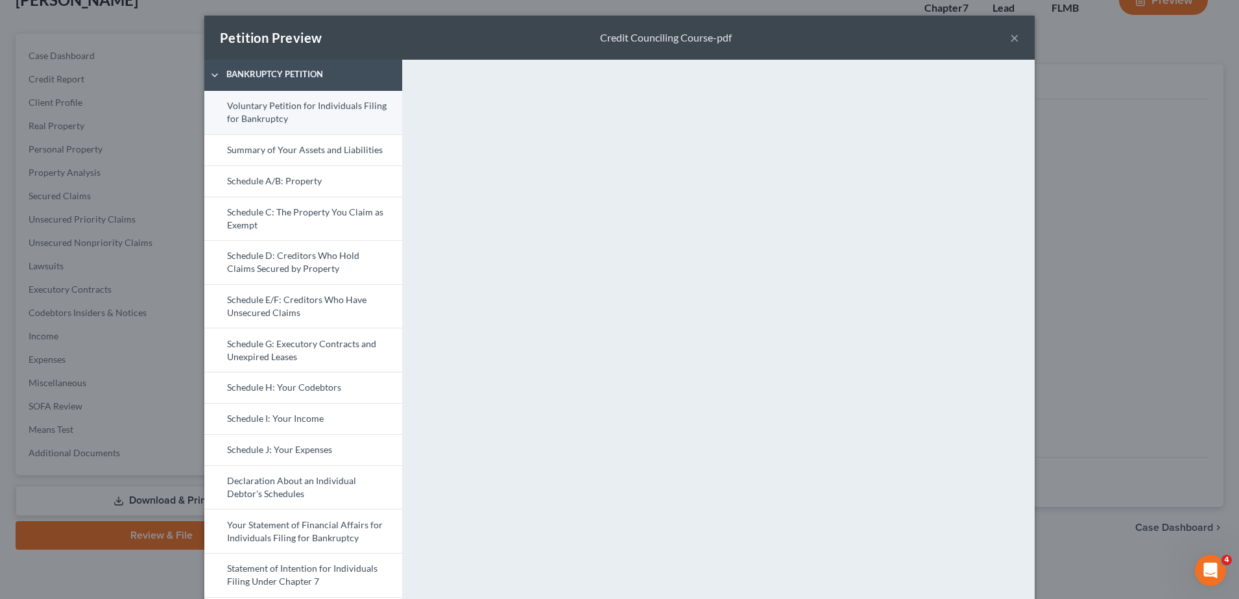
click at [289, 117] on link "Voluntary Petition for Individuals Filing for Bankruptcy" at bounding box center [303, 112] width 198 height 43
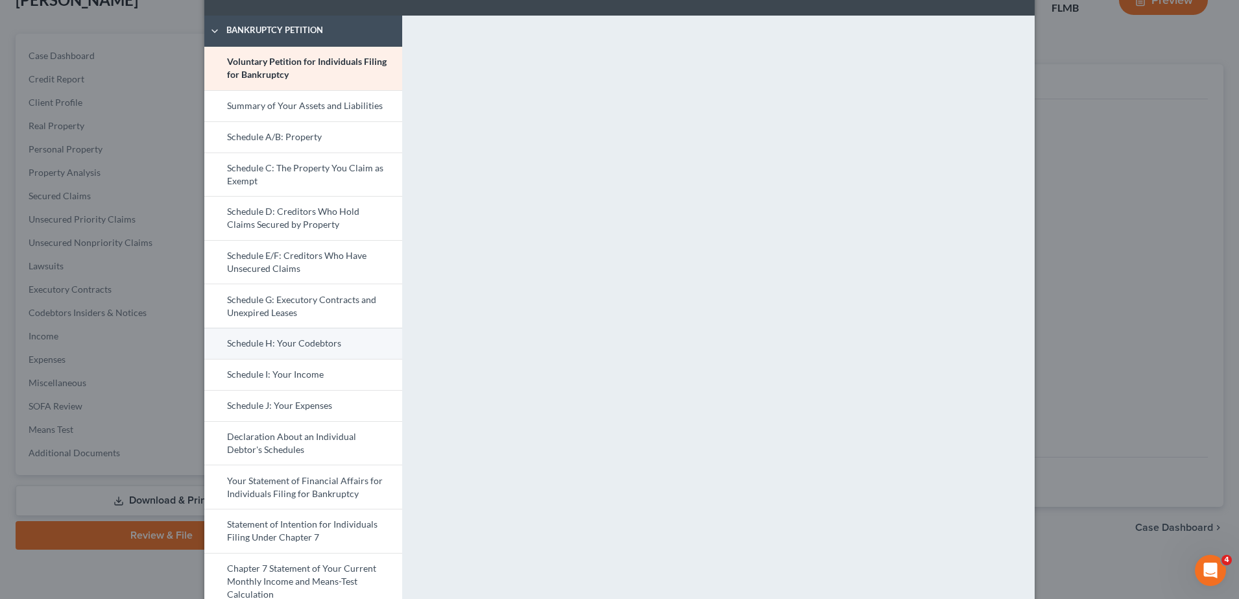
scroll to position [43, 0]
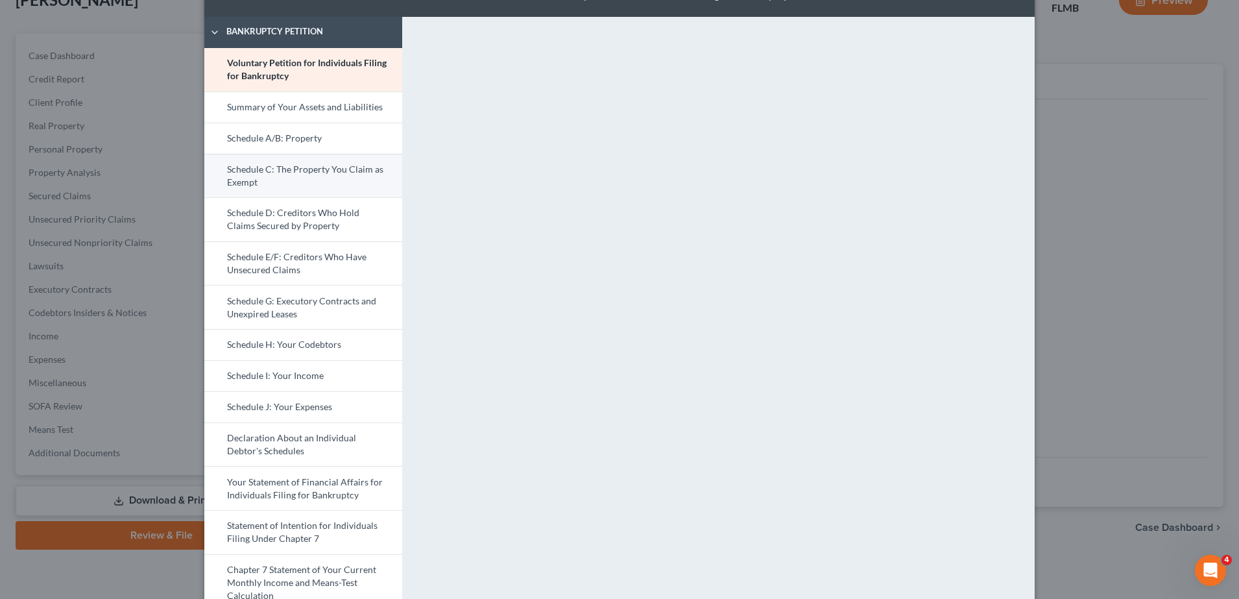
click at [280, 178] on link "Schedule C: The Property You Claim as Exempt" at bounding box center [303, 176] width 198 height 44
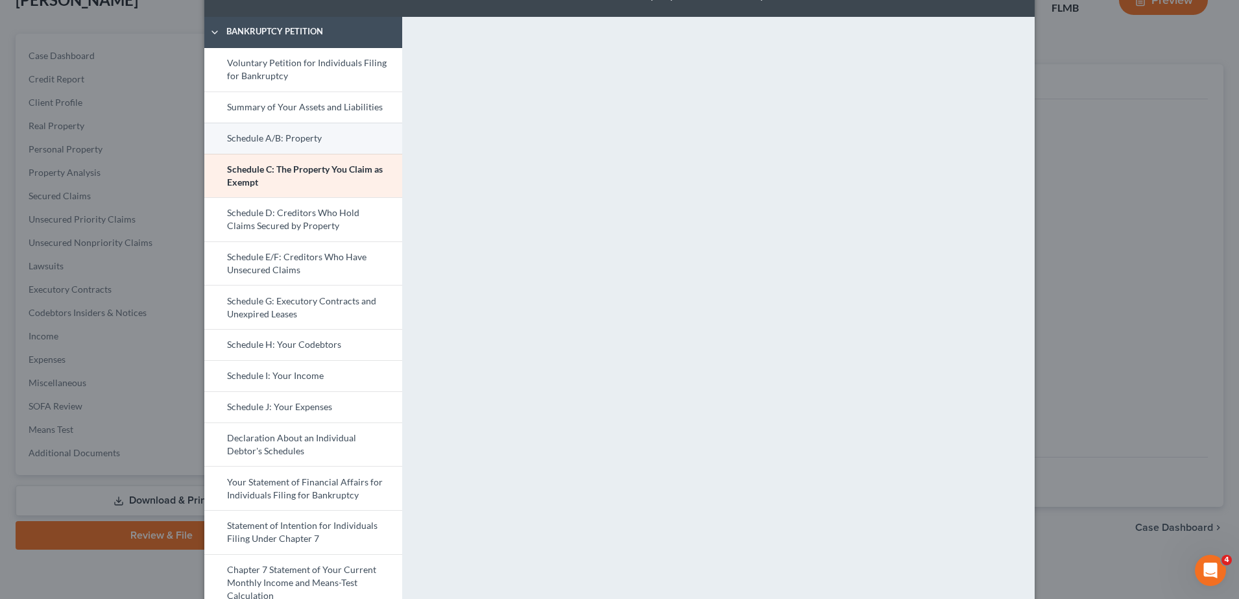
click at [309, 134] on link "Schedule A/B: Property" at bounding box center [303, 138] width 198 height 31
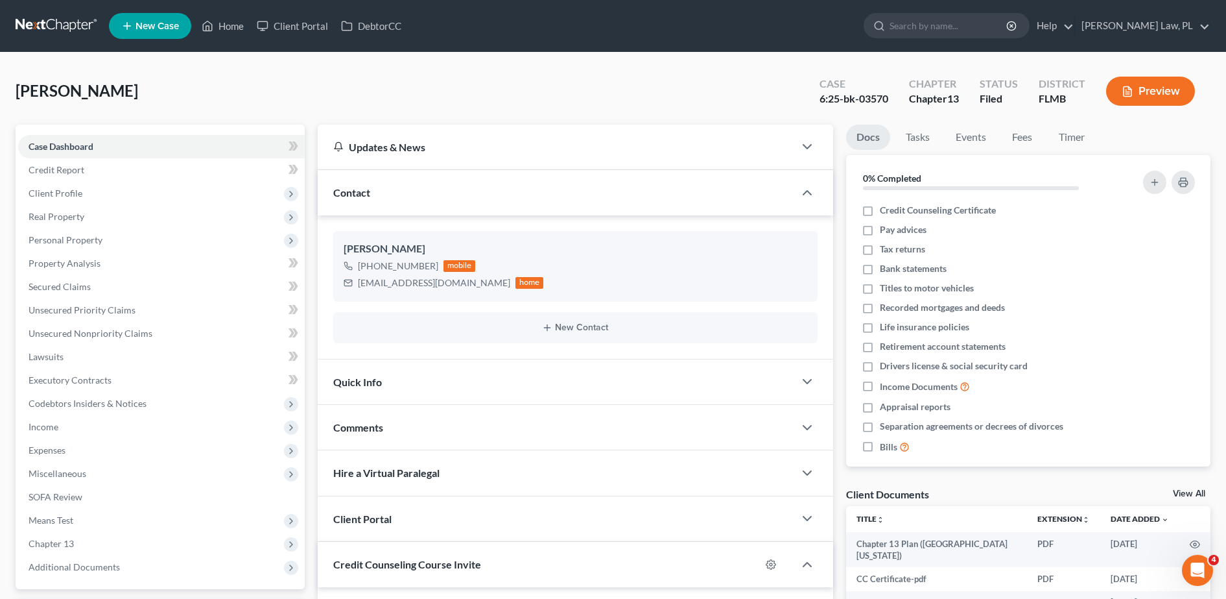
click at [228, 38] on ul "New Case Home Client Portal DebtorCC - No Result - See all results Or Press Ent…" at bounding box center [660, 26] width 1102 height 34
click at [228, 29] on link "Home" at bounding box center [222, 25] width 55 height 23
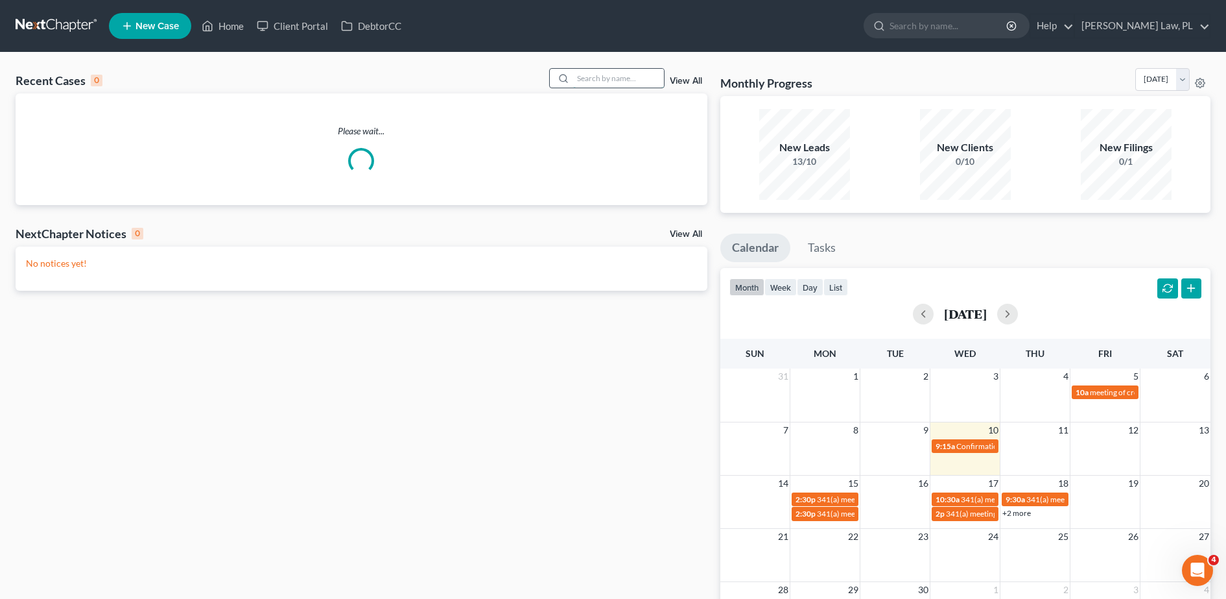
click at [624, 79] on input "search" at bounding box center [618, 78] width 91 height 19
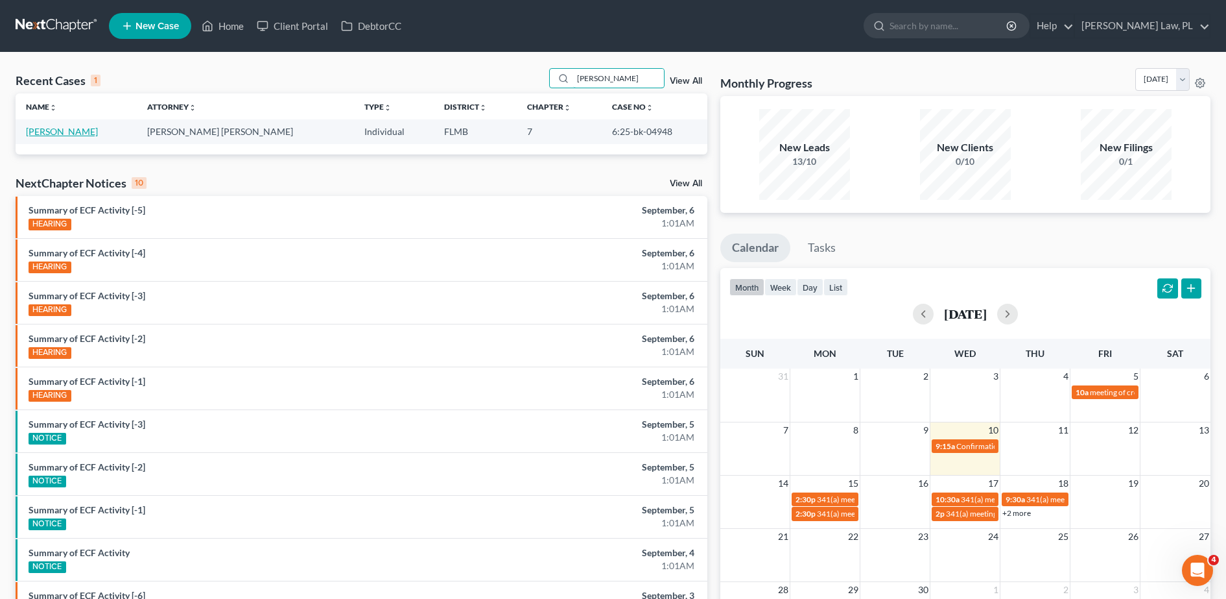
type input "gustavo"
click at [65, 134] on link "[PERSON_NAME]" at bounding box center [62, 131] width 72 height 11
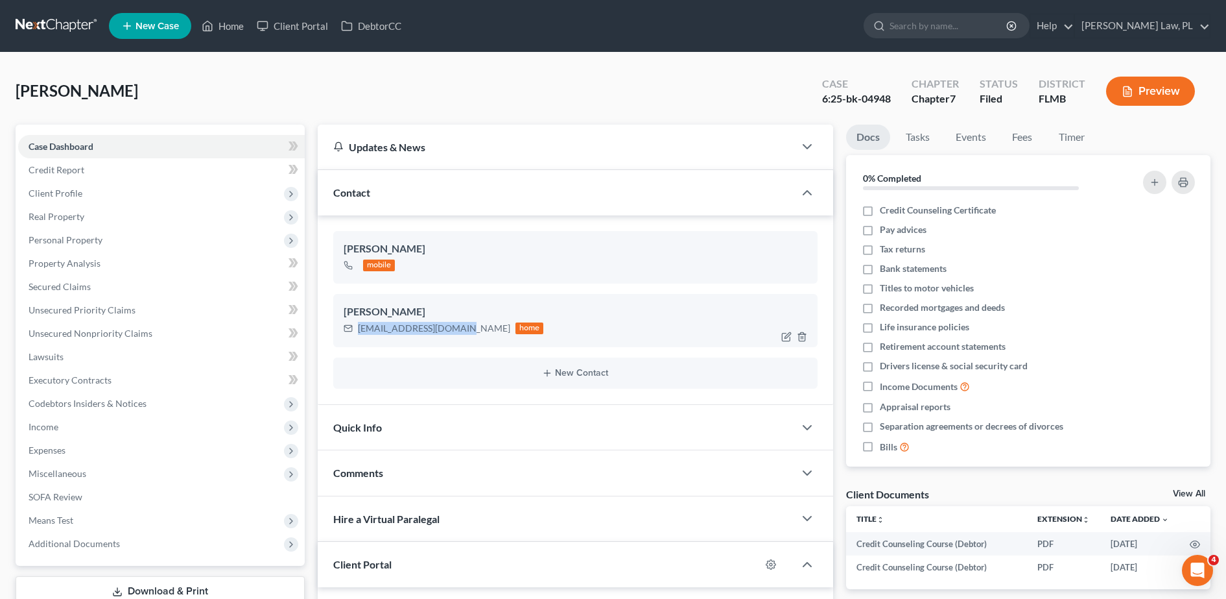
drag, startPoint x: 357, startPoint y: 326, endPoint x: 460, endPoint y: 335, distance: 102.8
click at [460, 335] on div "gmancilla426@gmail.com home" at bounding box center [444, 328] width 200 height 17
copy div "[EMAIL_ADDRESS][DOMAIN_NAME]"
drag, startPoint x: 816, startPoint y: 91, endPoint x: 895, endPoint y: 104, distance: 79.4
click at [895, 104] on div "Case 6:25-bk-04948" at bounding box center [856, 92] width 89 height 38
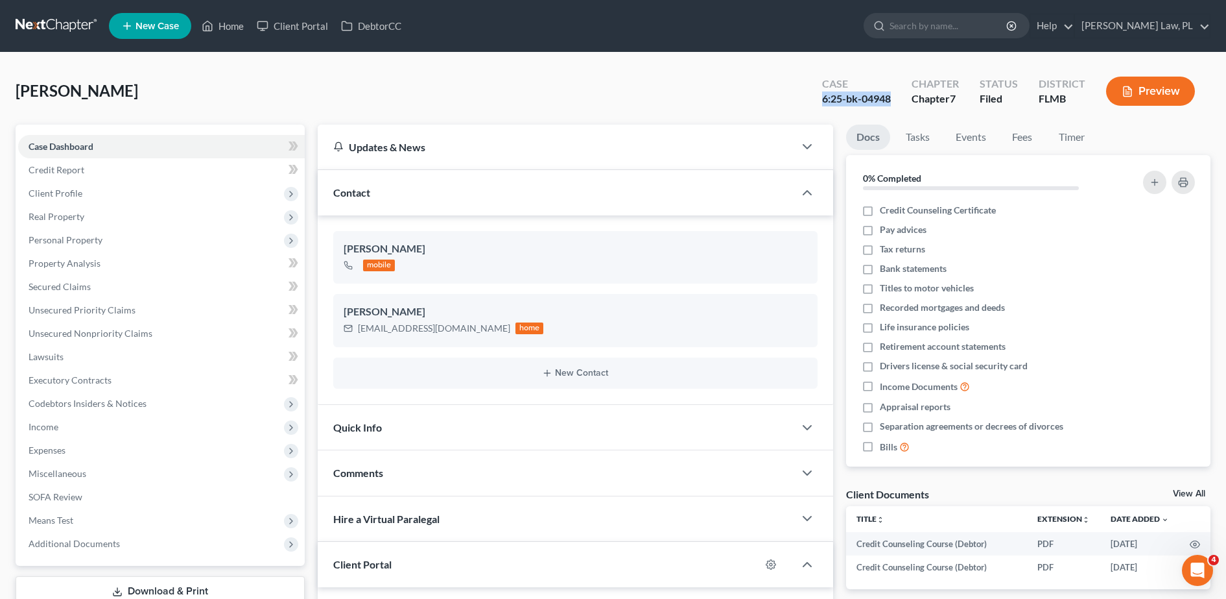
copy div "6:25-bk-04948"
click at [867, 102] on div "6:25-bk-04948" at bounding box center [856, 98] width 69 height 15
drag, startPoint x: 864, startPoint y: 100, endPoint x: 892, endPoint y: 100, distance: 27.2
click at [891, 100] on div "6:25-bk-04948" at bounding box center [856, 98] width 69 height 15
copy div "04948"
